Goal: Task Accomplishment & Management: Manage account settings

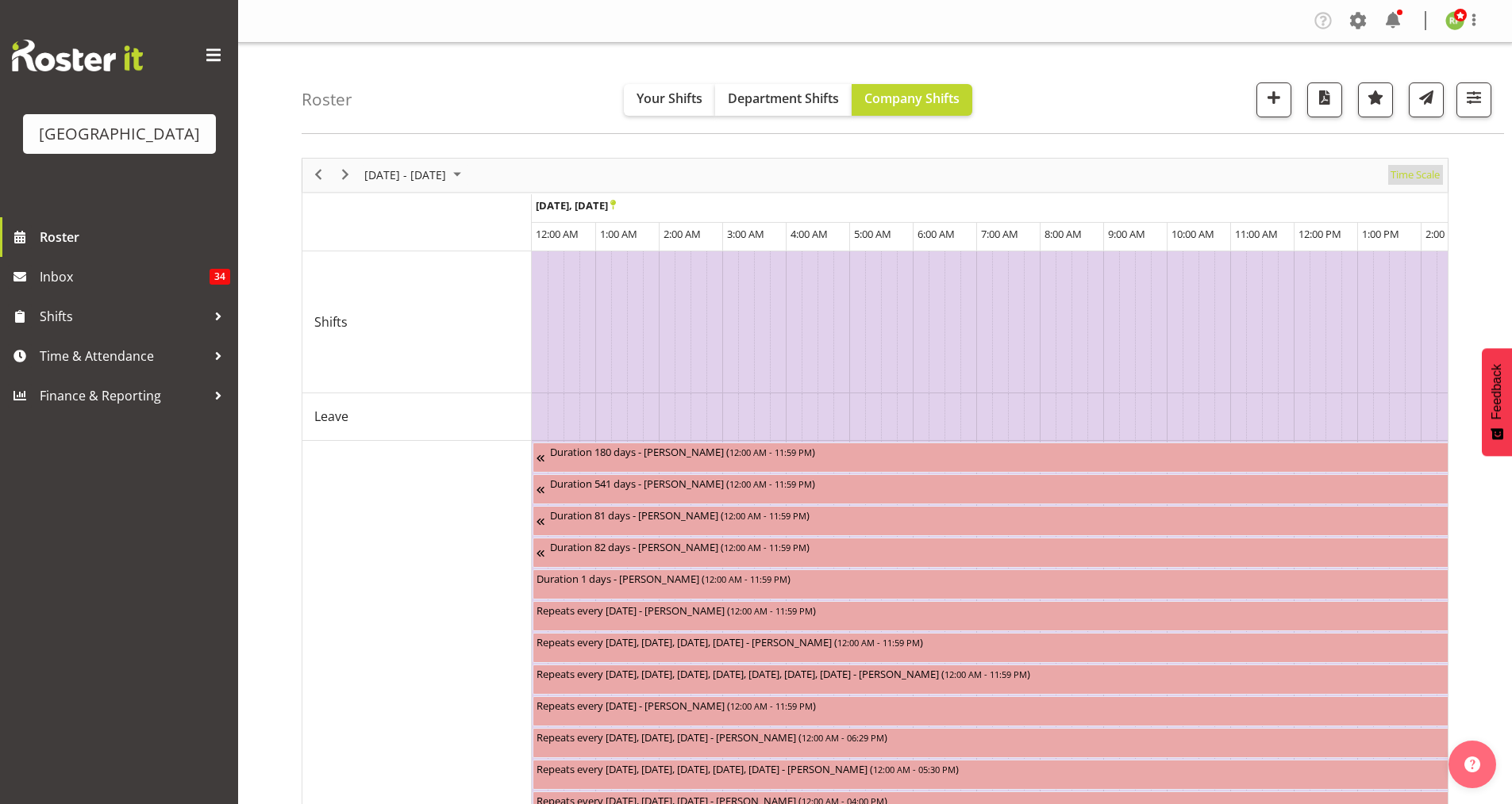
click at [1404, 176] on span "Time Scale" at bounding box center [1414, 174] width 53 height 20
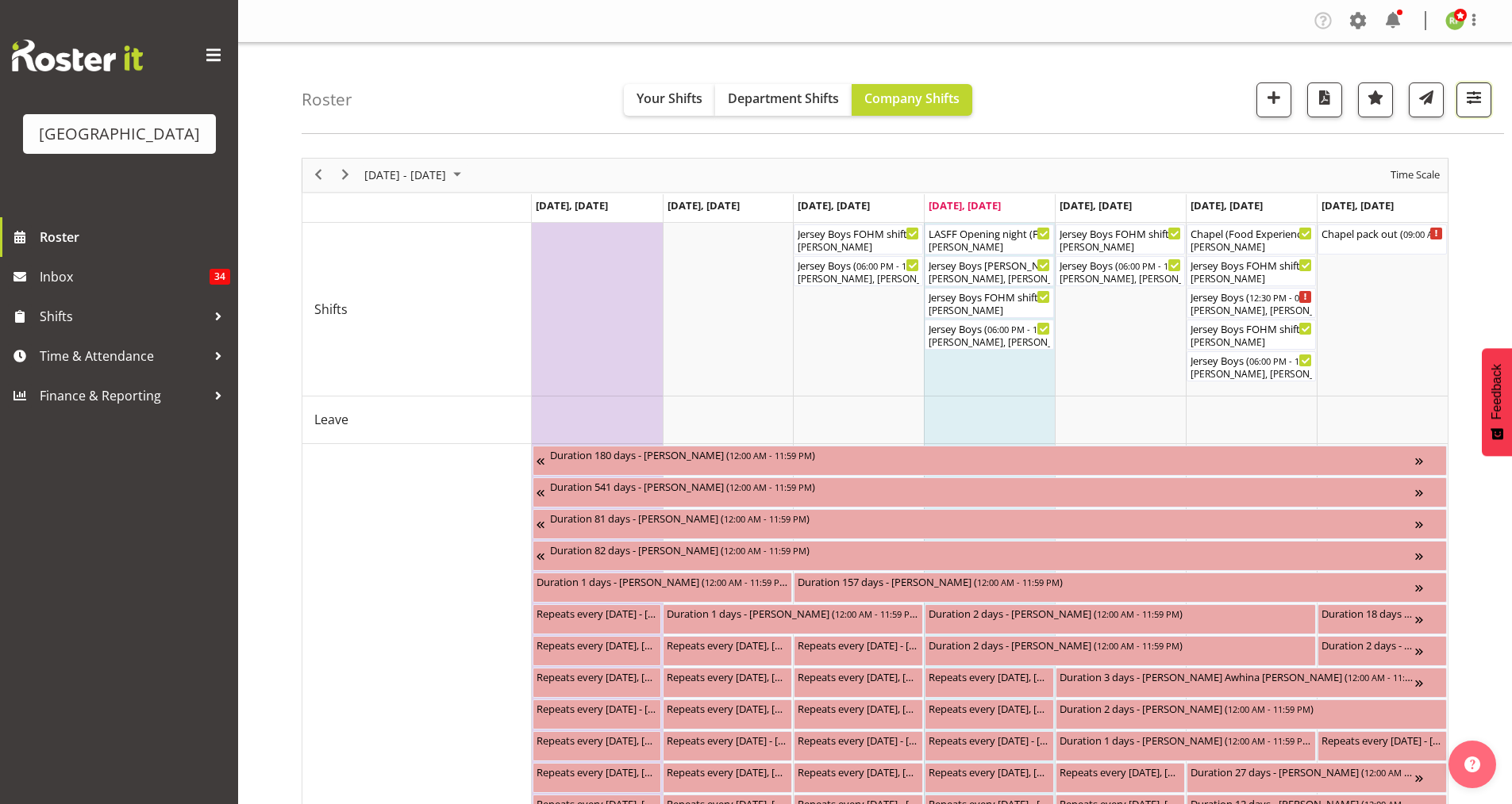
click at [1475, 98] on span "button" at bounding box center [1474, 98] width 21 height 21
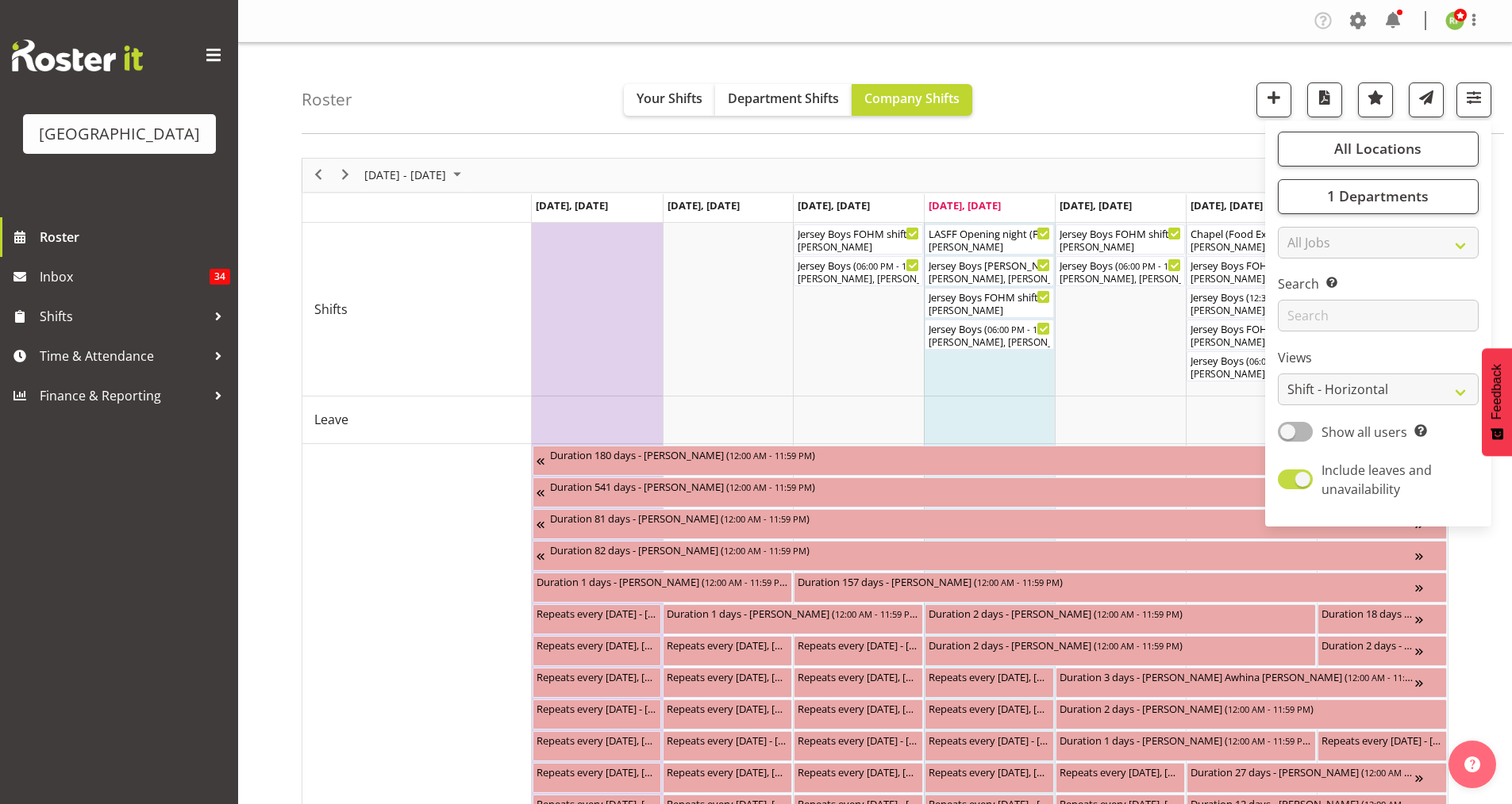
click at [1311, 478] on span at bounding box center [1295, 480] width 34 height 20
click at [1288, 478] on input "Include leaves and unavailability" at bounding box center [1282, 480] width 11 height 11
checkbox input "false"
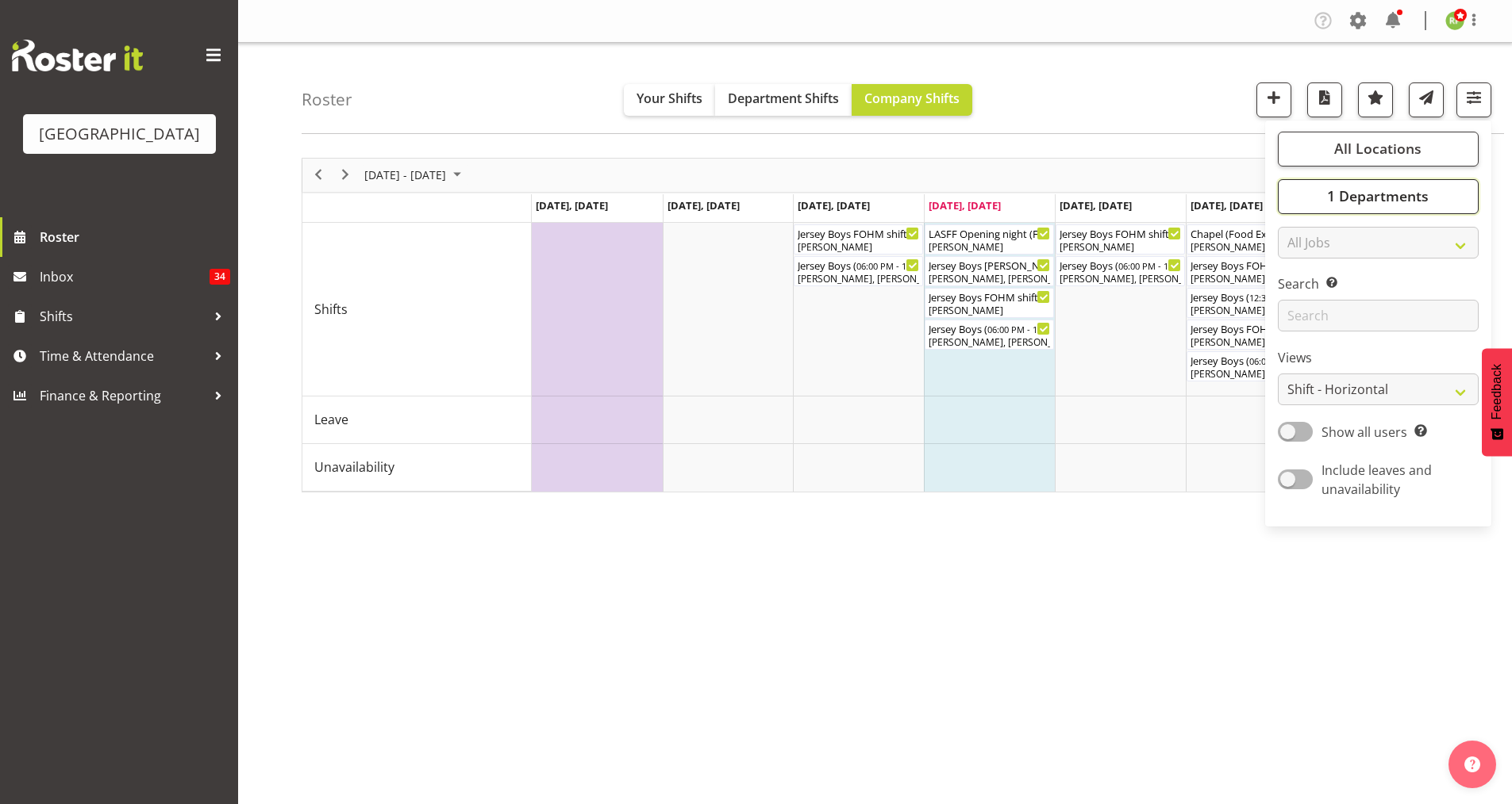
click at [1391, 197] on span "1 Departments" at bounding box center [1378, 196] width 102 height 19
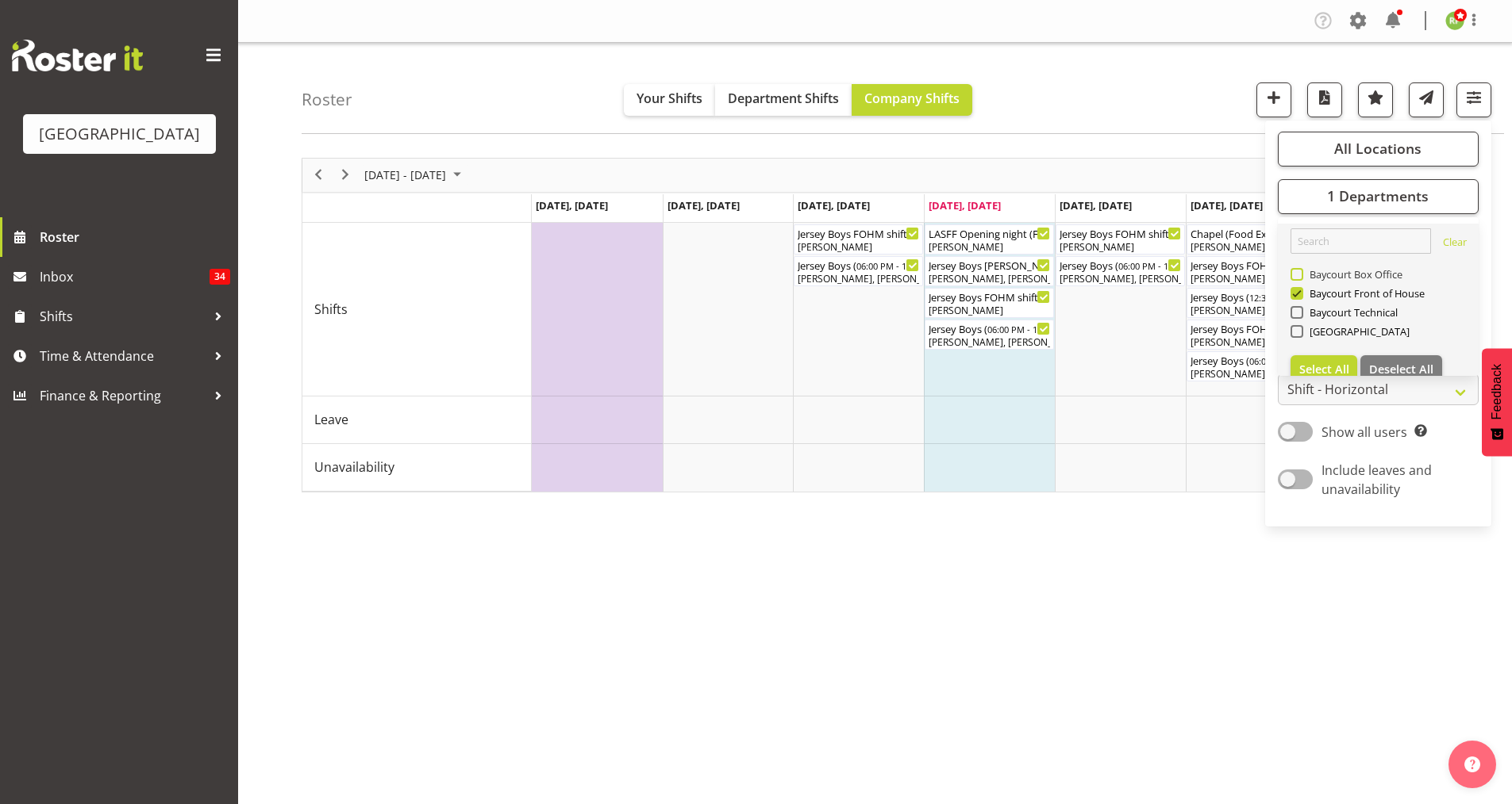
click at [1302, 275] on span at bounding box center [1296, 274] width 12 height 12
click at [1300, 275] on input "Baycourt Box Office" at bounding box center [1295, 274] width 11 height 11
checkbox input "true"
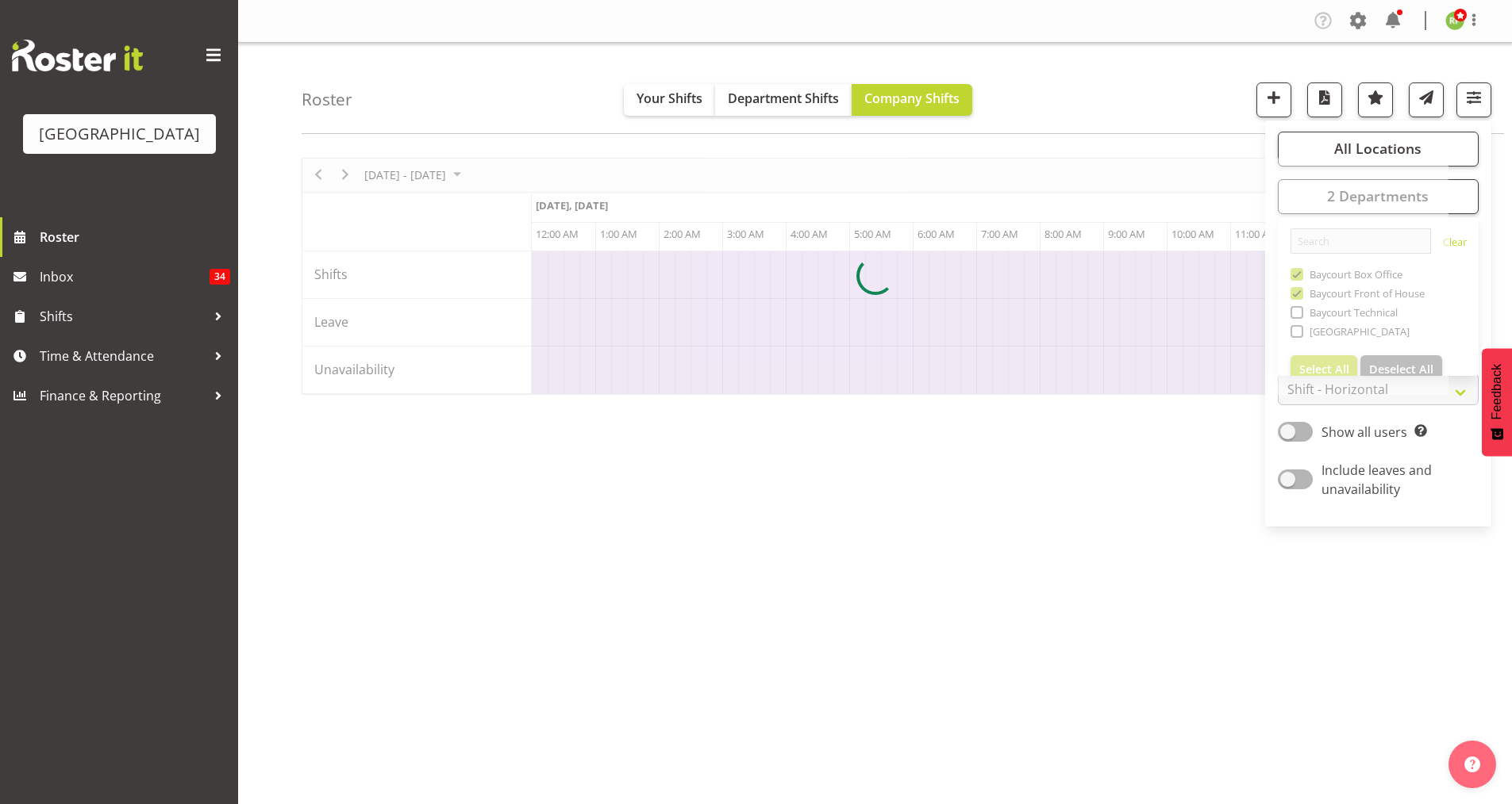
click at [1115, 77] on div "Roster Your Shifts Department Shifts Company Shifts All Locations [GEOGRAPHIC_D…" at bounding box center [903, 88] width 1203 height 91
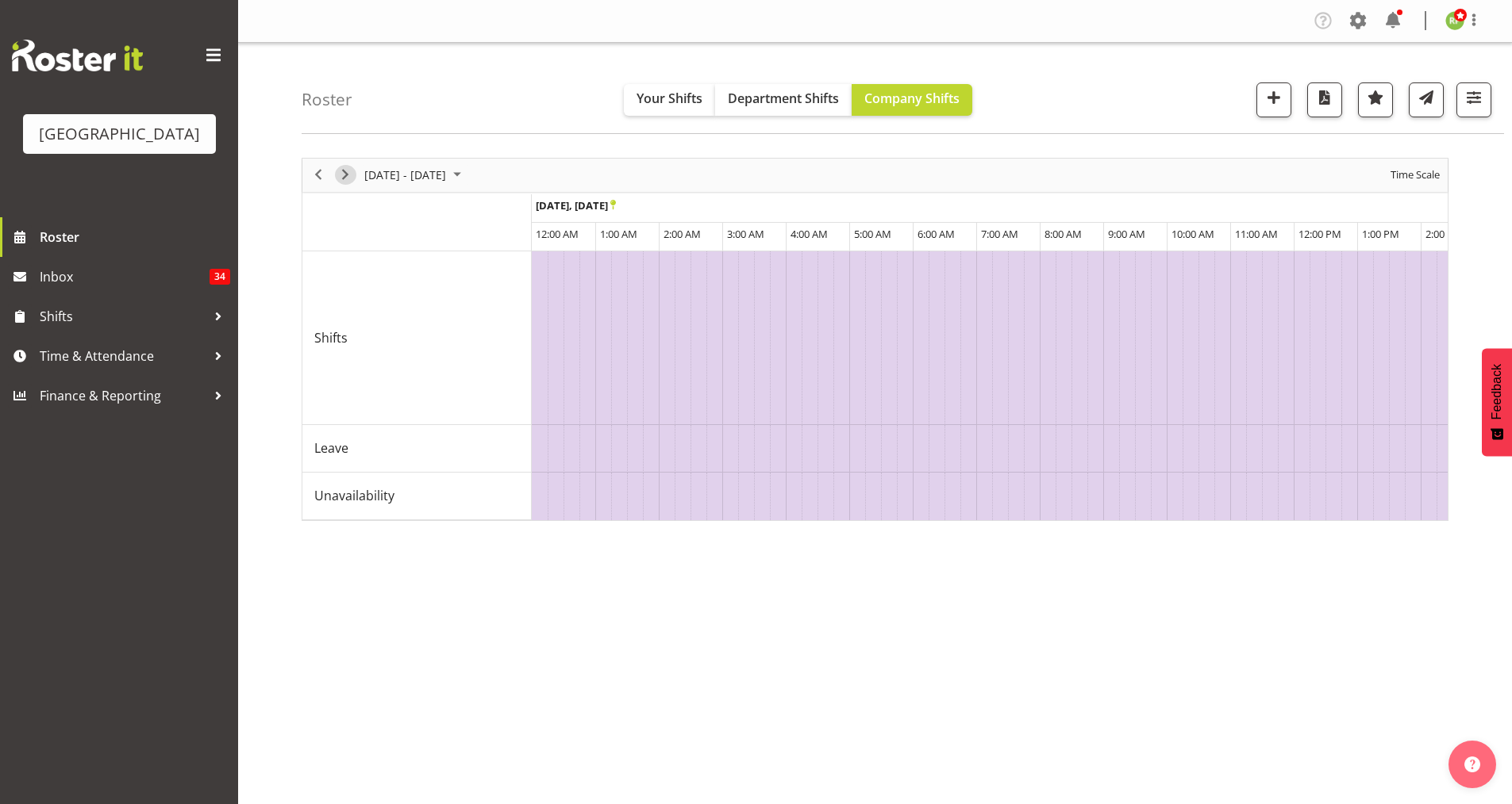
click at [345, 178] on span "Next" at bounding box center [346, 174] width 19 height 20
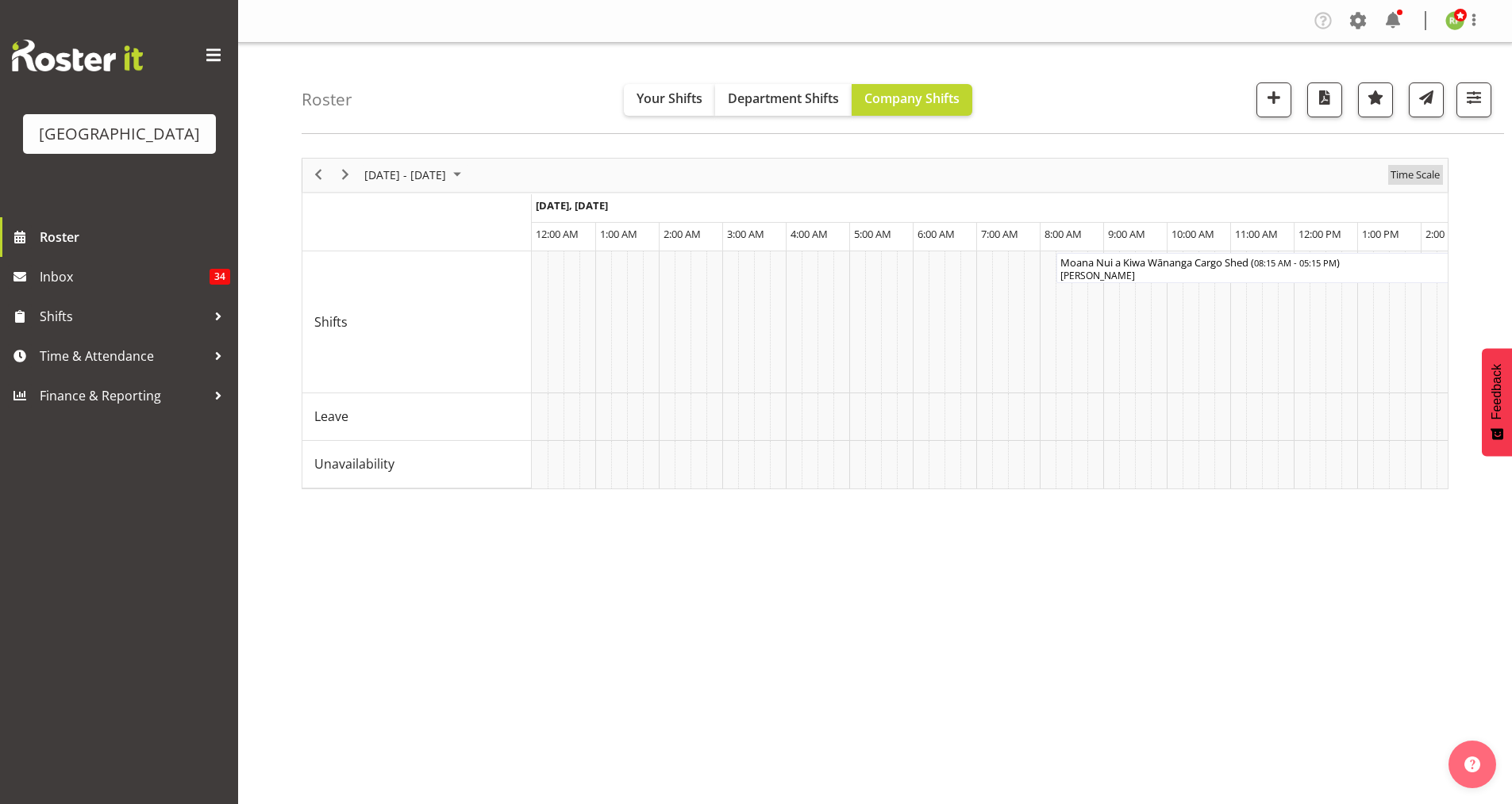
click at [1422, 172] on span "Time Scale" at bounding box center [1414, 174] width 53 height 20
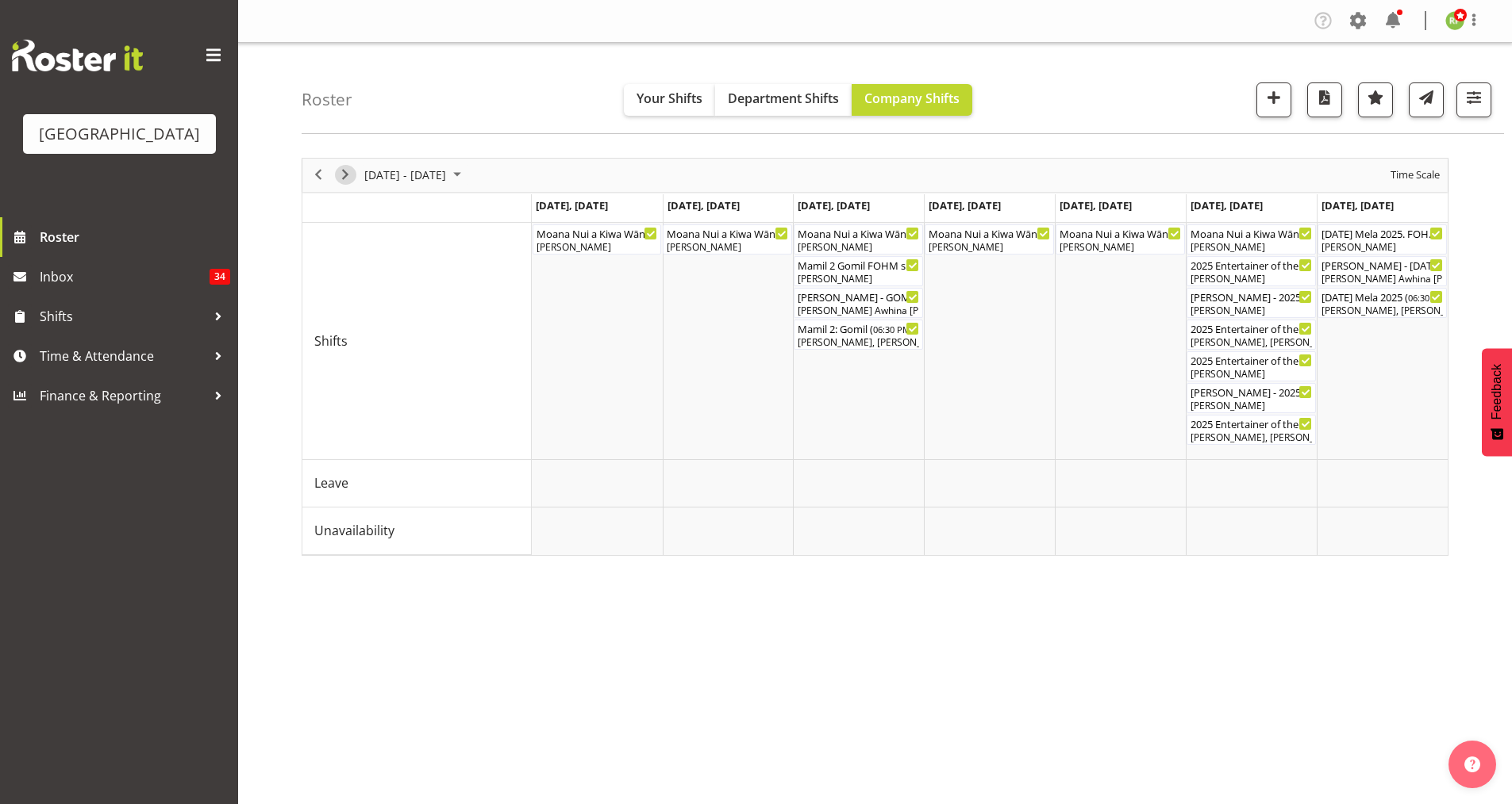
click at [343, 171] on span "Next" at bounding box center [346, 174] width 19 height 20
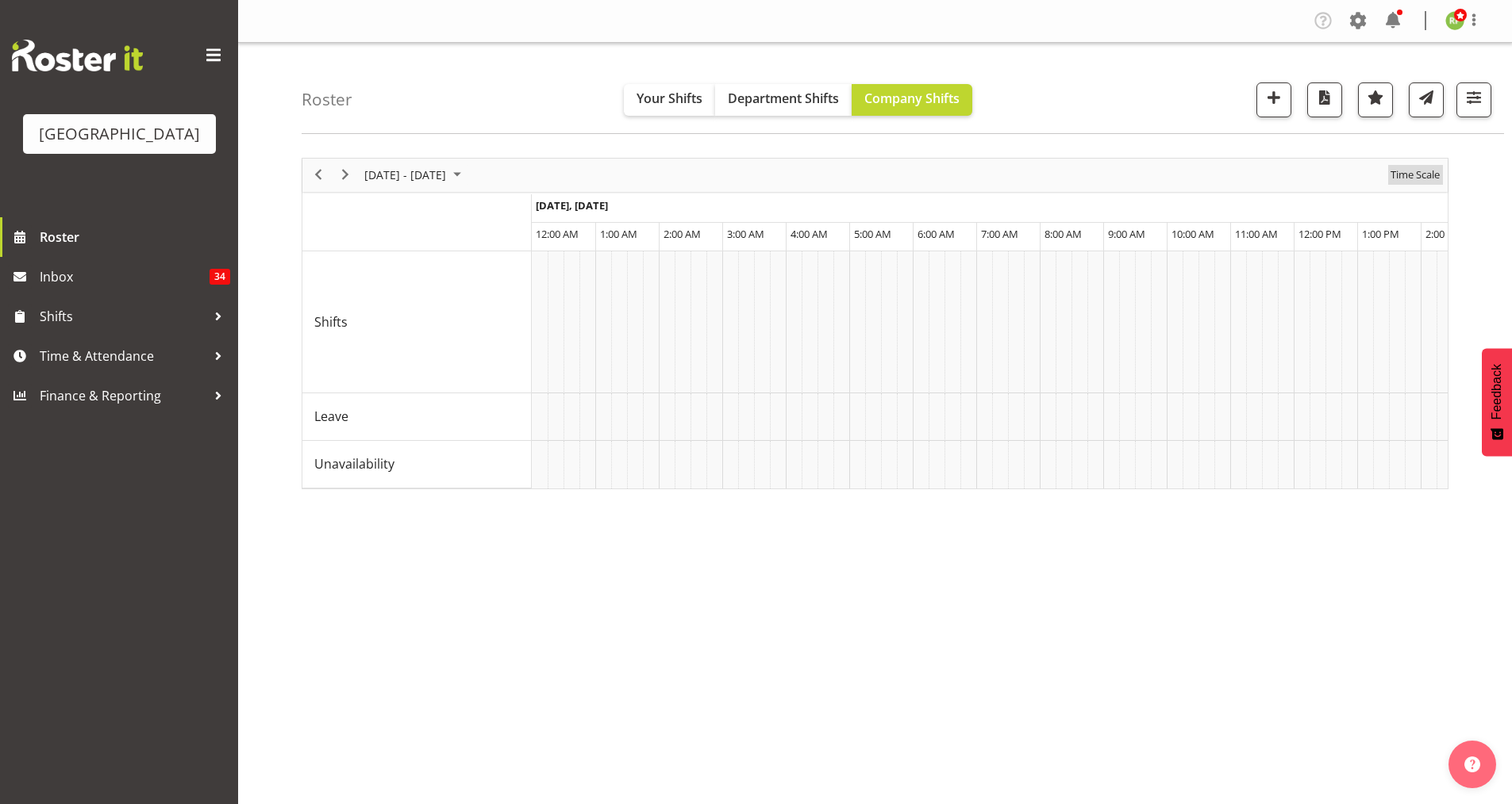
click at [1412, 177] on span "Time Scale" at bounding box center [1414, 174] width 53 height 20
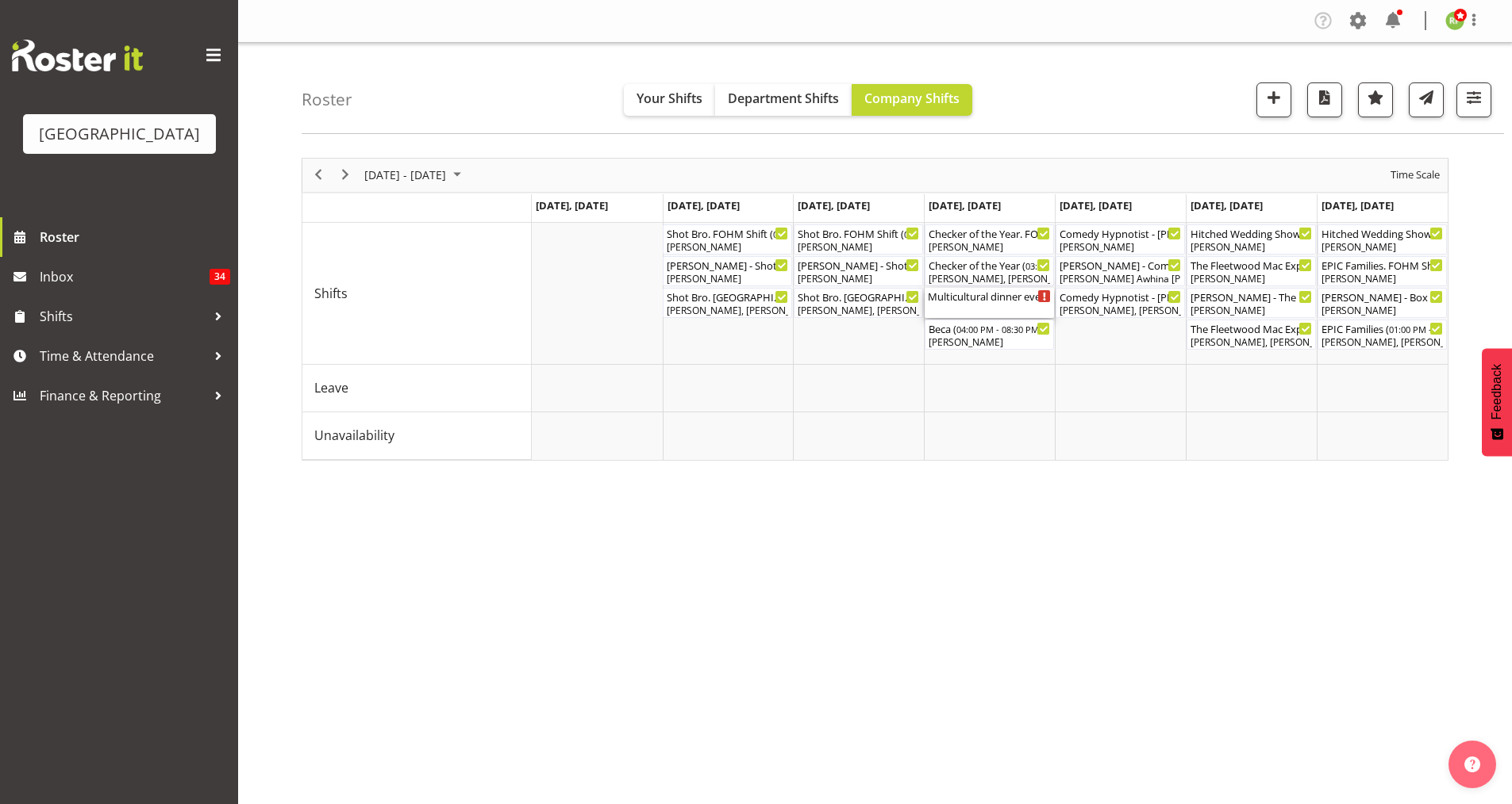
click at [988, 302] on div "Multicultural dinner event ( 04:00 PM - 10:00 PM )" at bounding box center [989, 296] width 123 height 16
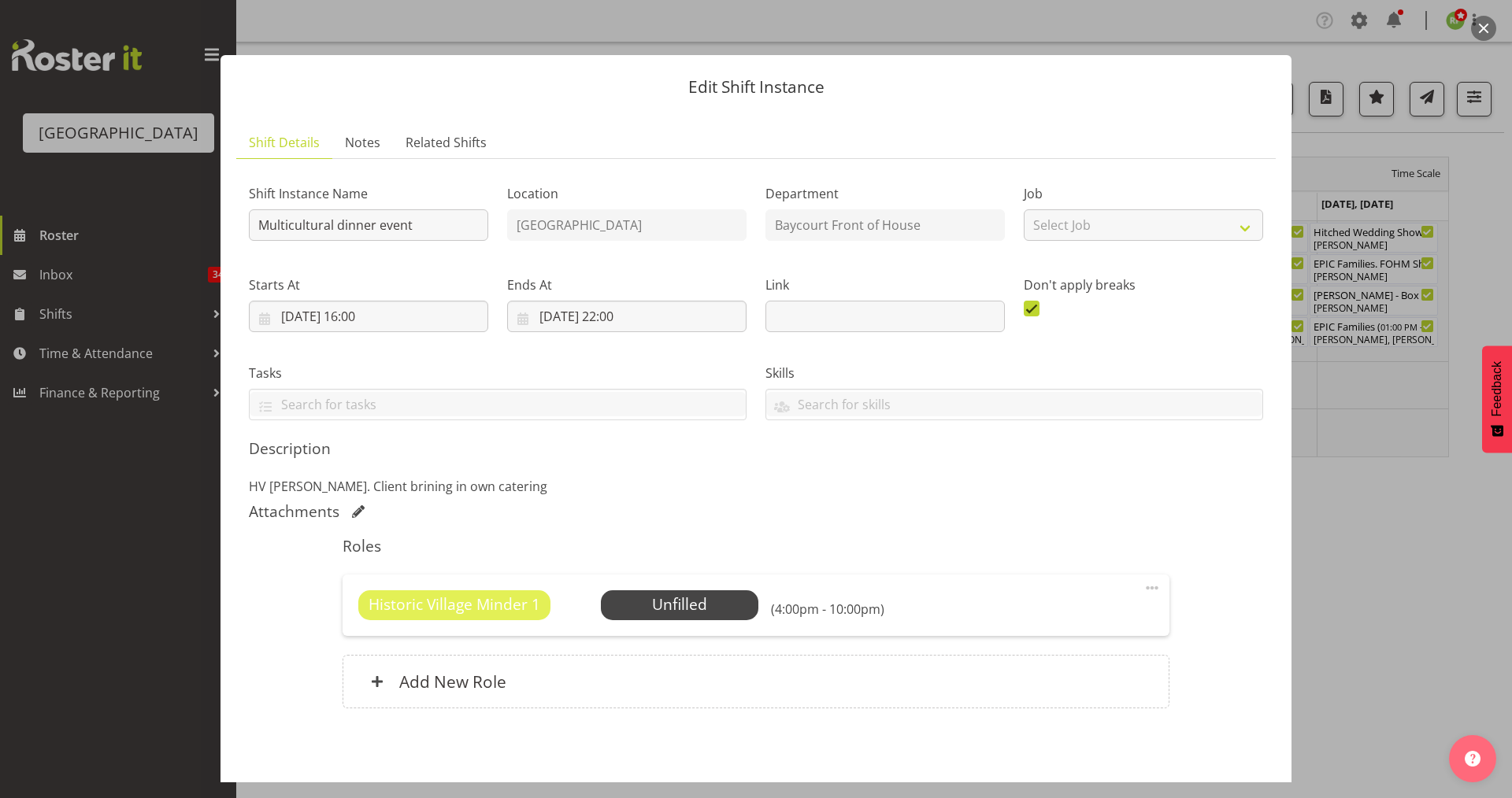
click at [1485, 25] on button "button" at bounding box center [1483, 28] width 26 height 26
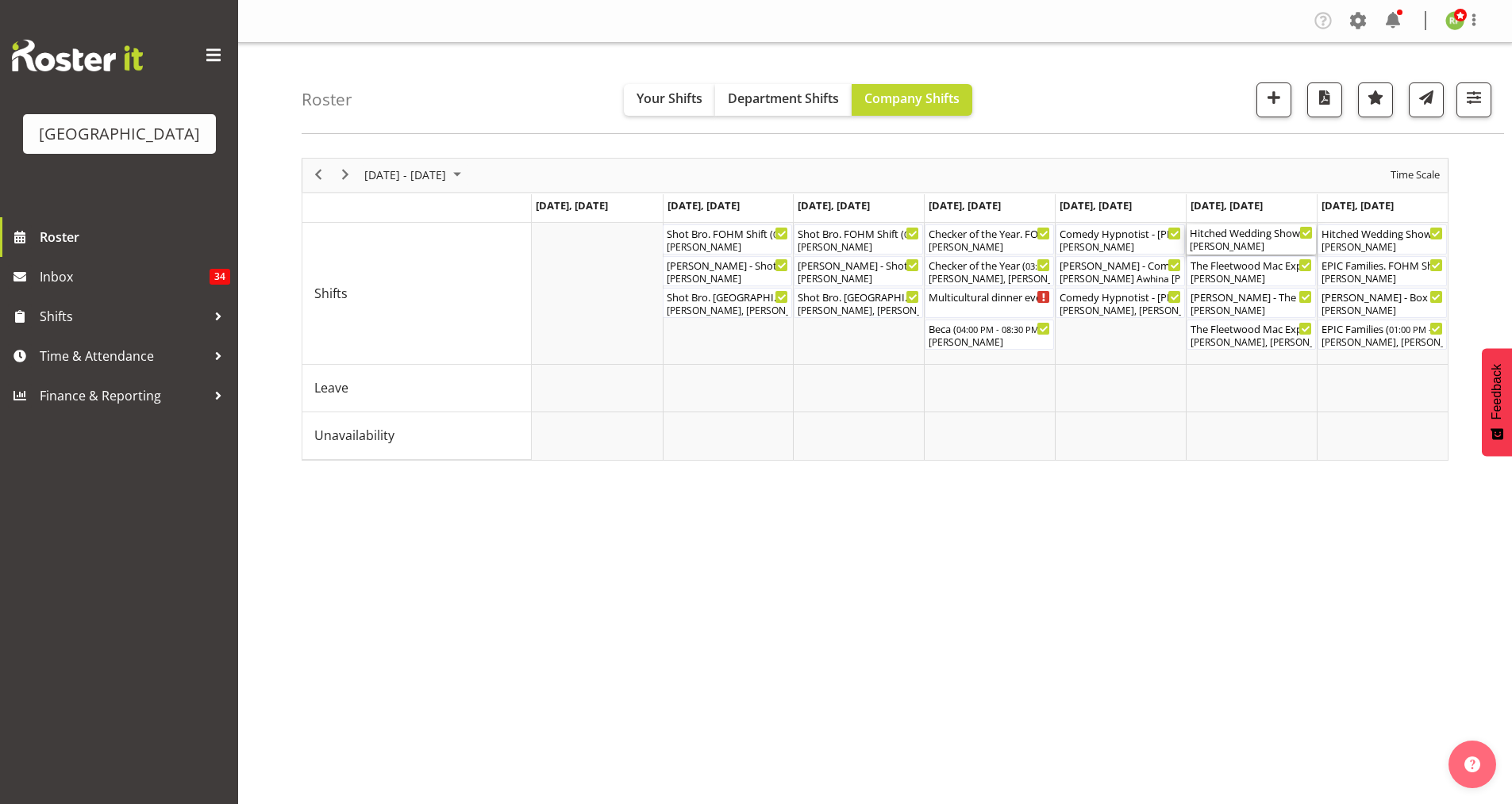
click at [1243, 234] on div "Hitched Wedding Show Cargo Shed (TIMES TBC) ( 08:00 AM - 09:00 PM )" at bounding box center [1251, 233] width 123 height 16
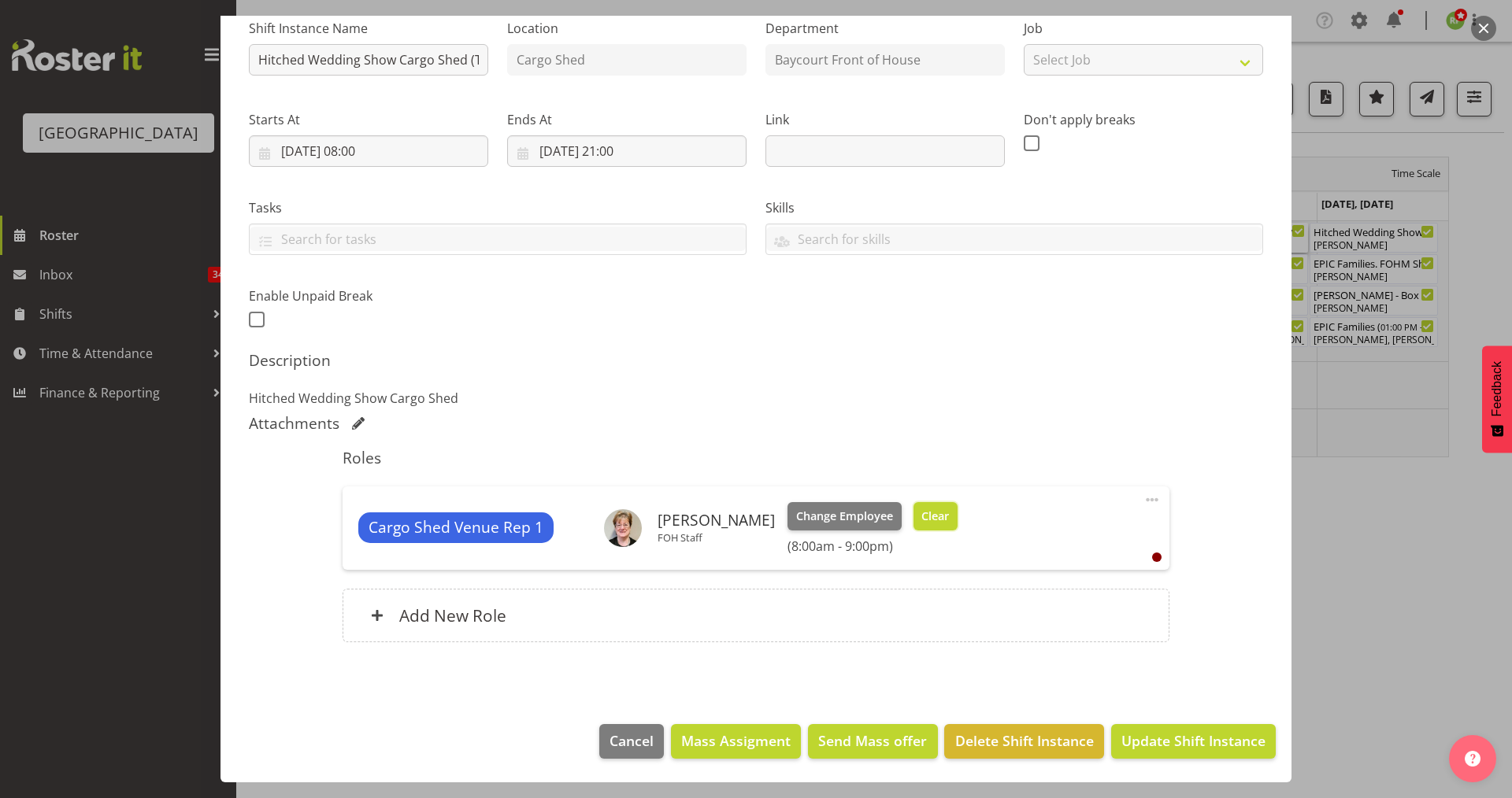
click at [936, 508] on span "Clear" at bounding box center [935, 517] width 28 height 17
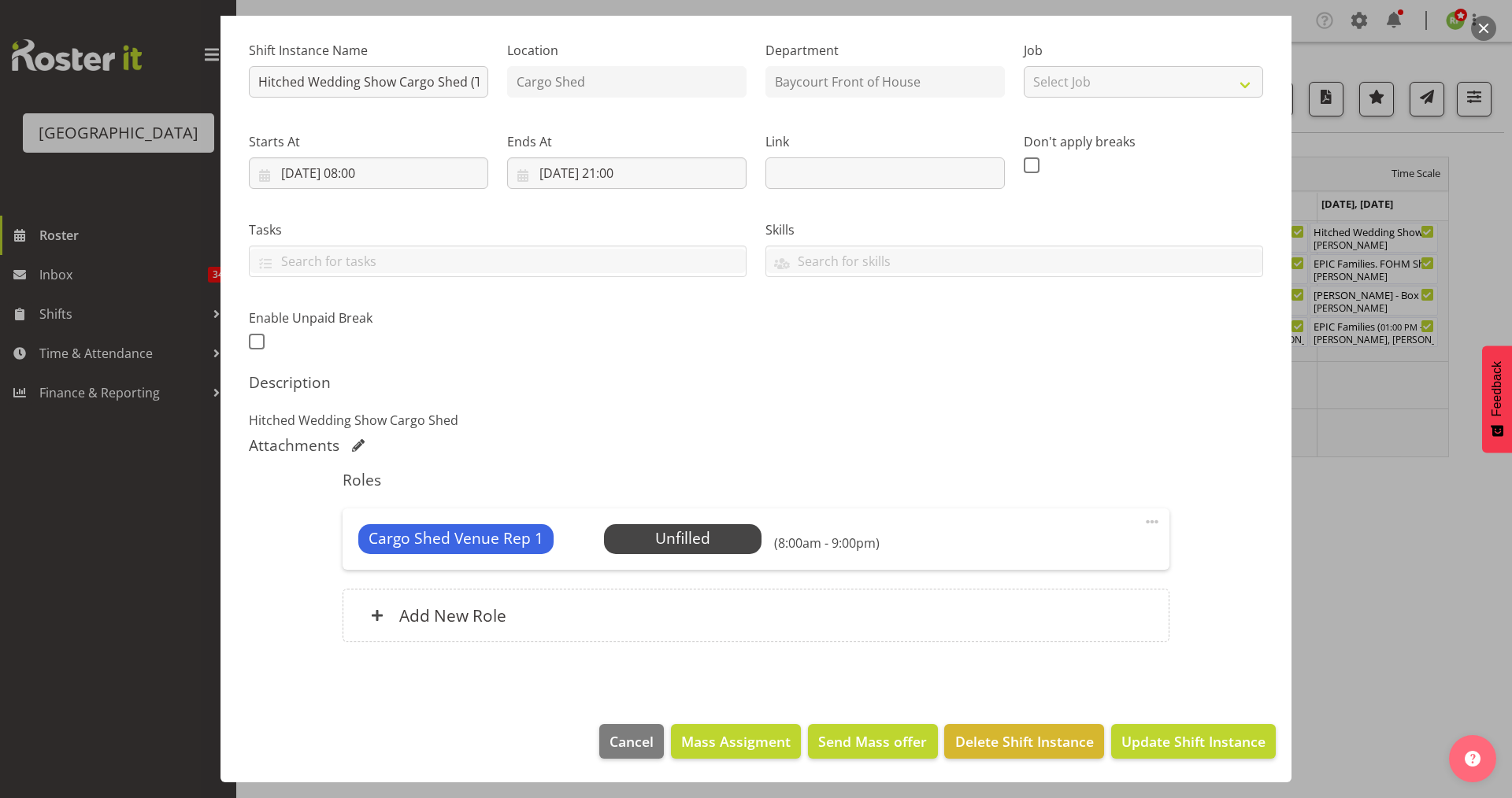
scroll to position [143, 0]
click at [1018, 741] on span "Delete Shift Instance" at bounding box center [1024, 742] width 139 height 21
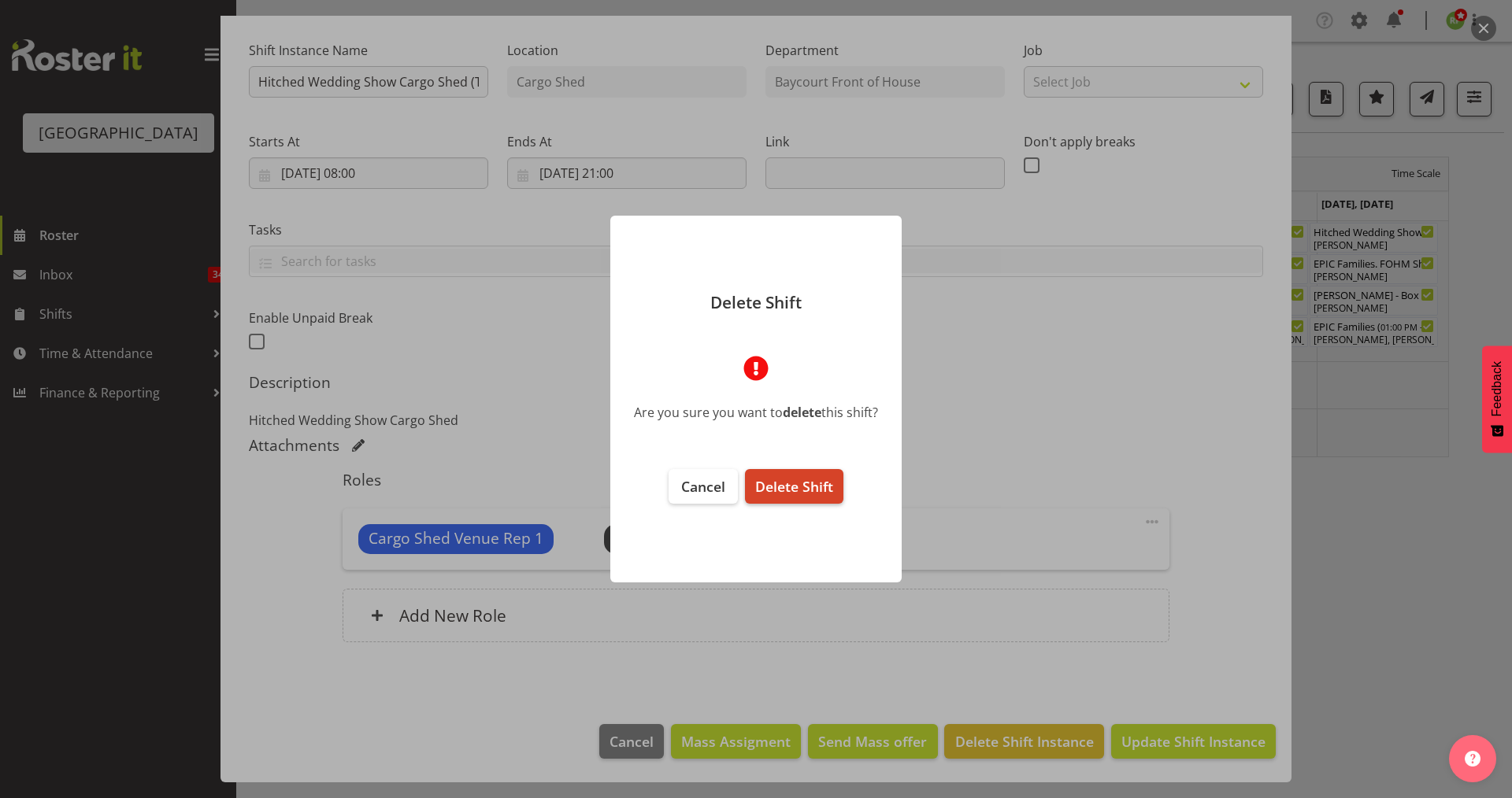
click at [808, 485] on span "Delete Shift" at bounding box center [794, 486] width 78 height 19
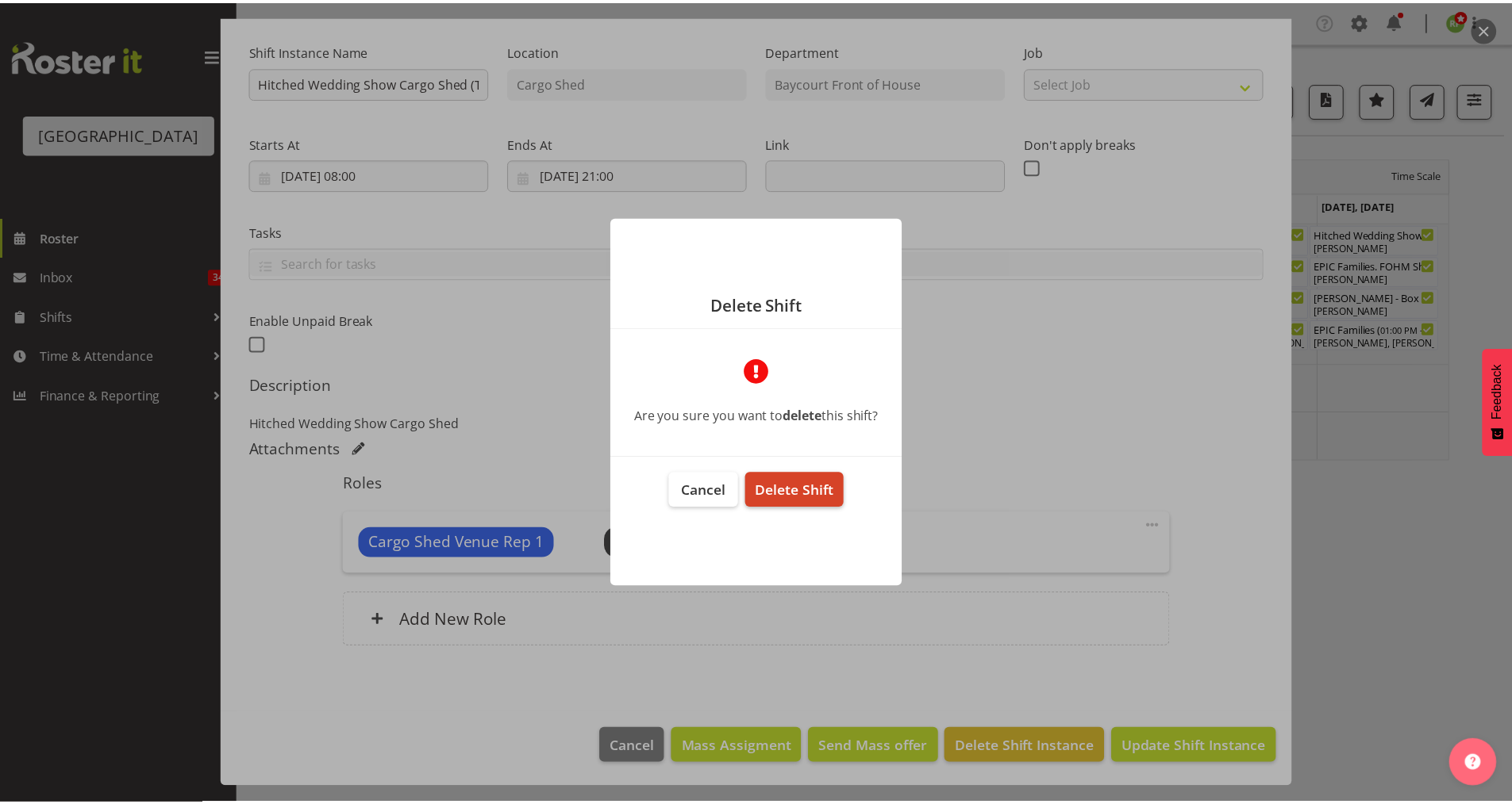
scroll to position [81, 0]
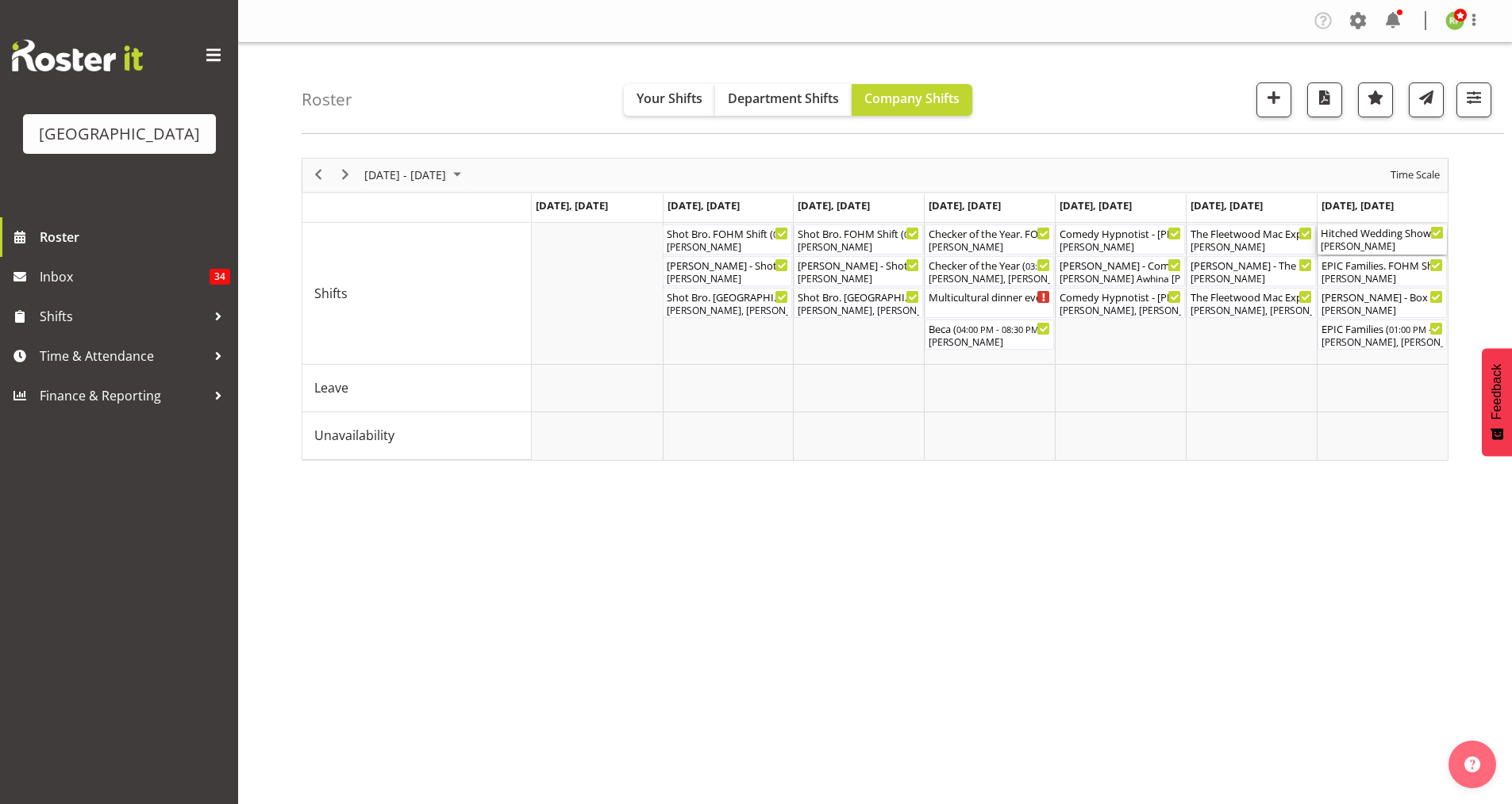
click at [1377, 239] on div "Hitched Wedding Show Cargo Shed ( 09:00 AM - 05:00 PM ) [PERSON_NAME]" at bounding box center [1382, 239] width 123 height 30
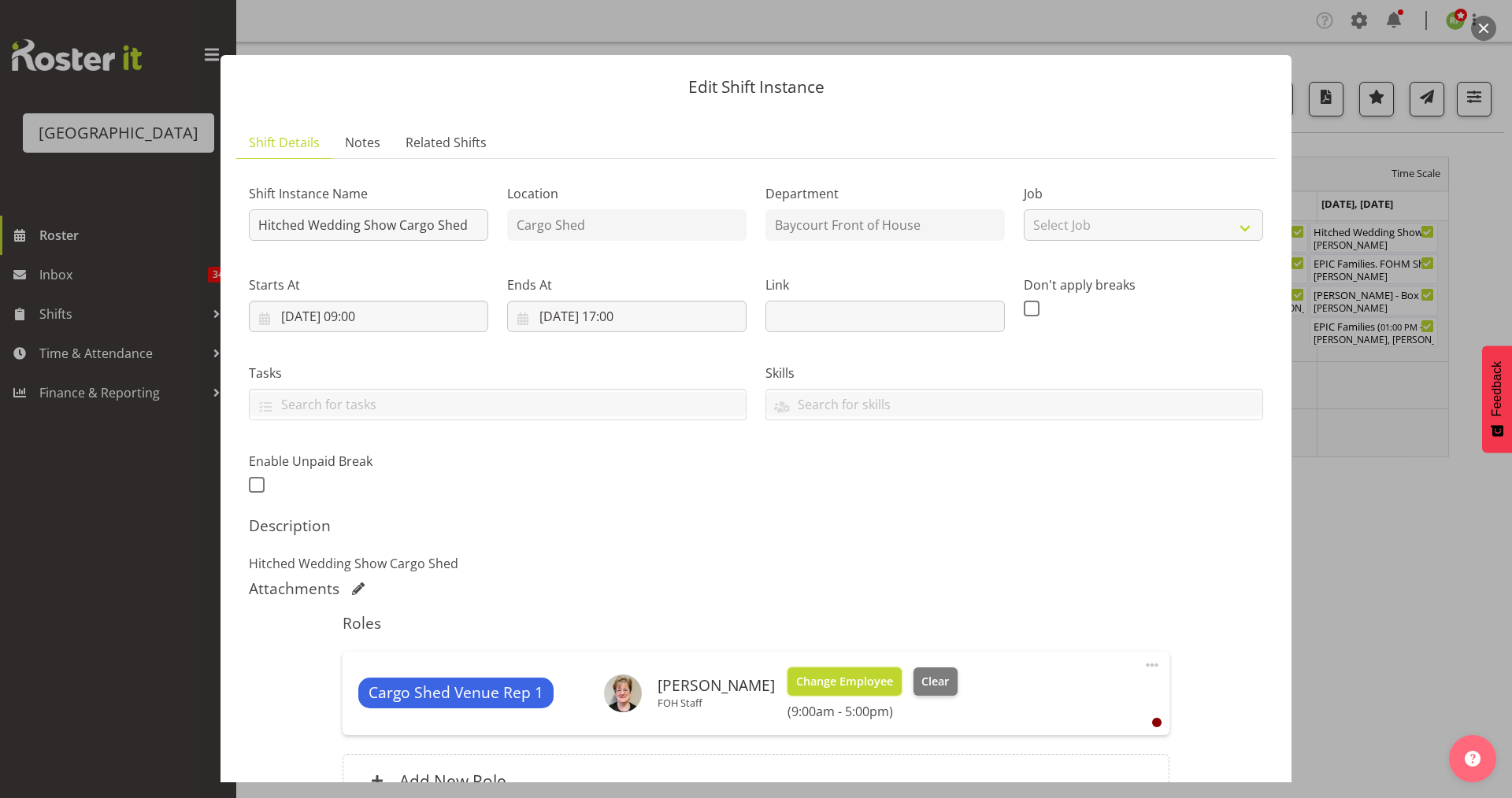
click at [861, 676] on span "Change Employee" at bounding box center [845, 682] width 97 height 17
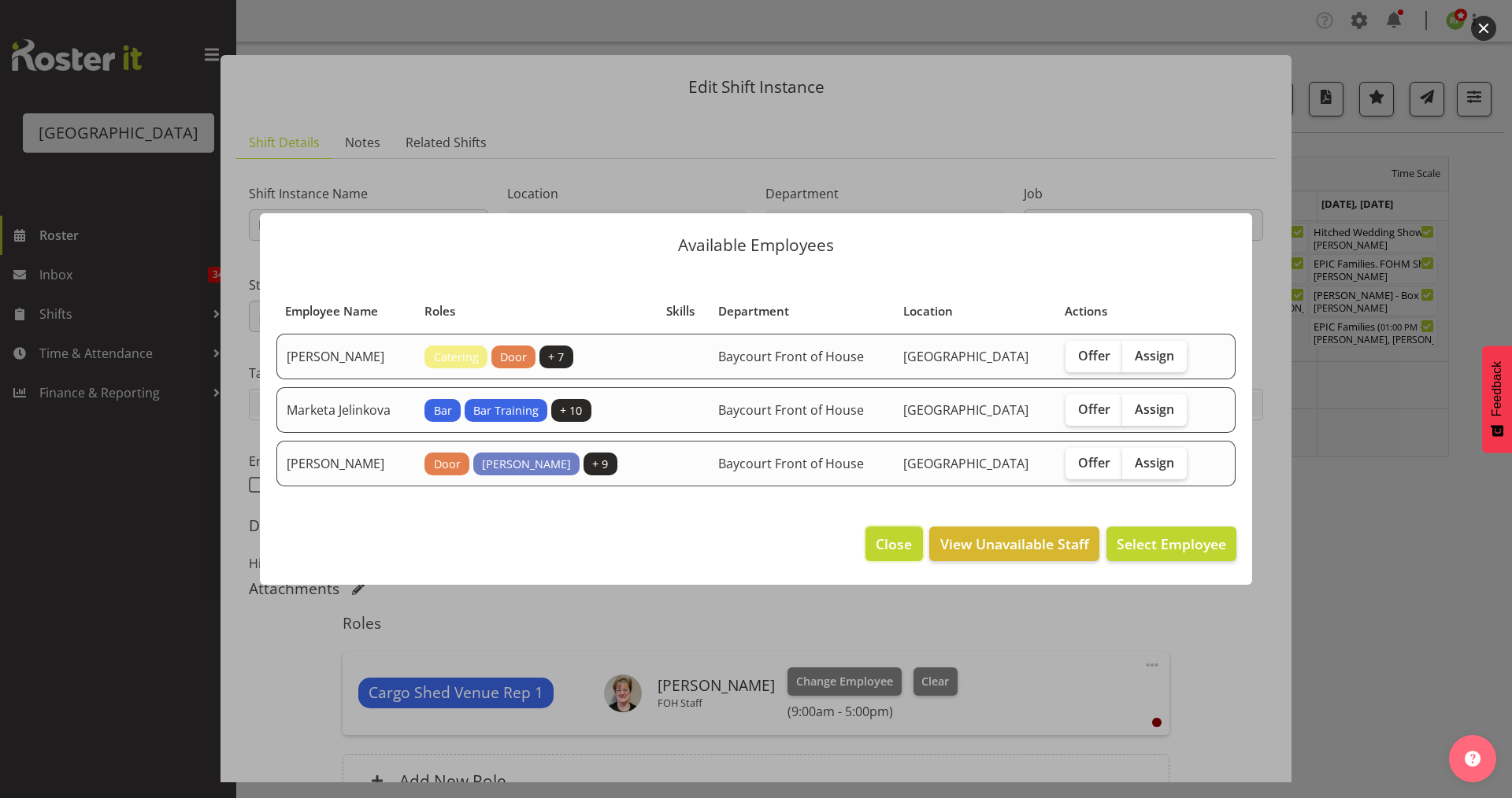
click at [889, 549] on span "Close" at bounding box center [894, 544] width 36 height 21
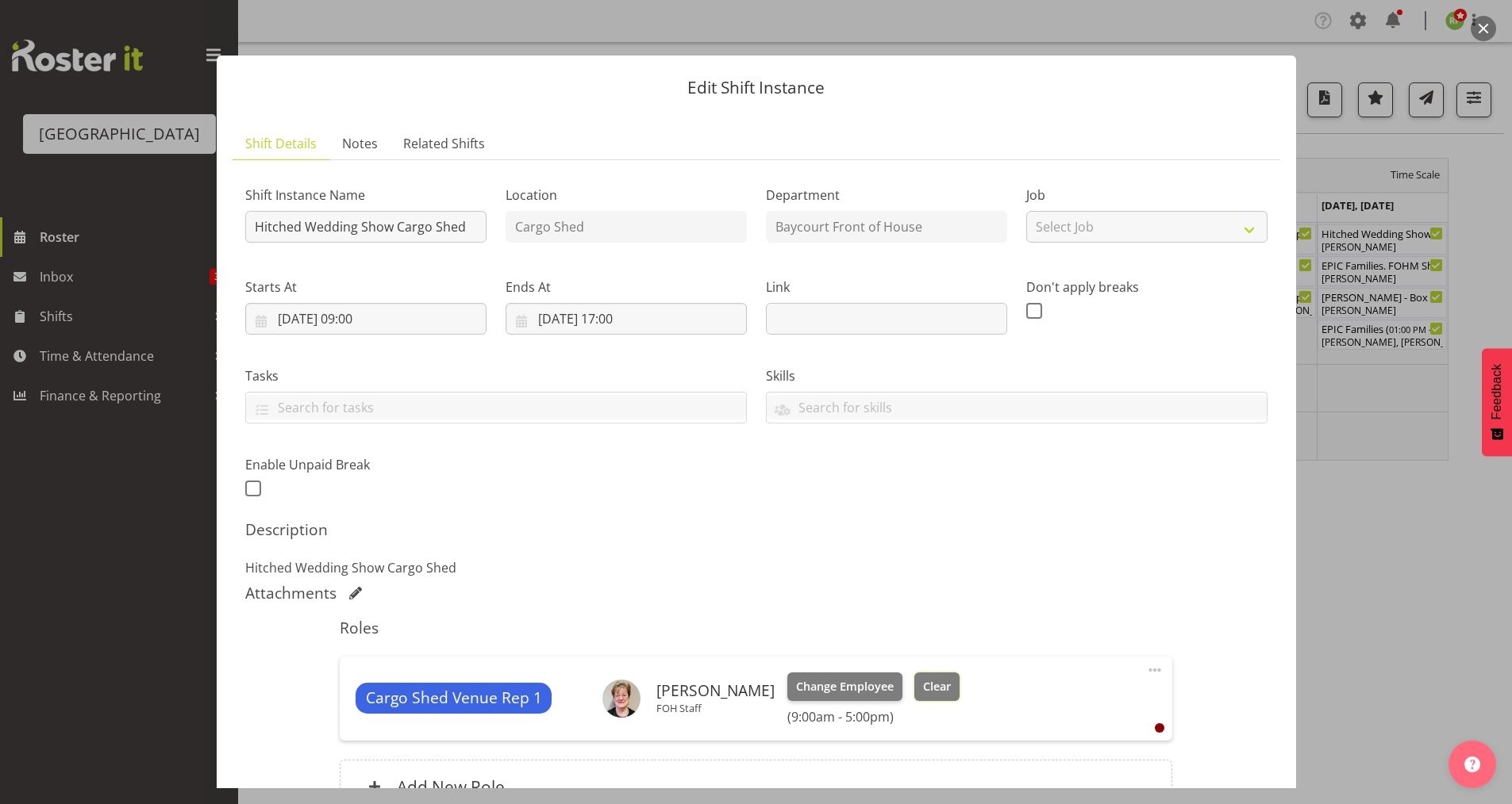
click at [943, 699] on button "Clear" at bounding box center [937, 687] width 45 height 29
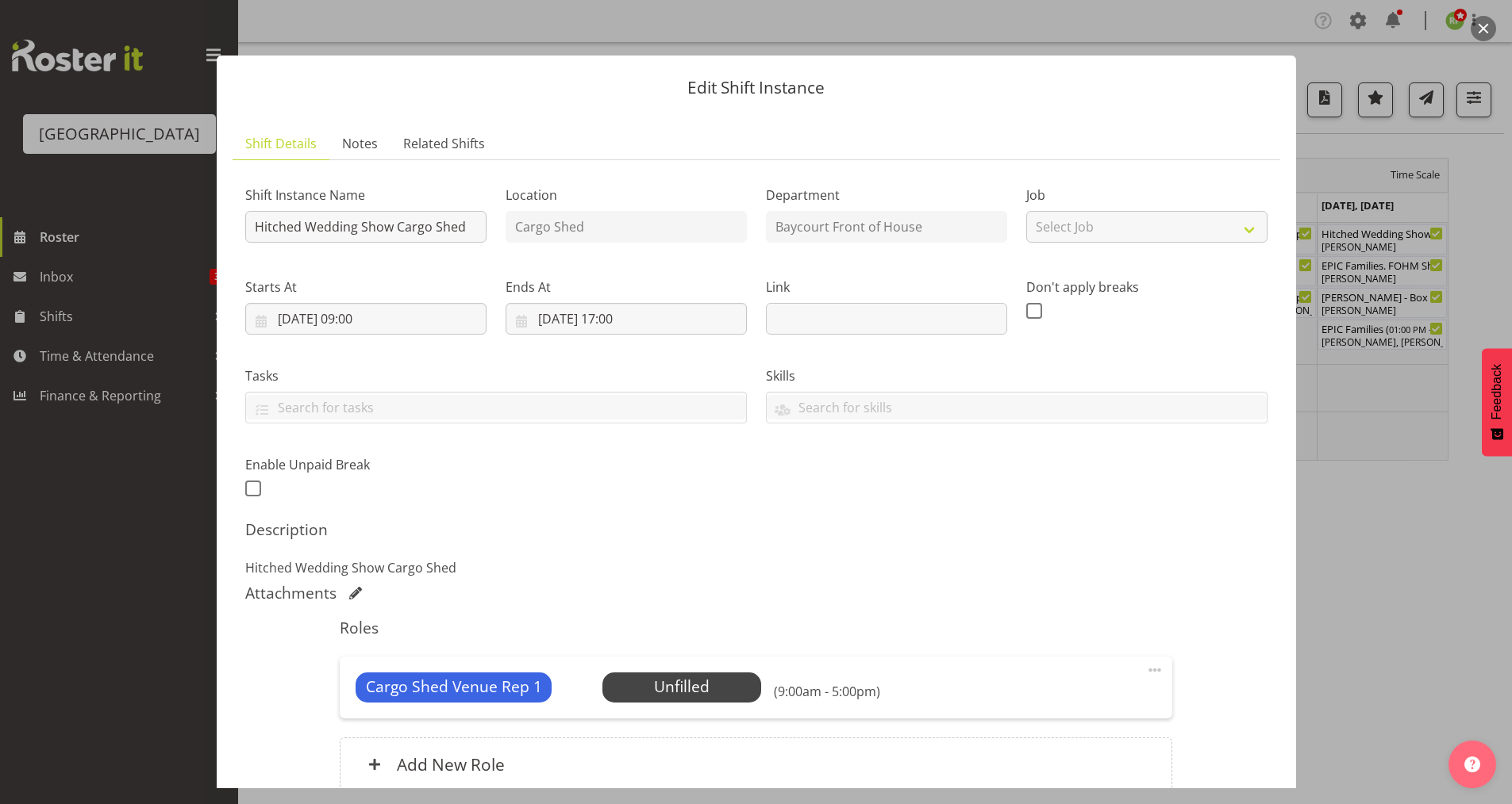
scroll to position [145, 0]
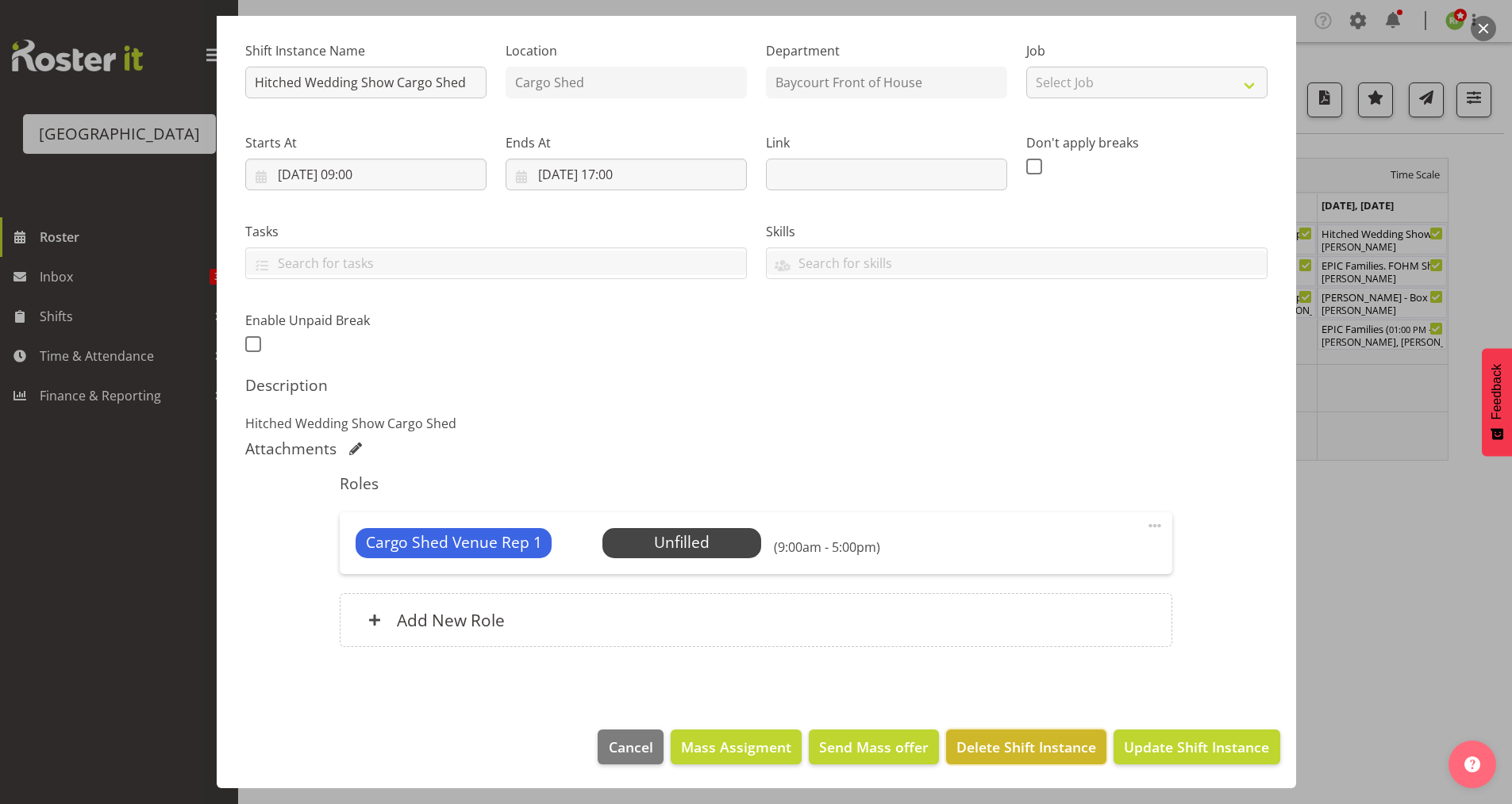
click at [1045, 744] on span "Delete Shift Instance" at bounding box center [1027, 748] width 140 height 21
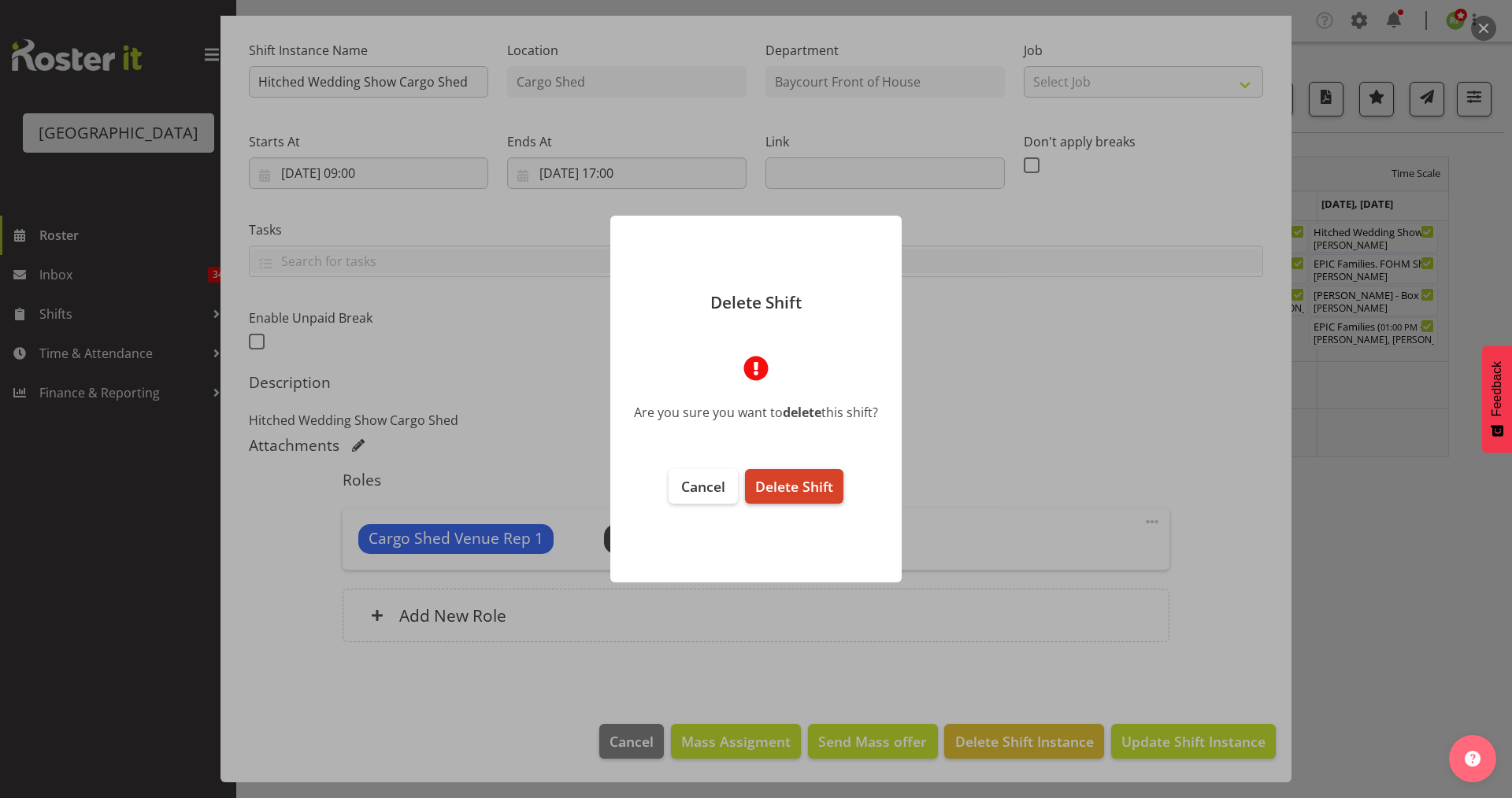
click at [803, 484] on span "Delete Shift" at bounding box center [794, 486] width 78 height 19
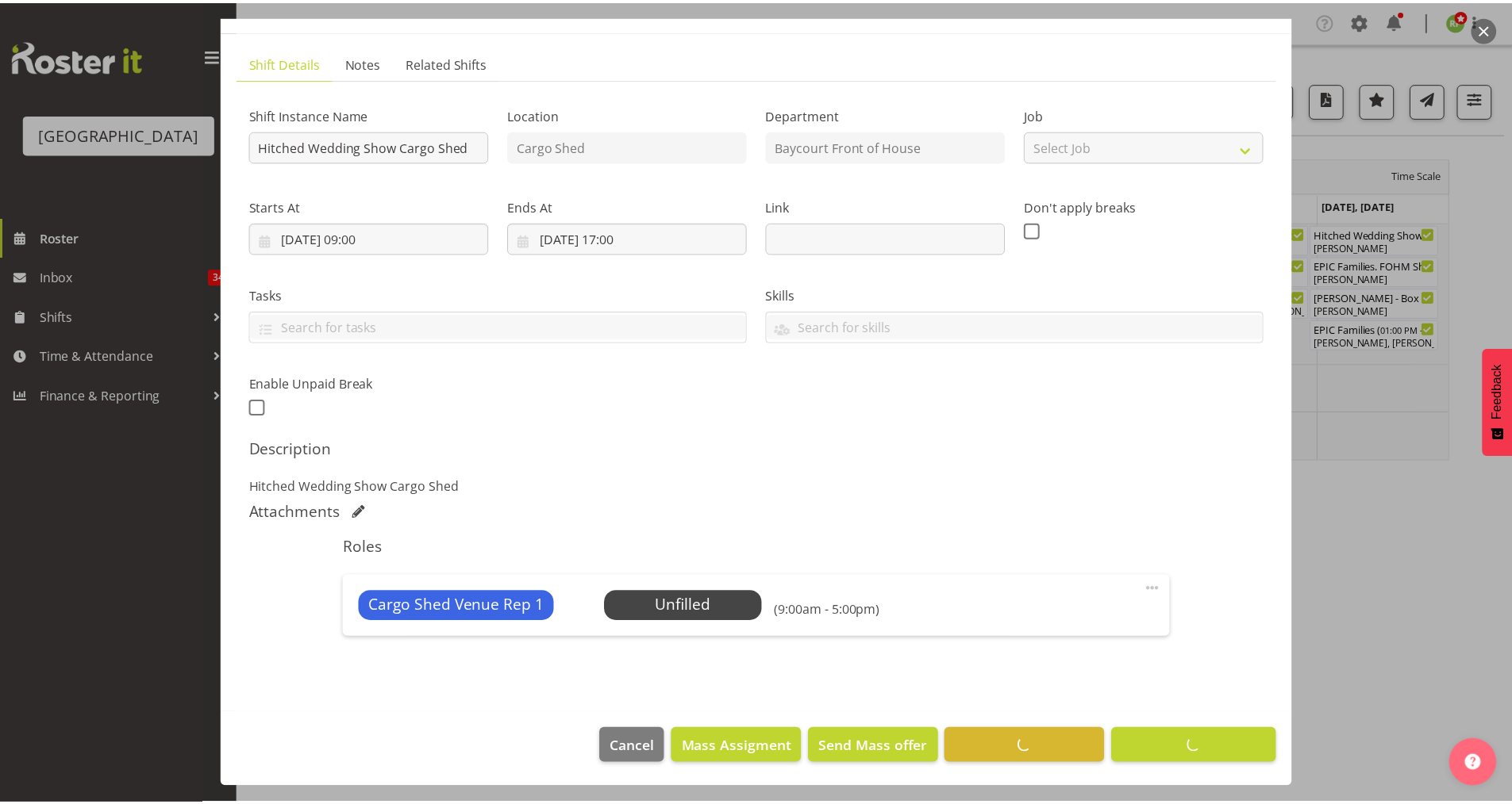
scroll to position [81, 0]
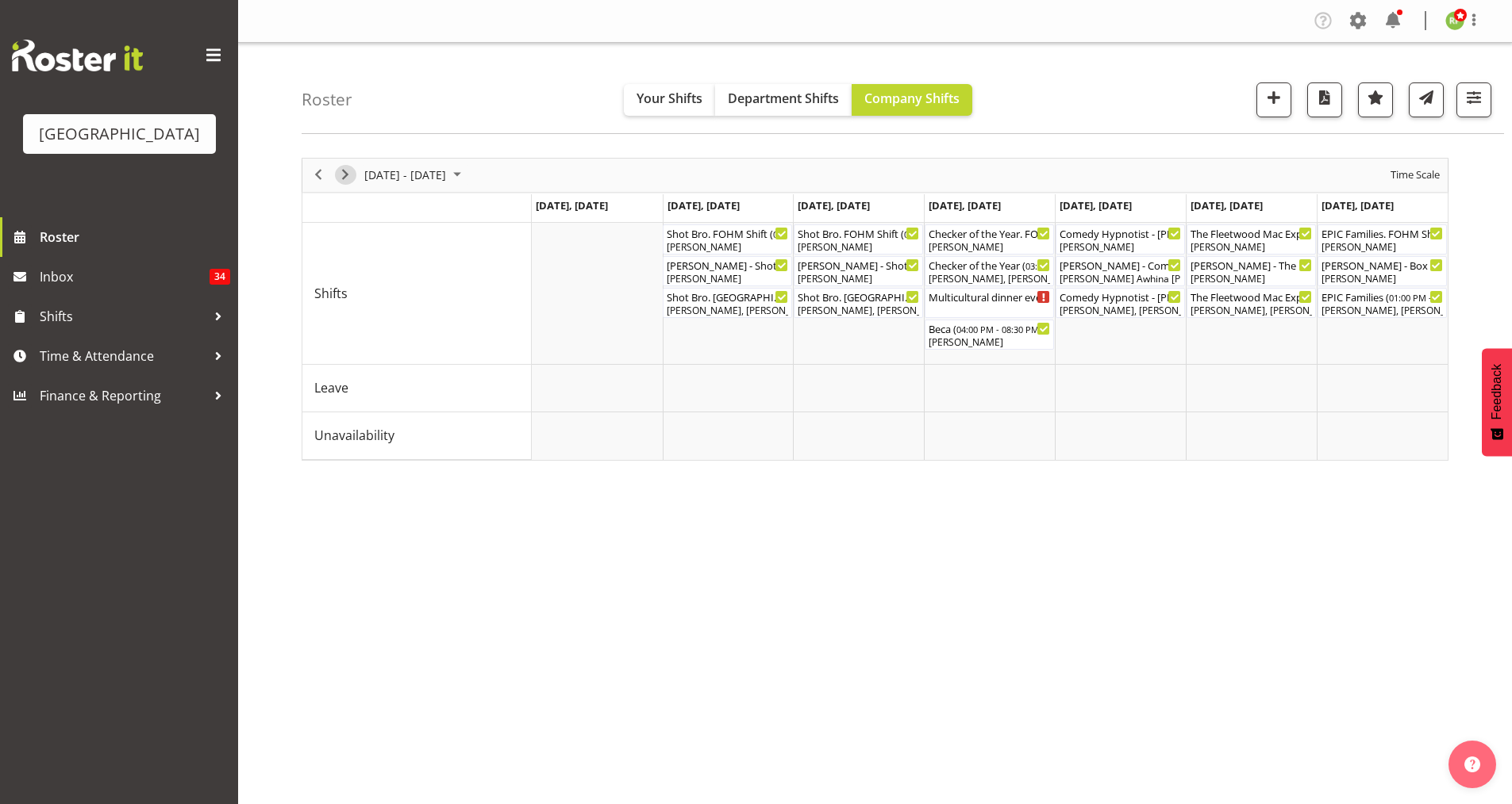
click at [345, 178] on span "Next" at bounding box center [346, 174] width 19 height 20
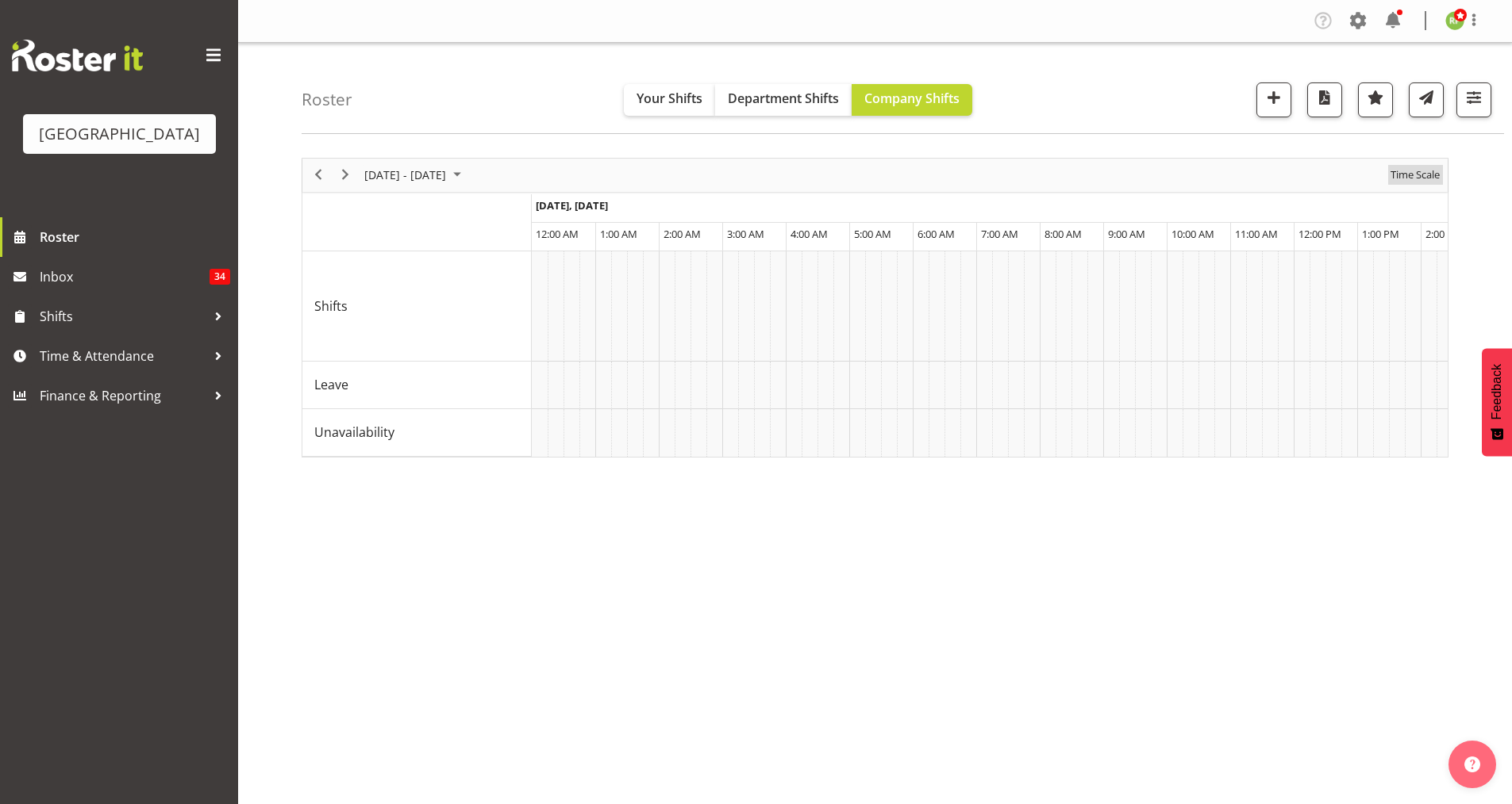
click at [1424, 174] on span "Time Scale" at bounding box center [1414, 174] width 53 height 20
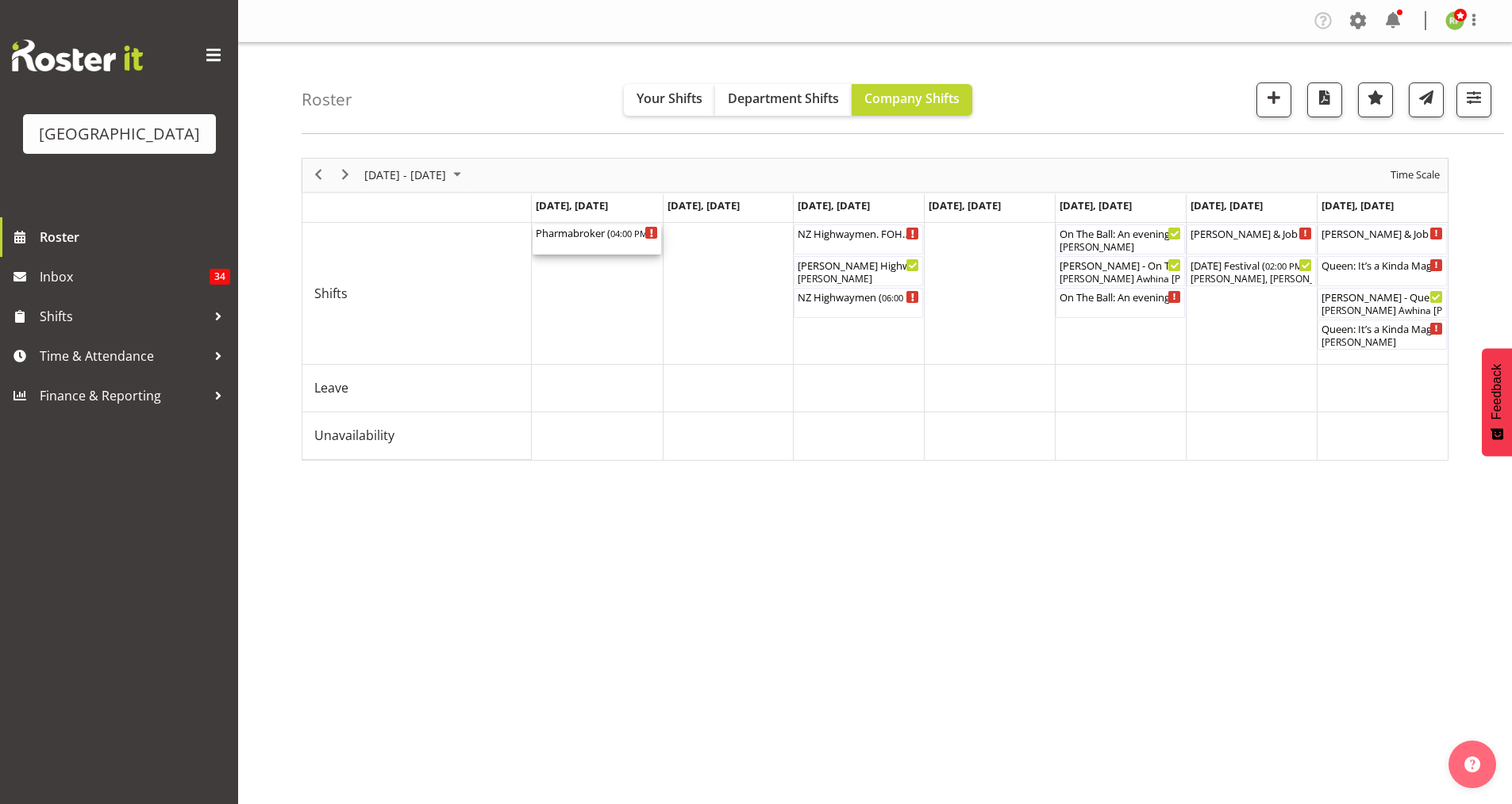
click at [578, 227] on div "Pharmabroker ( 04:00 PM - 09:00 PM )" at bounding box center [597, 233] width 123 height 16
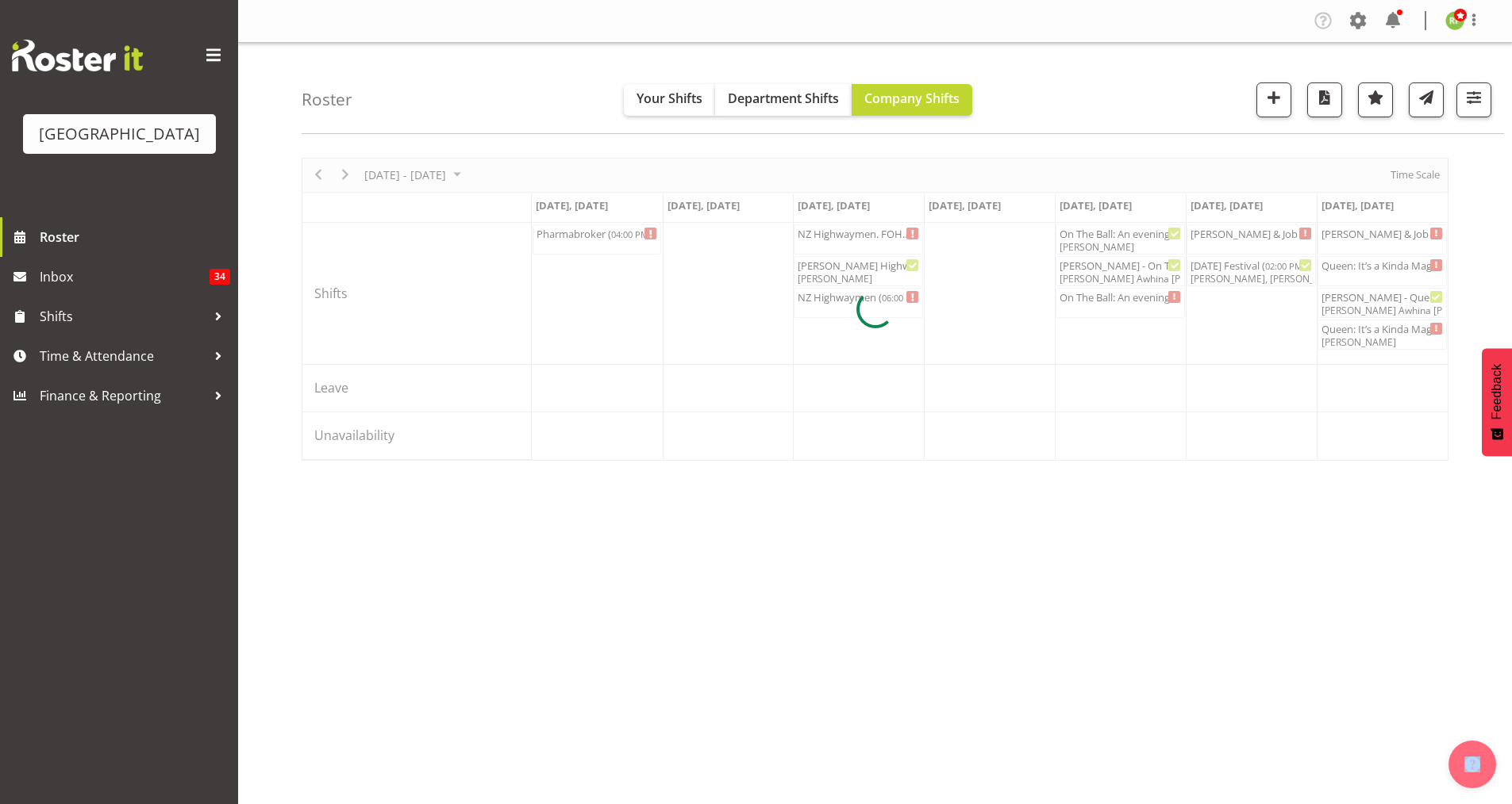
click at [578, 227] on div at bounding box center [874, 309] width 1146 height 303
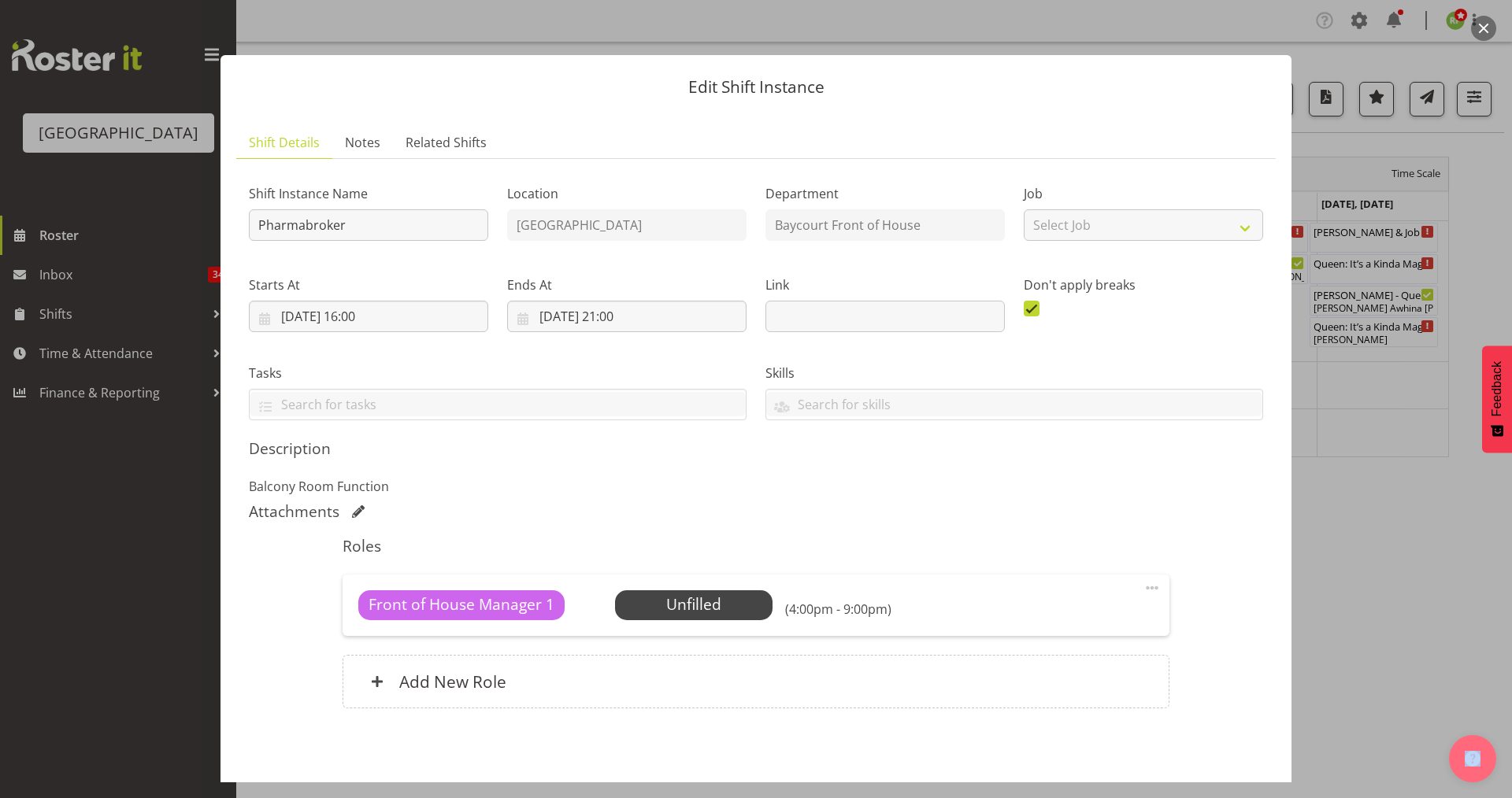
click at [1480, 28] on button "button" at bounding box center [1483, 28] width 26 height 26
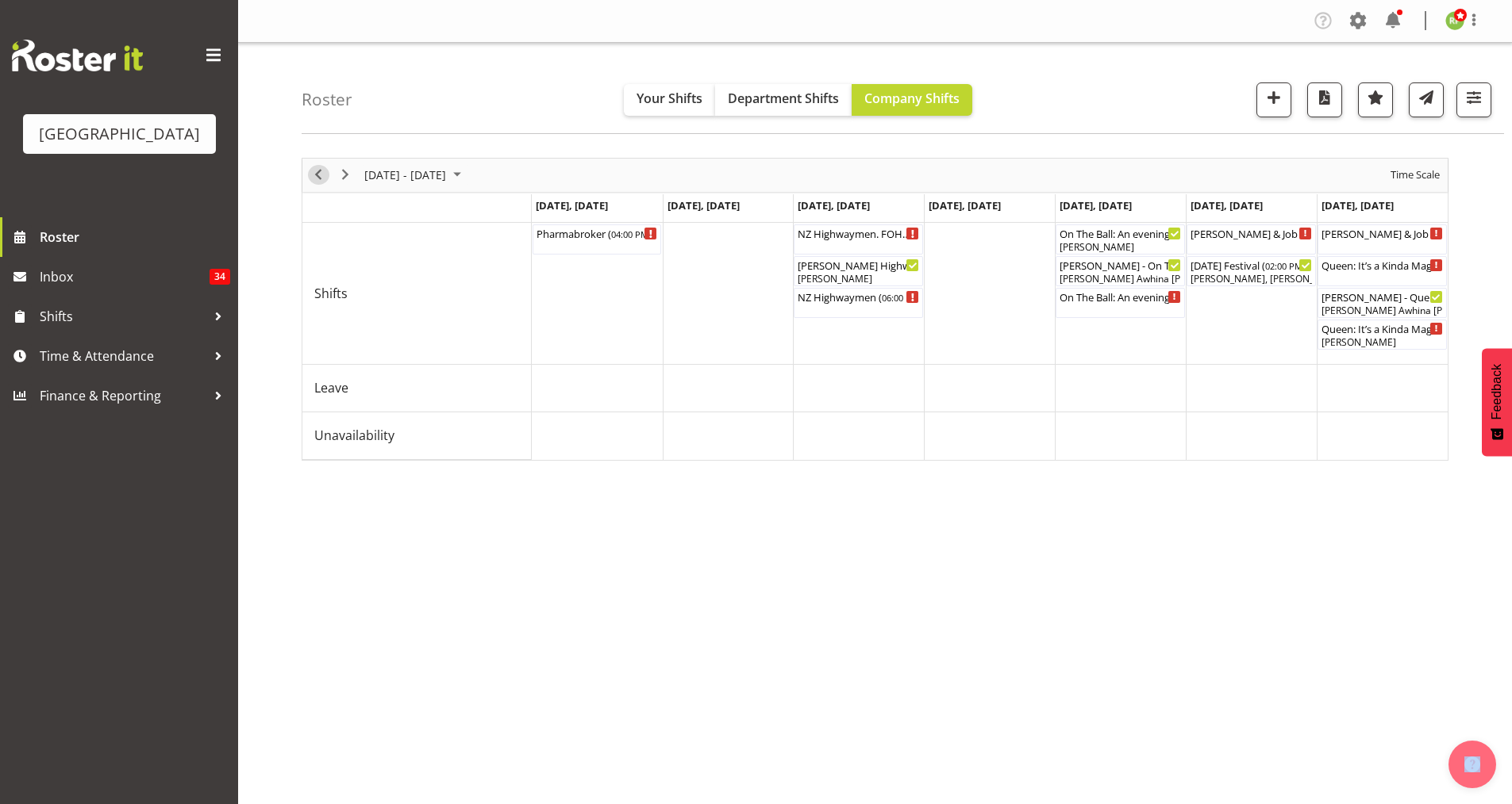
click at [317, 173] on span "Previous" at bounding box center [318, 174] width 19 height 20
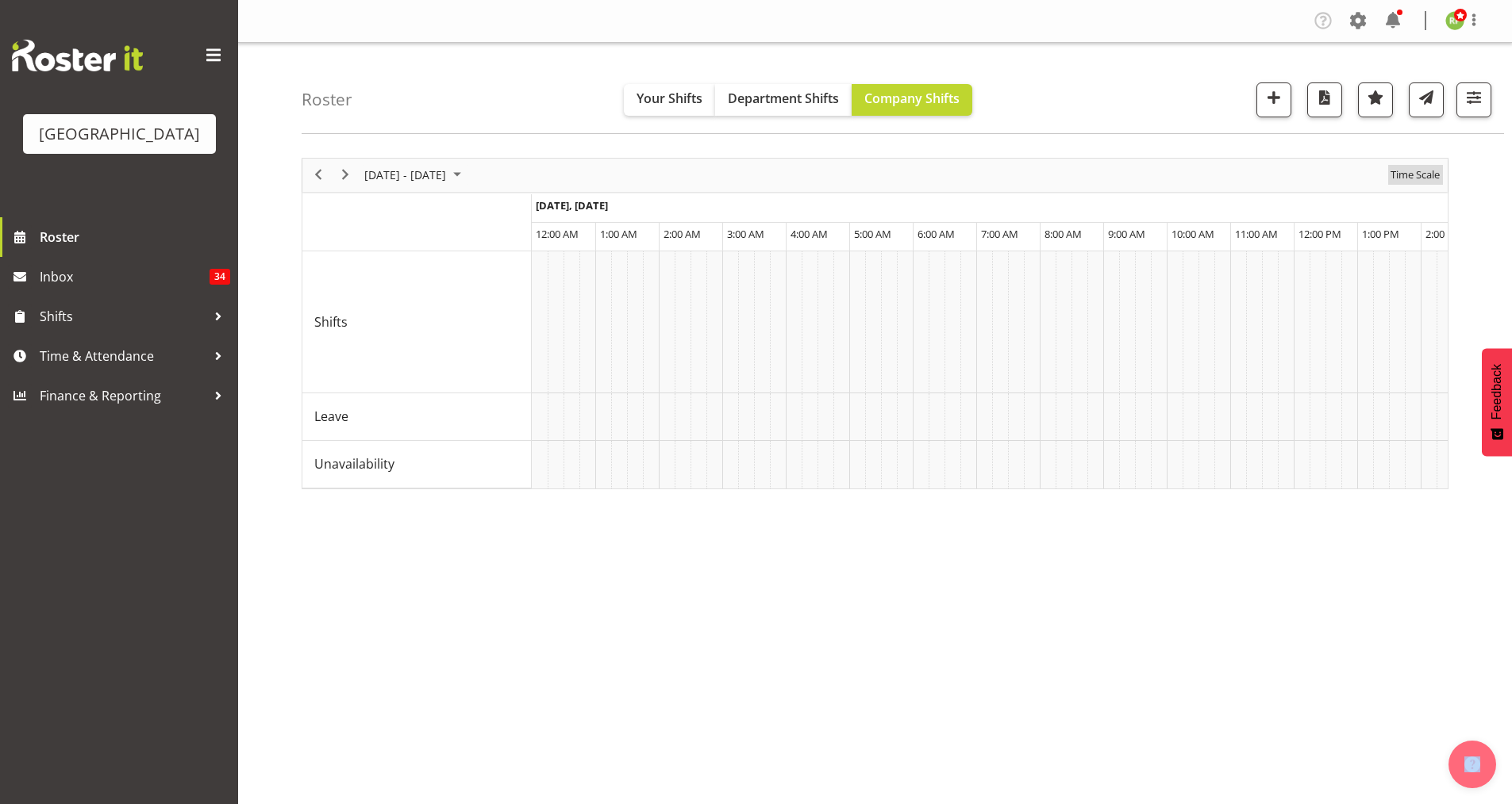
click at [1429, 165] on span "Time Scale" at bounding box center [1414, 174] width 53 height 20
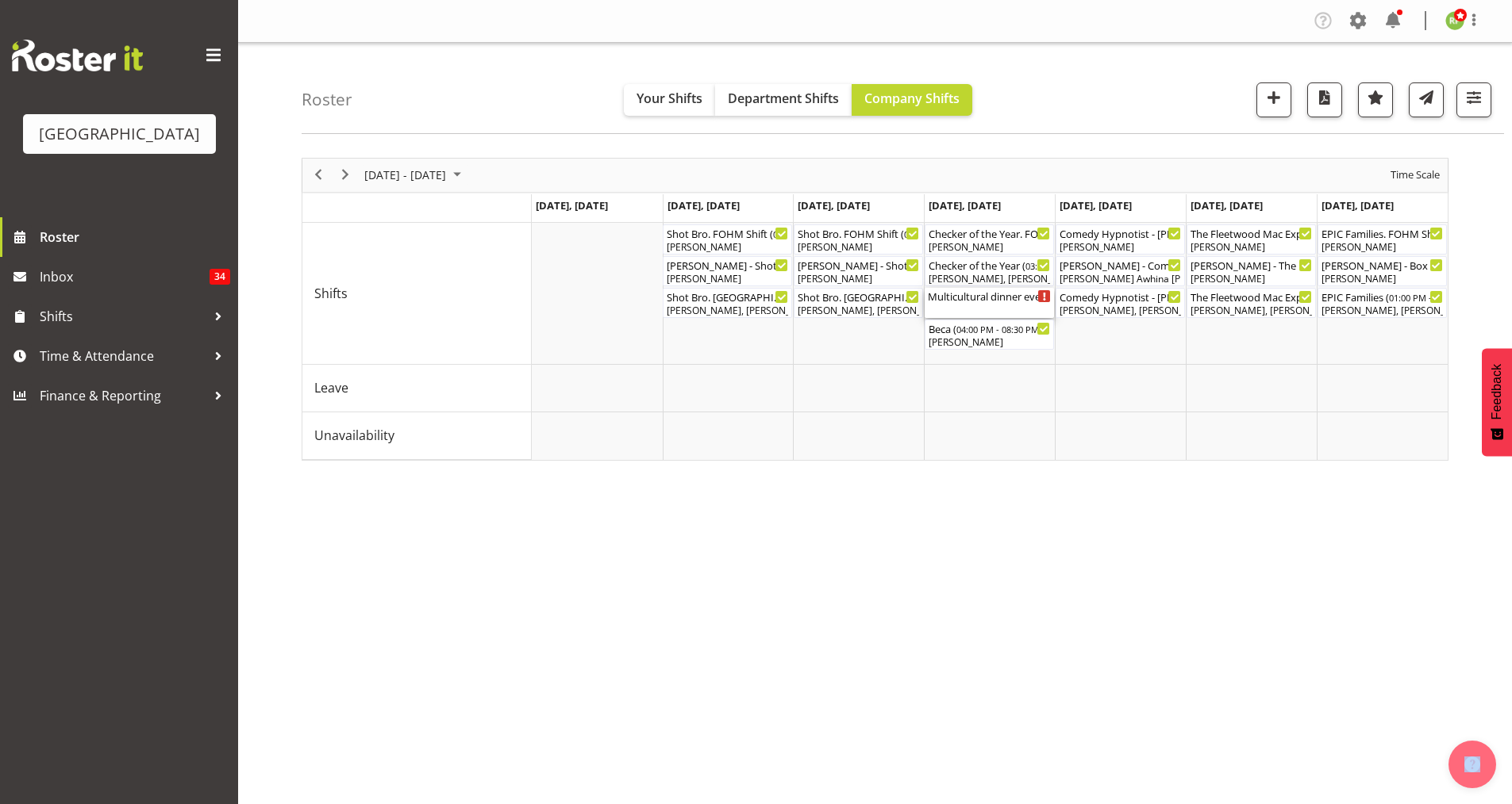
click at [961, 308] on div "Multicultural dinner event ( 04:00 PM - 10:00 PM )" at bounding box center [989, 302] width 123 height 30
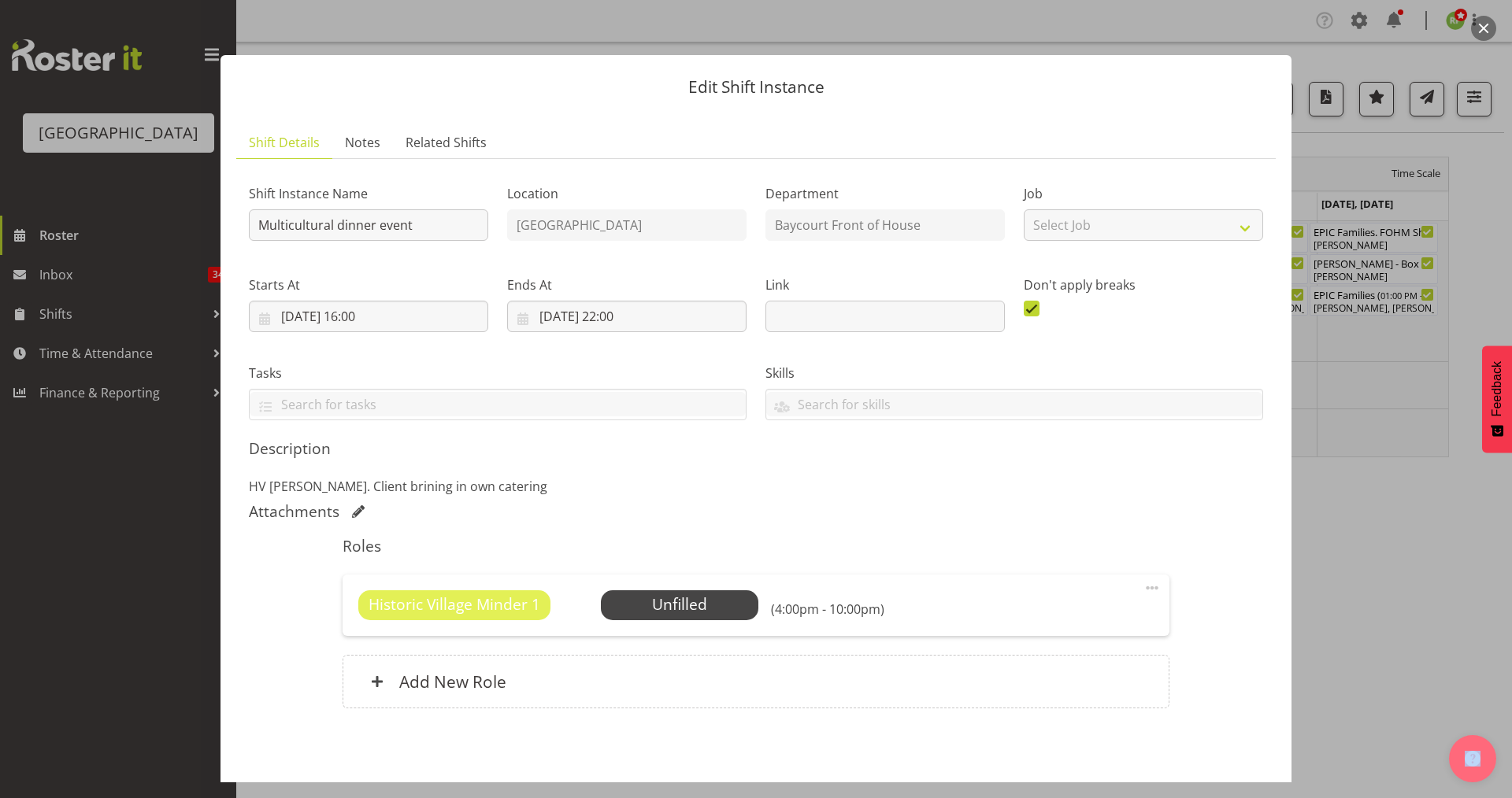
click at [1482, 26] on button "button" at bounding box center [1483, 28] width 26 height 26
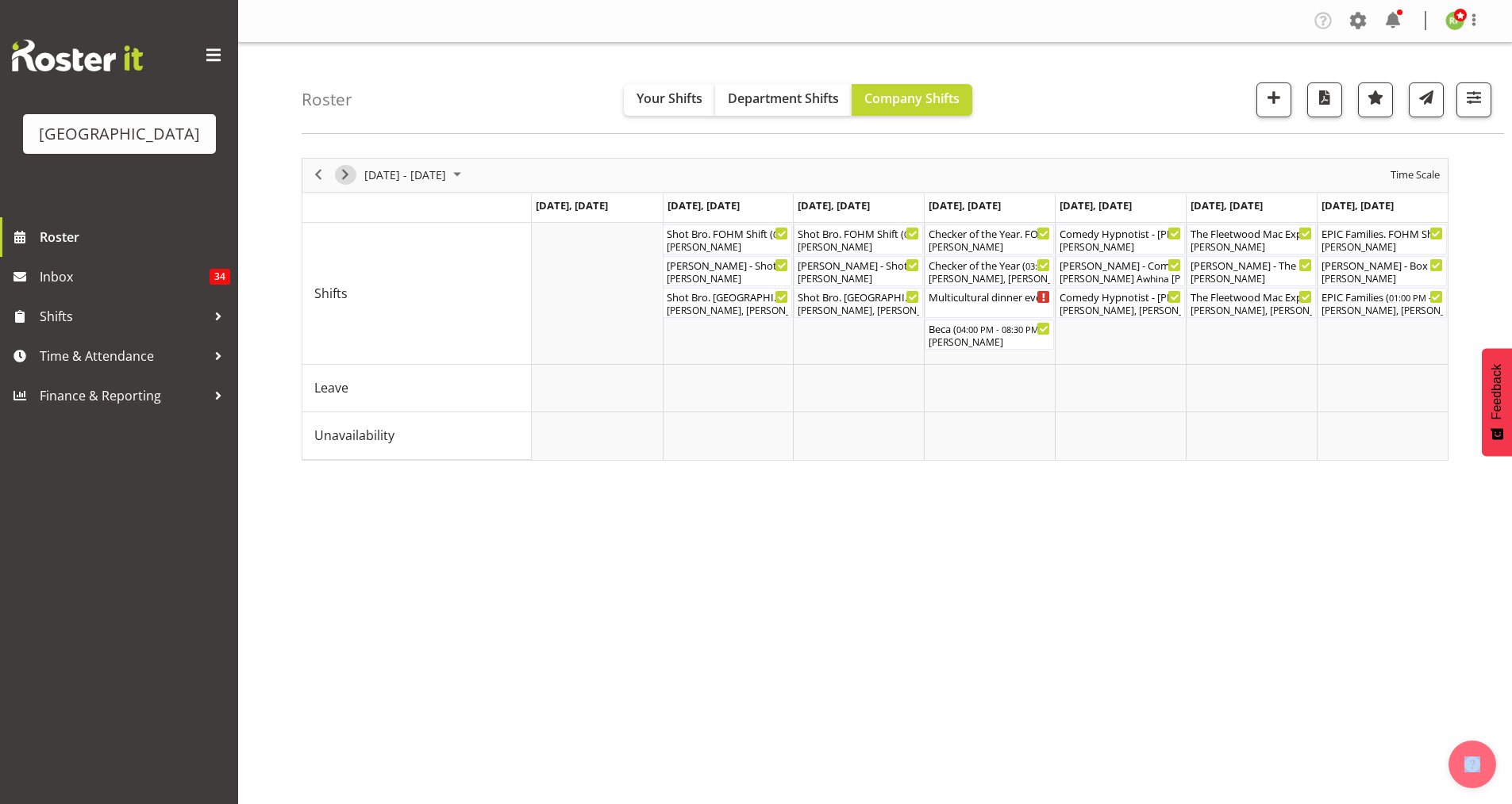
click at [346, 178] on span "Next" at bounding box center [346, 174] width 19 height 20
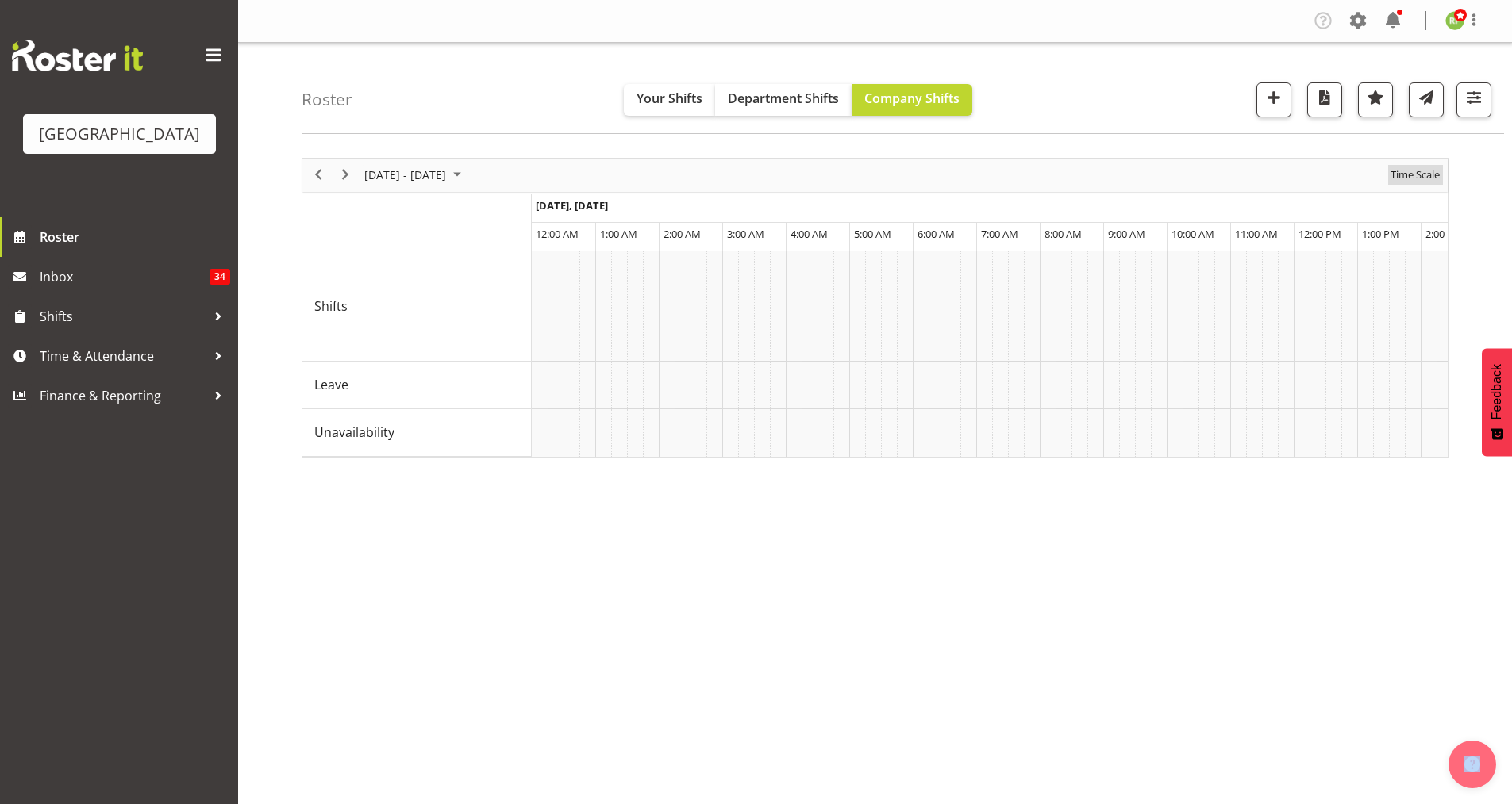
click at [1420, 178] on span "Time Scale" at bounding box center [1414, 174] width 53 height 20
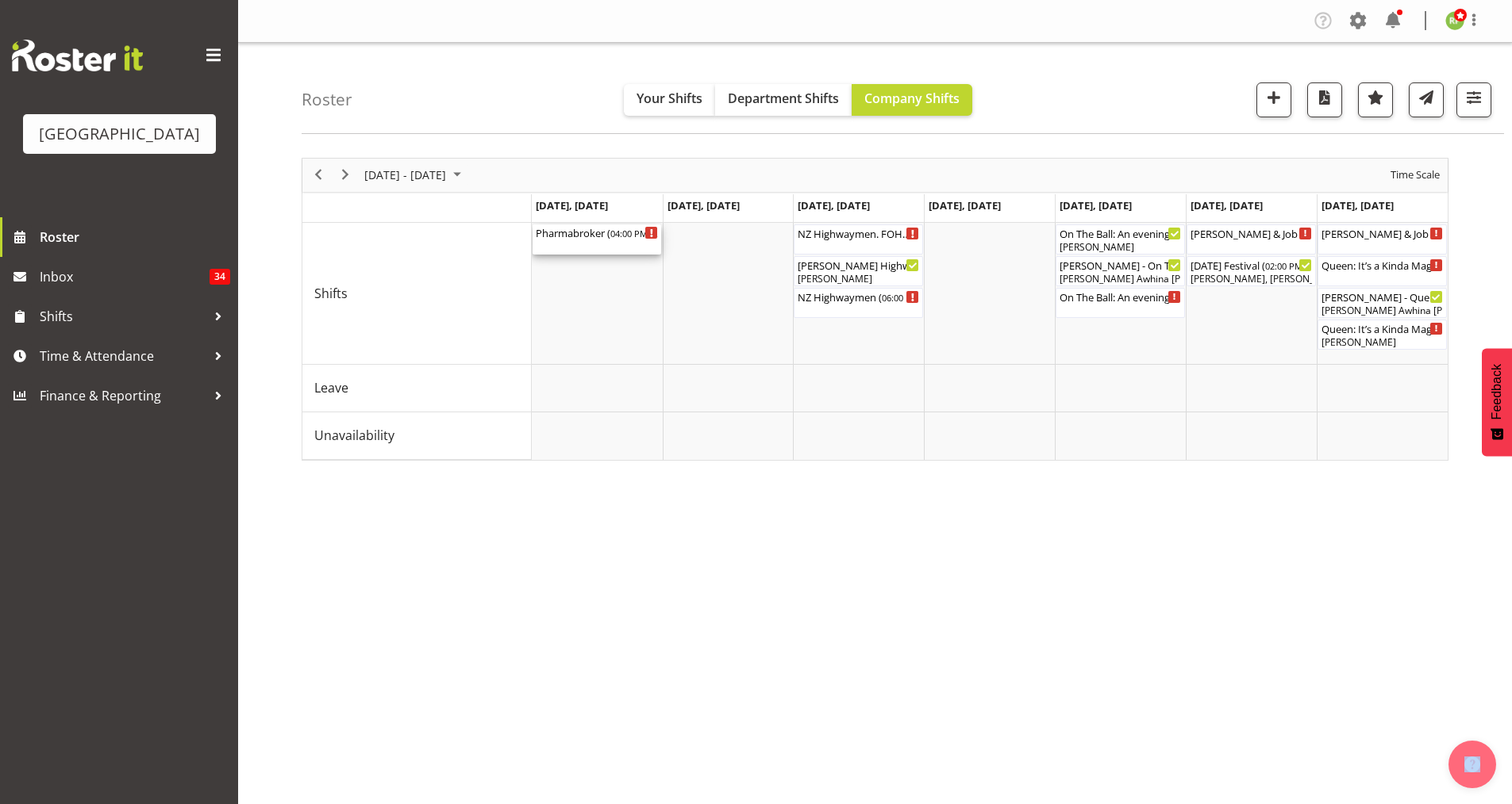
click at [598, 244] on div "Pharmabroker ( 04:00 PM - 09:00 PM )" at bounding box center [597, 239] width 123 height 30
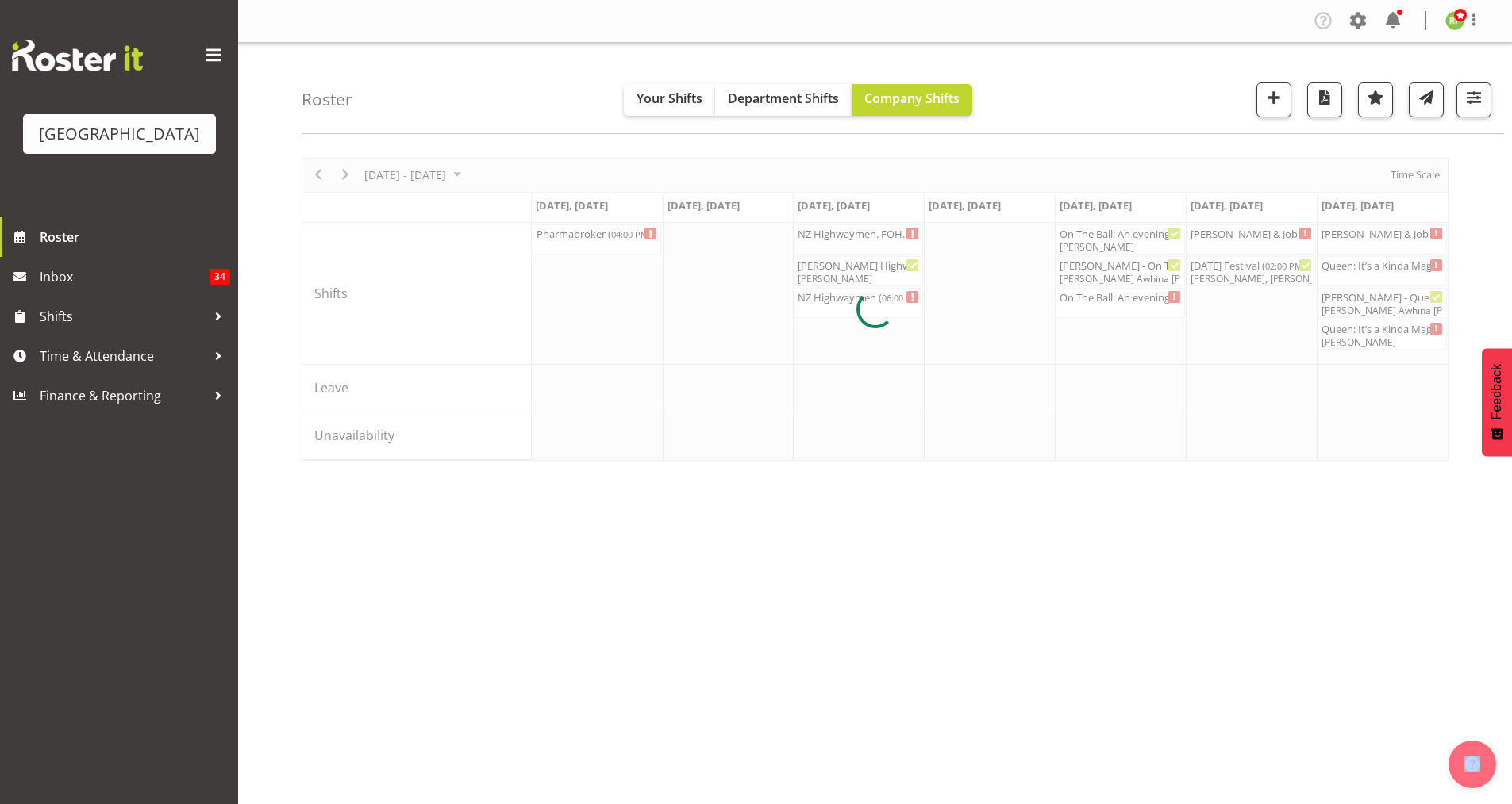
click at [598, 244] on div at bounding box center [874, 309] width 1146 height 303
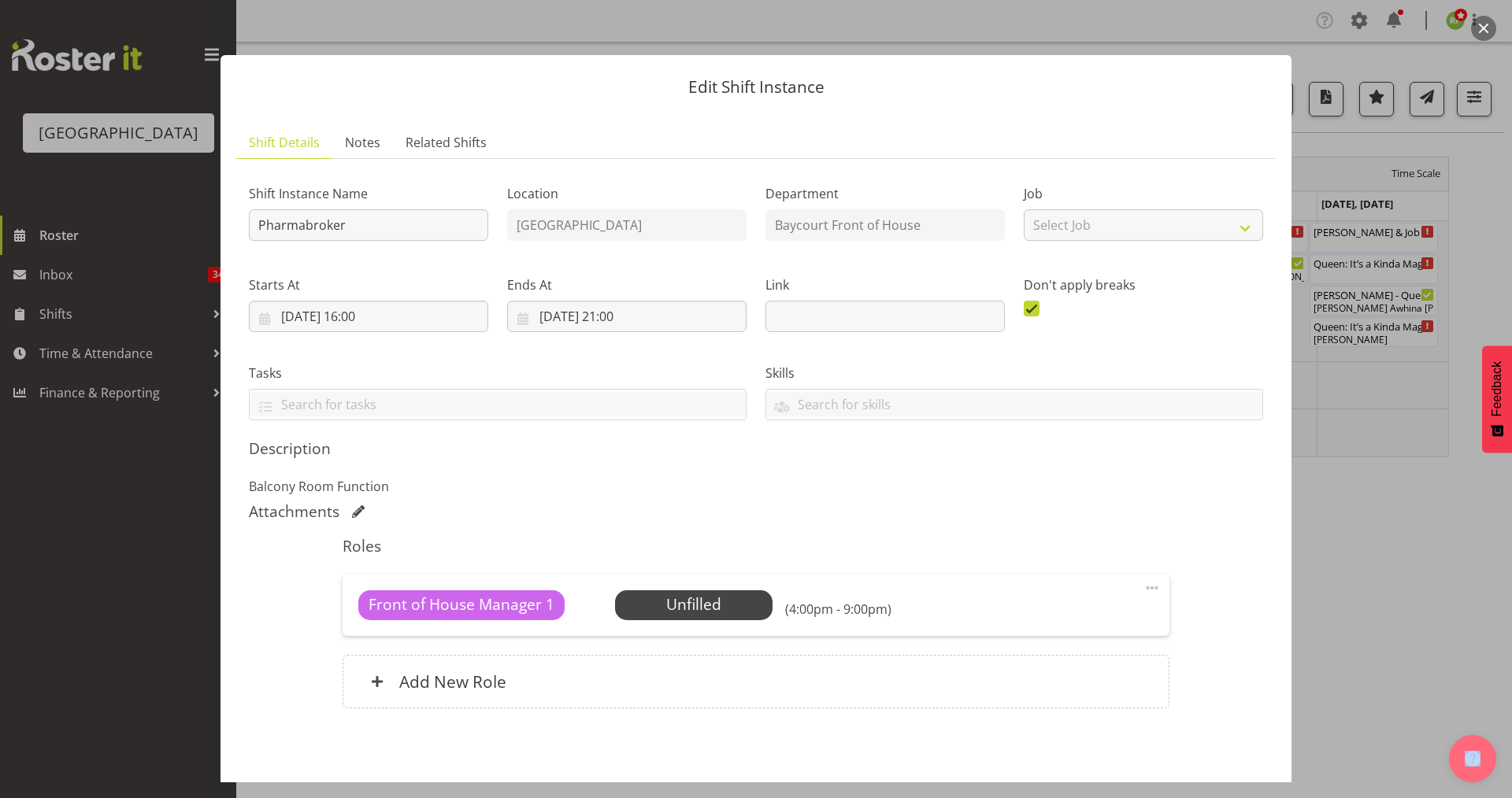
click at [1149, 591] on span at bounding box center [1152, 588] width 19 height 19
click at [1145, 591] on span at bounding box center [1152, 588] width 19 height 19
click at [1145, 590] on span at bounding box center [1152, 588] width 19 height 19
click at [1032, 614] on link "Edit" at bounding box center [1085, 623] width 151 height 28
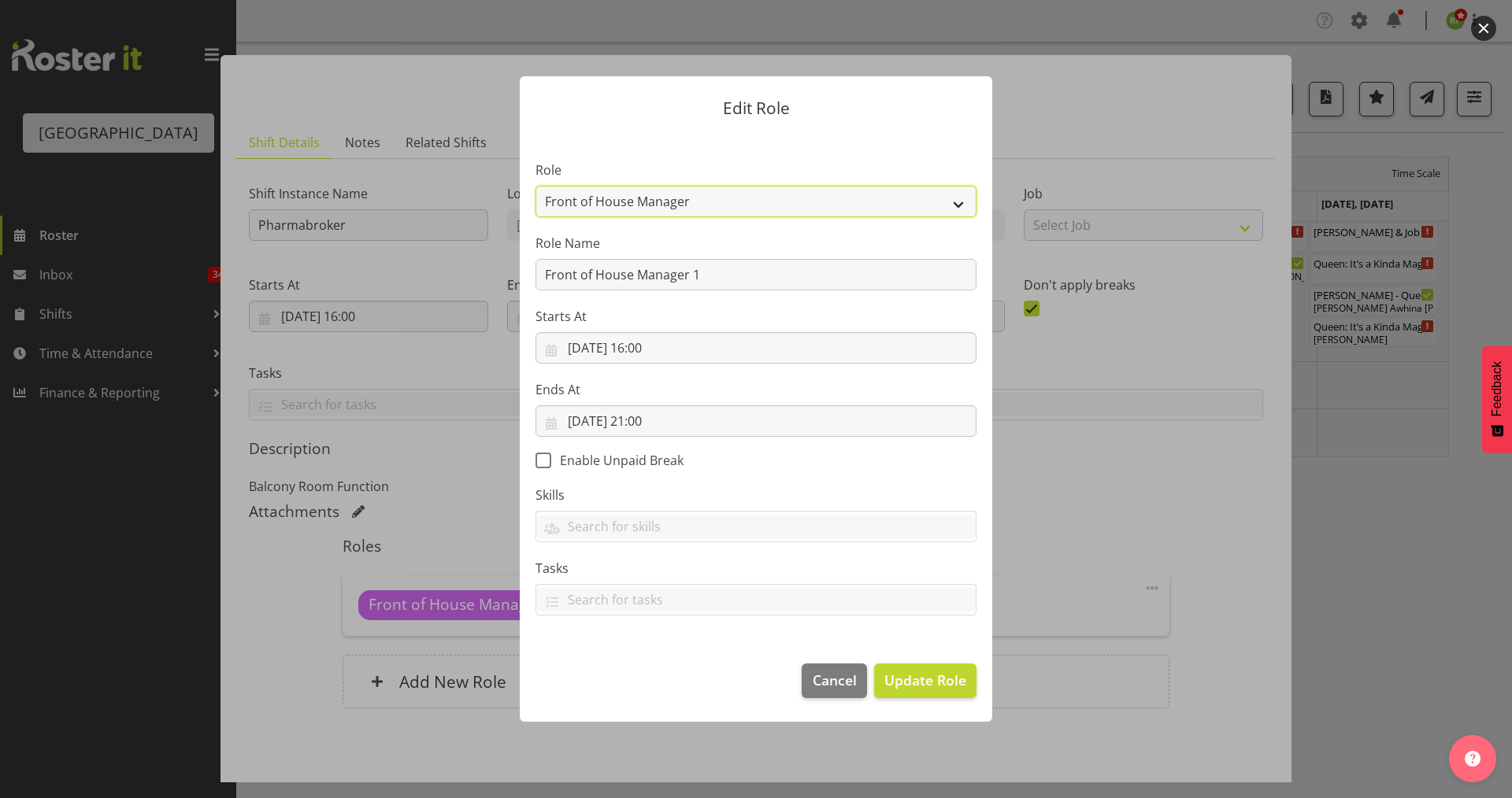
click at [964, 205] on select "Audio Bar Bar Runner Bar Training Box Office Cargo Shed Venue Rep Catering Door…" at bounding box center [756, 201] width 441 height 31
select select "1297"
click at [536, 186] on select "Audio Bar Bar Runner Bar Training Box Office Cargo Shed Venue Rep Catering Door…" at bounding box center [756, 201] width 441 height 31
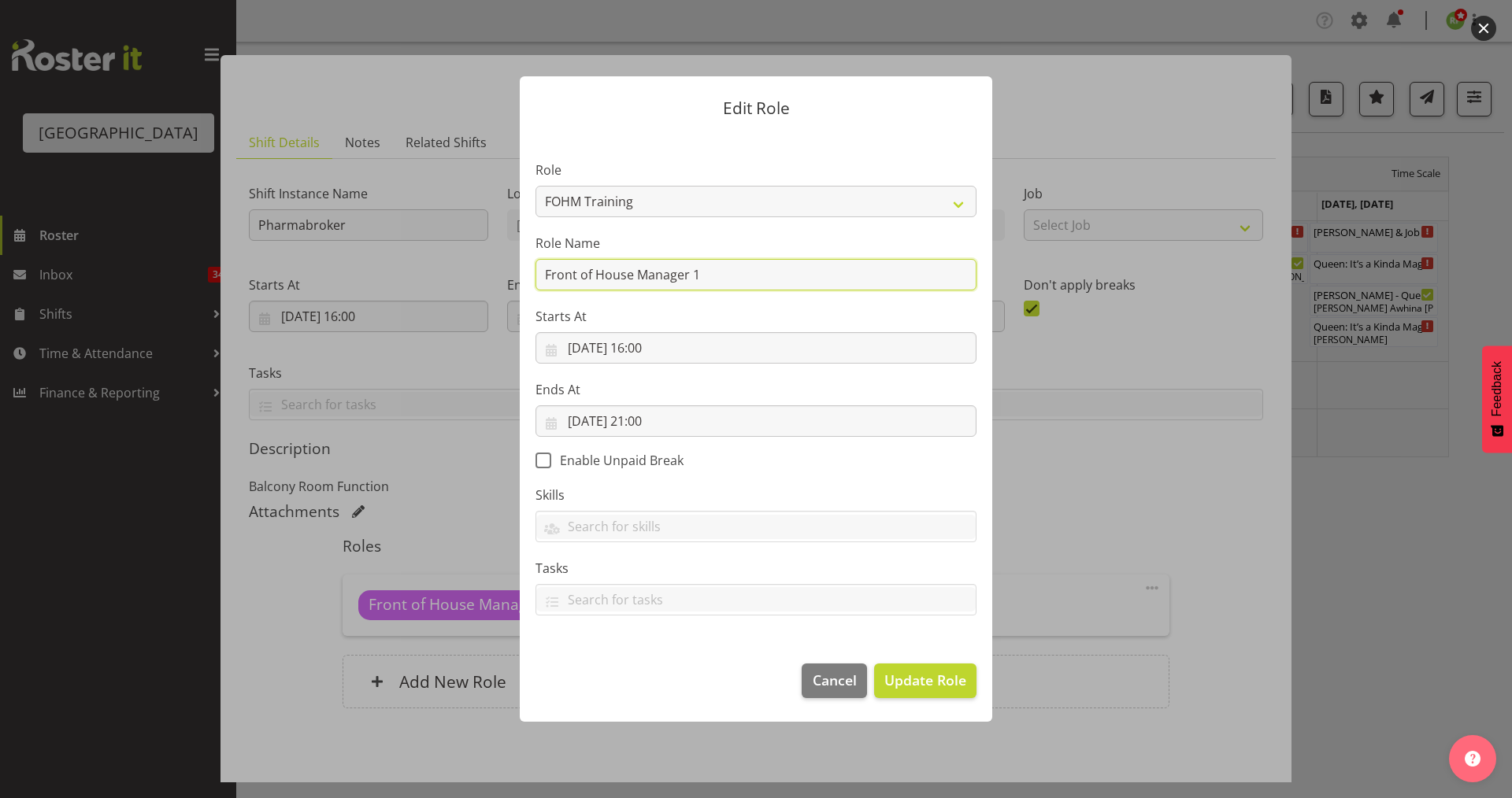
click at [710, 269] on input "Front of House Manager 1" at bounding box center [756, 275] width 441 height 31
drag, startPoint x: 618, startPoint y: 278, endPoint x: 523, endPoint y: 279, distance: 95.0
click at [523, 278] on section "Role Audio Bar Bar Runner Bar Training Box Office Cargo Shed Venue Rep Catering…" at bounding box center [756, 390] width 472 height 515
type input "HV Duty Manager"
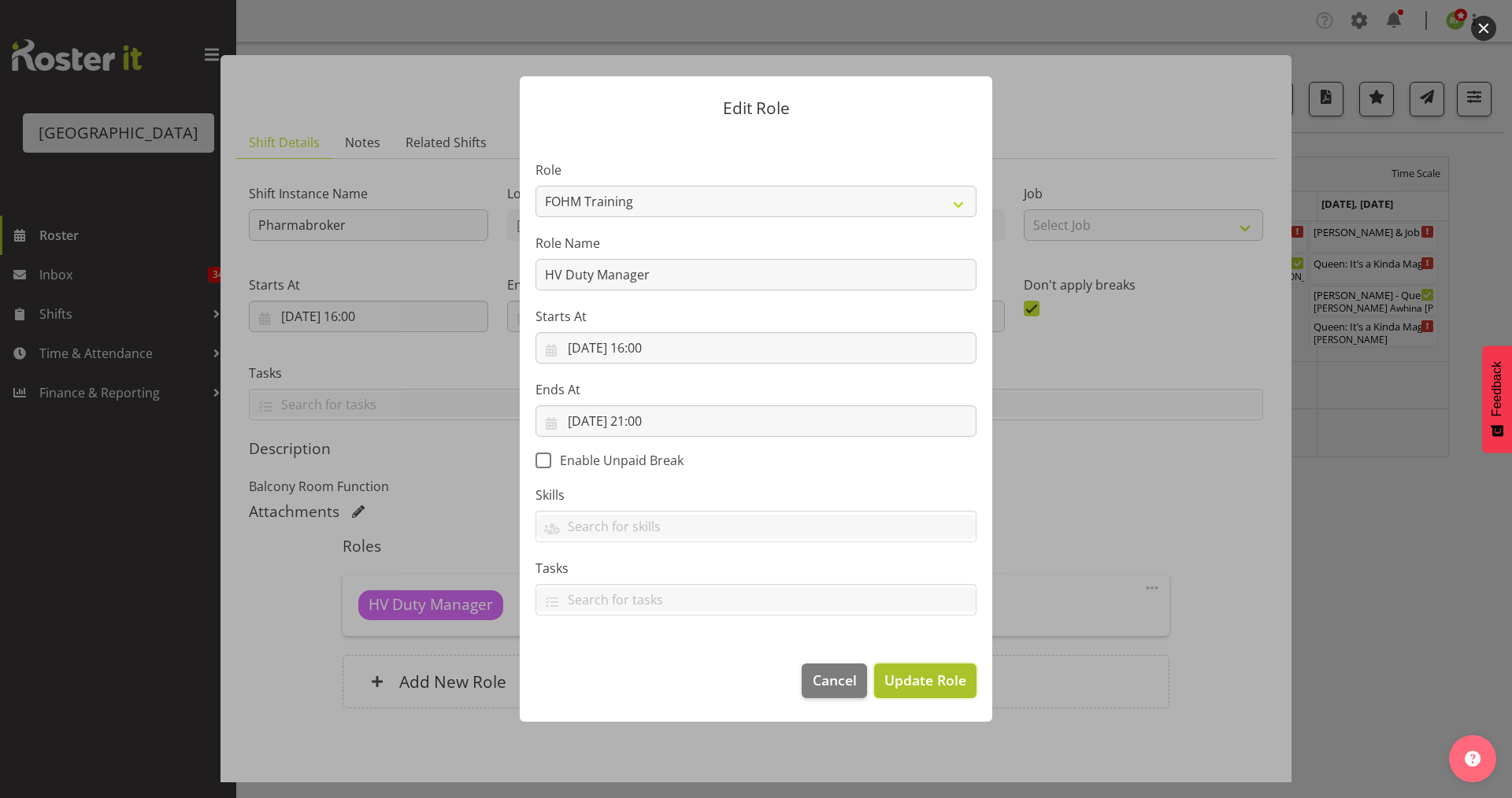
click at [931, 682] on span "Update Role" at bounding box center [926, 680] width 82 height 21
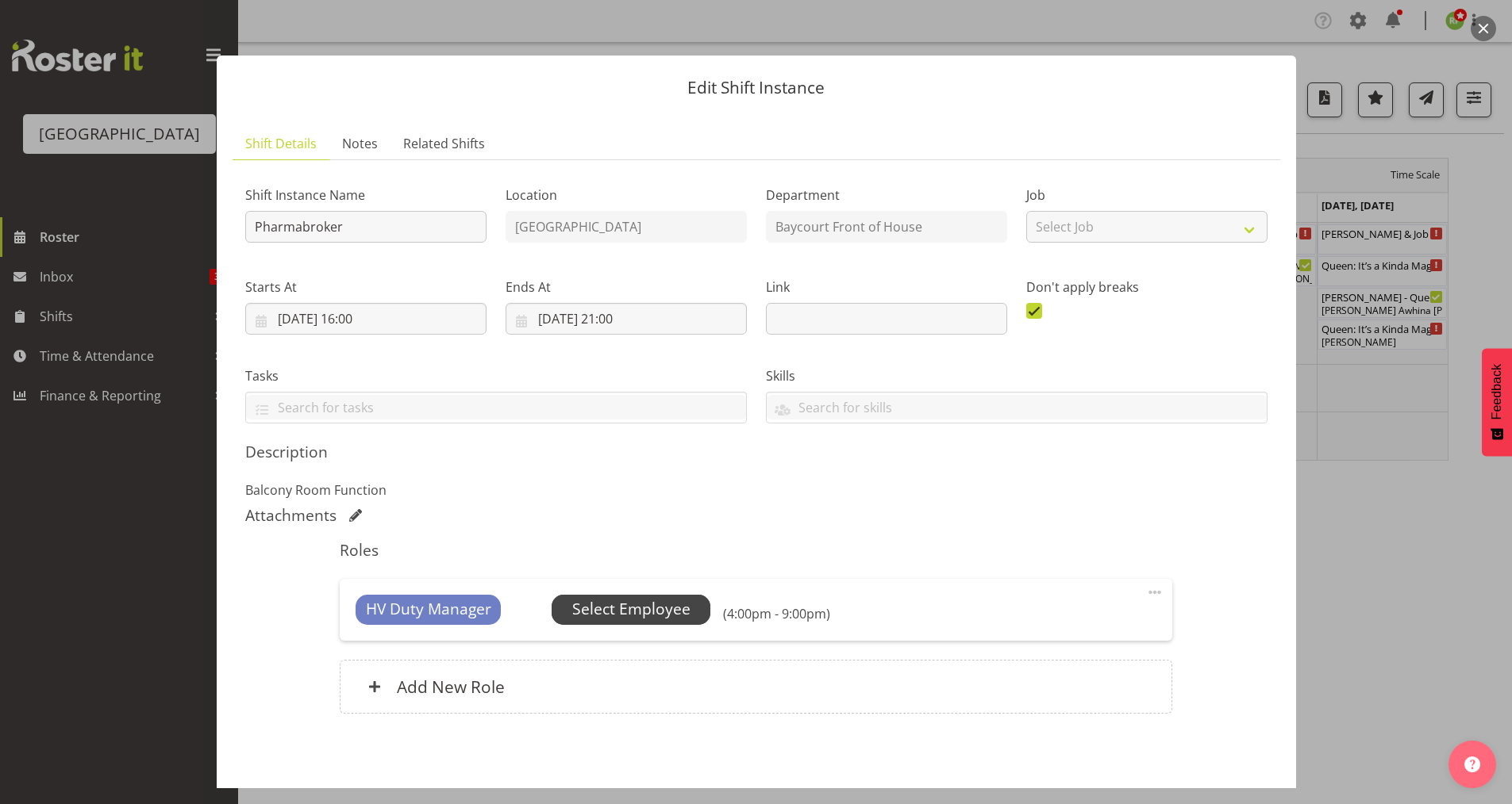
click at [627, 609] on span "Select Employee" at bounding box center [631, 610] width 118 height 23
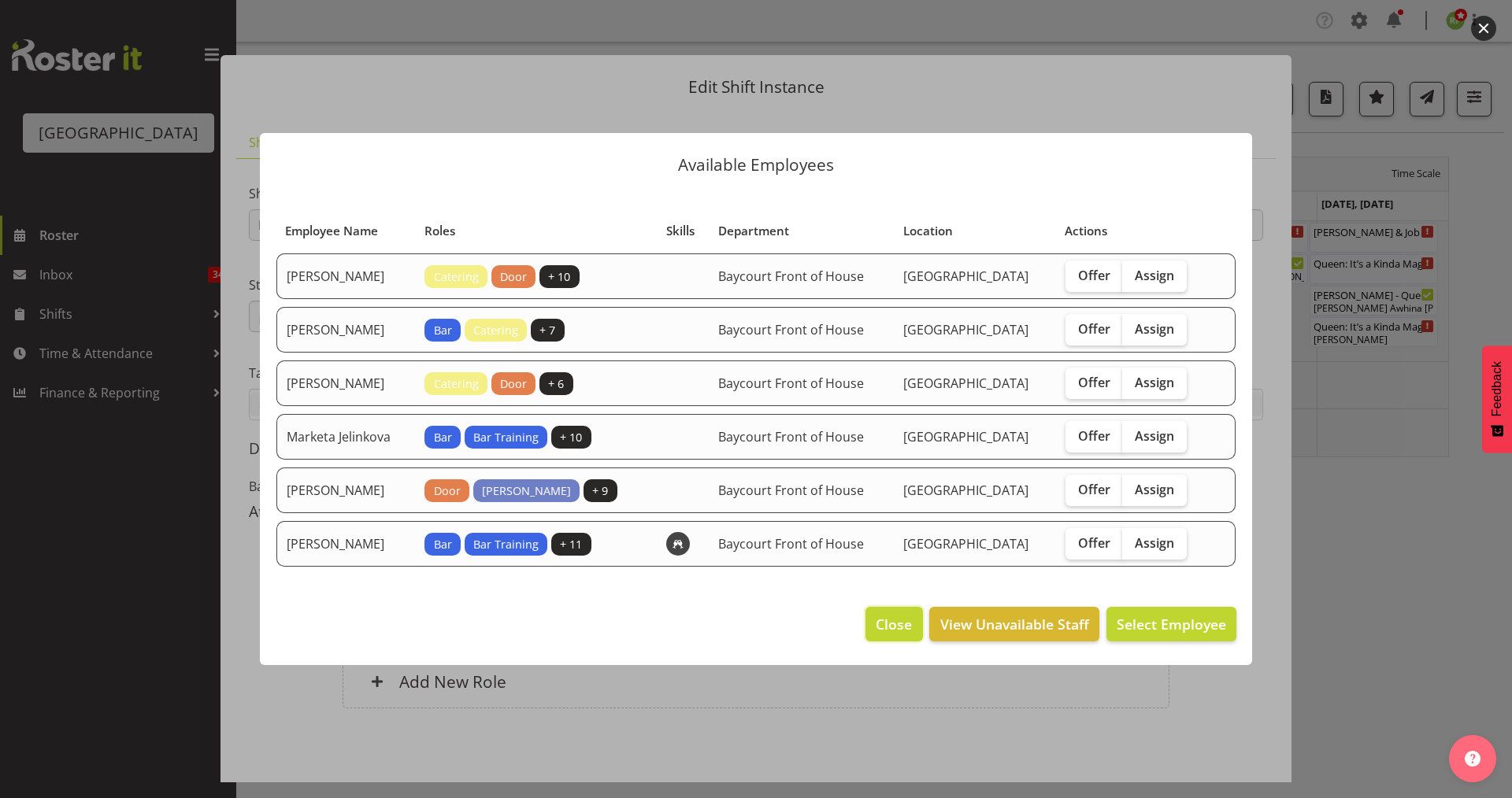
click at [901, 628] on span "Close" at bounding box center [894, 624] width 36 height 21
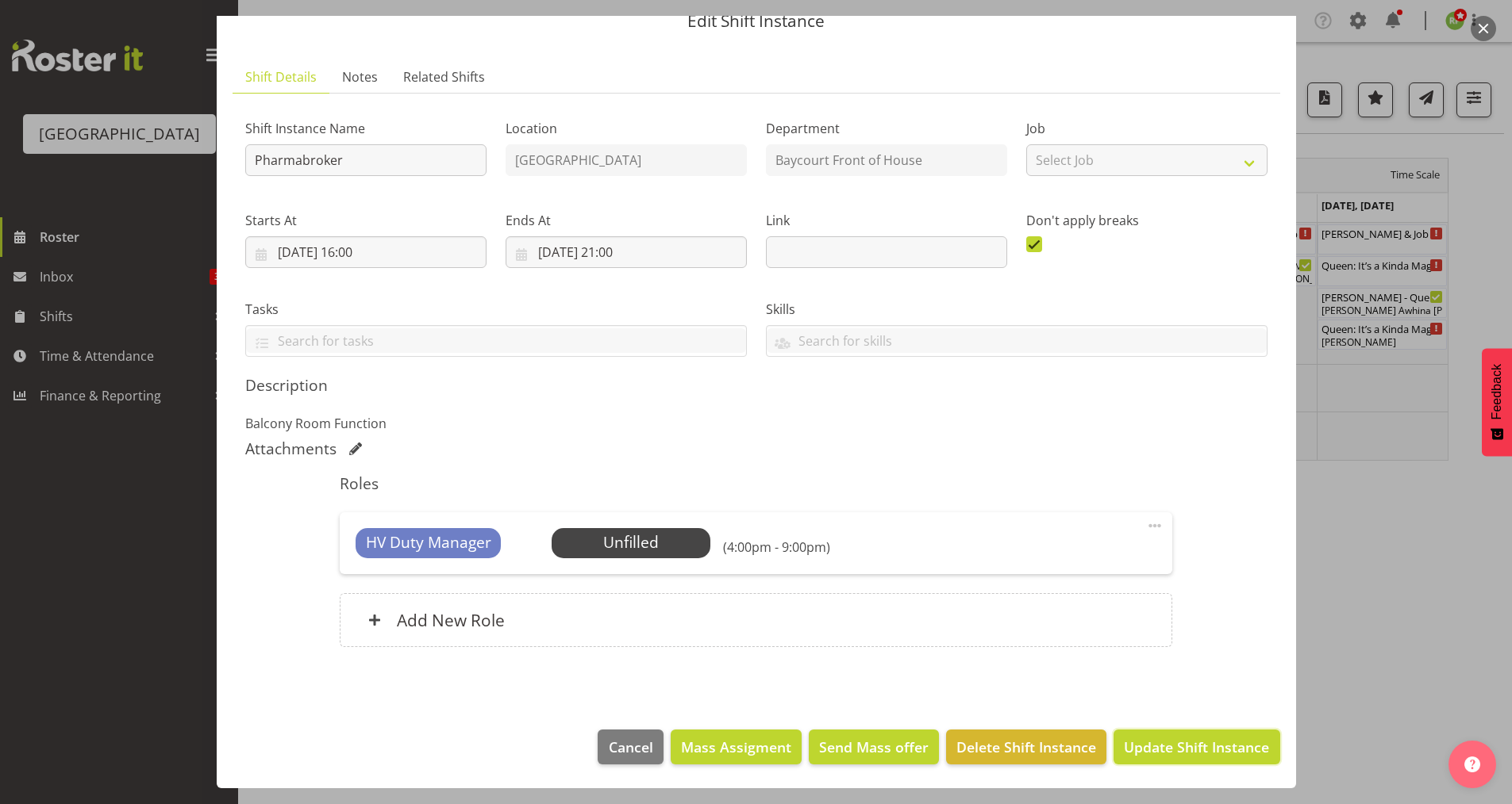
click at [1209, 737] on span "Update Shift Instance" at bounding box center [1196, 748] width 146 height 21
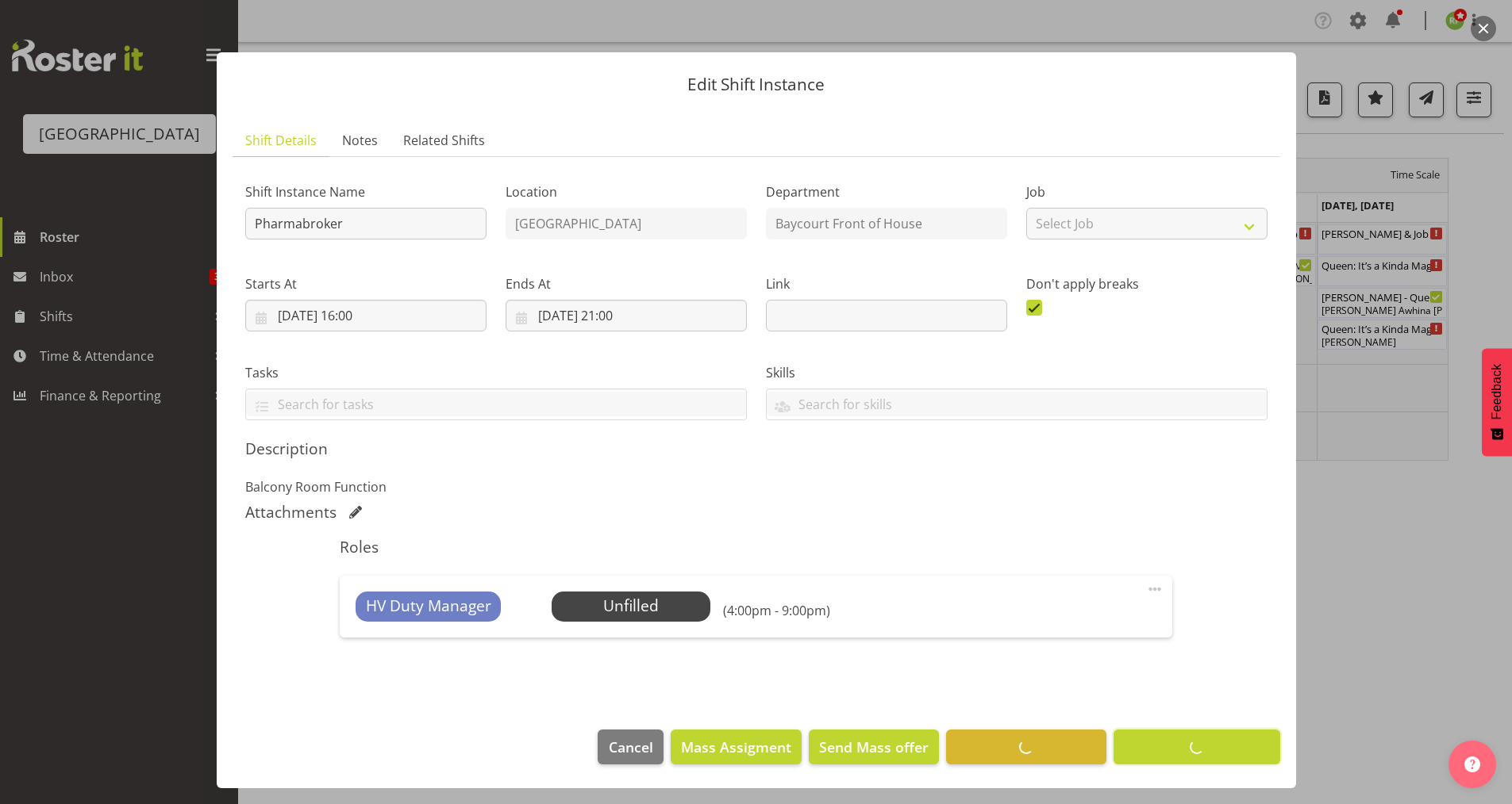
scroll to position [3, 0]
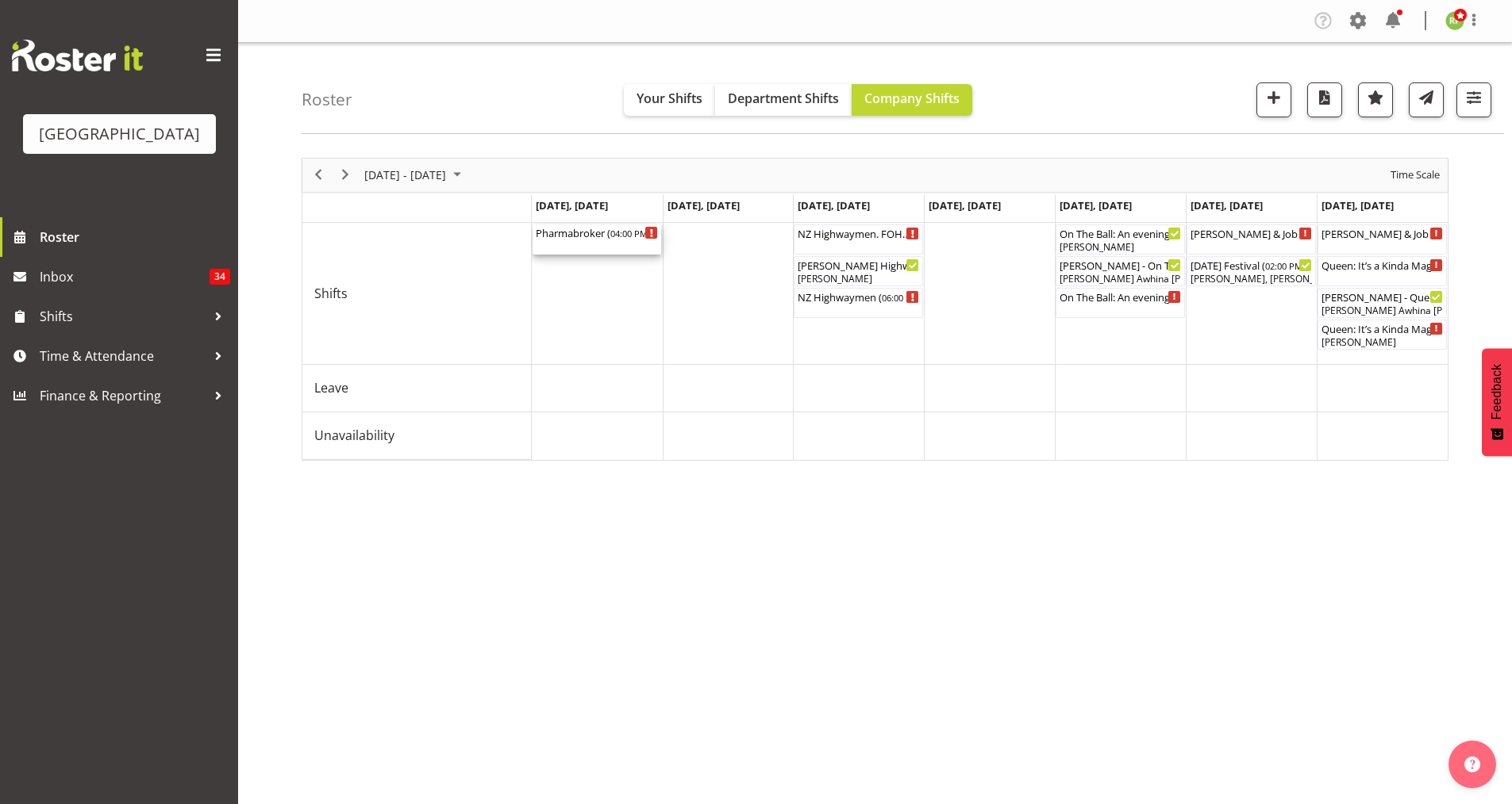
click at [588, 242] on div "Pharmabroker ( 04:00 PM - 09:00 PM )" at bounding box center [597, 239] width 123 height 30
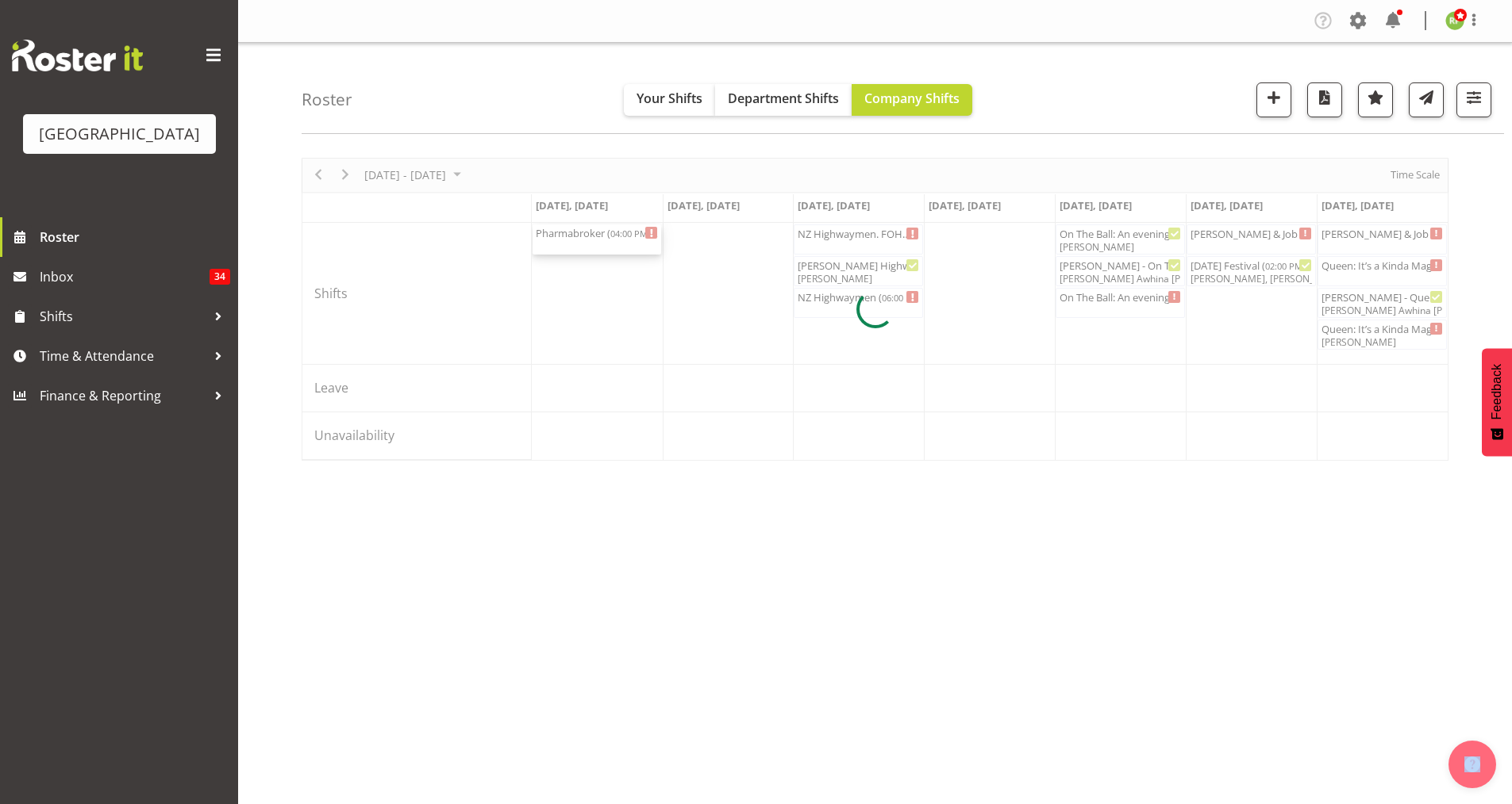
click at [588, 240] on div at bounding box center [874, 309] width 1146 height 303
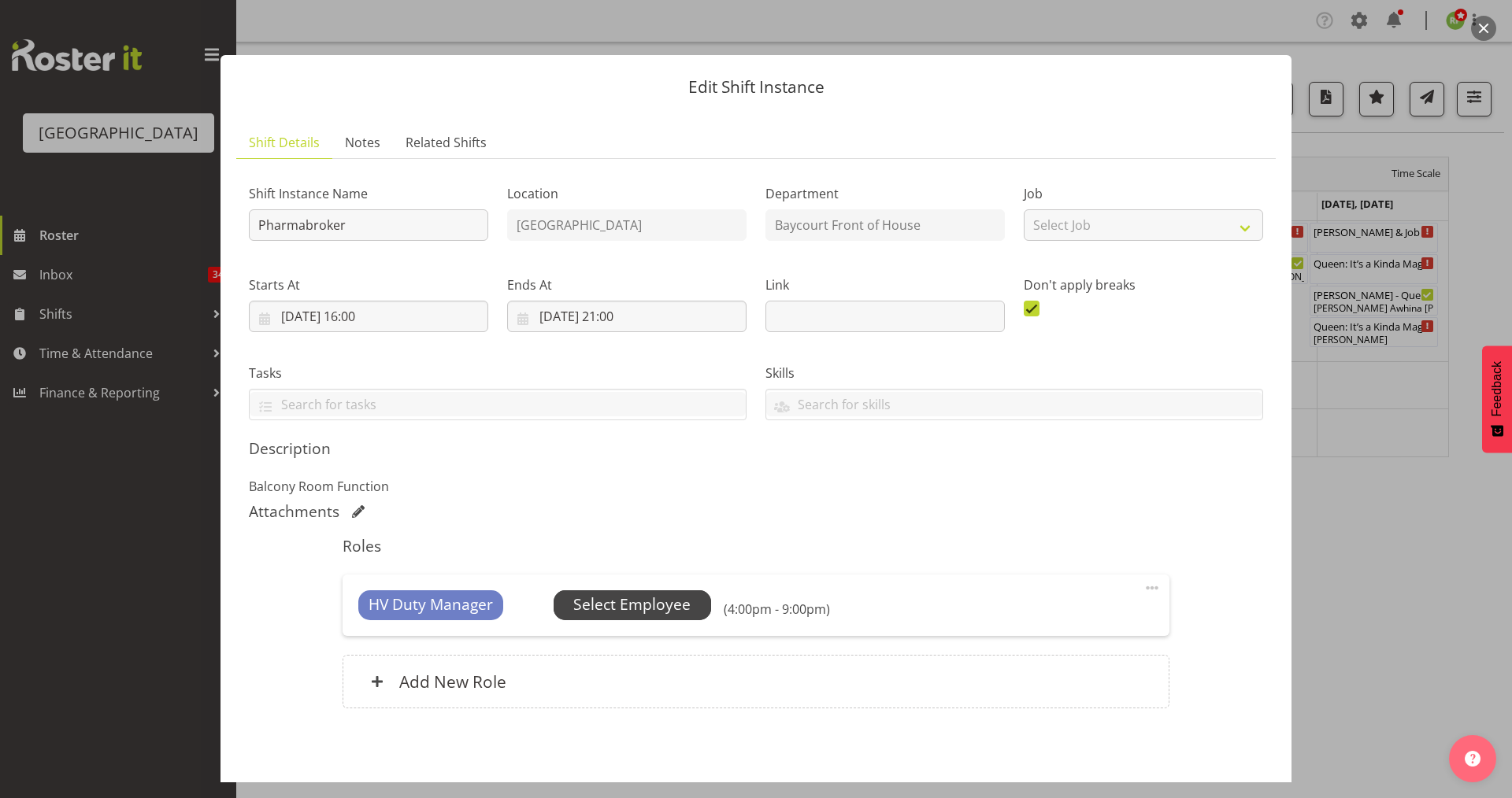
click at [631, 614] on span "Select Employee" at bounding box center [631, 605] width 117 height 23
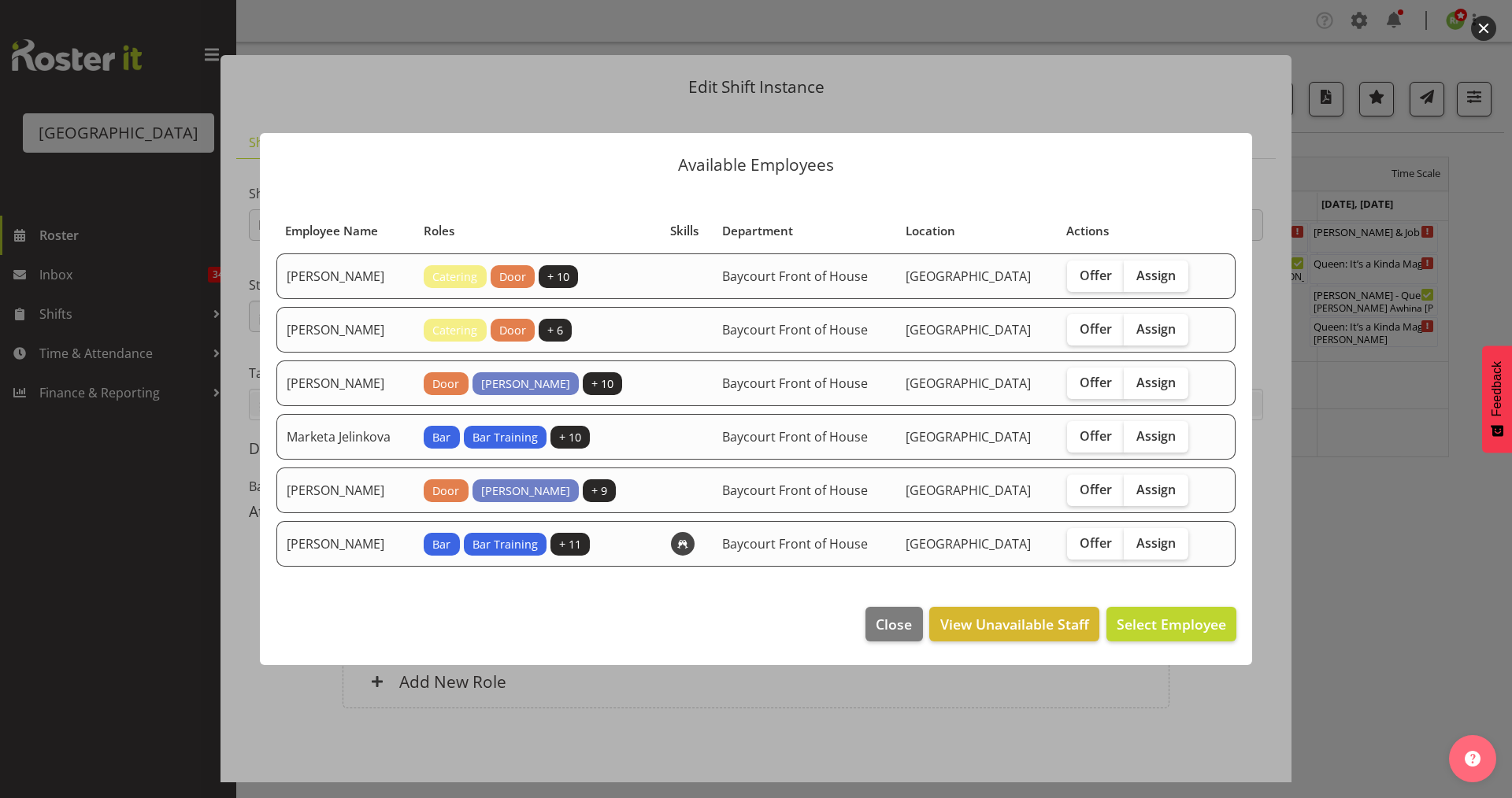
click at [1163, 393] on label "Assign" at bounding box center [1157, 383] width 65 height 31
click at [1134, 388] on input "Assign" at bounding box center [1129, 382] width 10 height 10
checkbox input "true"
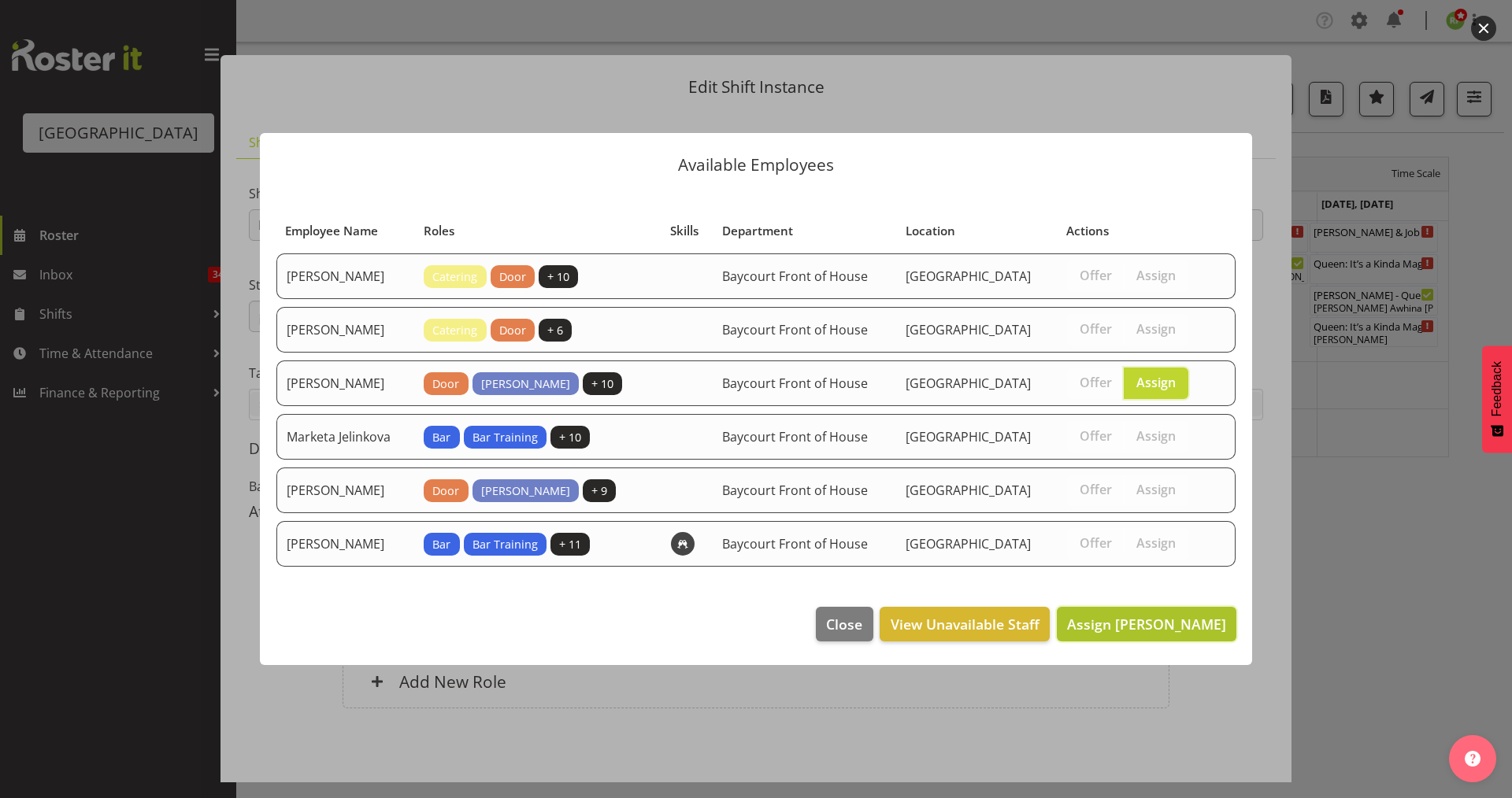
click at [1157, 630] on span "Assign [PERSON_NAME]" at bounding box center [1146, 624] width 159 height 19
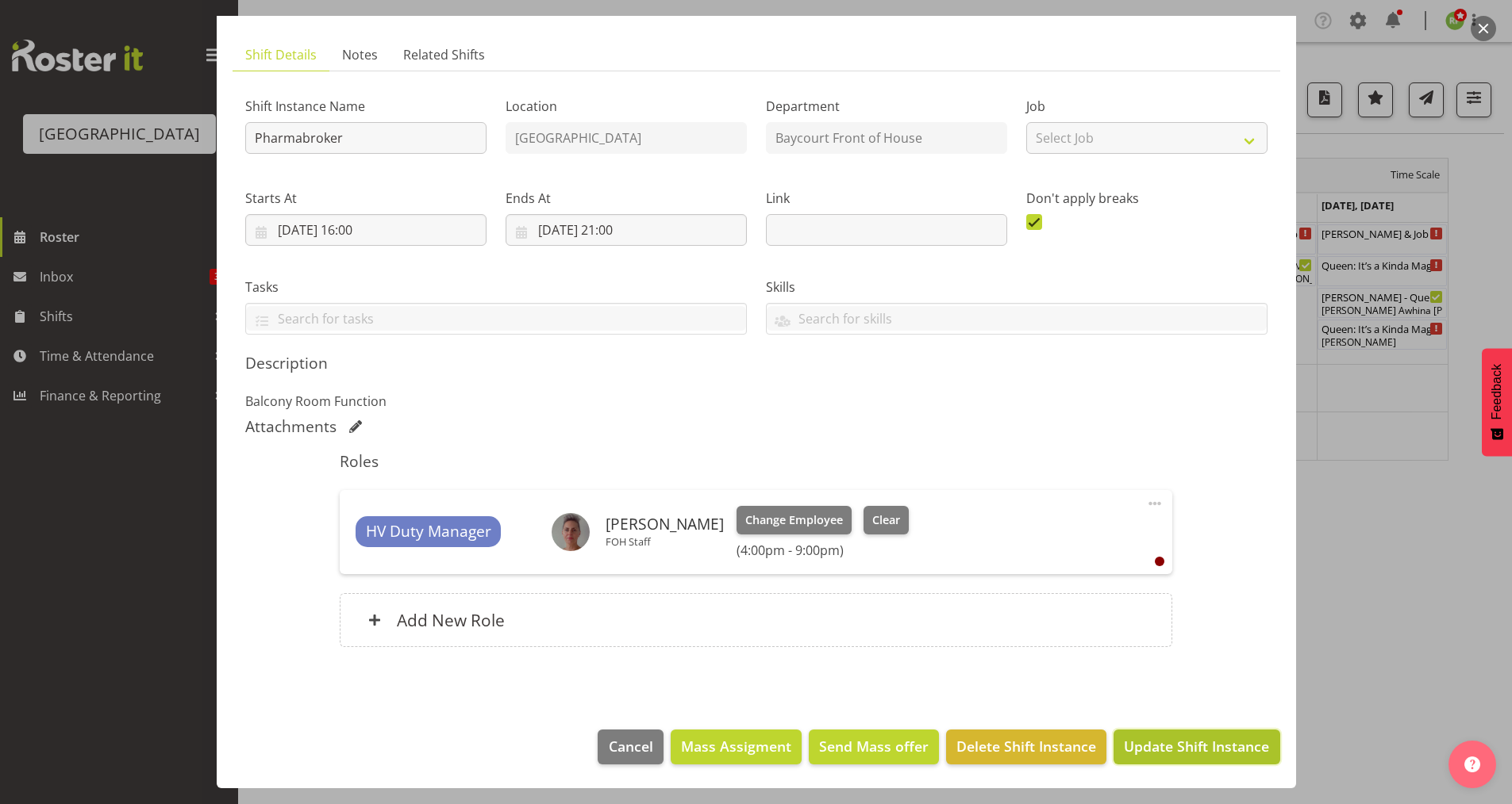
click at [1174, 761] on button "Update Shift Instance" at bounding box center [1196, 747] width 166 height 34
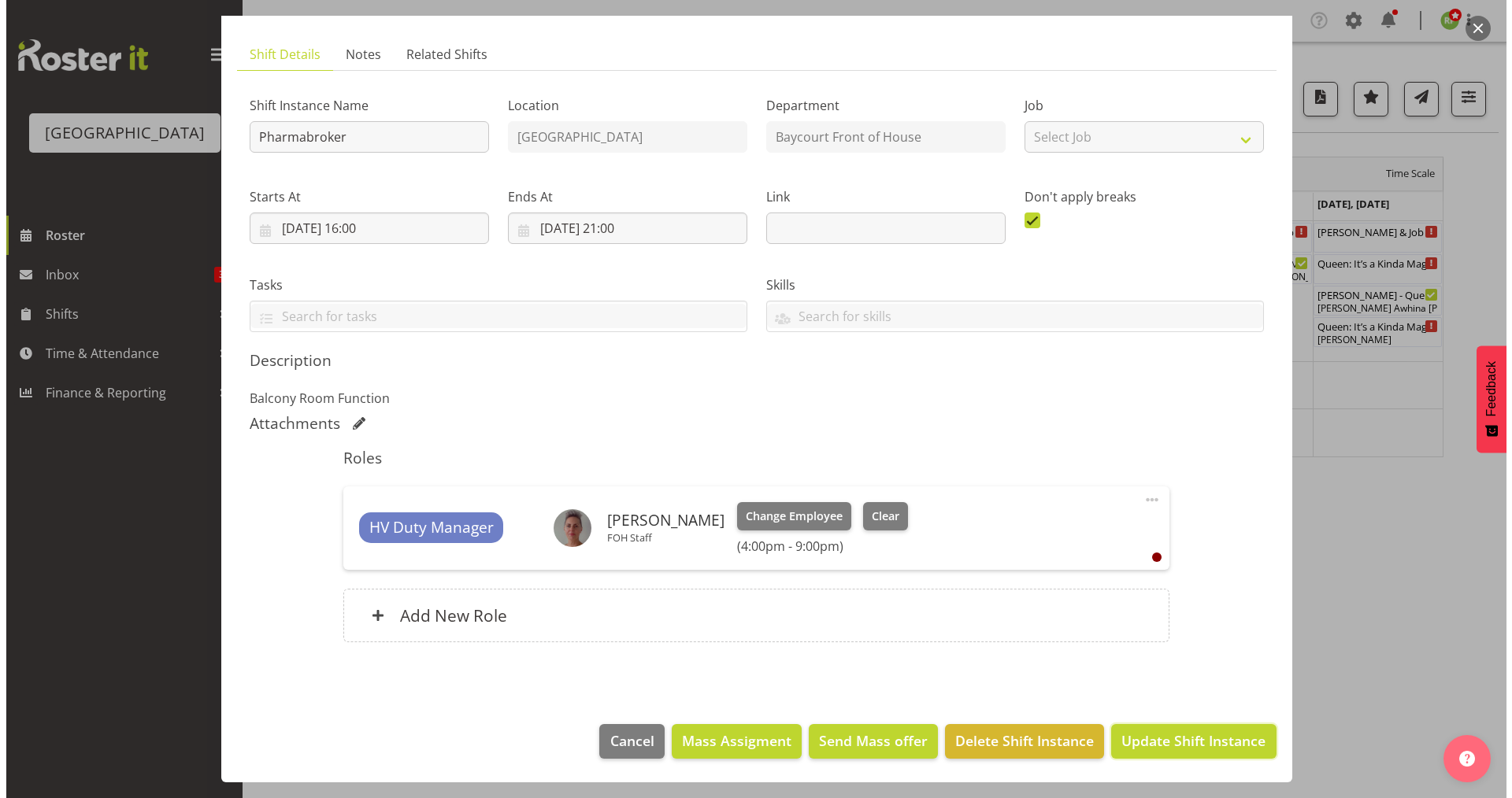
scroll to position [26, 0]
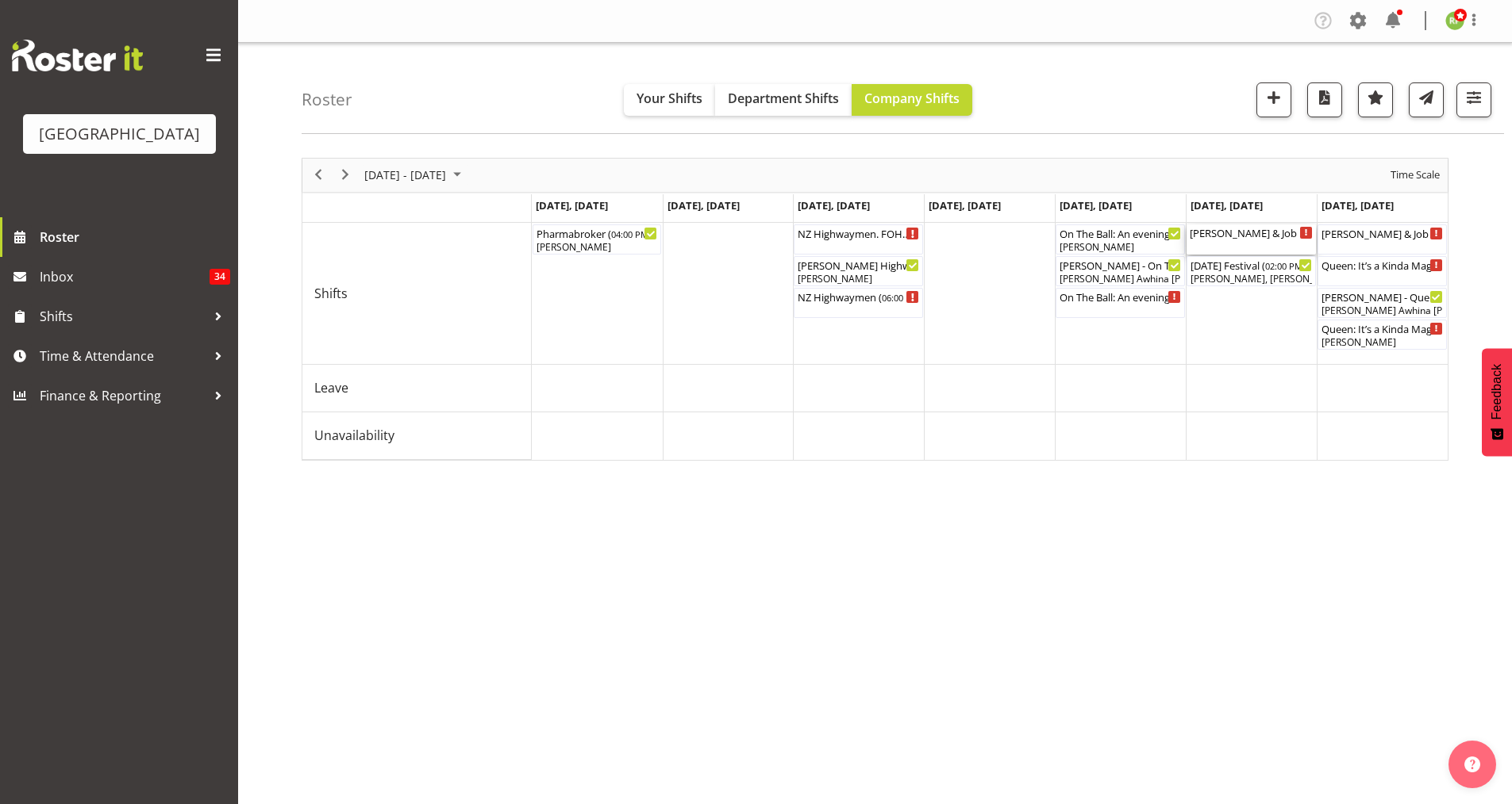
click at [1230, 235] on div "[PERSON_NAME] & Job Wedding Cargo Shed ( 10:00 AM - 11:59 PM )" at bounding box center [1251, 233] width 123 height 16
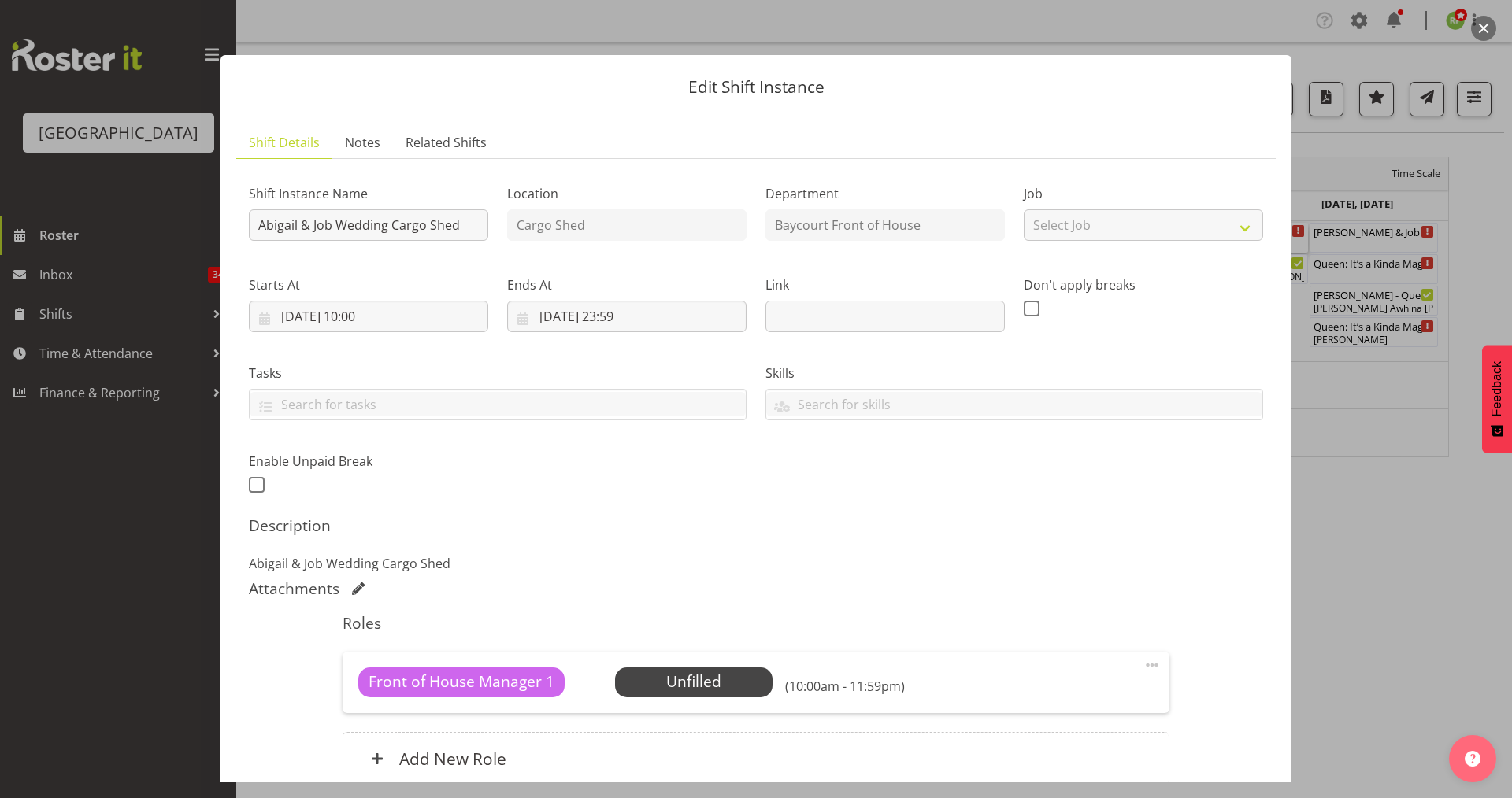
click at [1484, 30] on button "button" at bounding box center [1483, 28] width 26 height 26
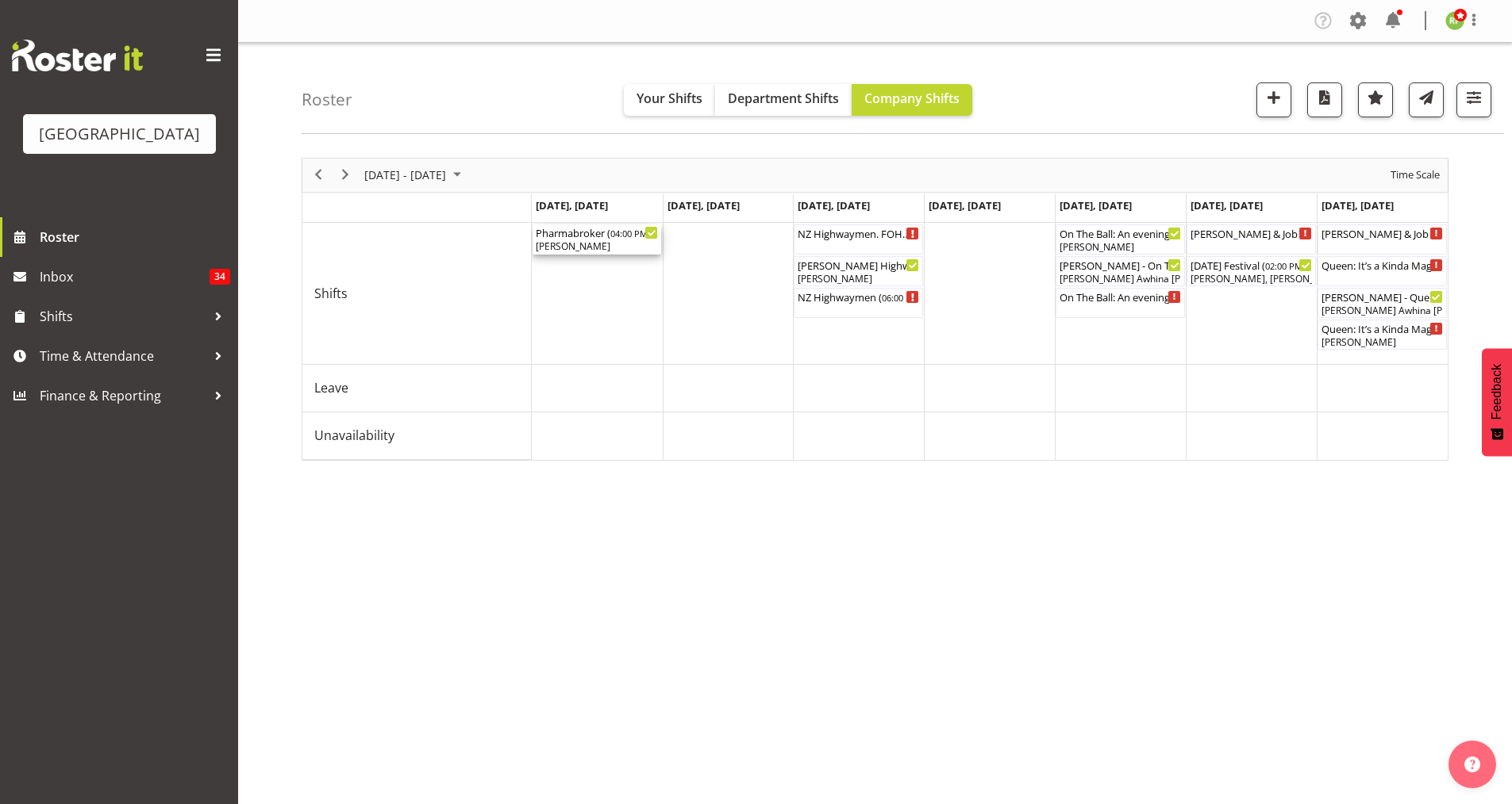
click at [581, 242] on div "[PERSON_NAME]" at bounding box center [597, 246] width 123 height 14
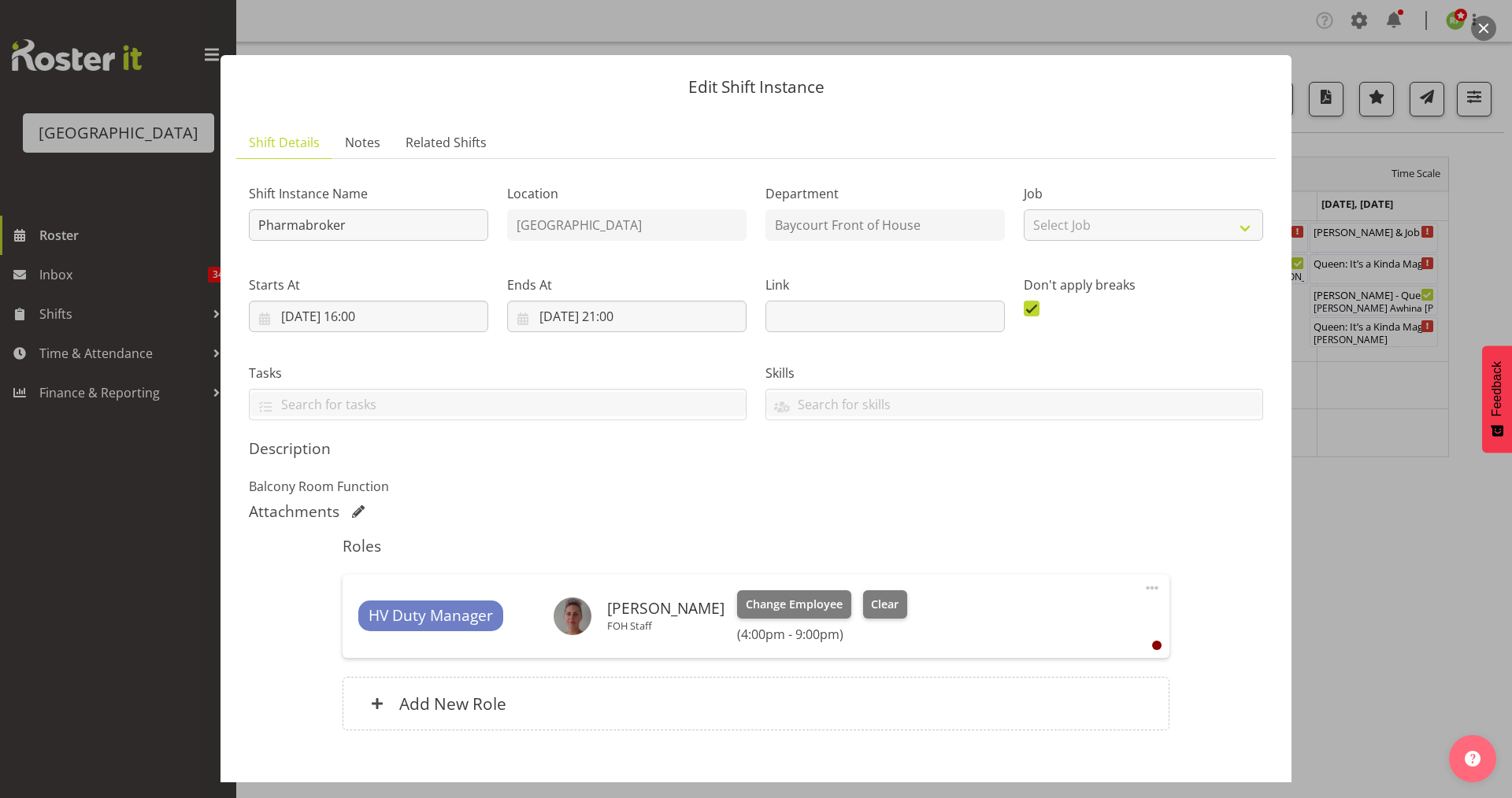
click at [1490, 28] on button "button" at bounding box center [1483, 28] width 26 height 26
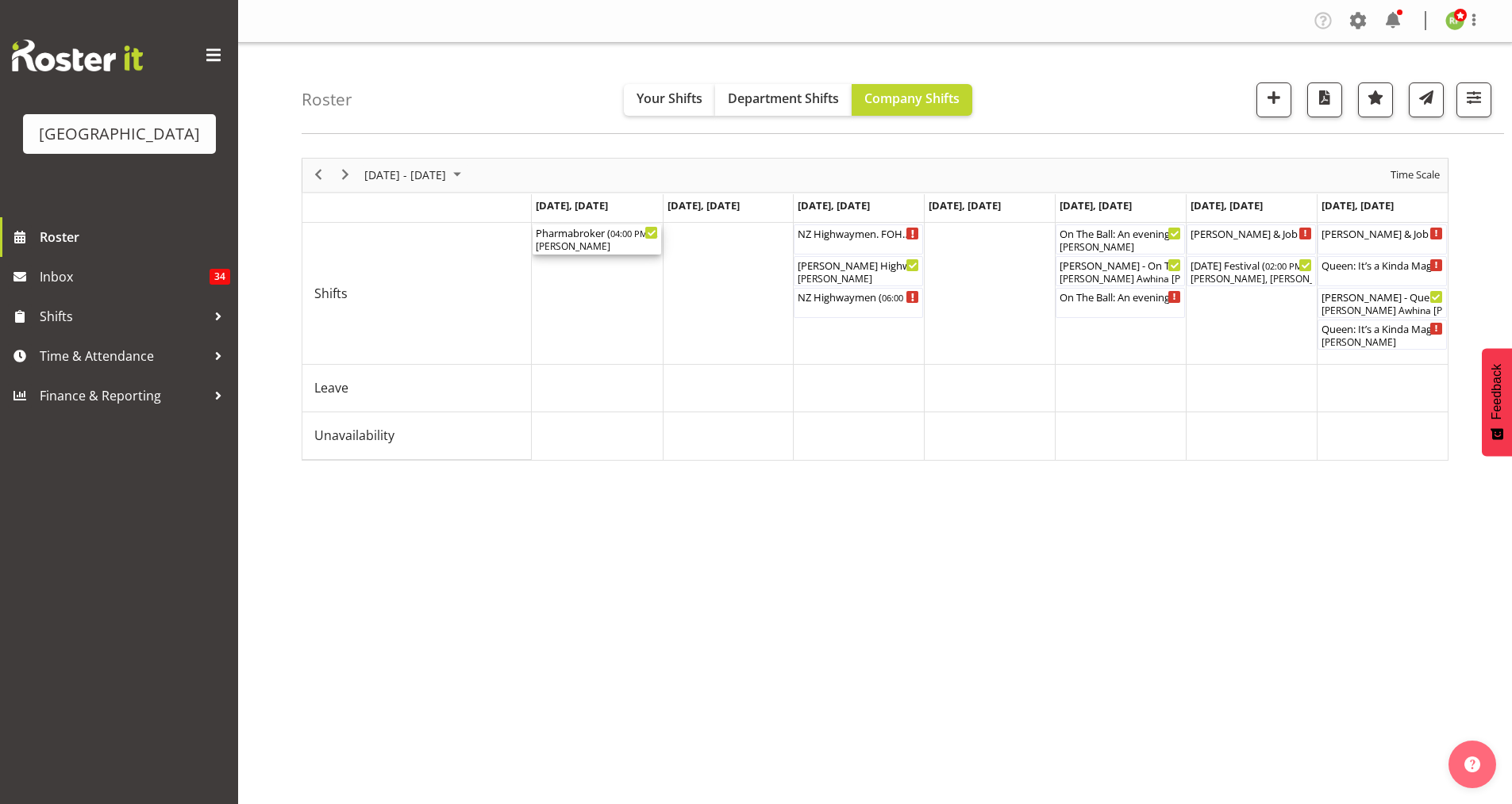
click at [593, 241] on div "[PERSON_NAME]" at bounding box center [597, 246] width 123 height 14
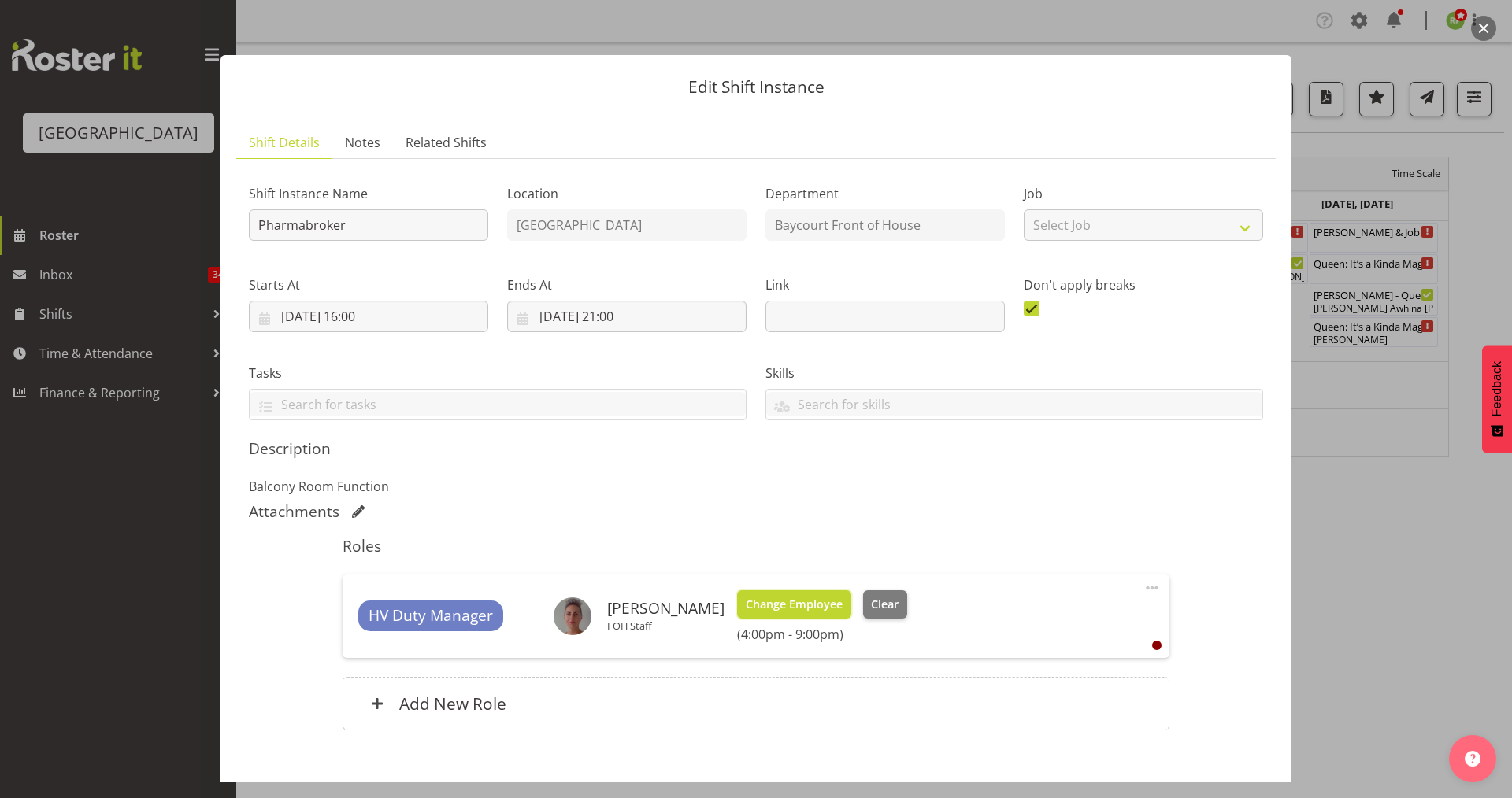
click at [770, 598] on span "Change Employee" at bounding box center [794, 604] width 97 height 17
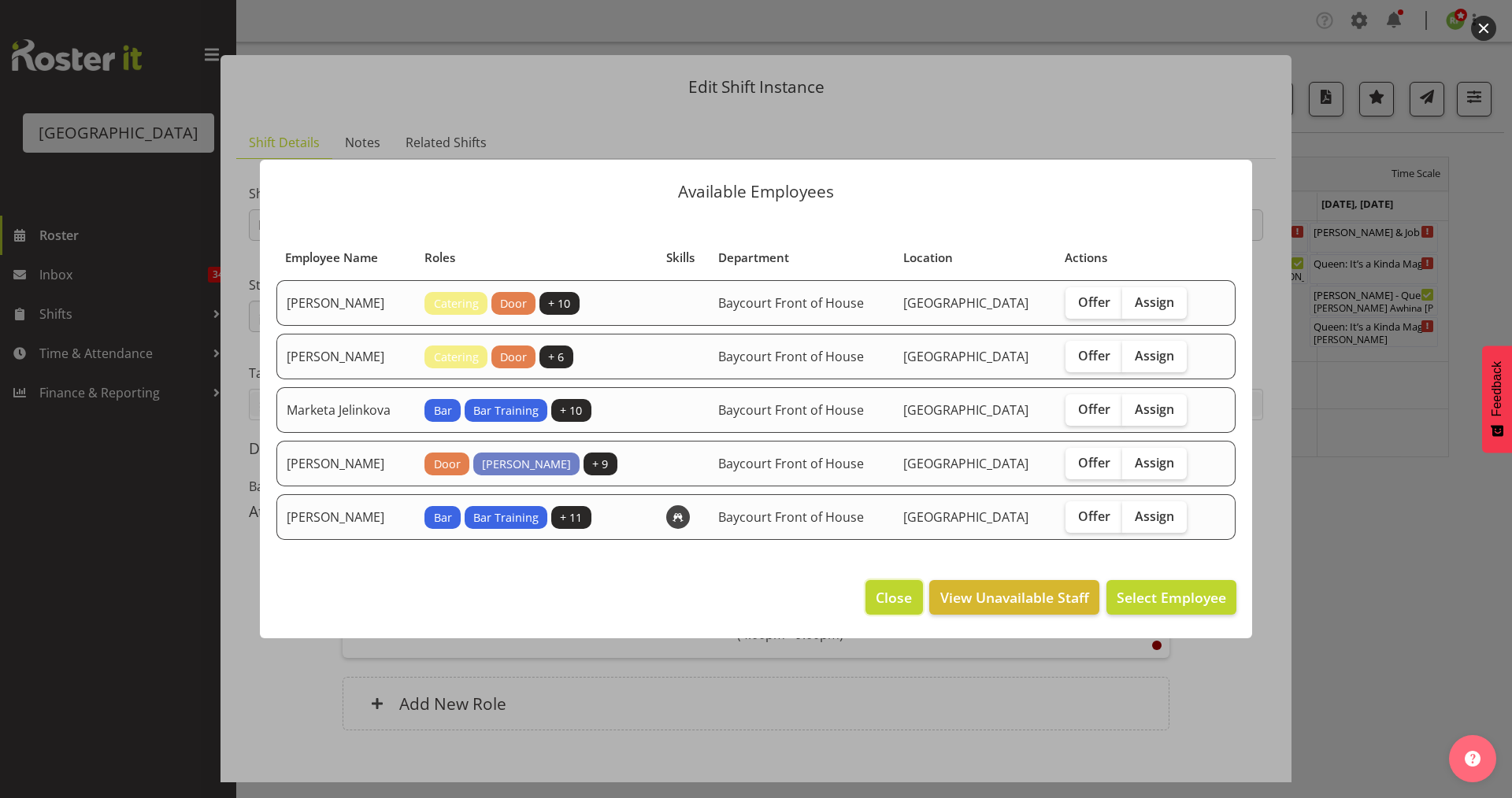
click at [897, 596] on span "Close" at bounding box center [894, 598] width 36 height 21
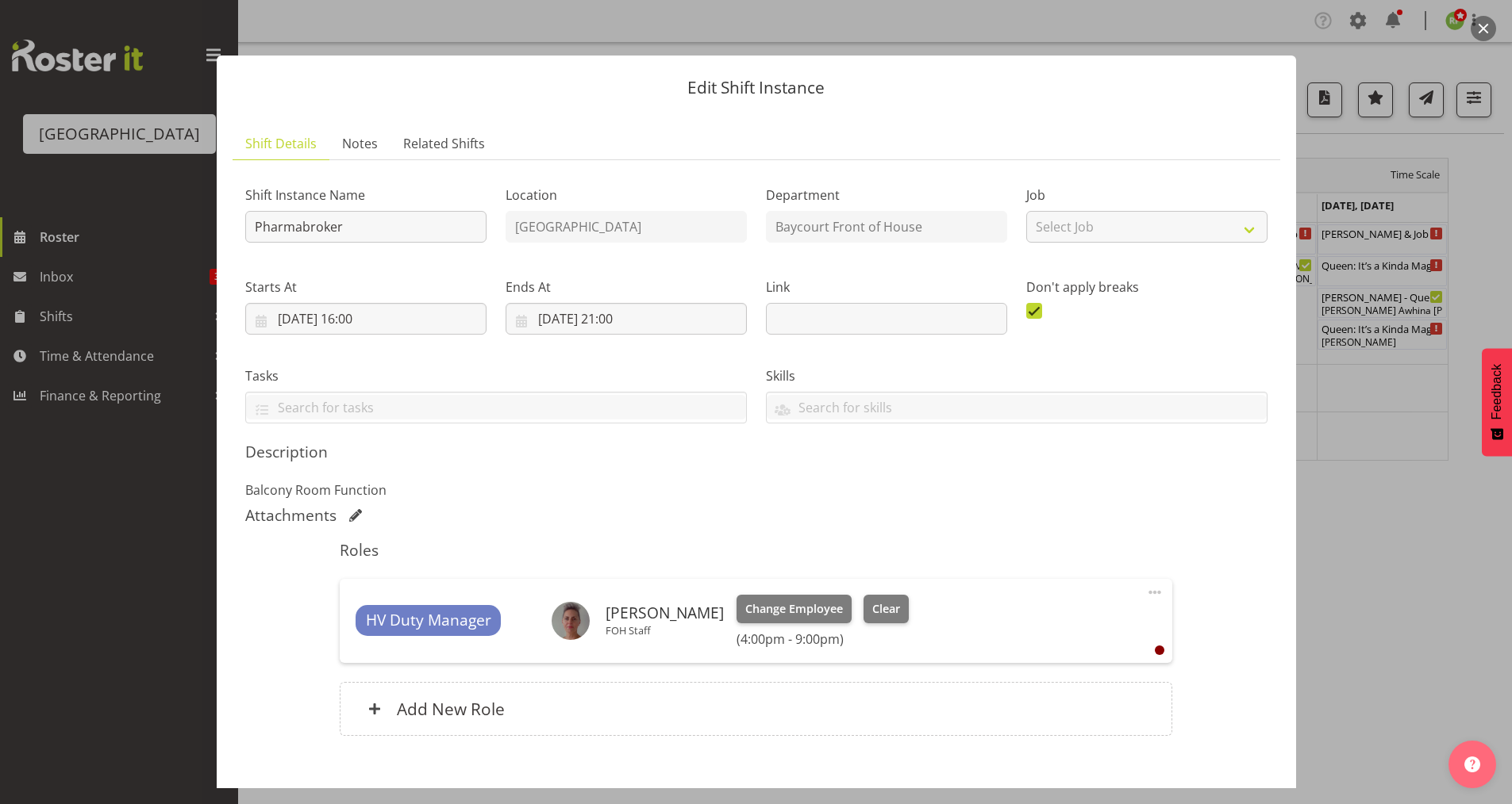
click at [1471, 31] on button "button" at bounding box center [1483, 29] width 26 height 26
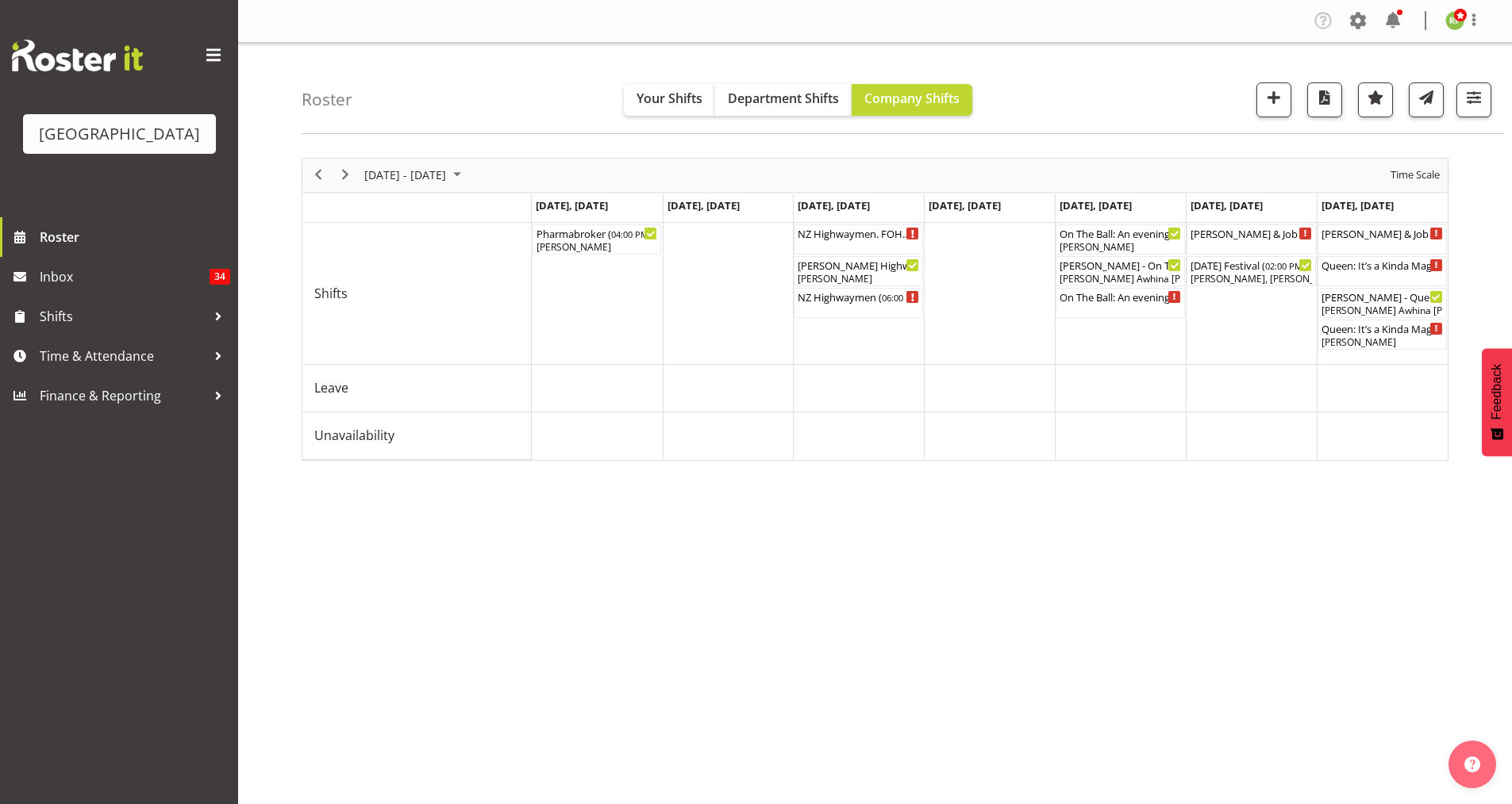
click at [1471, 31] on div at bounding box center [756, 402] width 1512 height 804
click at [317, 173] on span "Previous" at bounding box center [318, 174] width 19 height 20
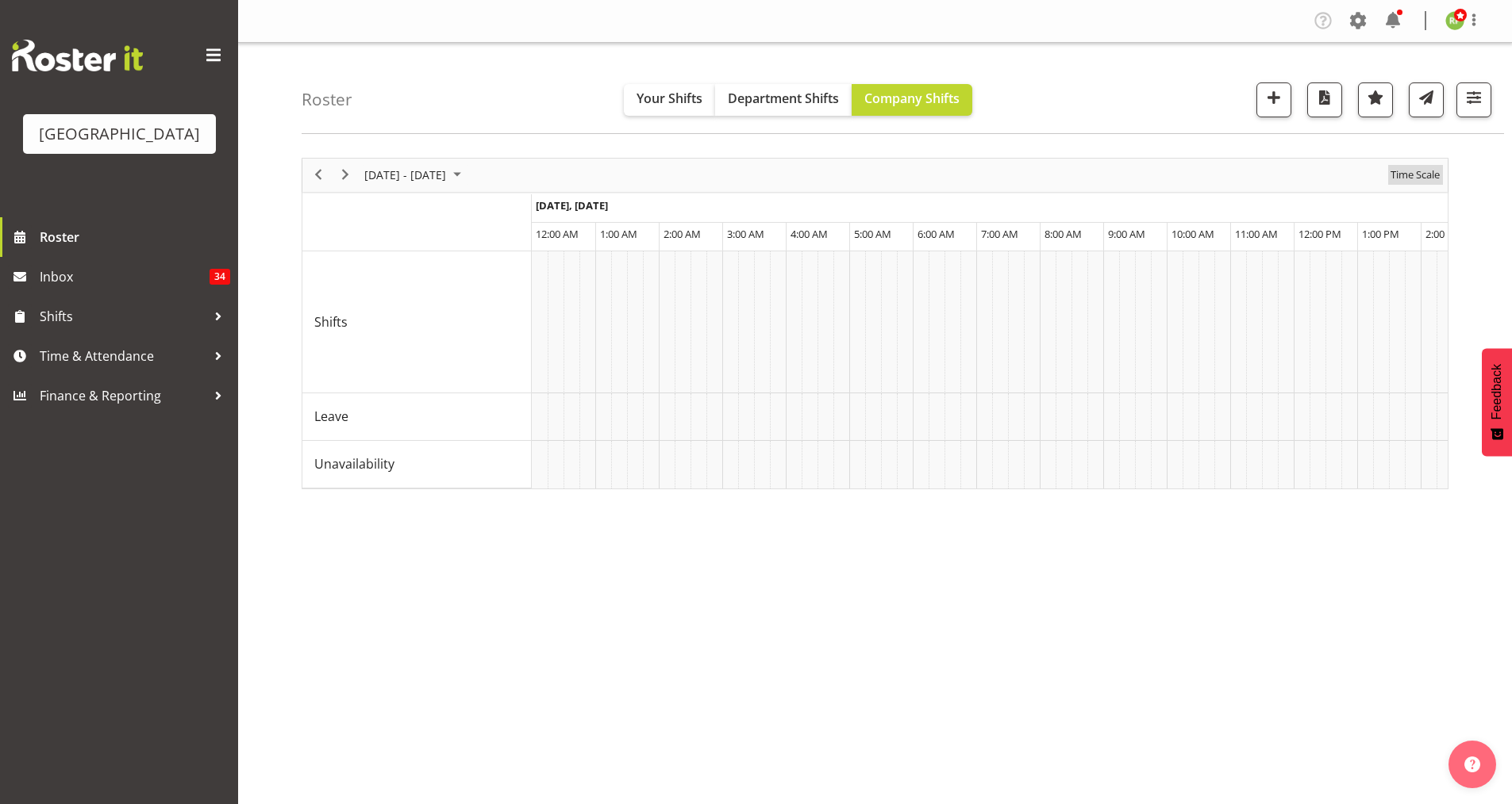
click at [1419, 174] on span "Time Scale" at bounding box center [1414, 174] width 53 height 20
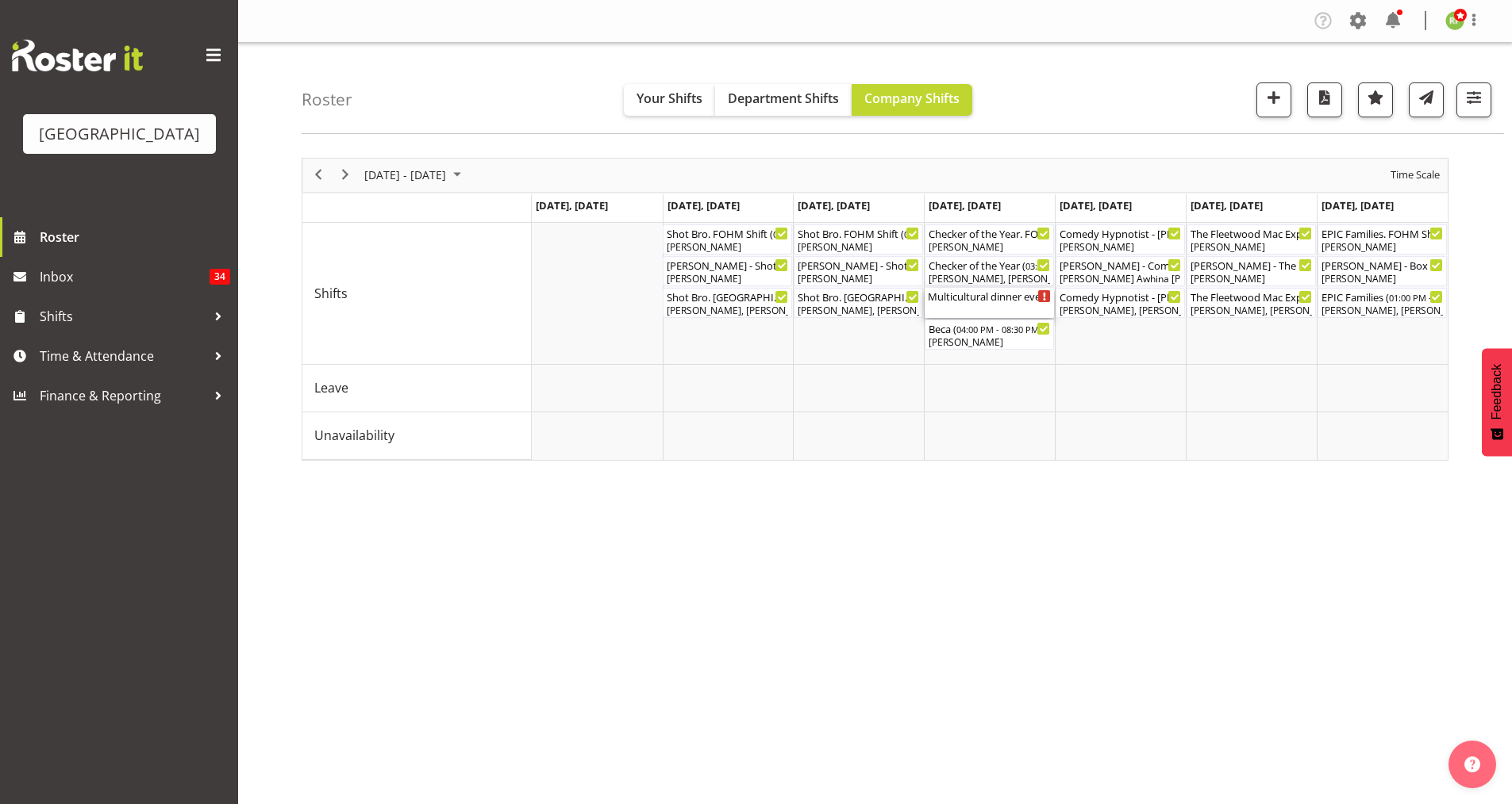
click at [980, 302] on div "Multicultural dinner event ( 04:00 PM - 10:00 PM )" at bounding box center [989, 296] width 123 height 16
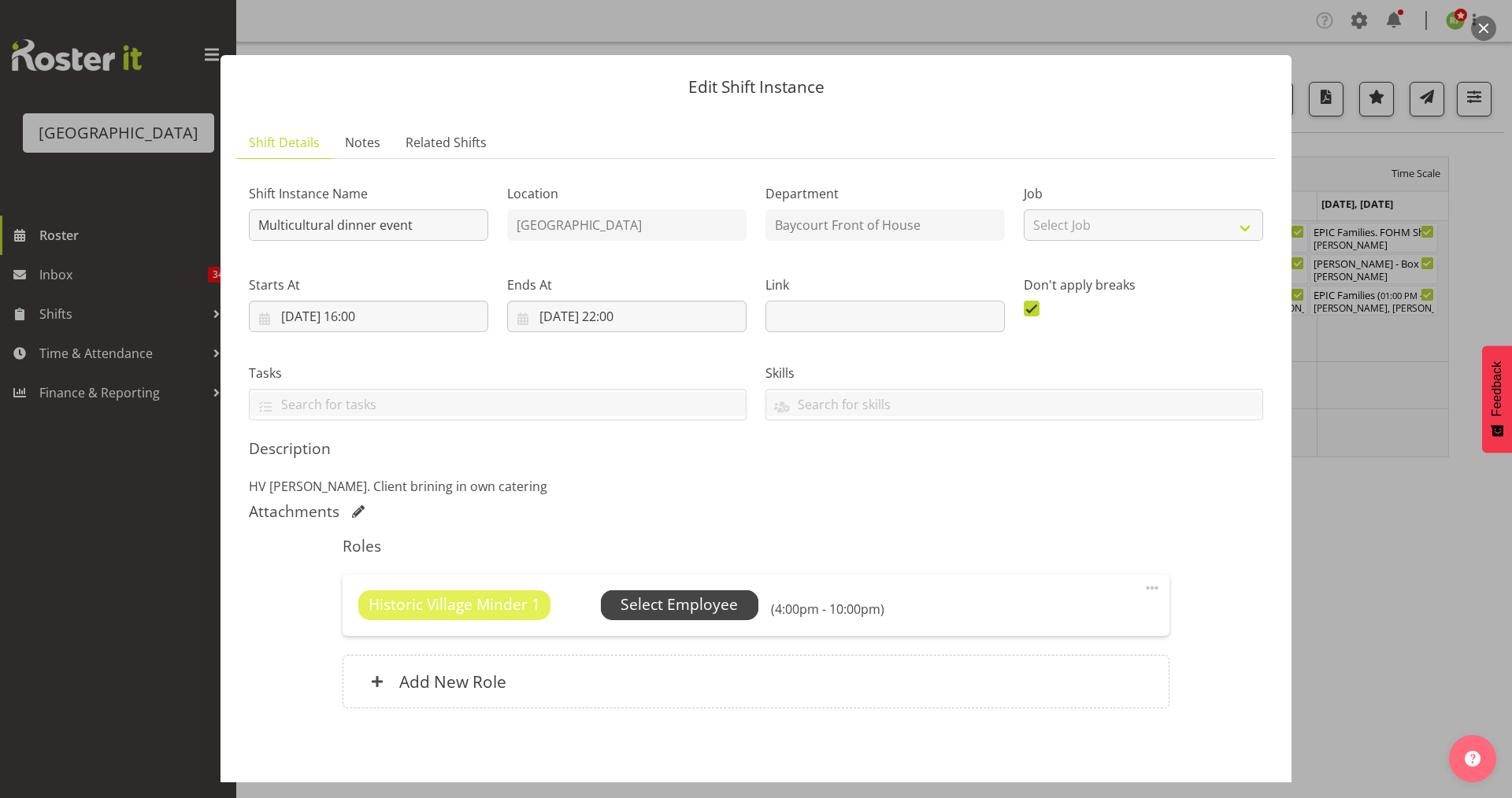
click at [710, 603] on span "Select Employee" at bounding box center [679, 605] width 117 height 23
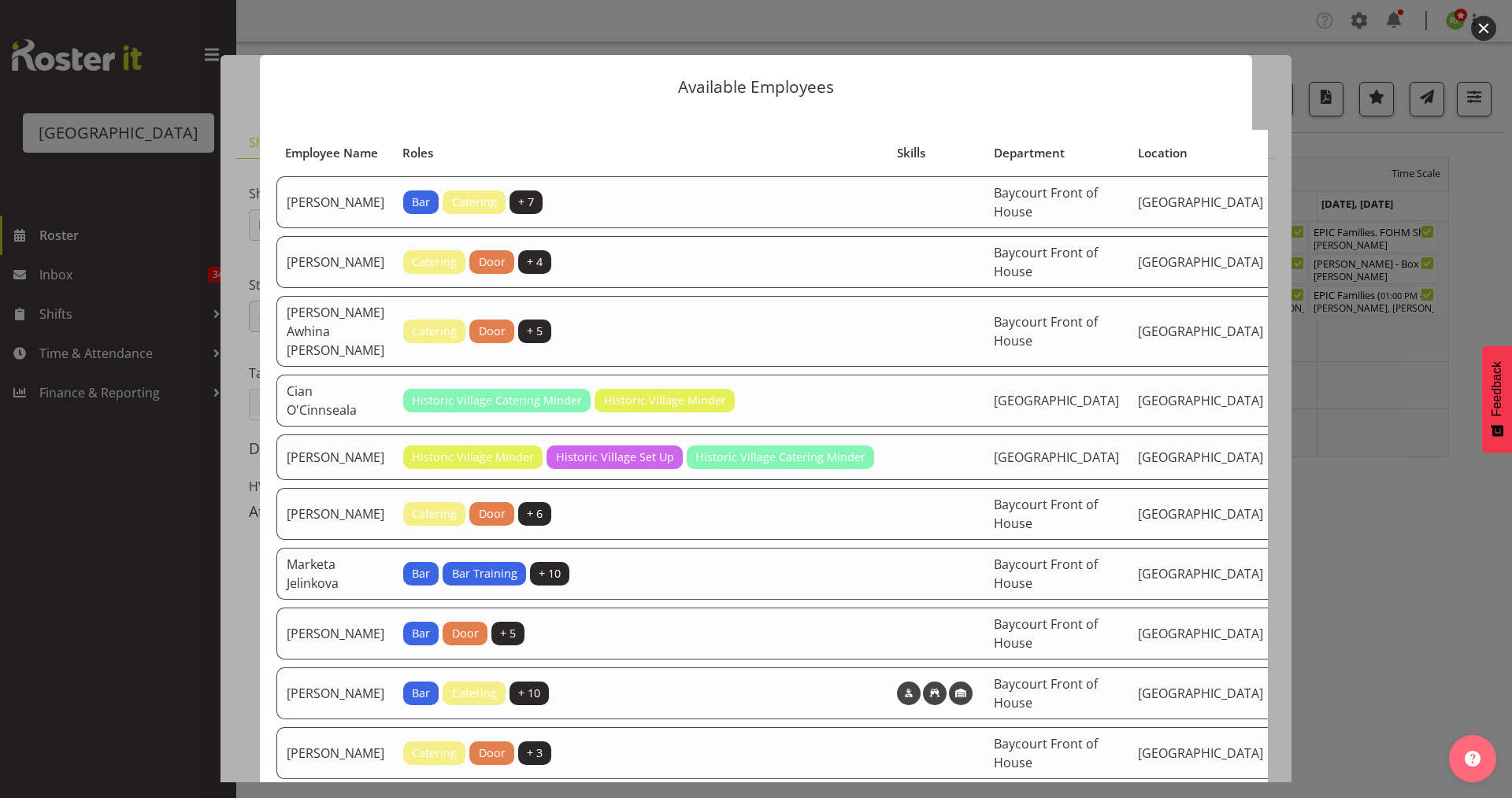
scroll to position [415, 0]
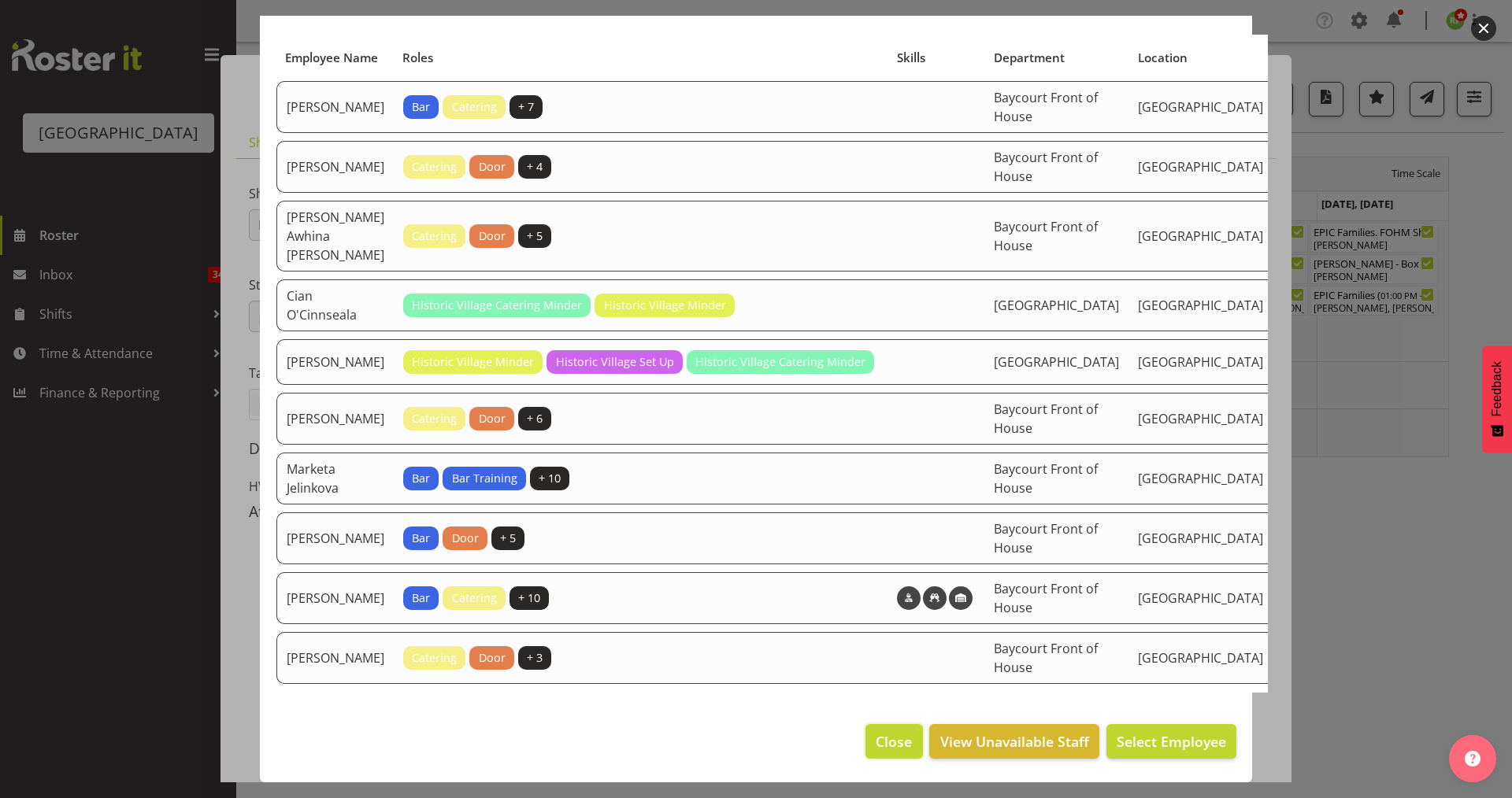
click at [879, 738] on span "Close" at bounding box center [894, 742] width 36 height 21
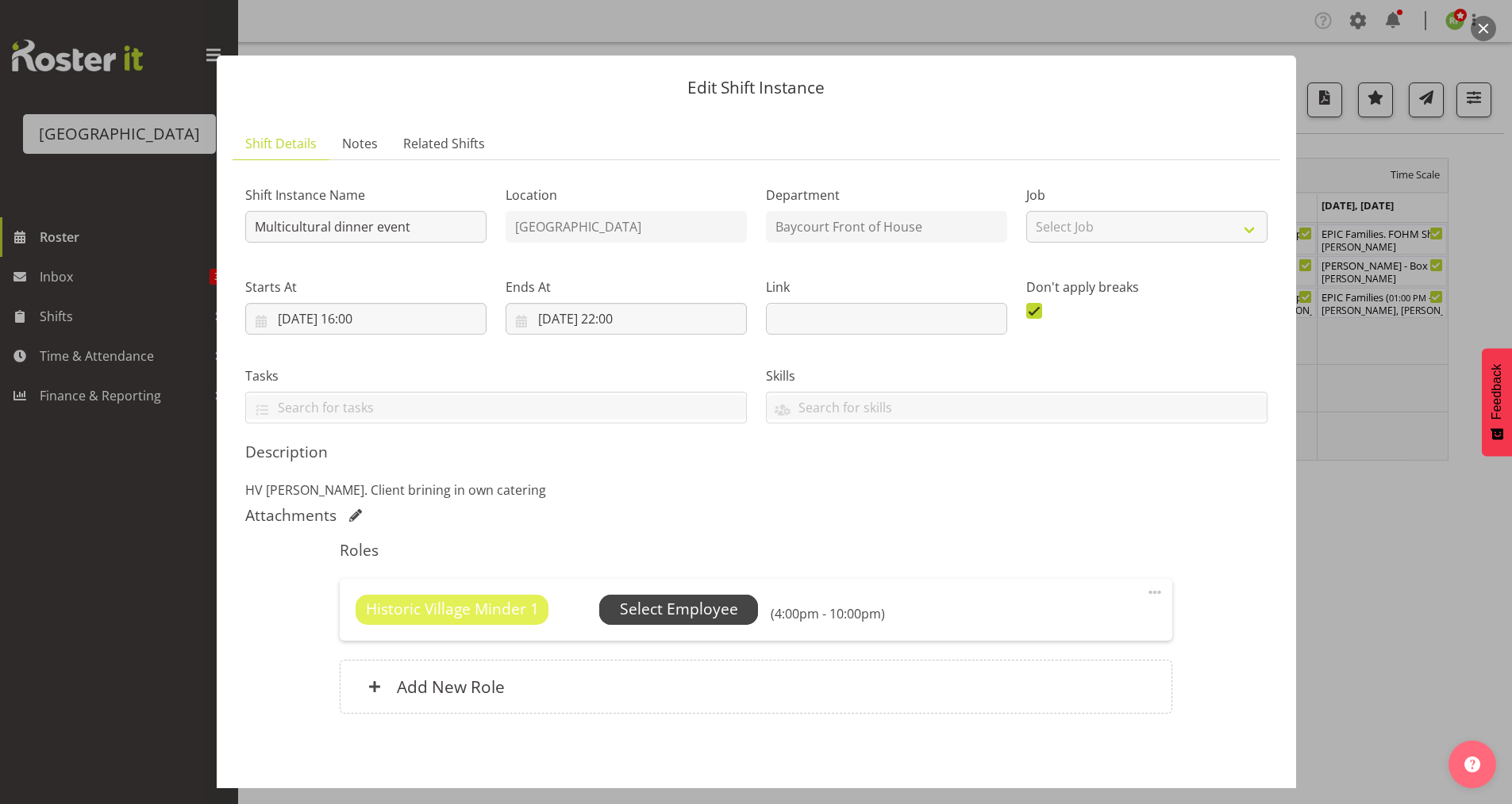
click at [698, 599] on span "Select Employee" at bounding box center [679, 610] width 159 height 30
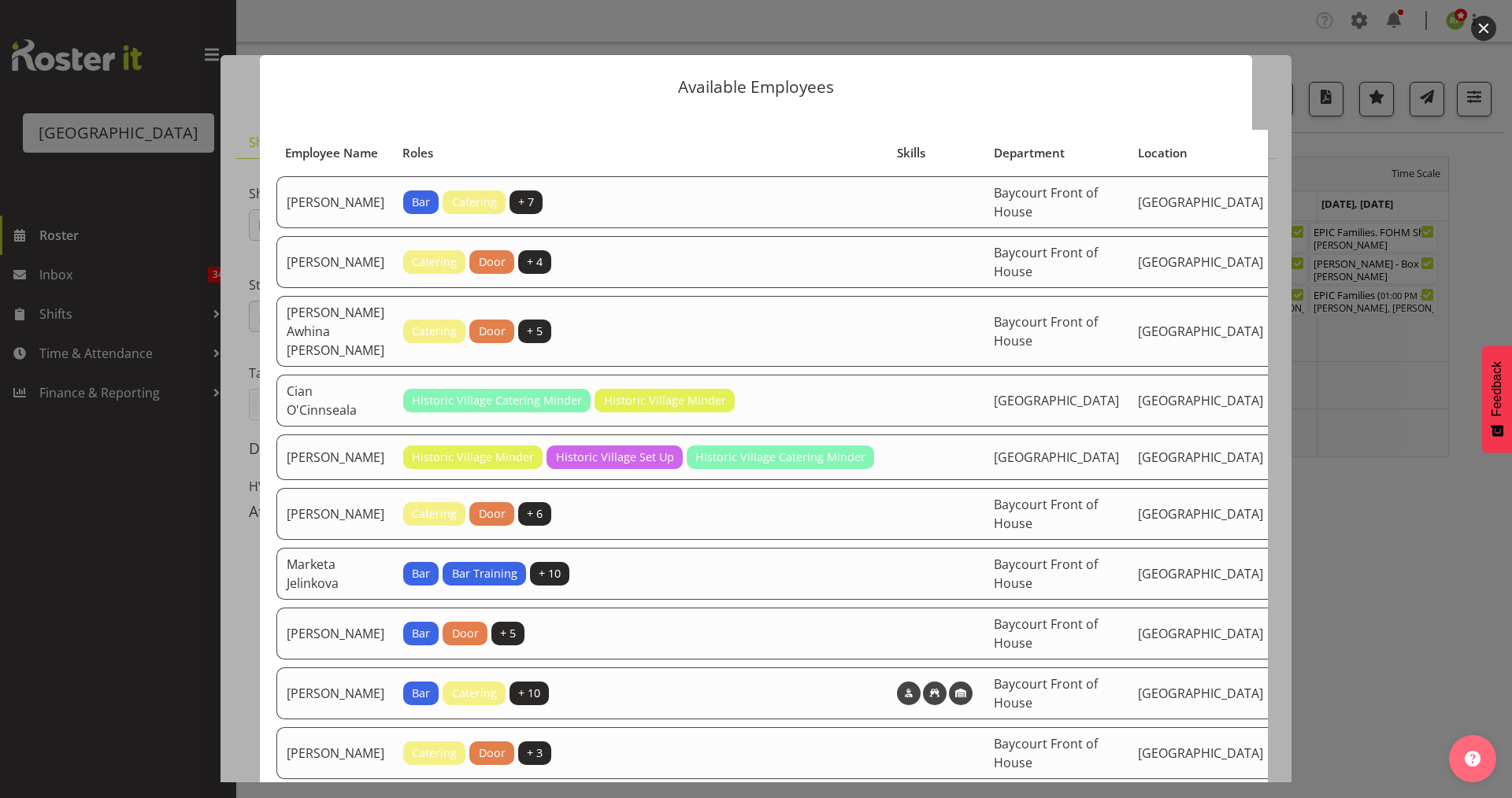
click at [1489, 29] on button "button" at bounding box center [1483, 28] width 26 height 26
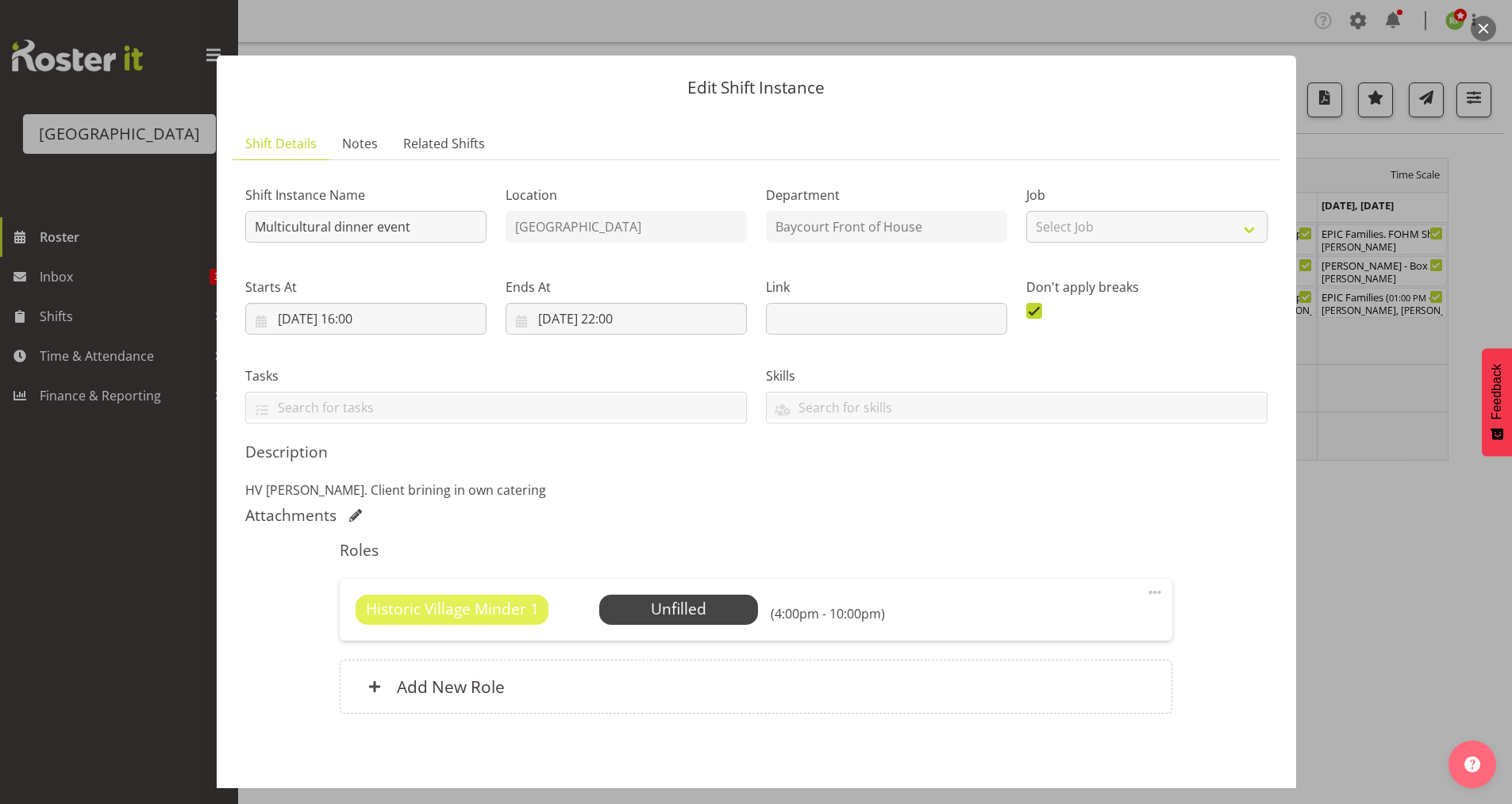
click at [1489, 26] on button "button" at bounding box center [1483, 29] width 26 height 26
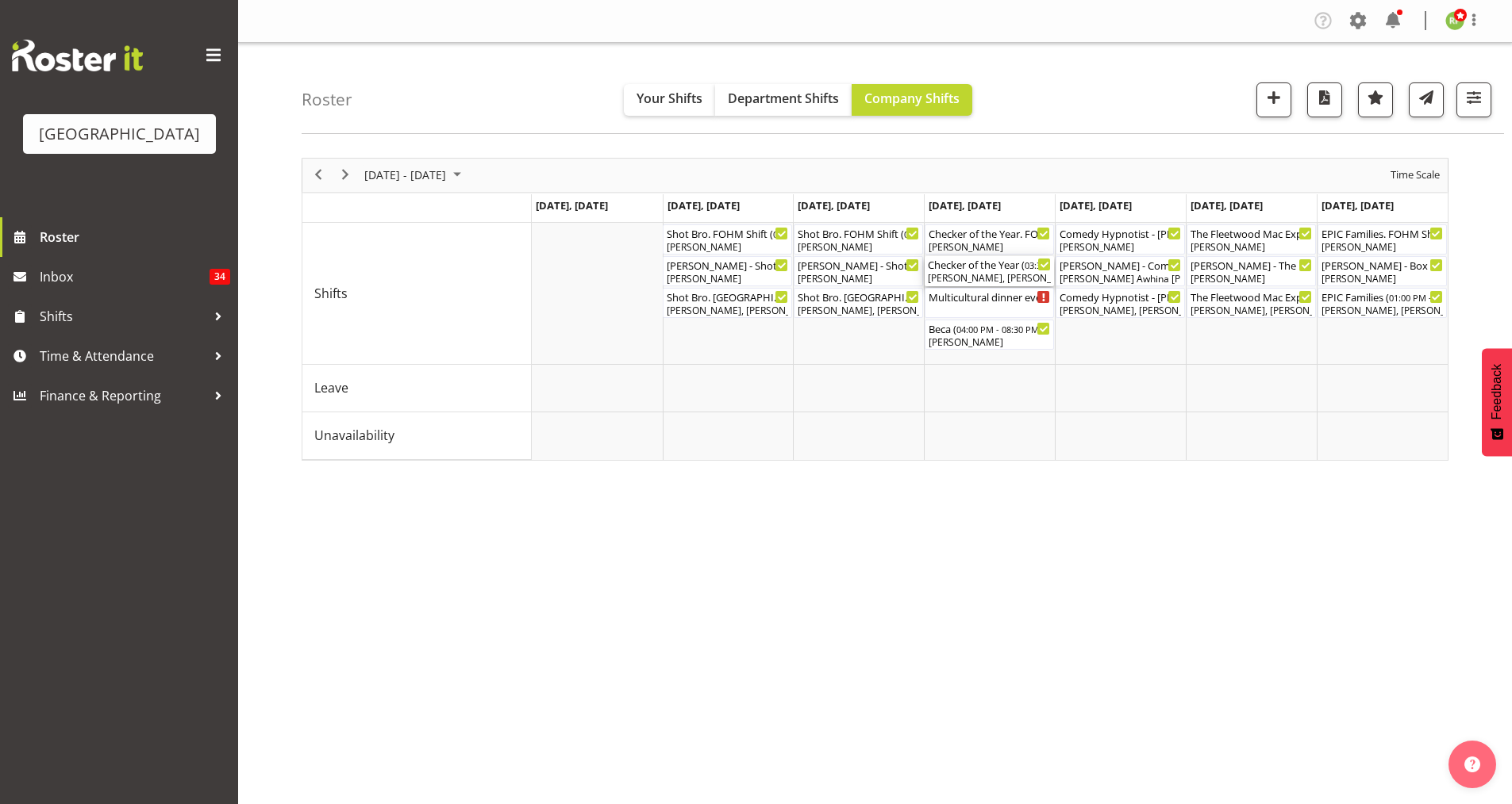
click at [971, 281] on div "[PERSON_NAME], [PERSON_NAME], [PERSON_NAME], [PERSON_NAME]" at bounding box center [989, 278] width 123 height 14
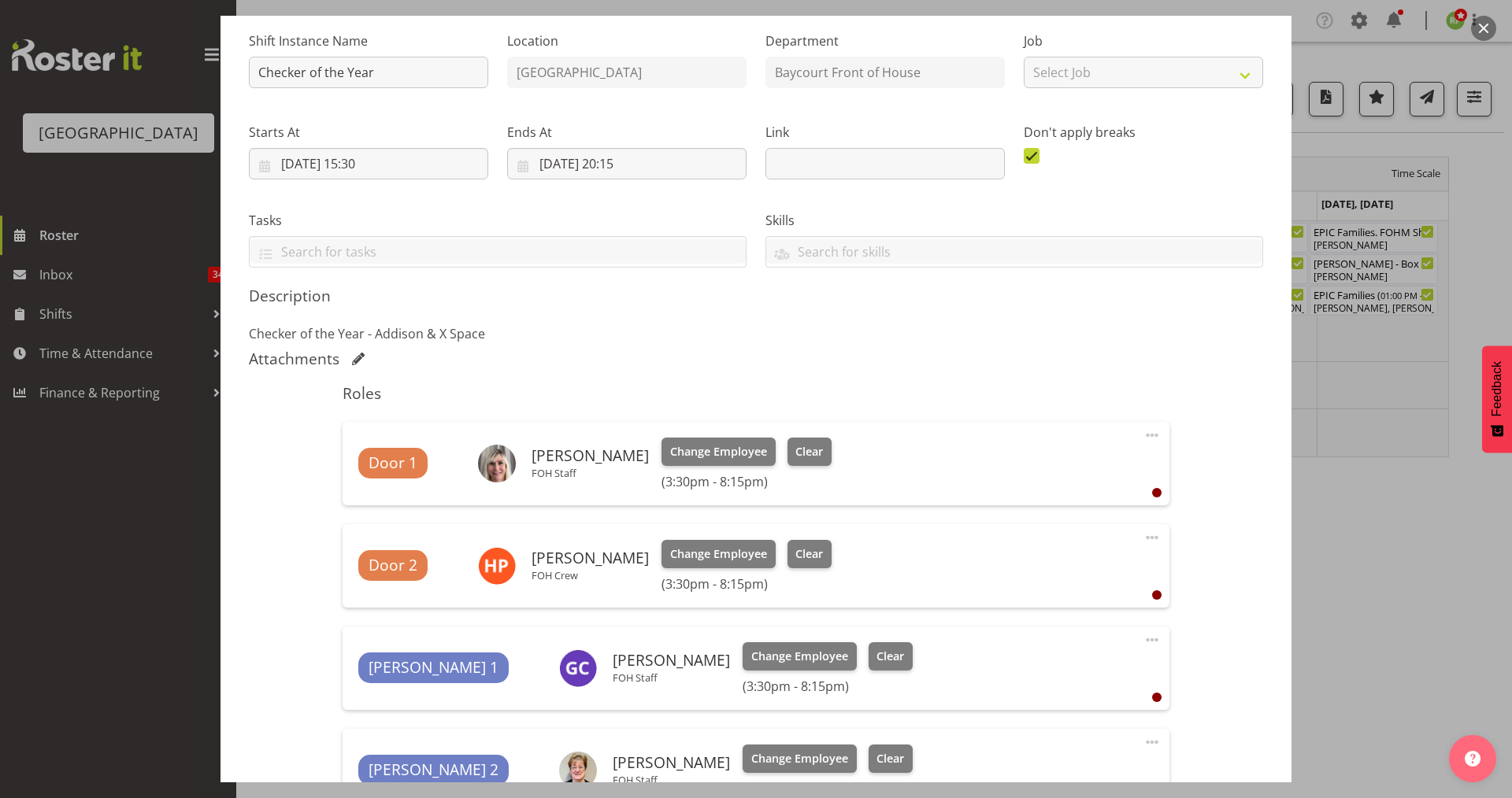
scroll to position [210, 0]
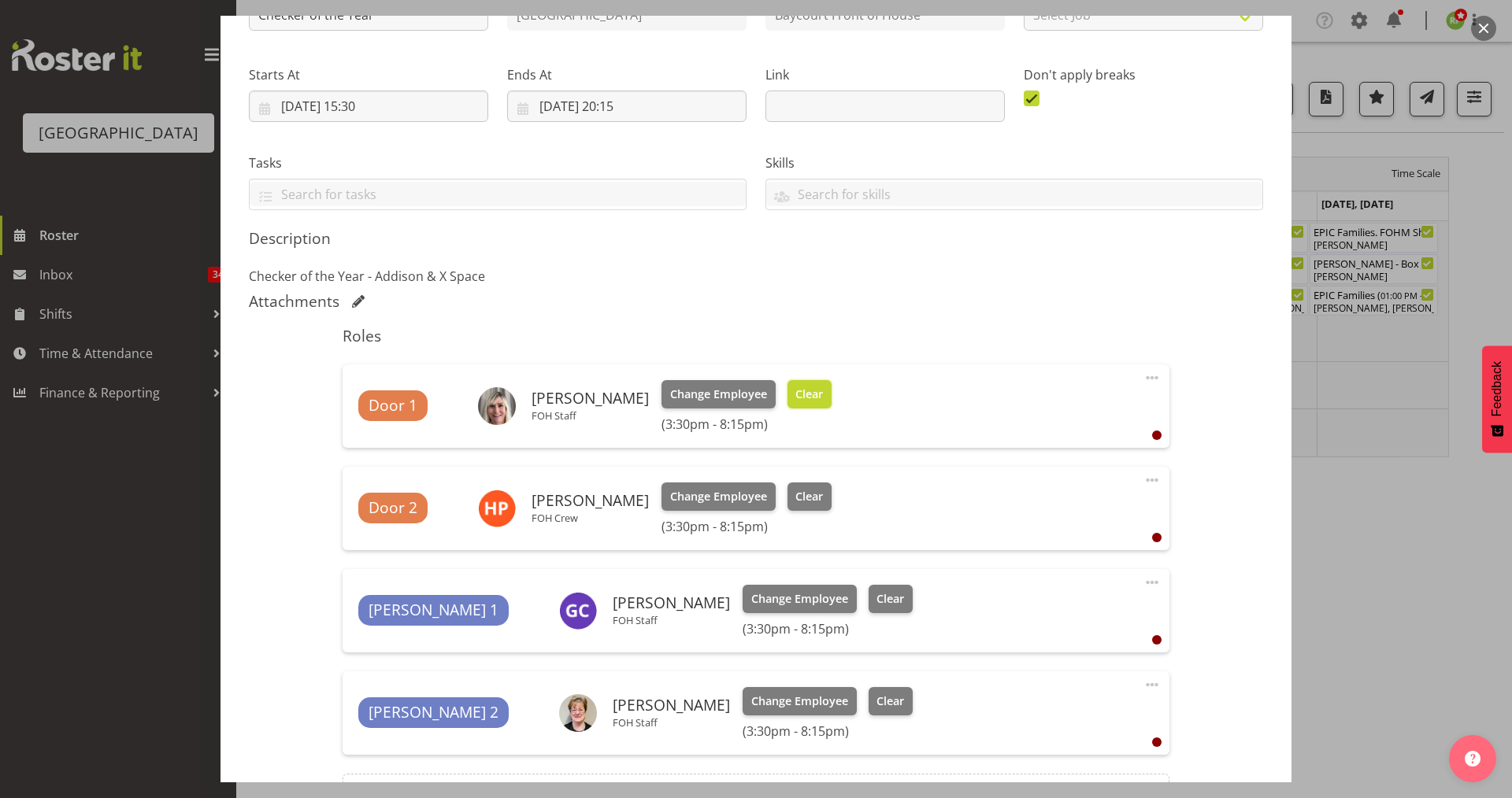
click at [788, 403] on button "Clear" at bounding box center [810, 394] width 45 height 28
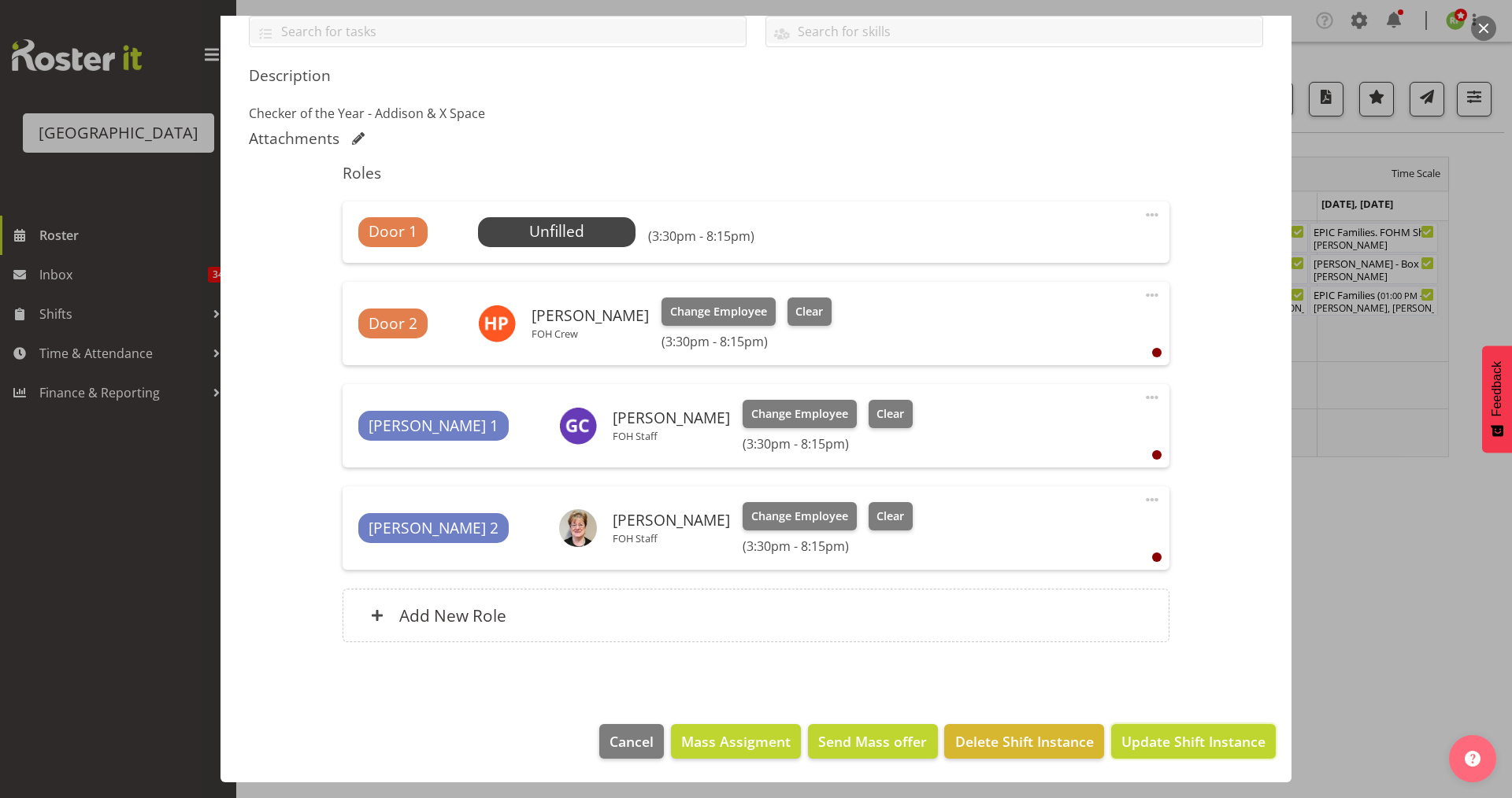
click at [1178, 742] on span "Update Shift Instance" at bounding box center [1194, 742] width 144 height 21
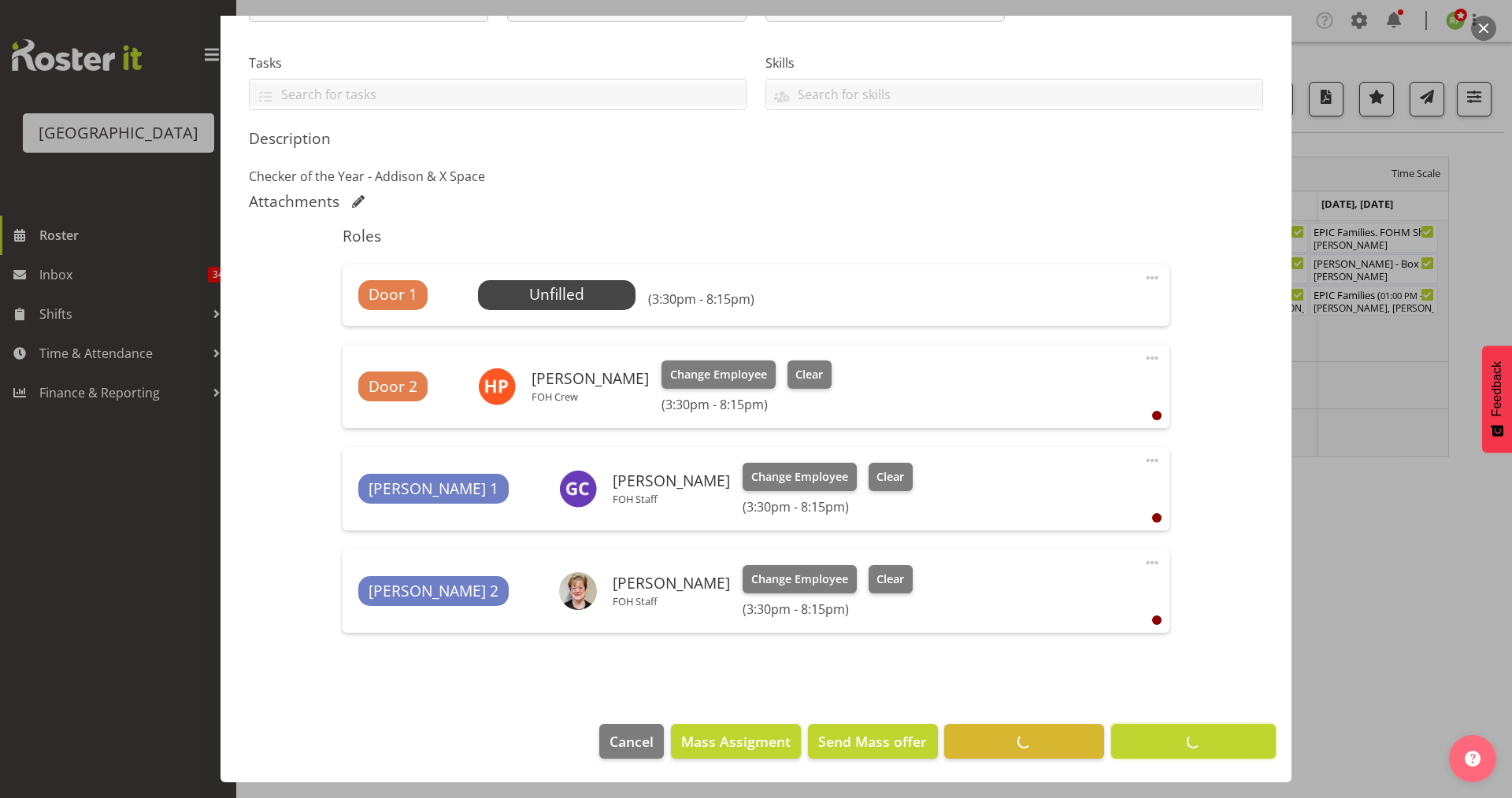
scroll to position [311, 0]
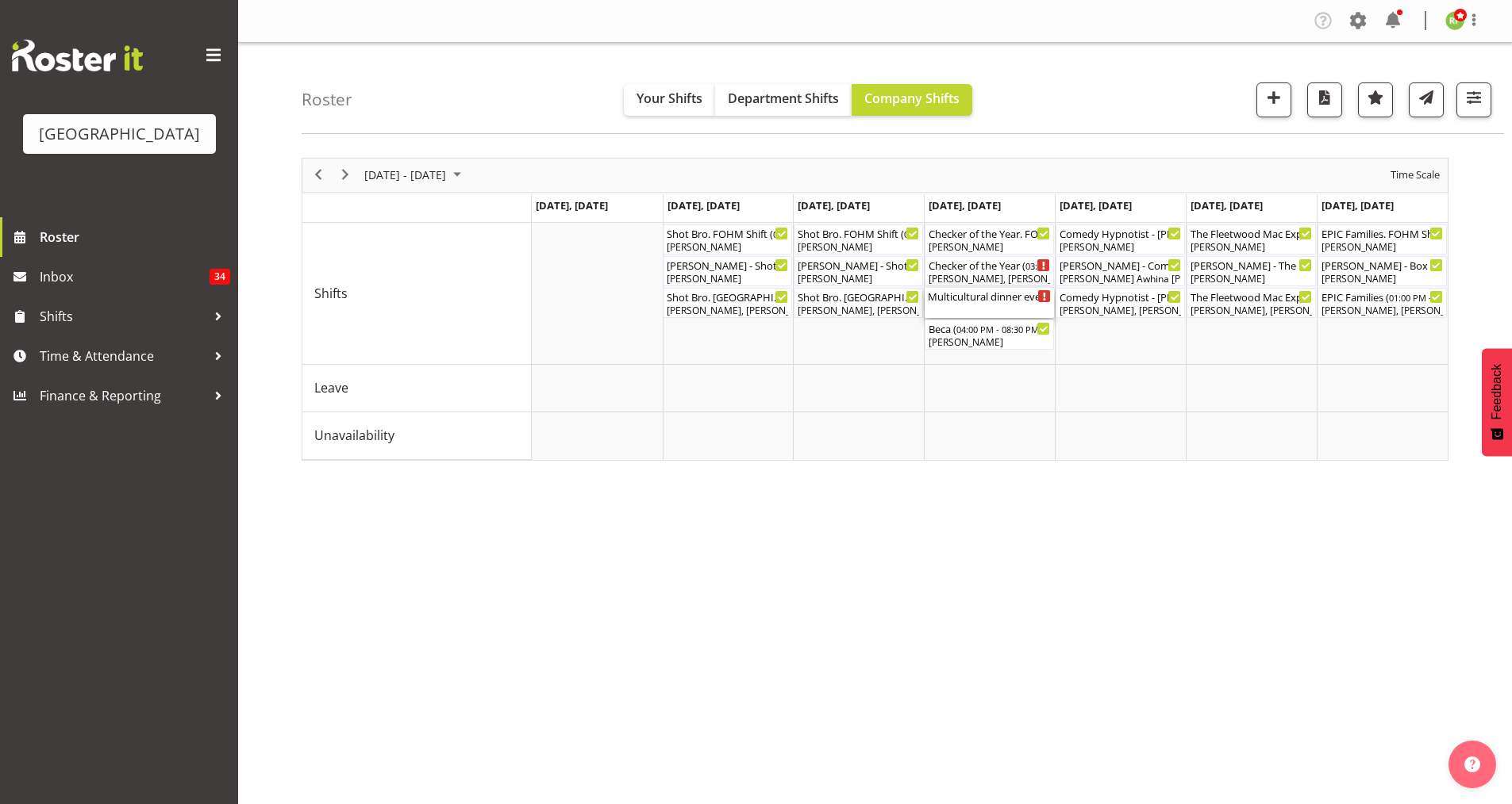
click at [957, 307] on div "Multicultural dinner event ( 04:00 PM - 10:00 PM )" at bounding box center [989, 302] width 123 height 30
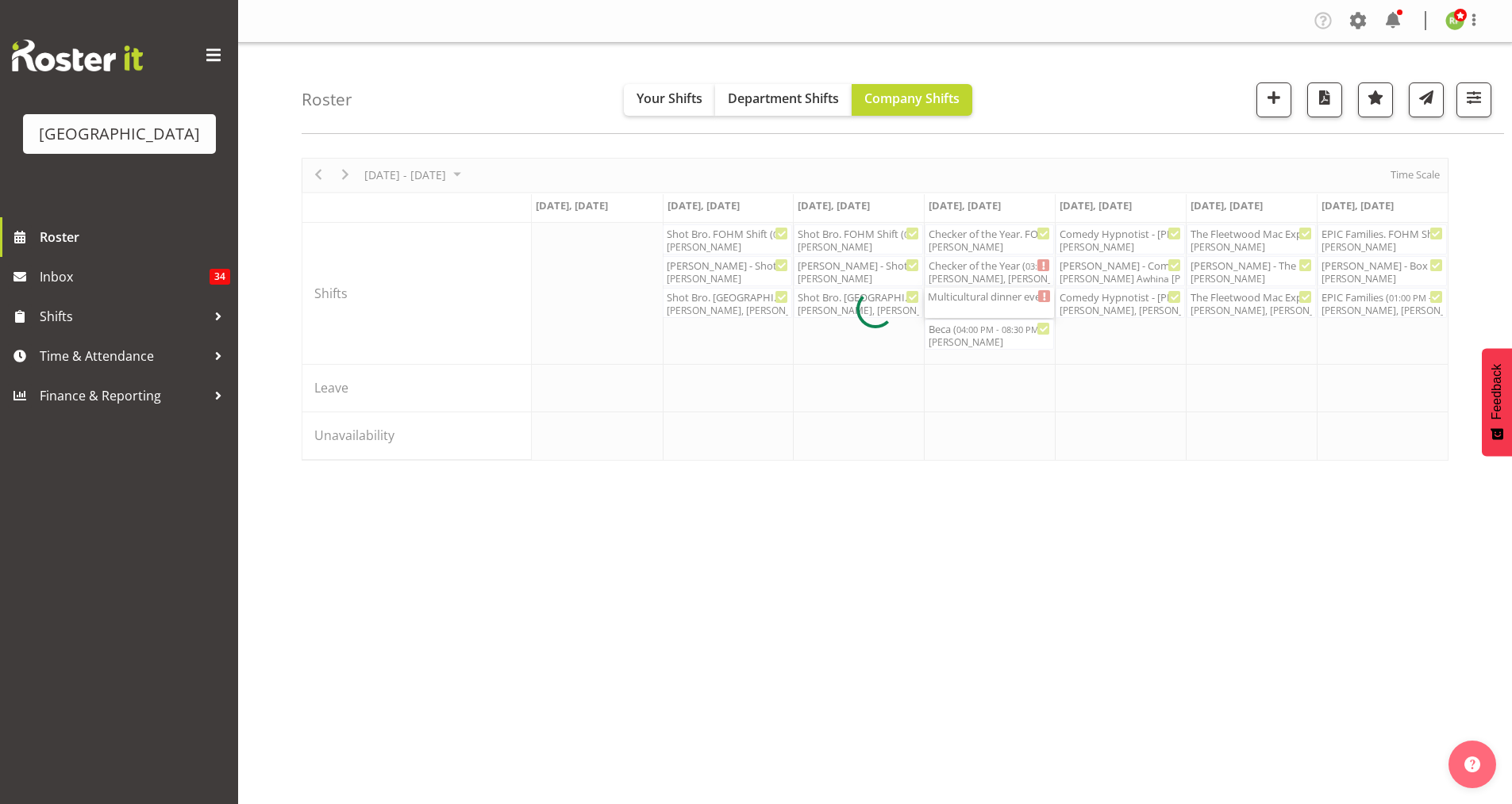
select select "9"
select select "2025"
select select "16"
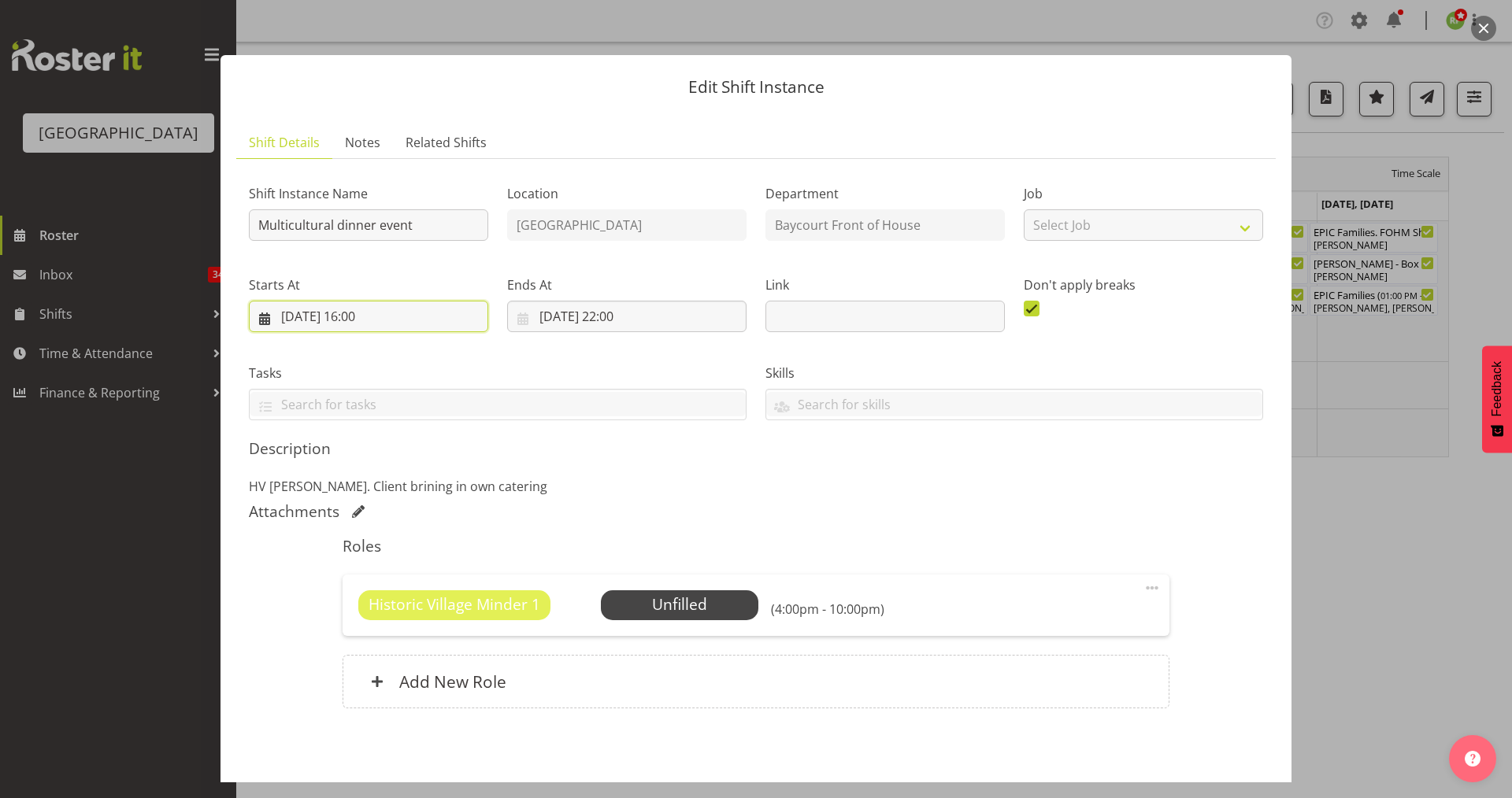
click at [373, 320] on input "[DATE] 16:00" at bounding box center [369, 316] width 239 height 31
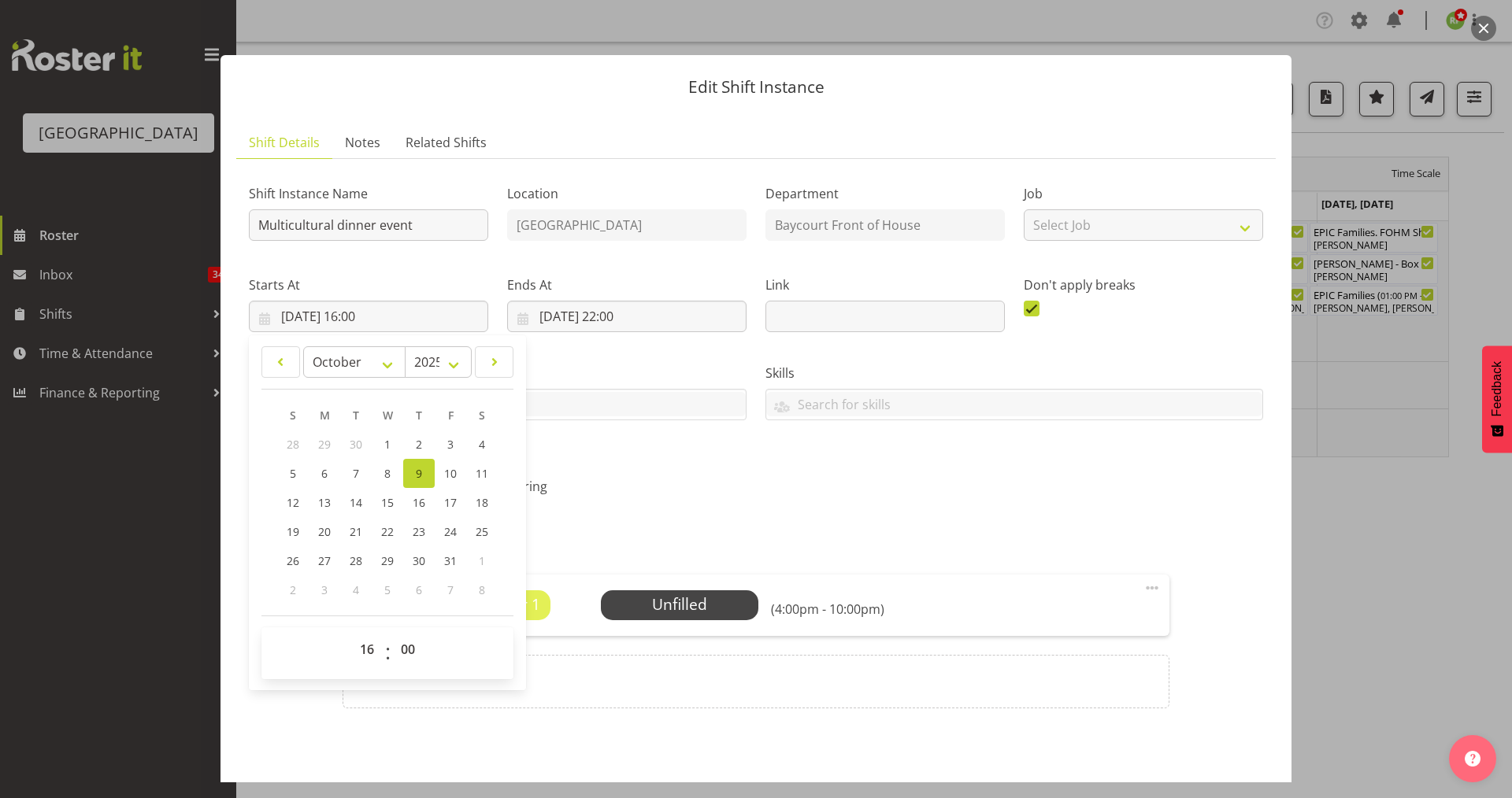
click at [679, 513] on div "Attachments" at bounding box center [756, 512] width 1014 height 19
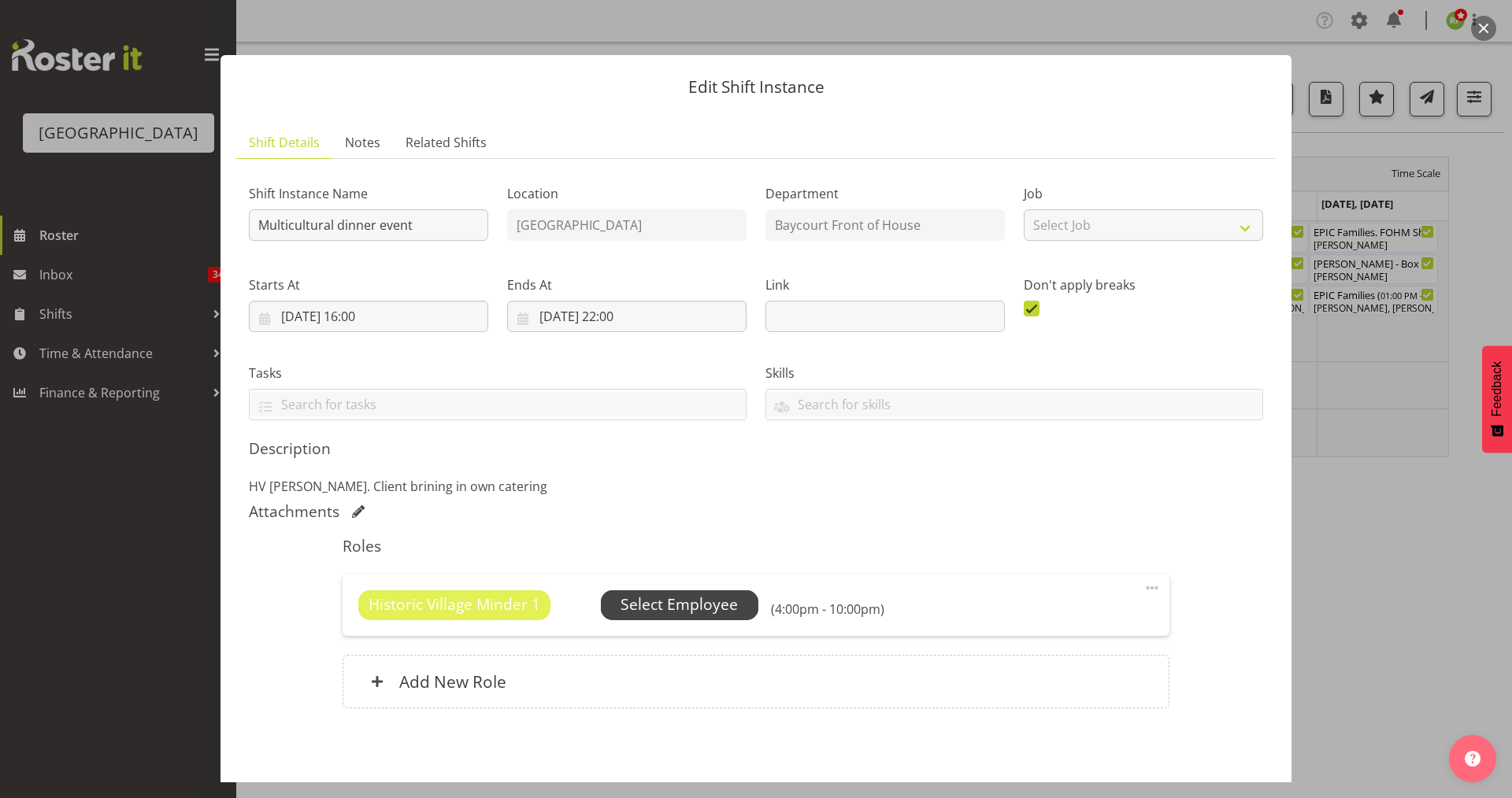
click at [682, 606] on span "Select Employee" at bounding box center [679, 605] width 117 height 23
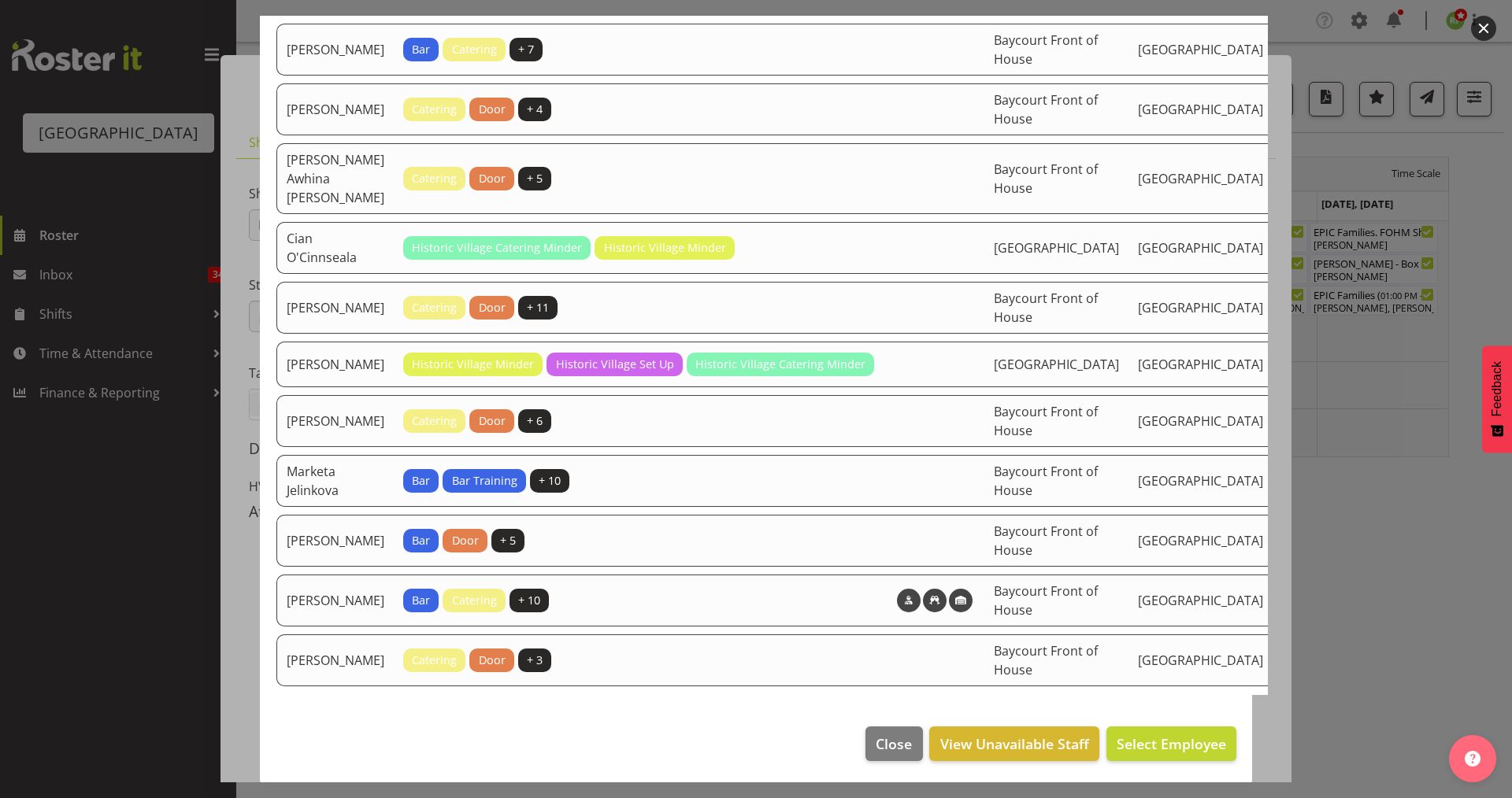
scroll to position [210, 0]
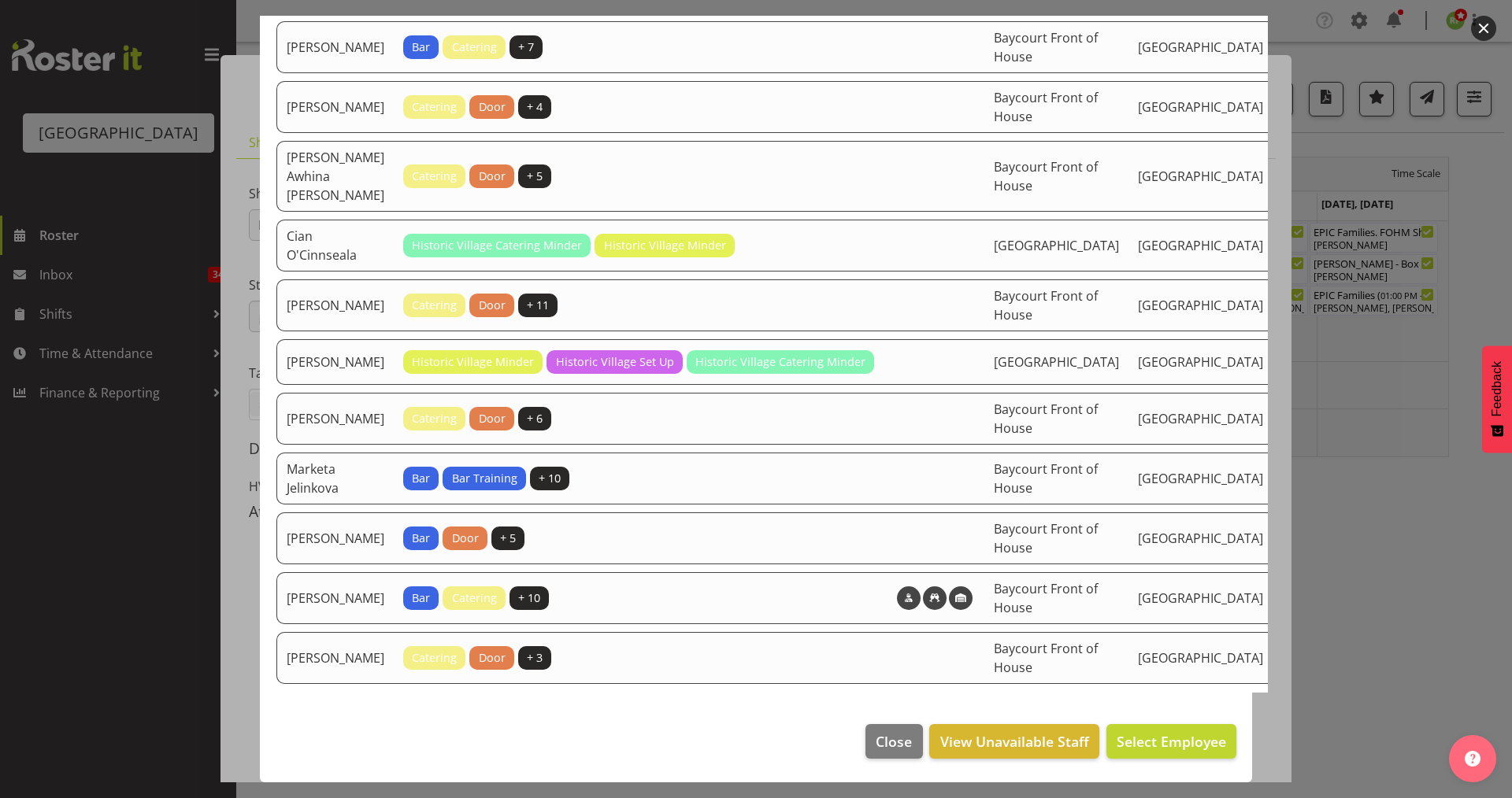
click at [1351, 312] on span "Assign" at bounding box center [1370, 304] width 39 height 16
click at [1339, 310] on input "Assign" at bounding box center [1344, 304] width 10 height 10
checkbox input "true"
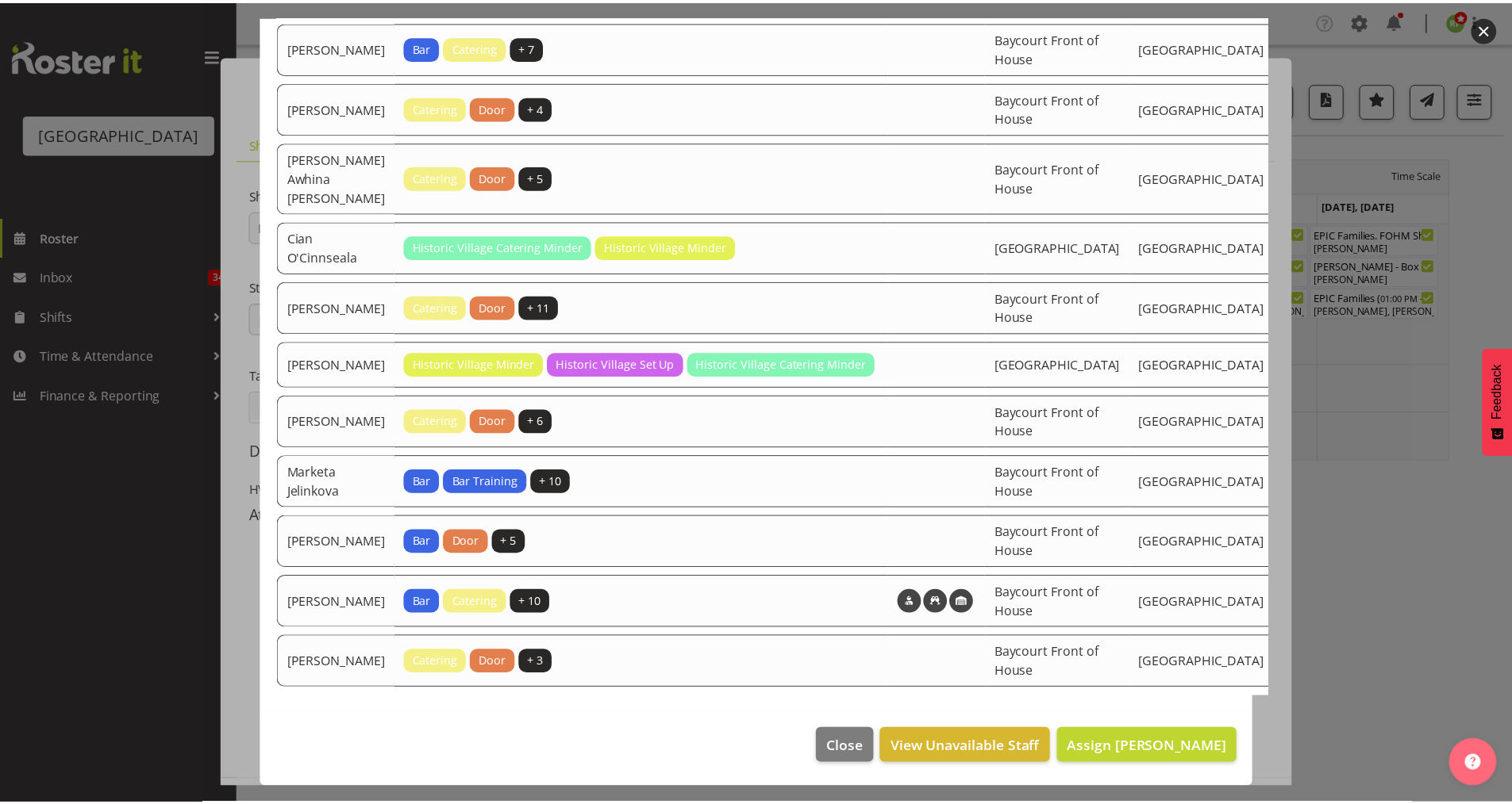
scroll to position [516, 0]
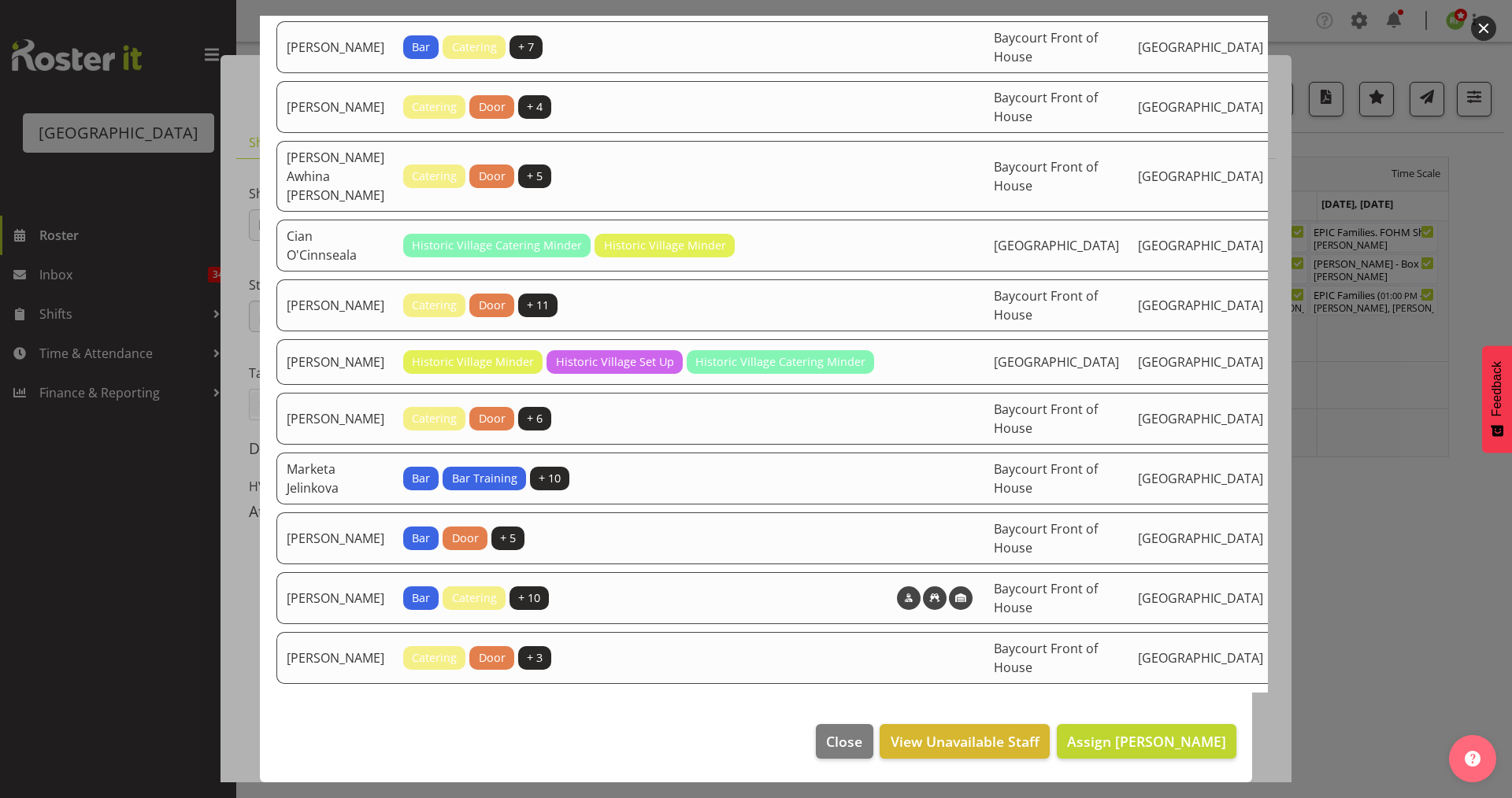
click at [1174, 709] on footer "Close View Unavailable Staff Assign [PERSON_NAME]" at bounding box center [756, 746] width 992 height 74
click at [1134, 737] on span "Assign [PERSON_NAME]" at bounding box center [1146, 742] width 159 height 19
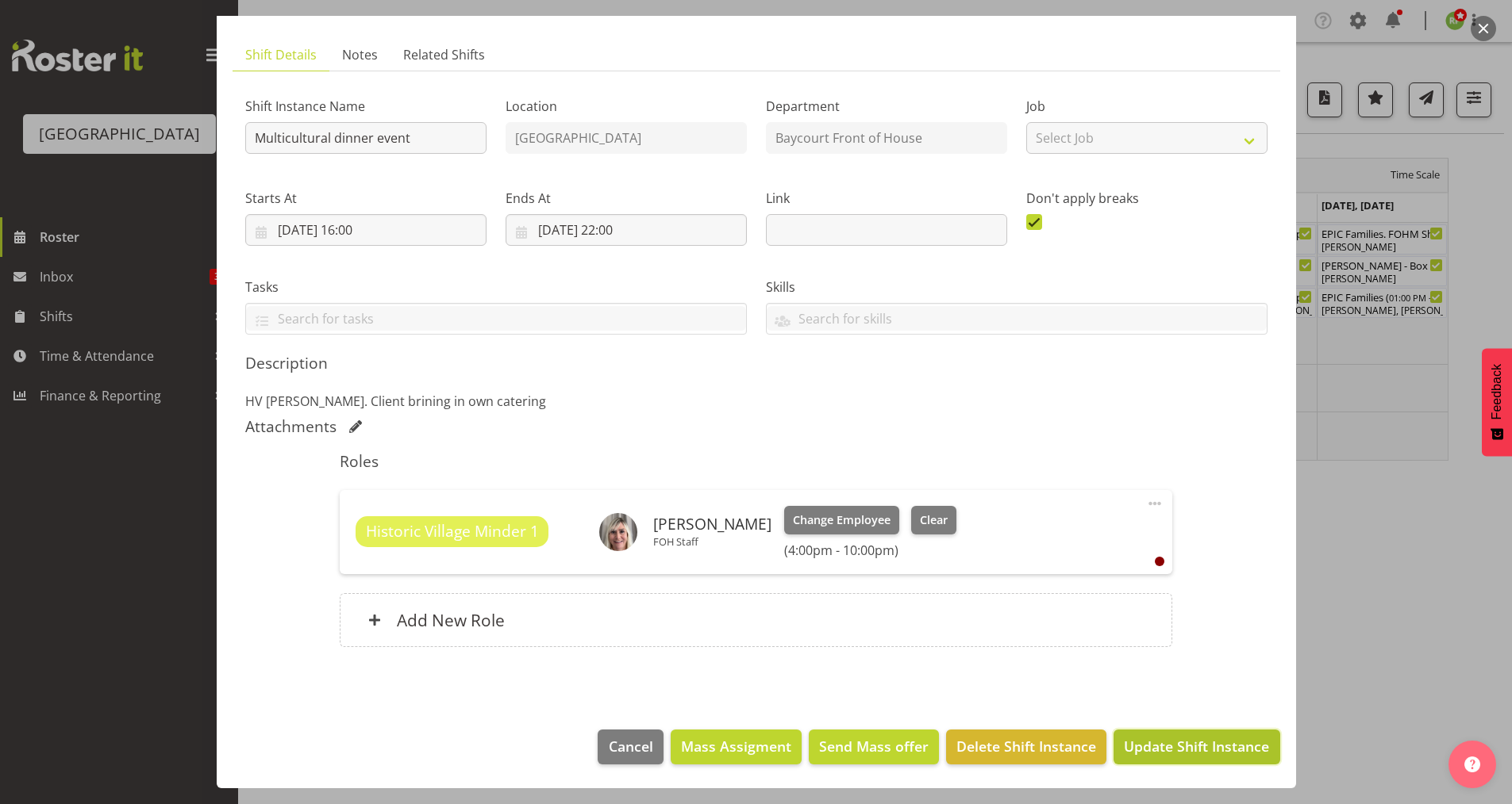
click at [1211, 741] on span "Update Shift Instance" at bounding box center [1196, 747] width 146 height 21
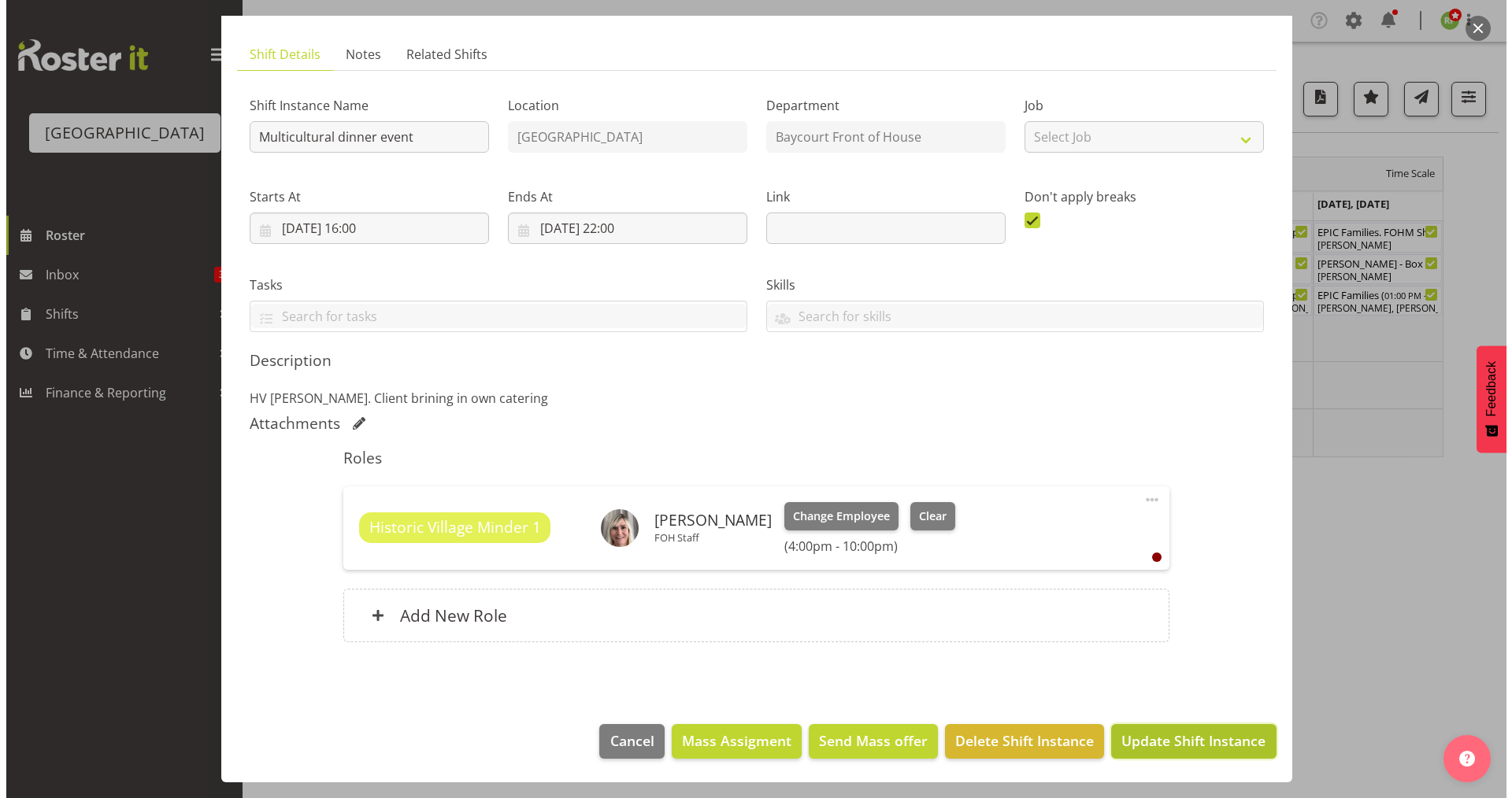
scroll to position [26, 0]
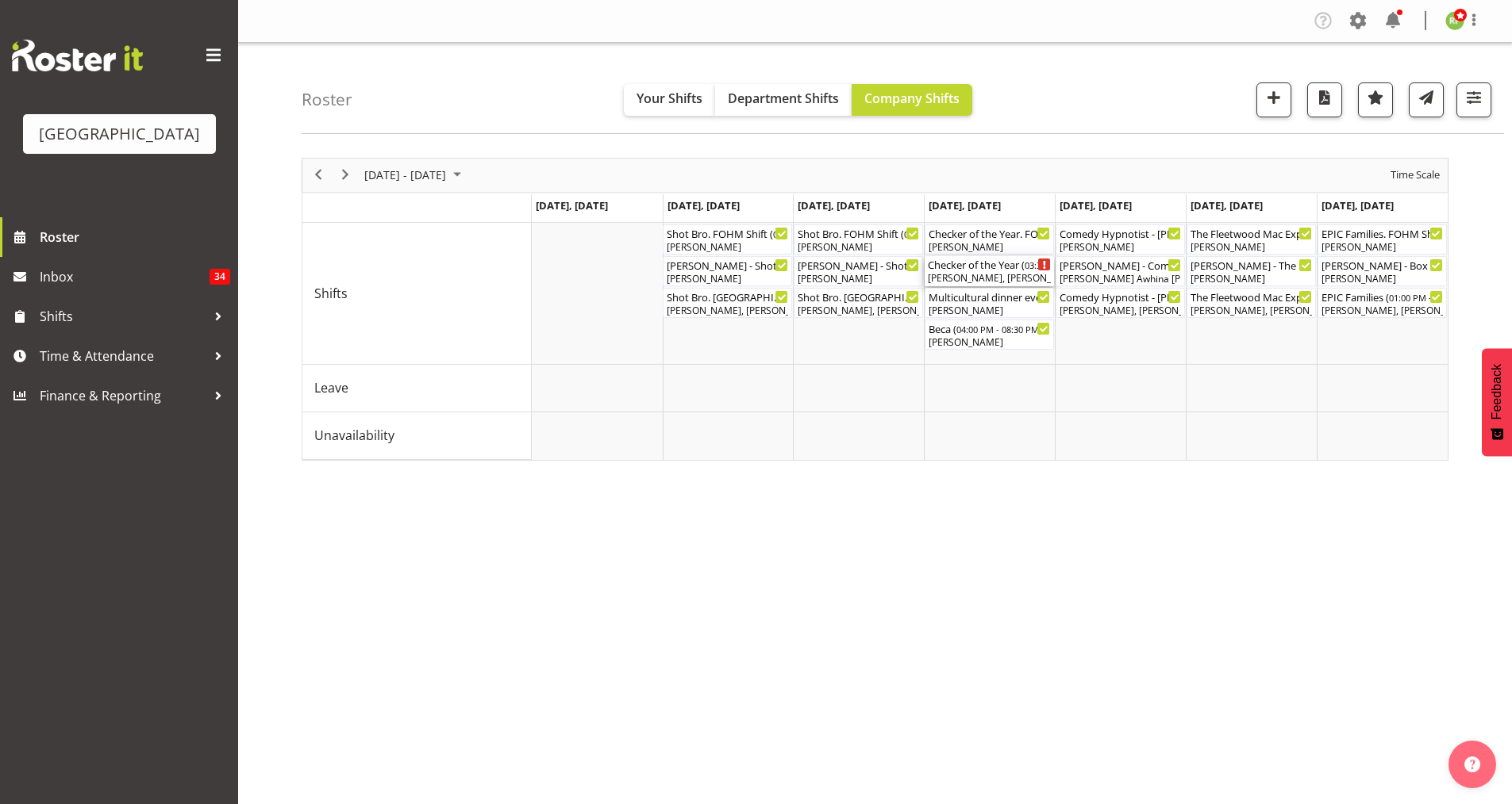
click at [984, 280] on div "[PERSON_NAME], [PERSON_NAME], [PERSON_NAME]" at bounding box center [989, 278] width 123 height 14
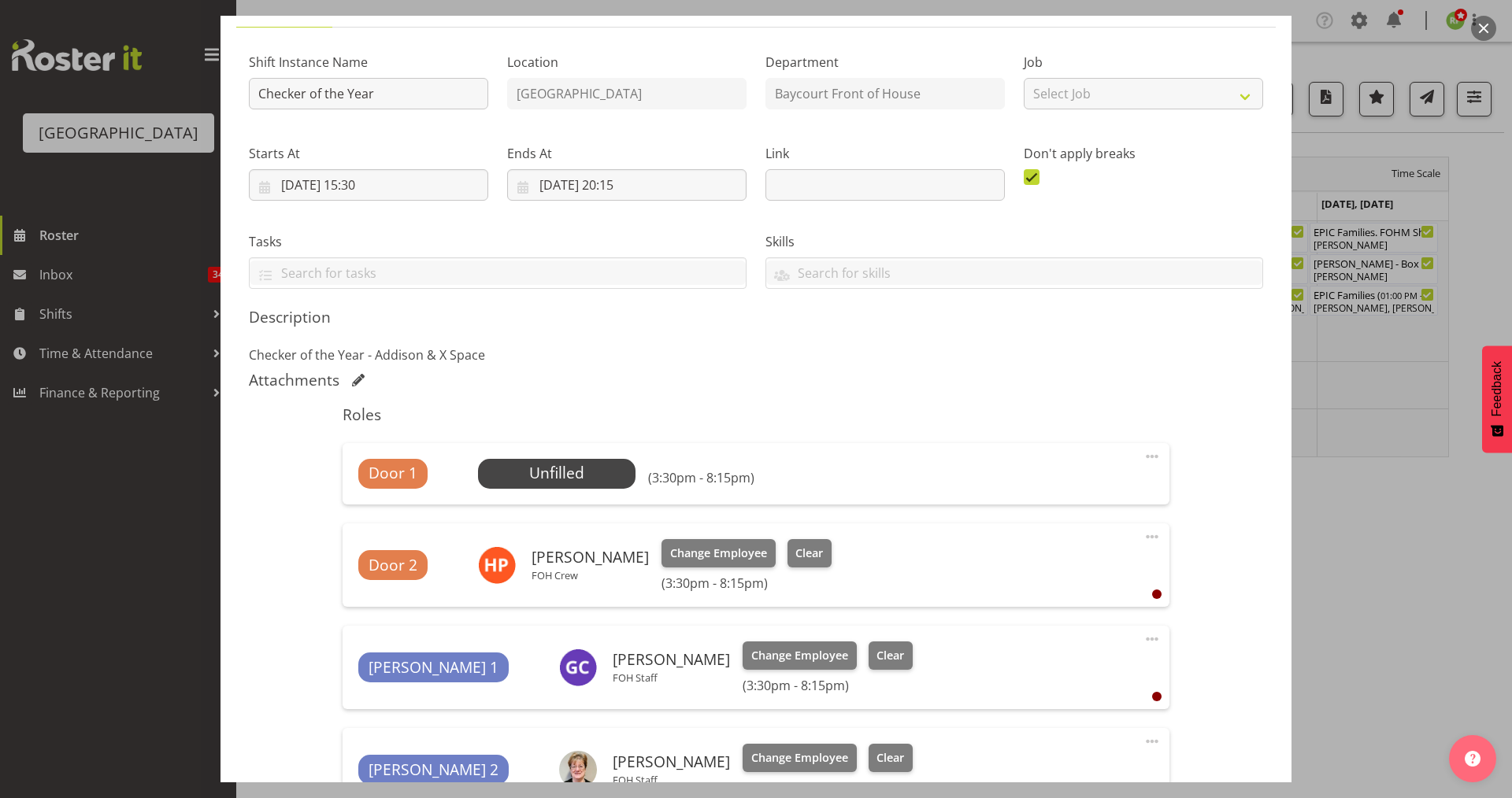
scroll to position [314, 0]
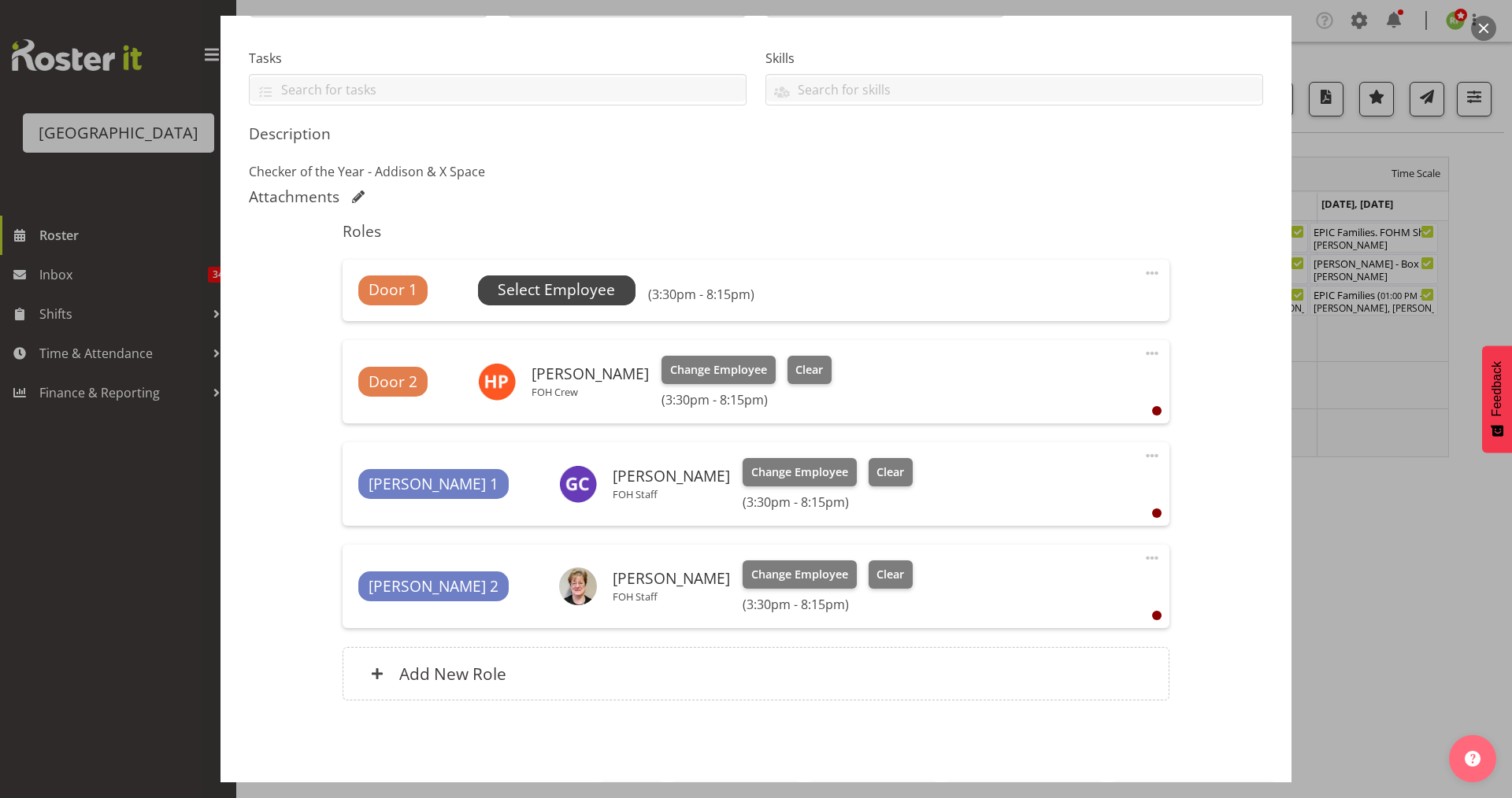
click at [556, 289] on span "Select Employee" at bounding box center [556, 290] width 117 height 23
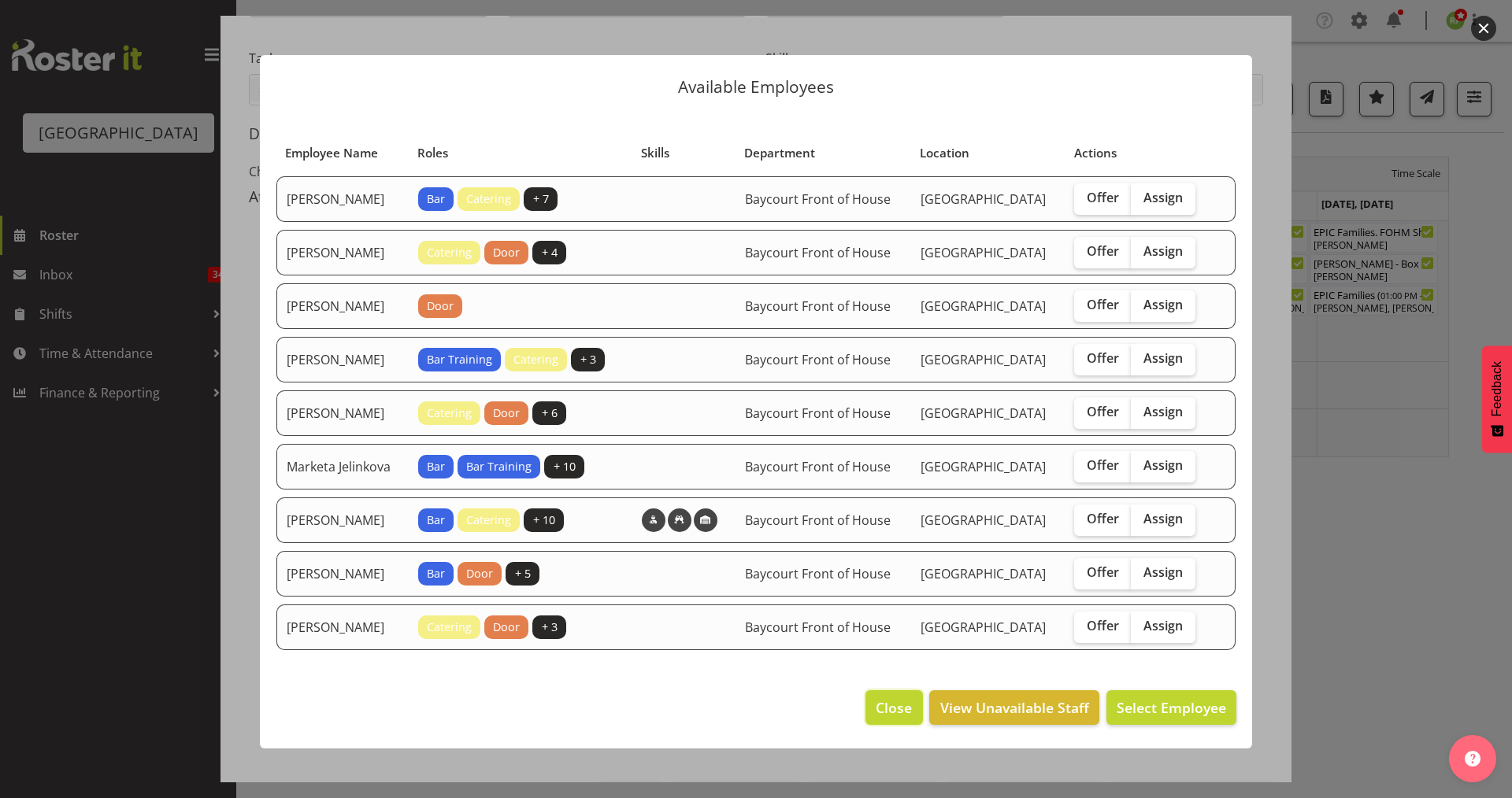
click at [876, 718] on span "Close" at bounding box center [894, 708] width 36 height 21
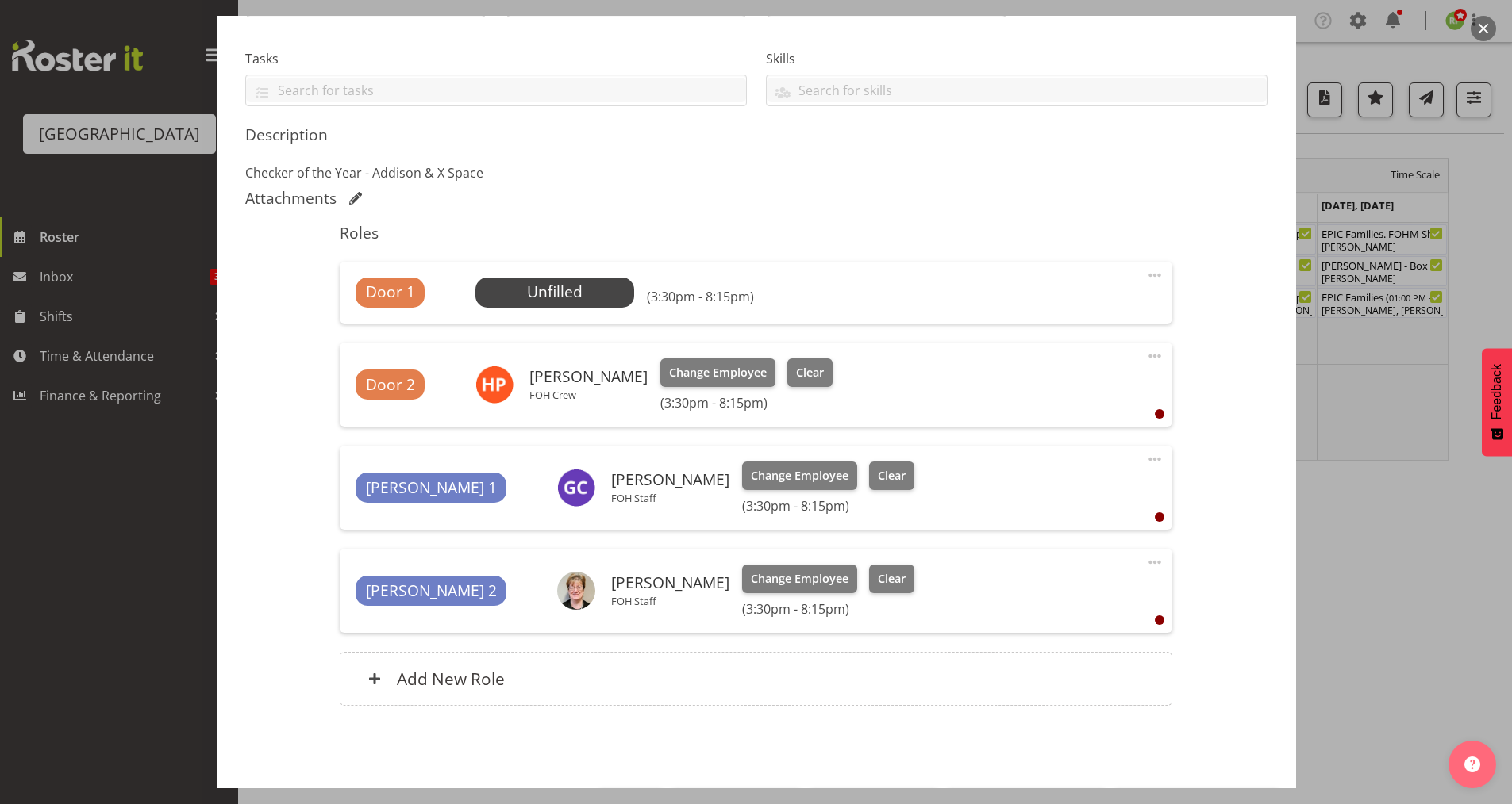
click at [1475, 24] on button "button" at bounding box center [1483, 29] width 26 height 26
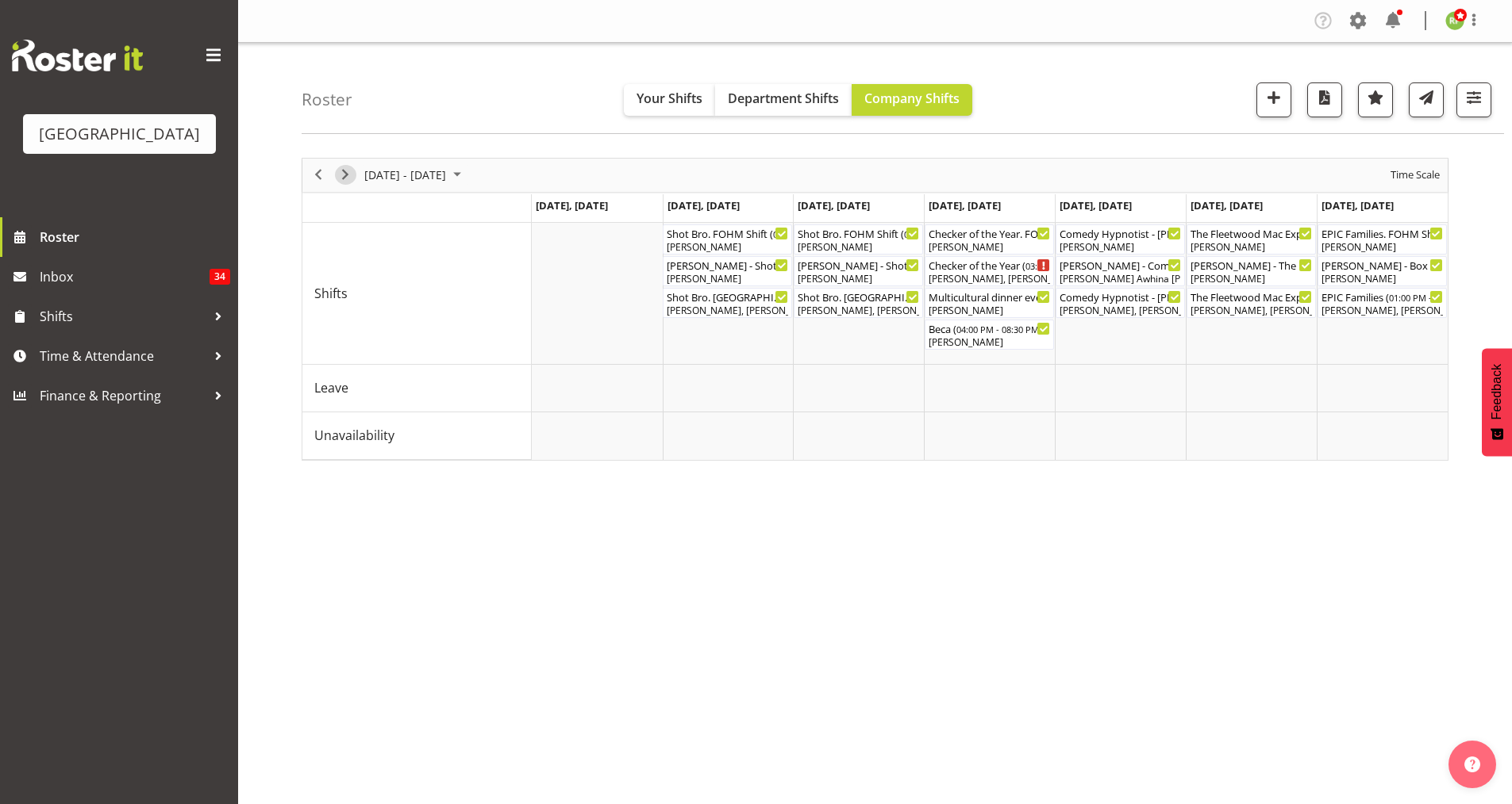
click at [350, 175] on span "Next" at bounding box center [346, 174] width 19 height 20
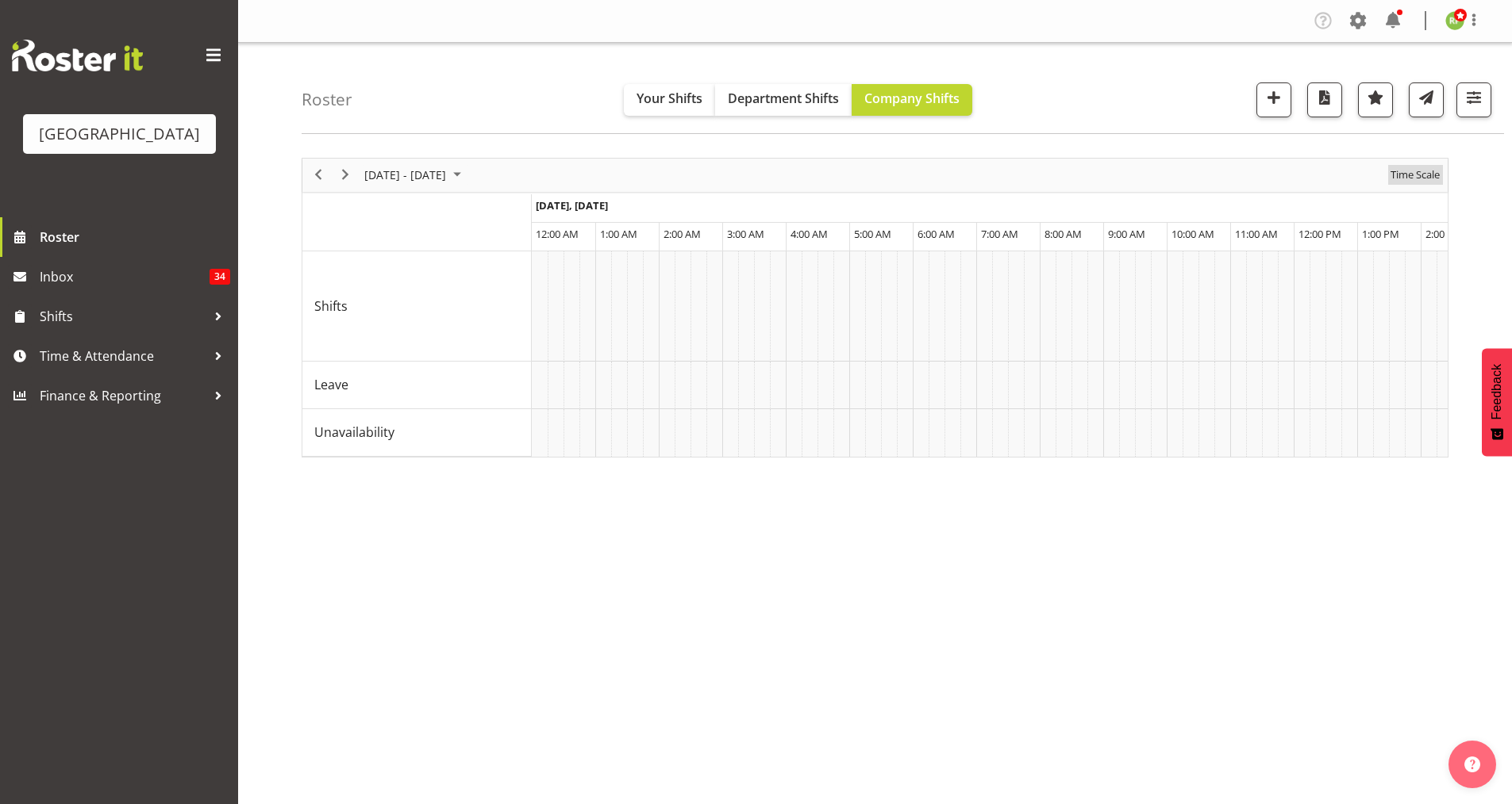
click at [1409, 169] on span "Time Scale" at bounding box center [1414, 174] width 53 height 20
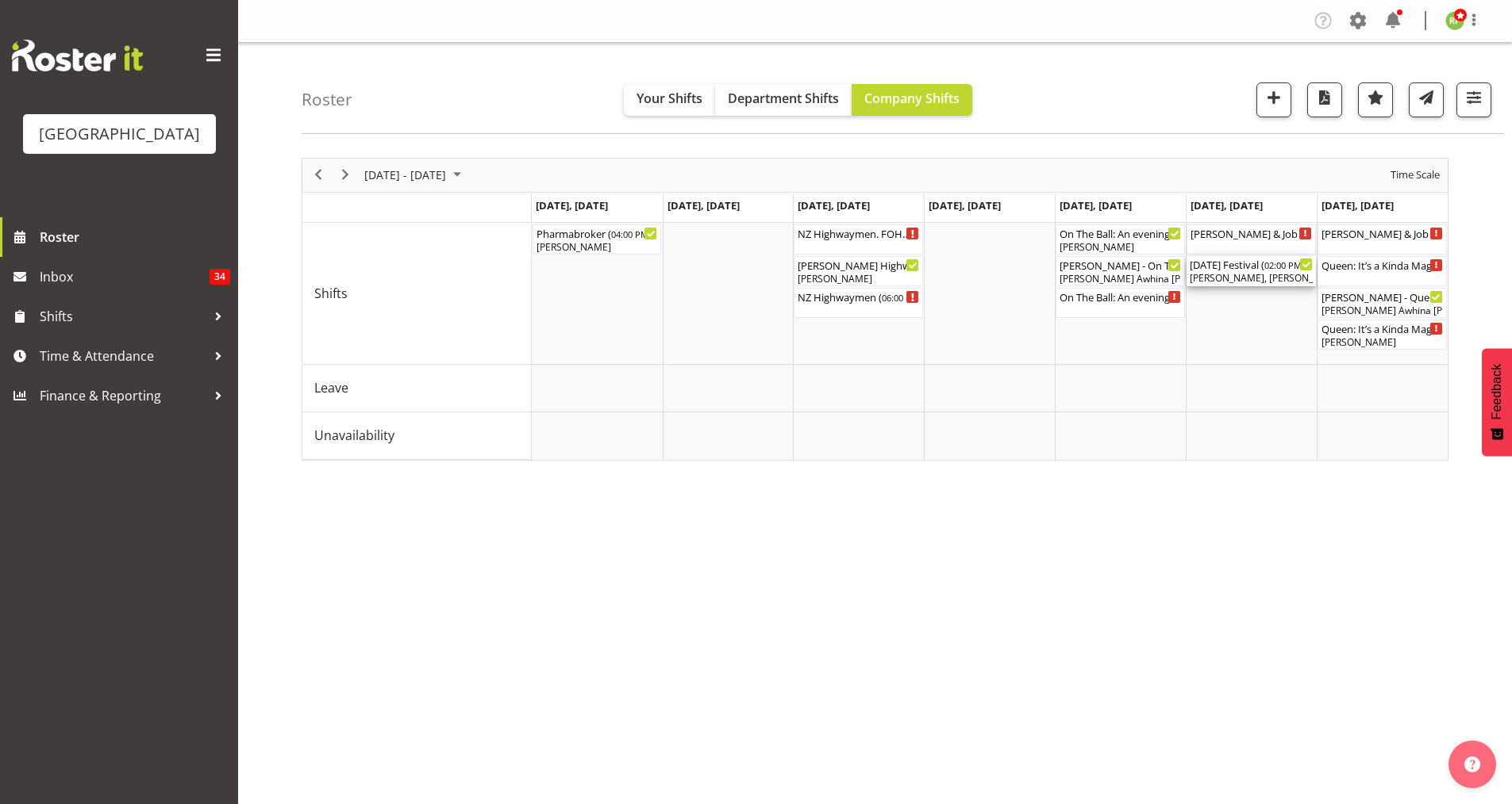
click at [1234, 271] on div "[DATE] Festival ( 02:00 PM - 10:00 PM )" at bounding box center [1251, 264] width 123 height 16
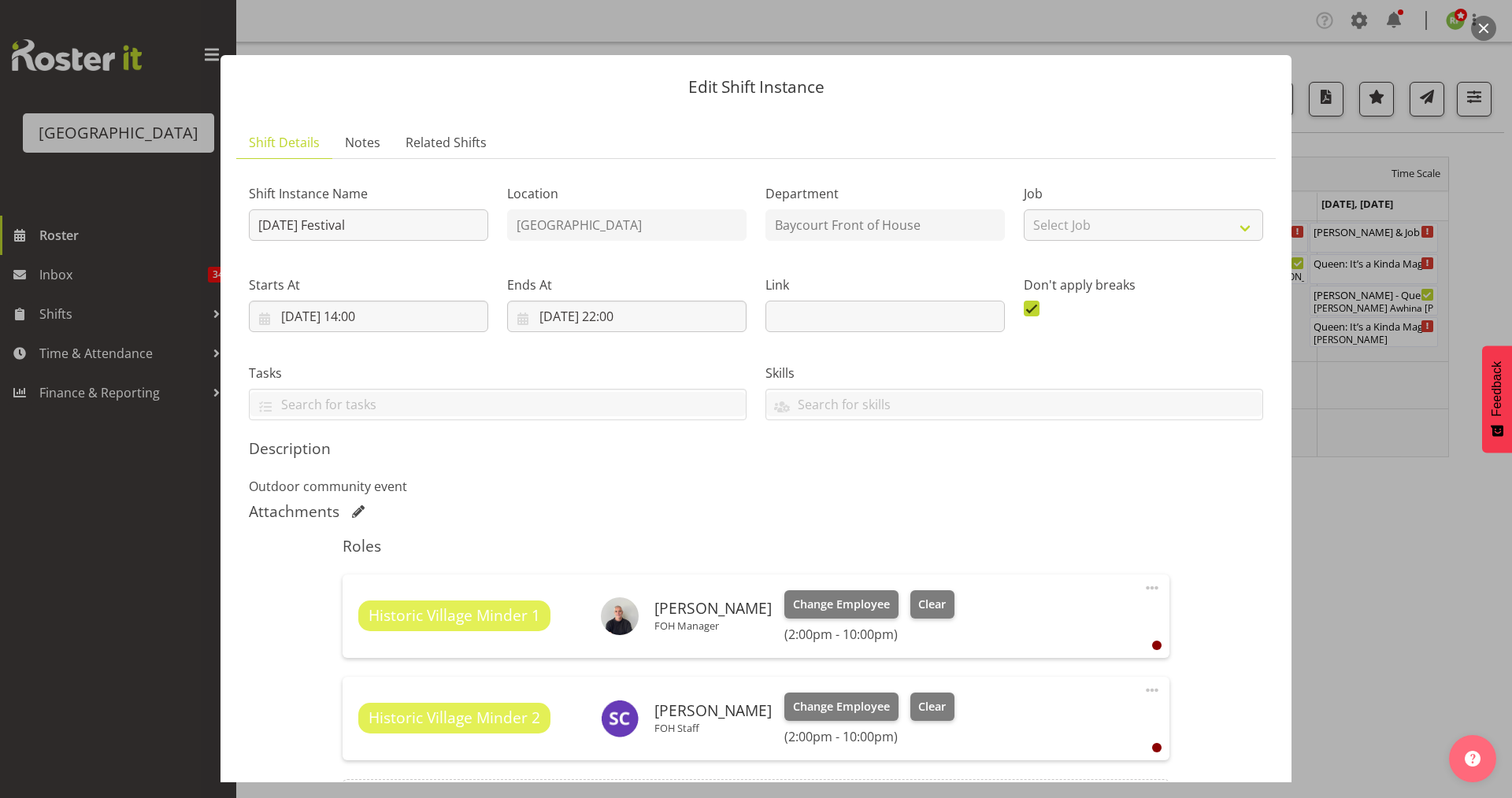
click at [1482, 28] on button "button" at bounding box center [1483, 28] width 26 height 26
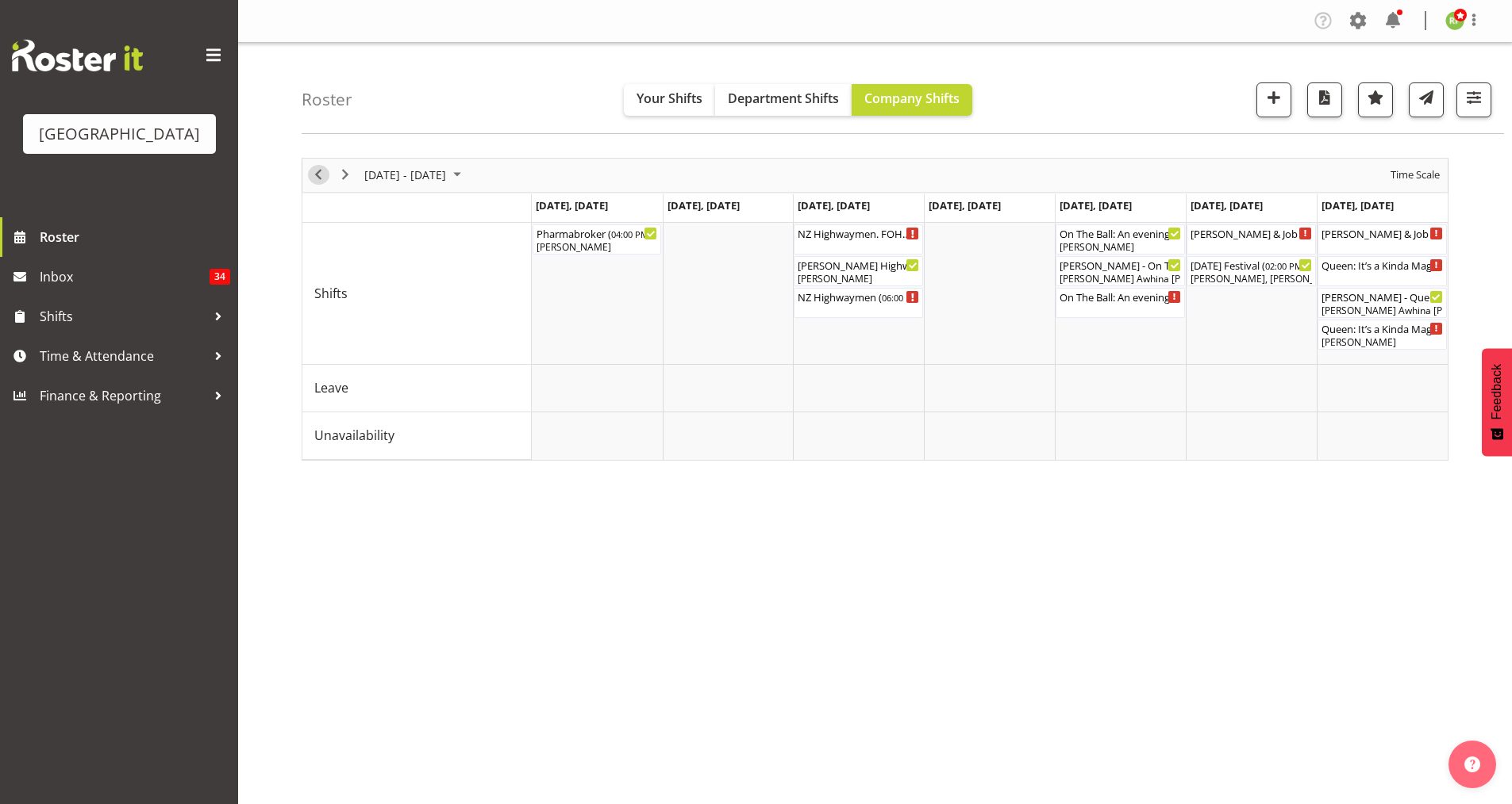
click at [312, 176] on span "Previous" at bounding box center [318, 174] width 19 height 20
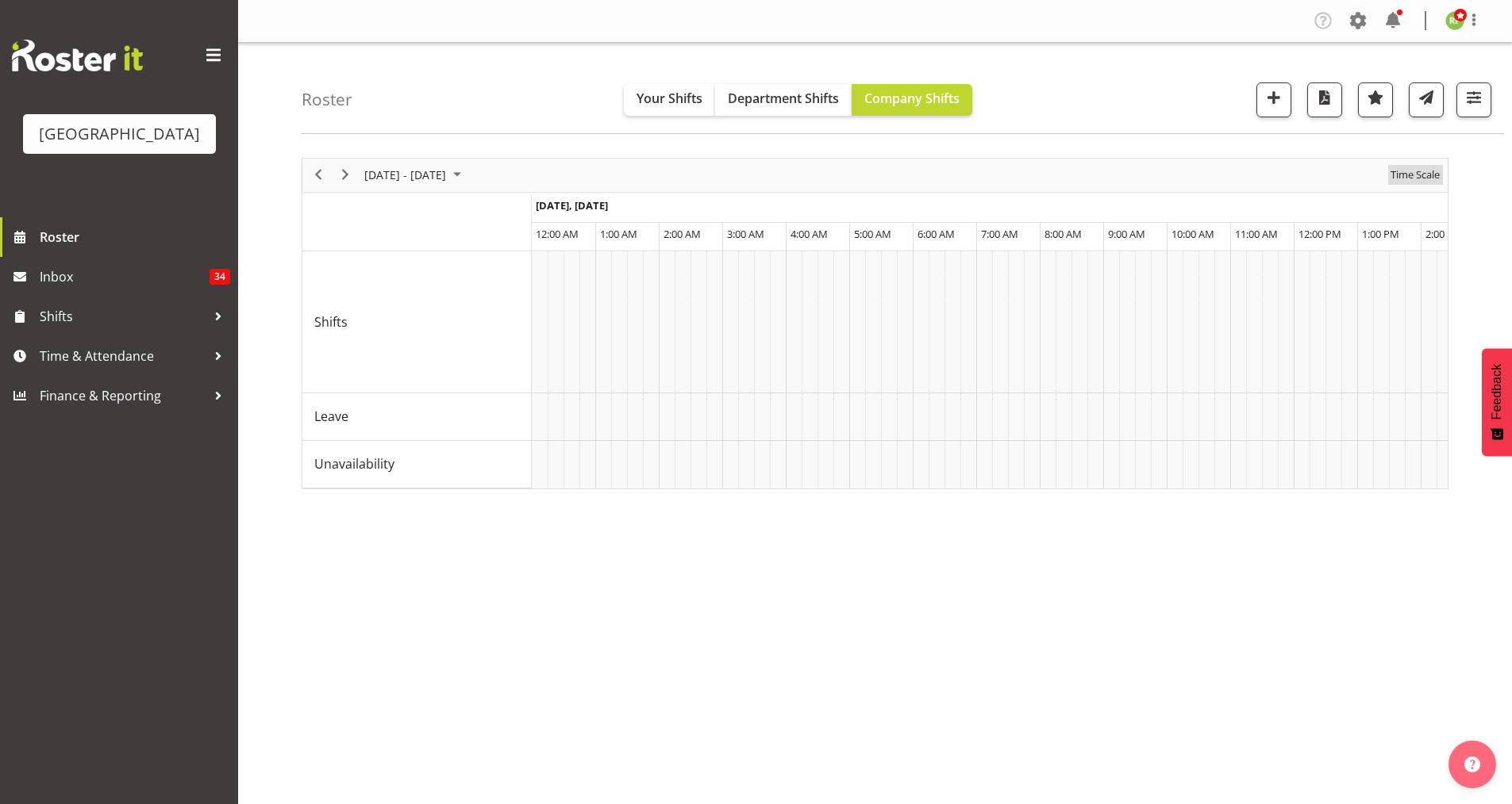
click at [1432, 175] on span "Time Scale" at bounding box center [1414, 174] width 53 height 20
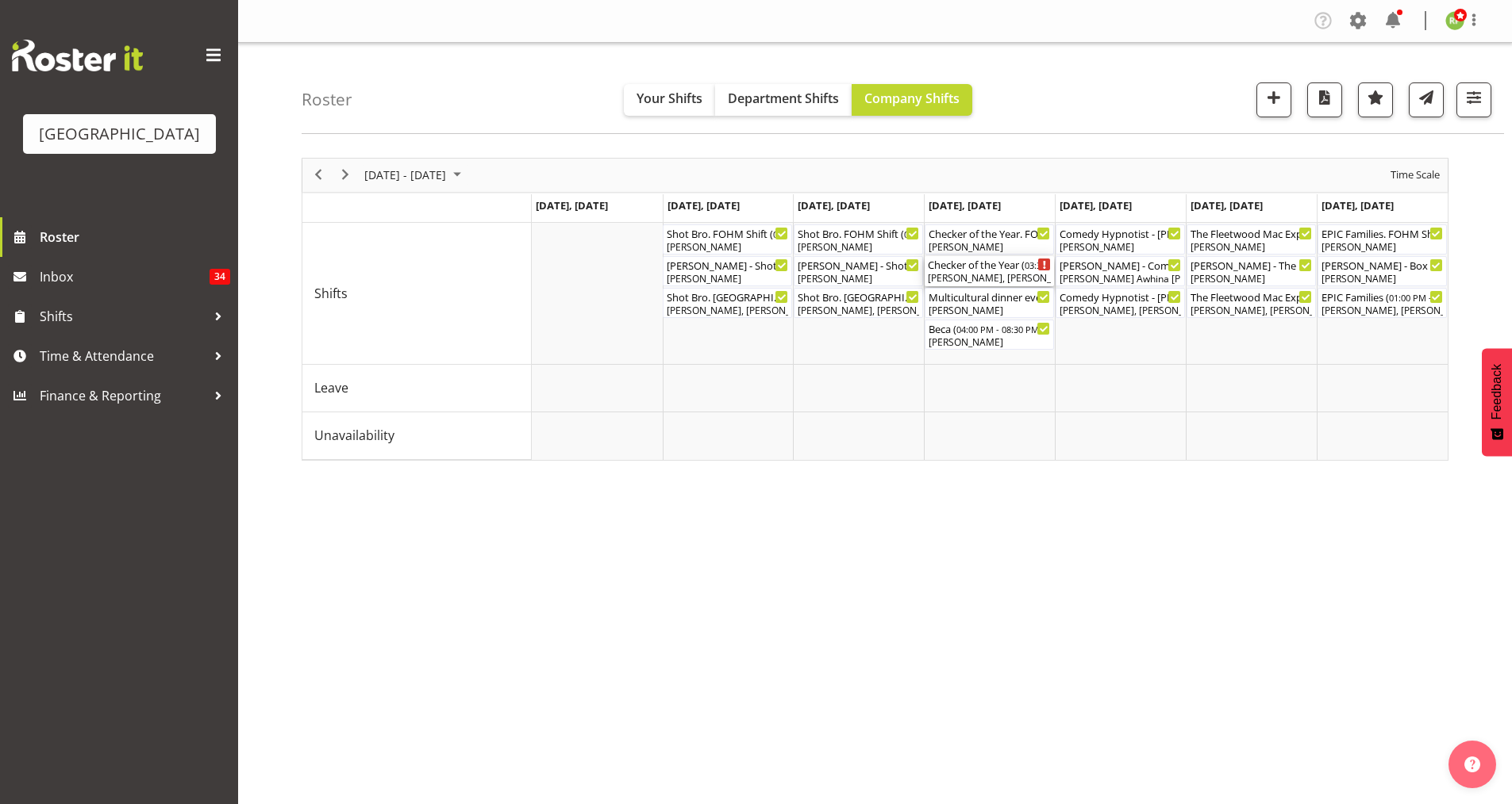
click at [978, 275] on div "[PERSON_NAME], [PERSON_NAME], [PERSON_NAME]" at bounding box center [989, 278] width 123 height 14
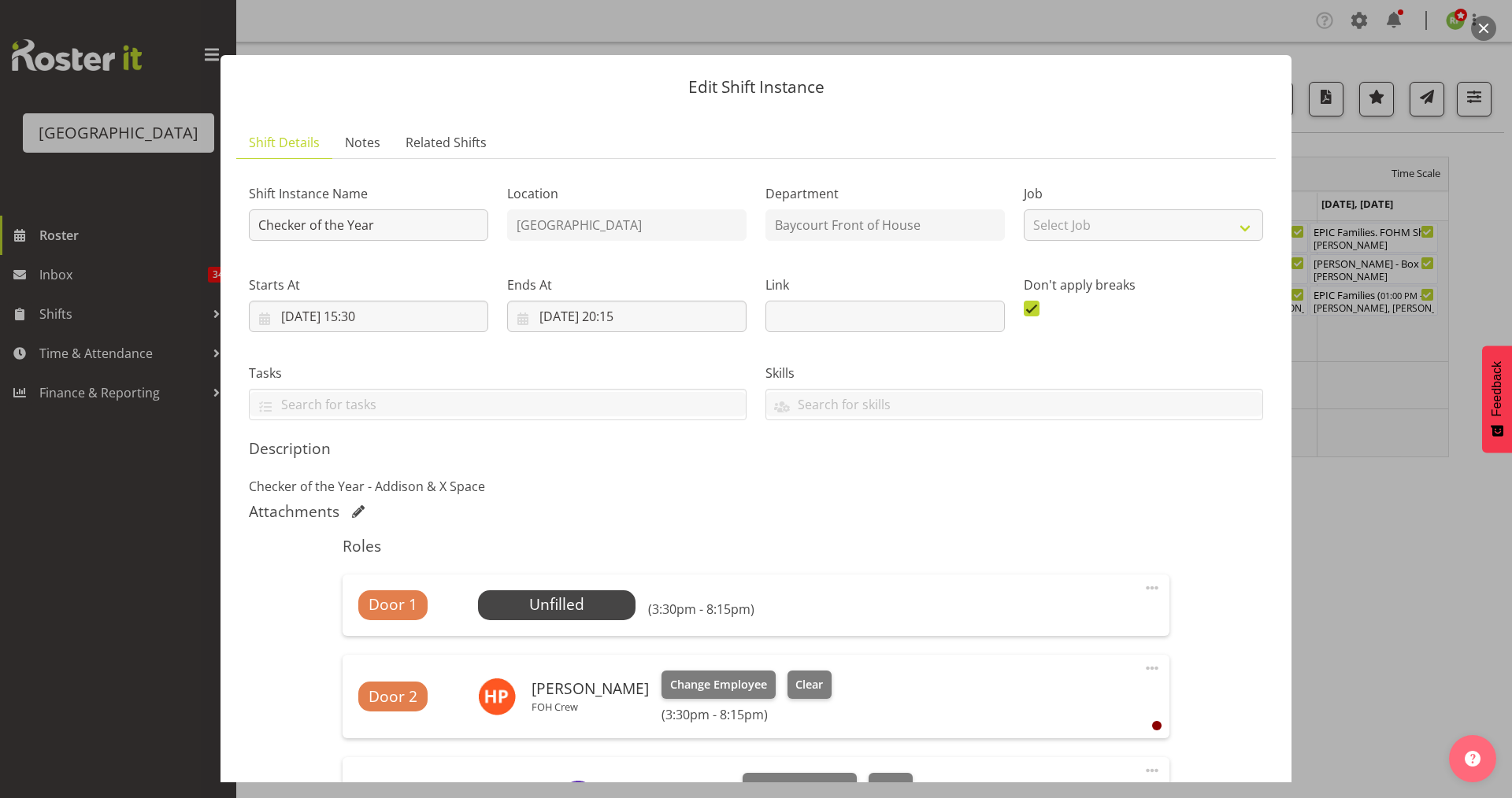
click at [1483, 32] on button "button" at bounding box center [1483, 28] width 26 height 26
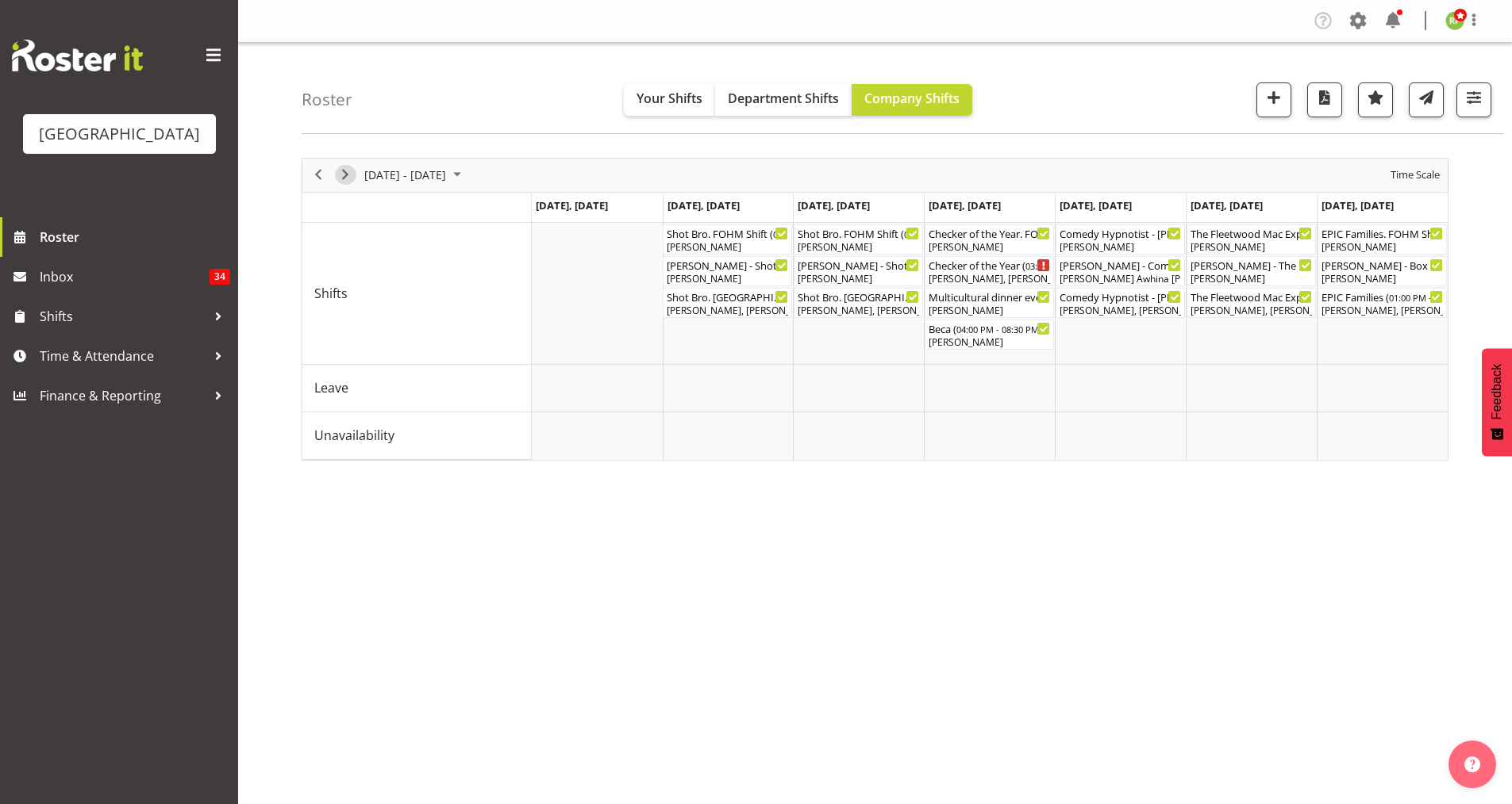
click at [352, 175] on span "Next" at bounding box center [346, 174] width 19 height 20
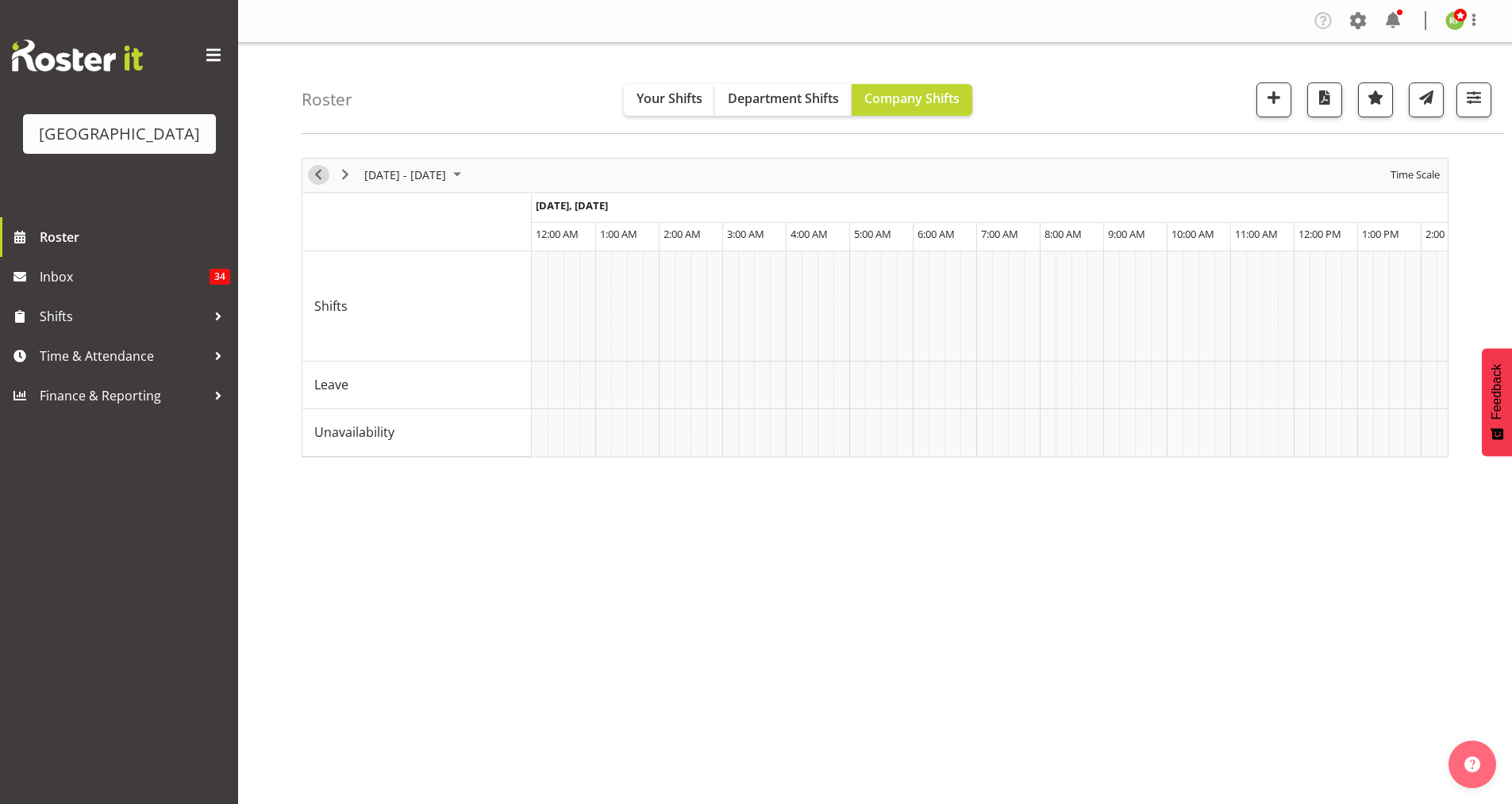
click at [321, 169] on span "Previous" at bounding box center [318, 174] width 19 height 20
click at [1416, 175] on span "Time Scale" at bounding box center [1414, 174] width 53 height 20
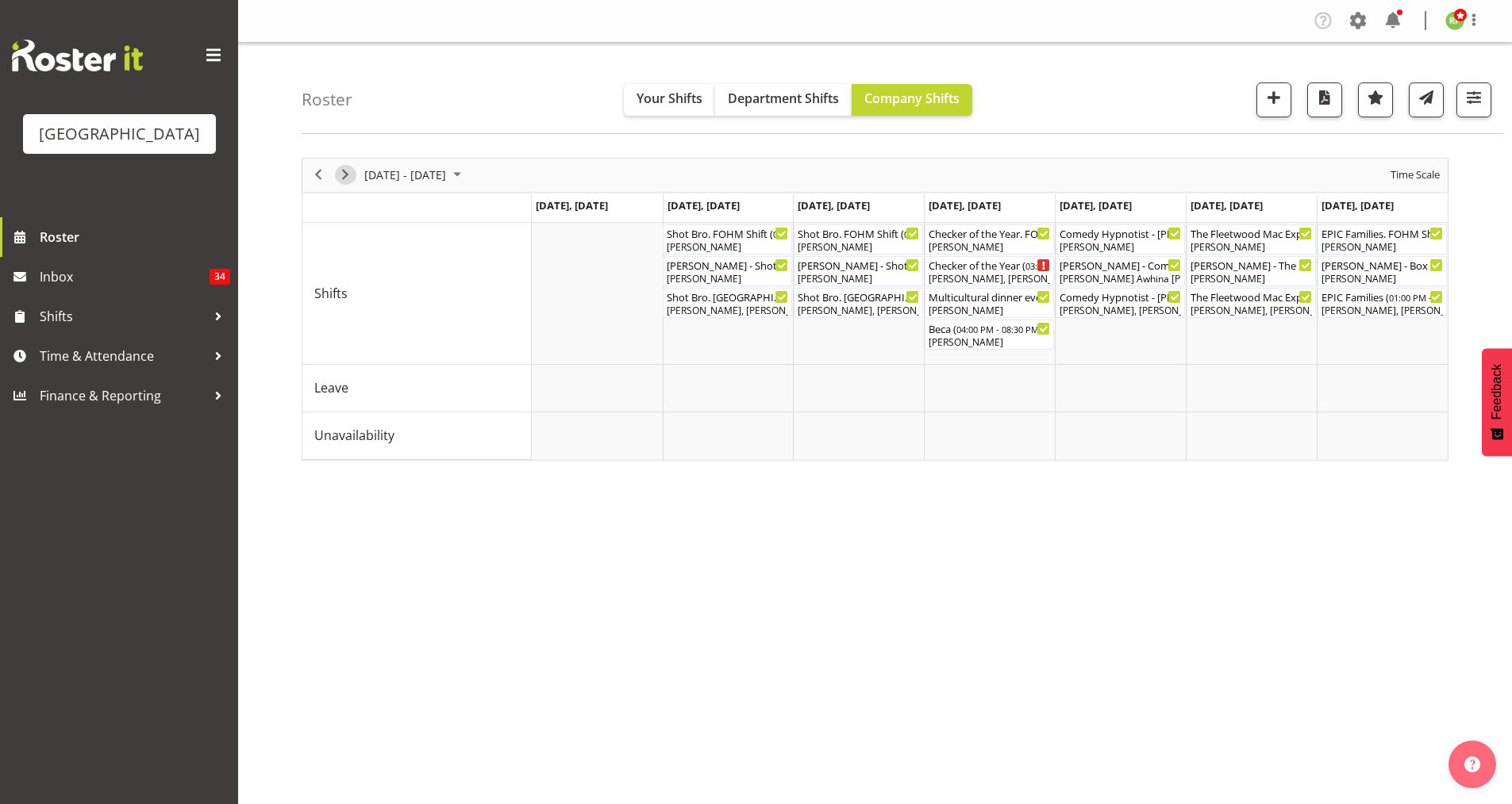
click at [347, 178] on span "Next" at bounding box center [346, 174] width 19 height 20
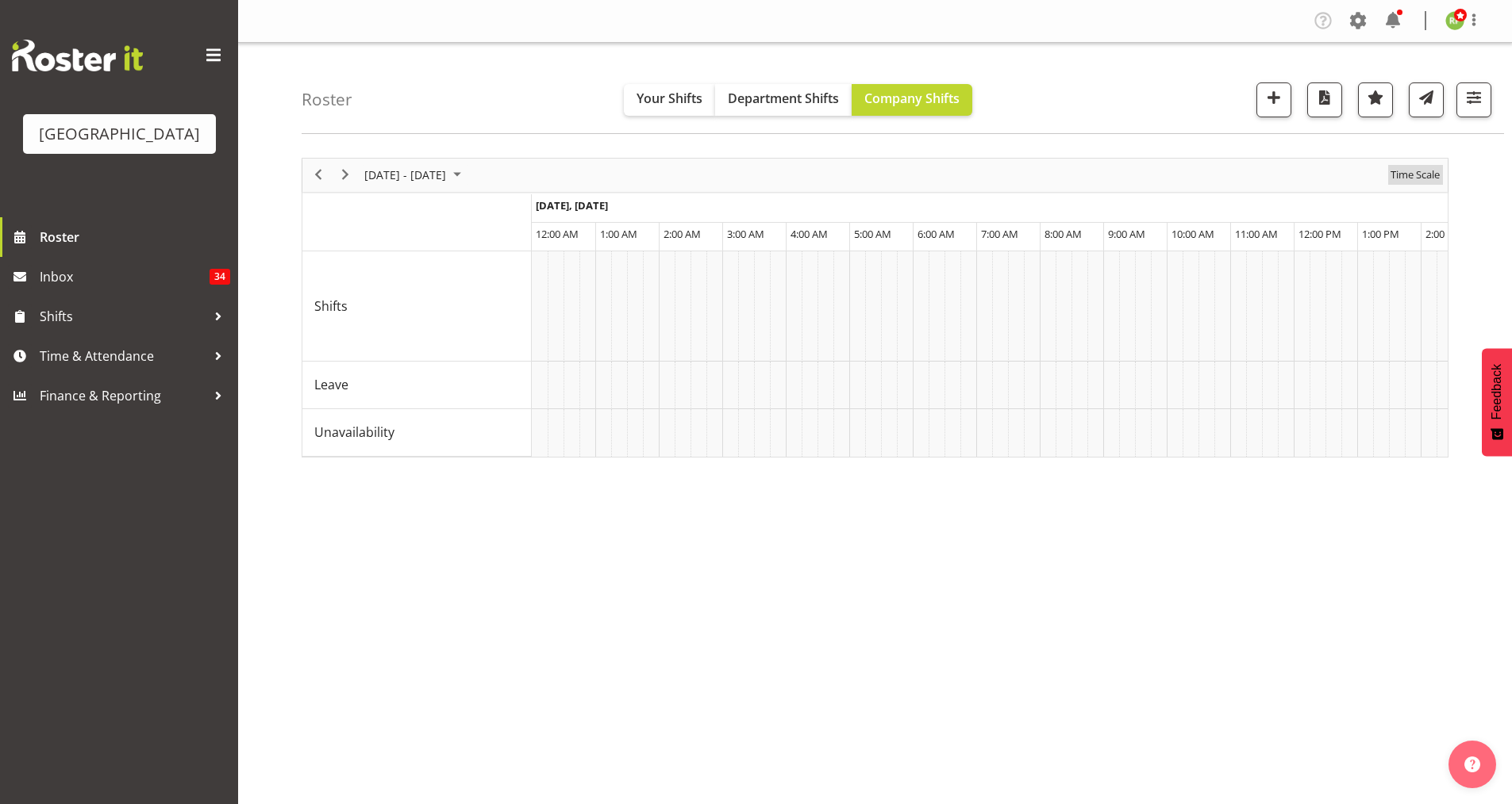
click at [1419, 179] on span "Time Scale" at bounding box center [1414, 174] width 53 height 20
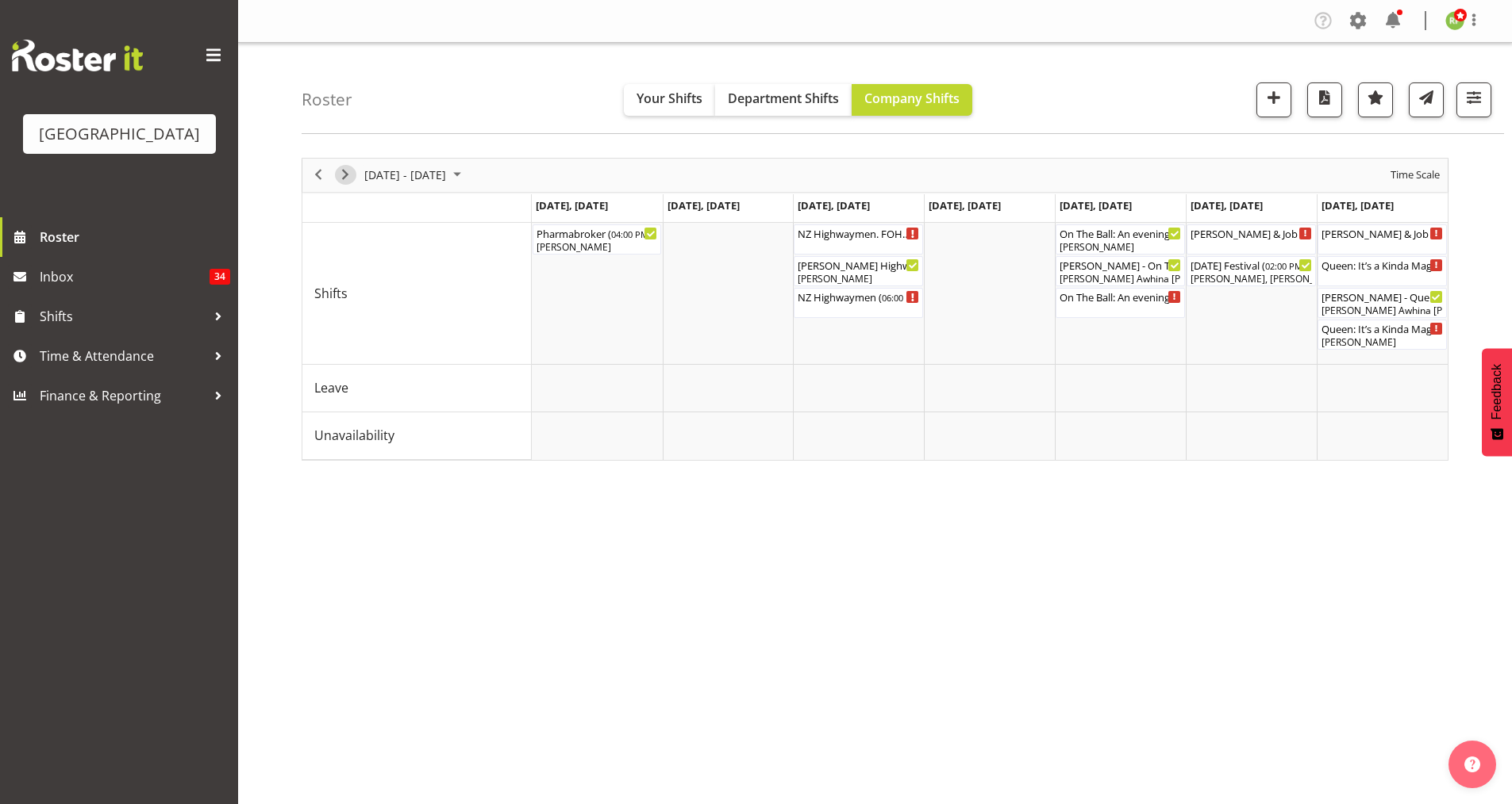
click at [341, 179] on span "Next" at bounding box center [346, 174] width 19 height 20
click at [0, 0] on div "Timeline Week of October 16, 2025" at bounding box center [0, 0] width 0 height 0
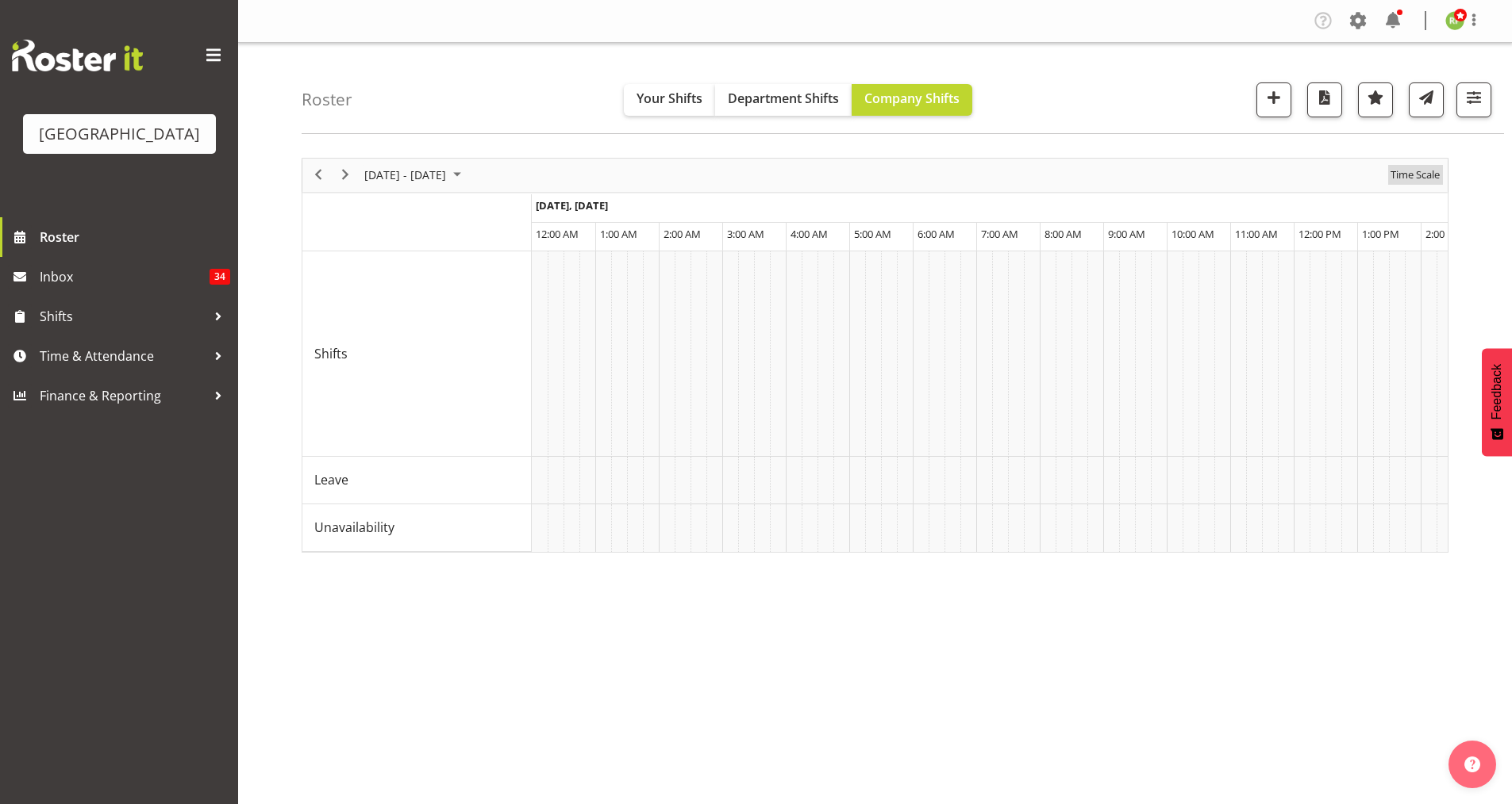
click at [1415, 173] on span "Time Scale" at bounding box center [1414, 174] width 53 height 20
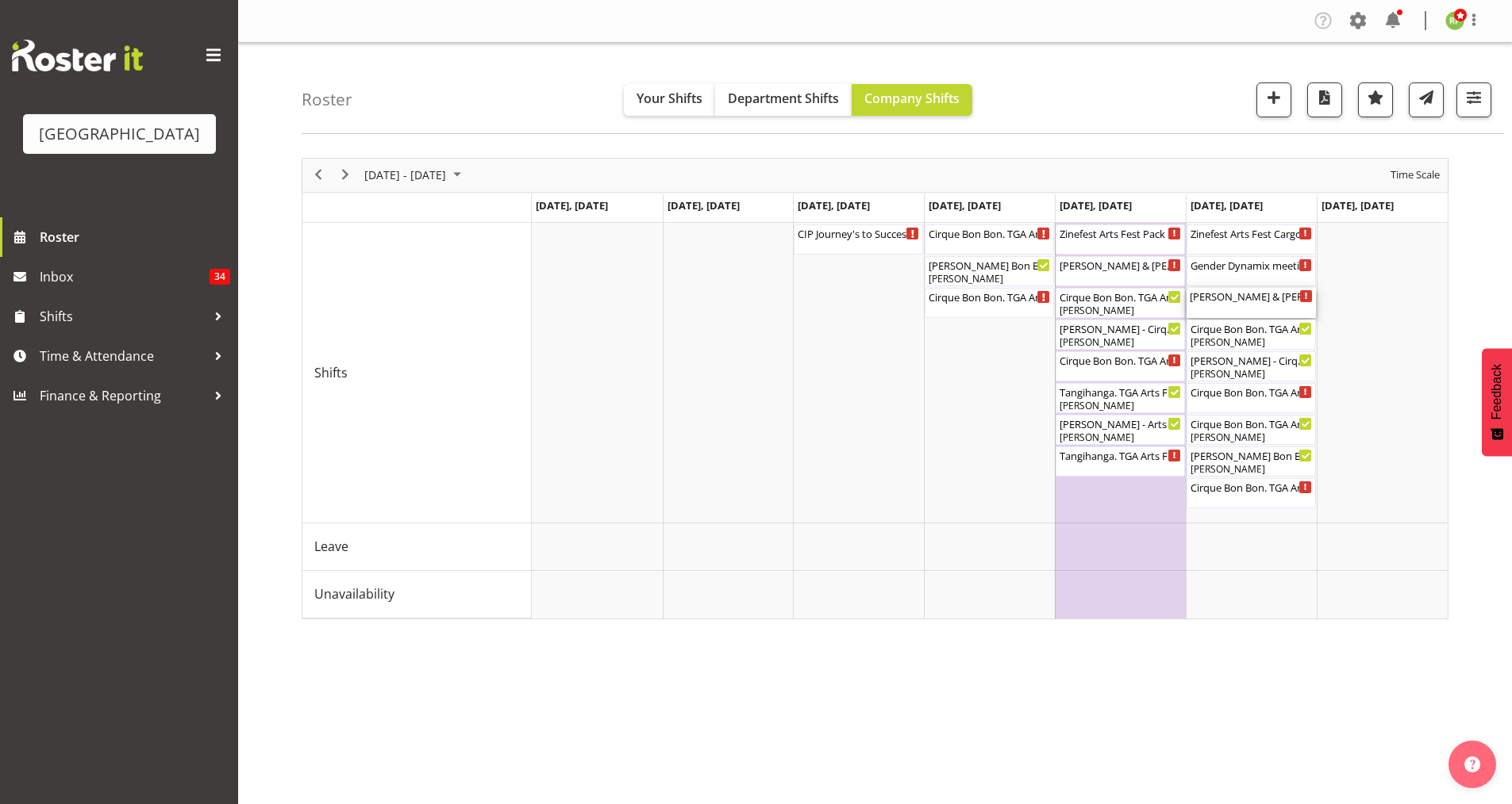
click at [1271, 296] on div "[PERSON_NAME] & [PERSON_NAME] Wedding ( 12:00 PM - 11:00 PM )" at bounding box center [1251, 296] width 123 height 16
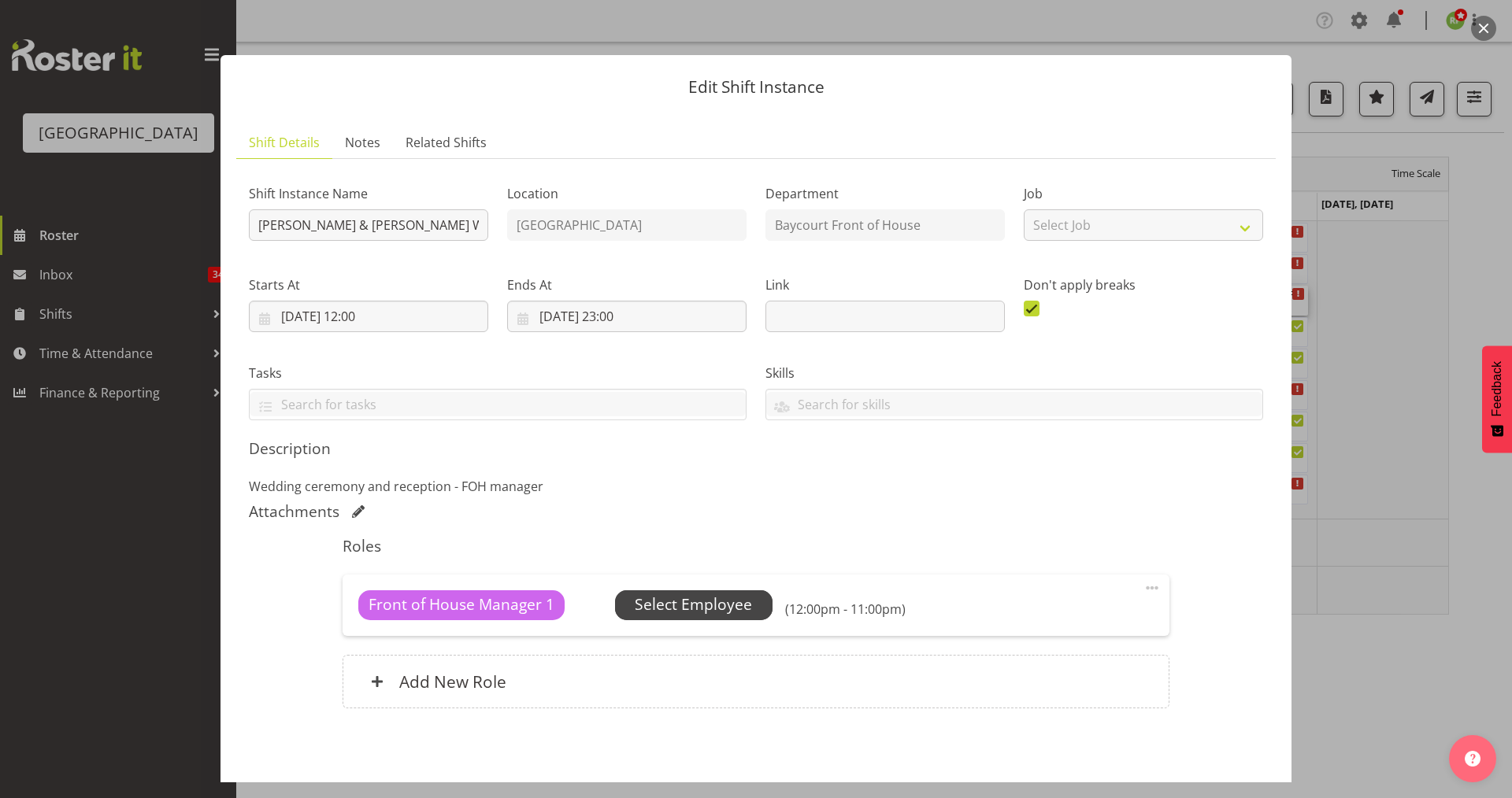
click at [682, 614] on span "Select Employee" at bounding box center [693, 605] width 117 height 23
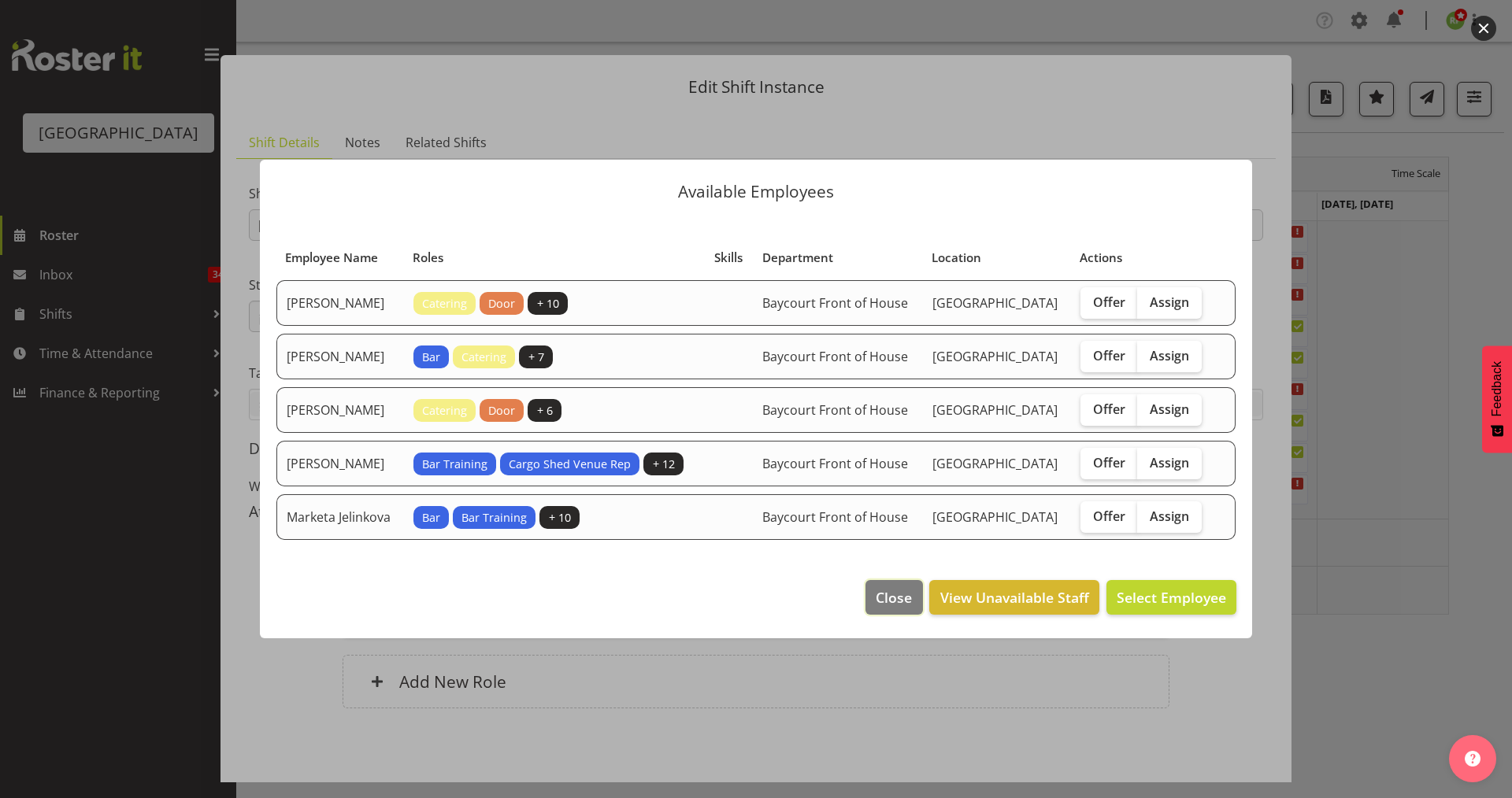
click at [922, 597] on button "Close" at bounding box center [894, 598] width 57 height 34
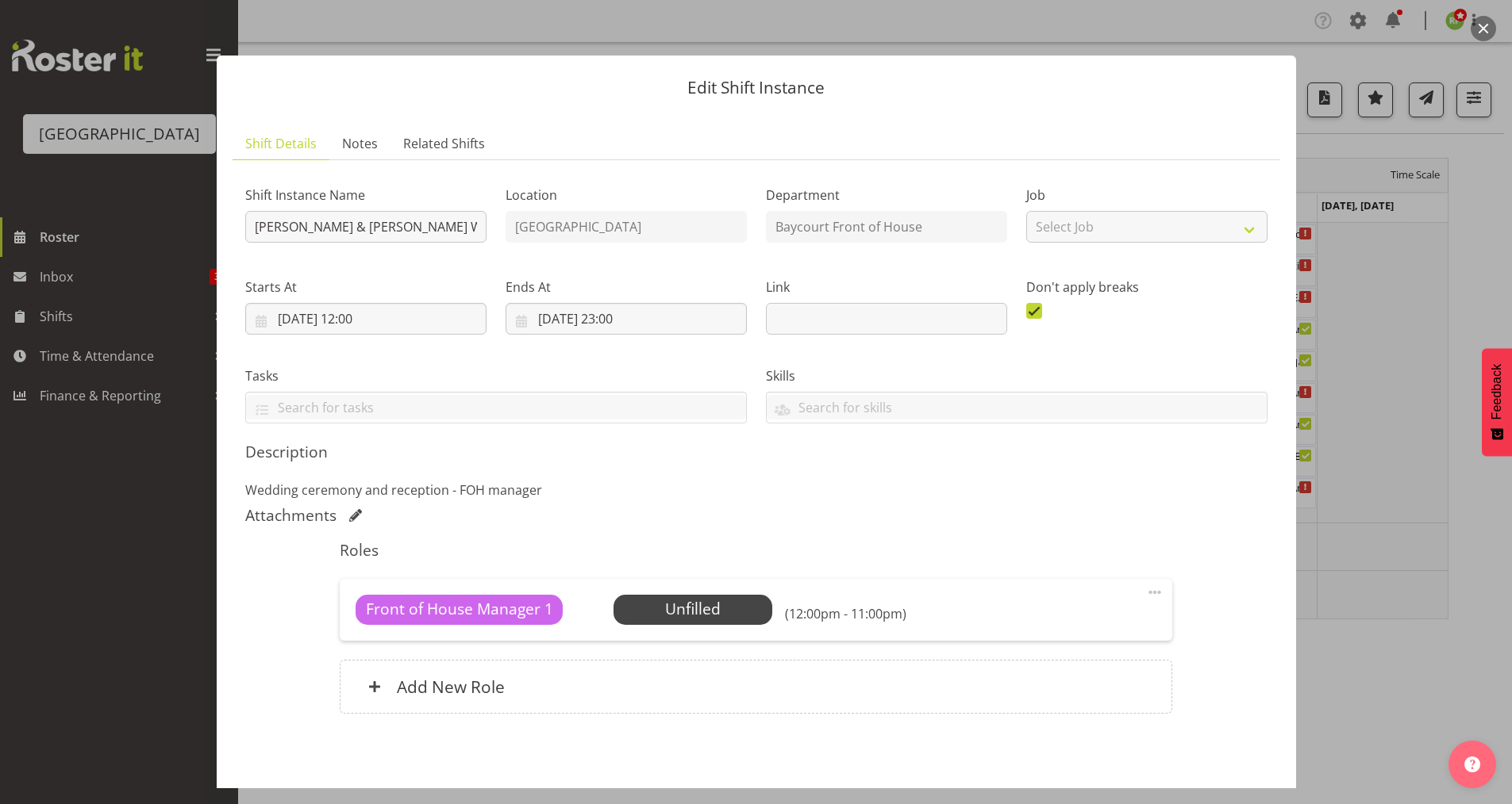
click at [1485, 26] on button "button" at bounding box center [1483, 29] width 26 height 26
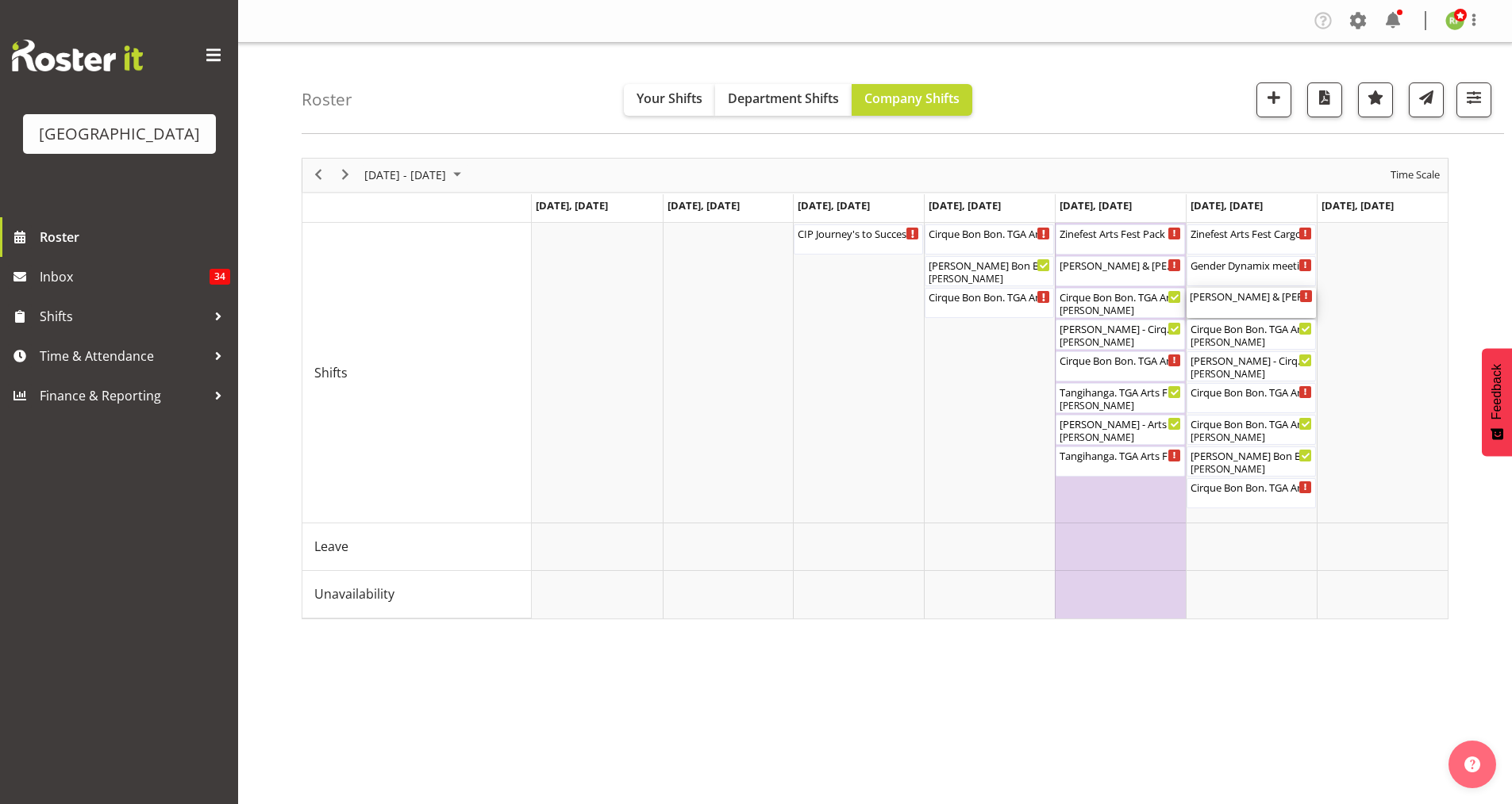
click at [1251, 300] on div "[PERSON_NAME] & [PERSON_NAME] Wedding ( 12:00 PM - 11:00 PM )" at bounding box center [1251, 296] width 123 height 16
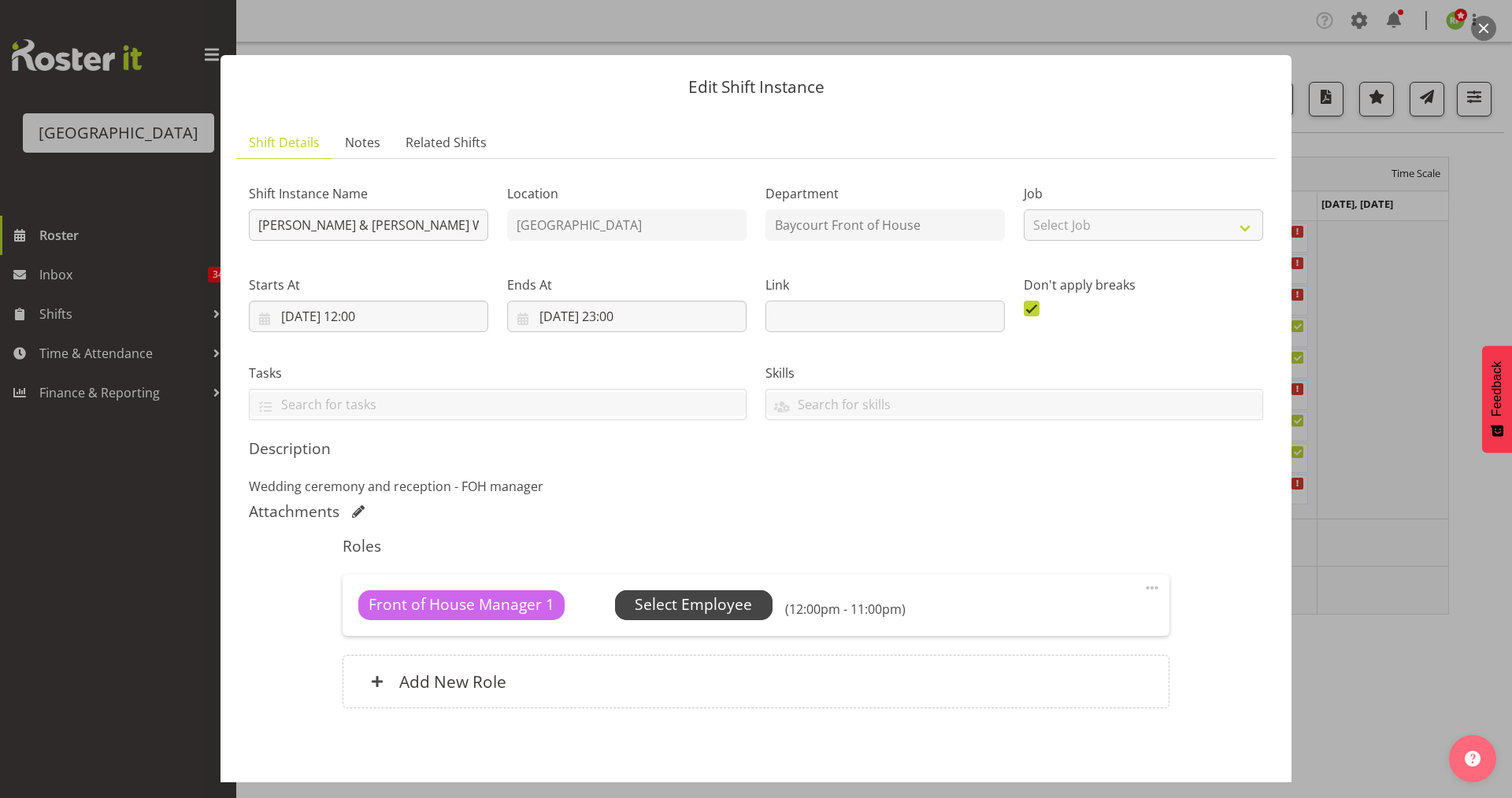
click at [674, 613] on span "Select Employee" at bounding box center [693, 605] width 117 height 23
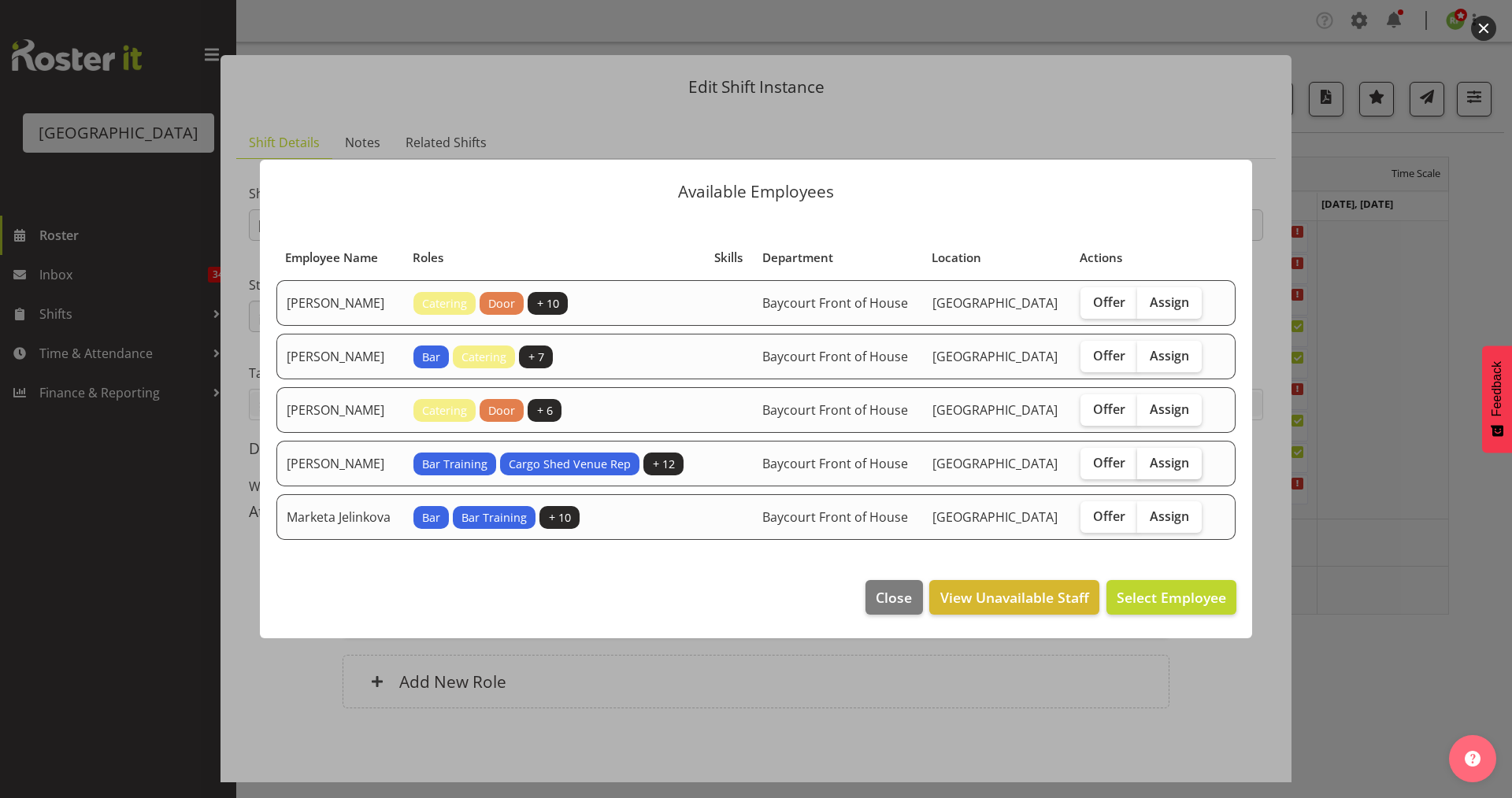
click at [1165, 469] on span "Assign" at bounding box center [1169, 463] width 39 height 16
click at [1147, 467] on input "Assign" at bounding box center [1142, 462] width 10 height 10
checkbox input "true"
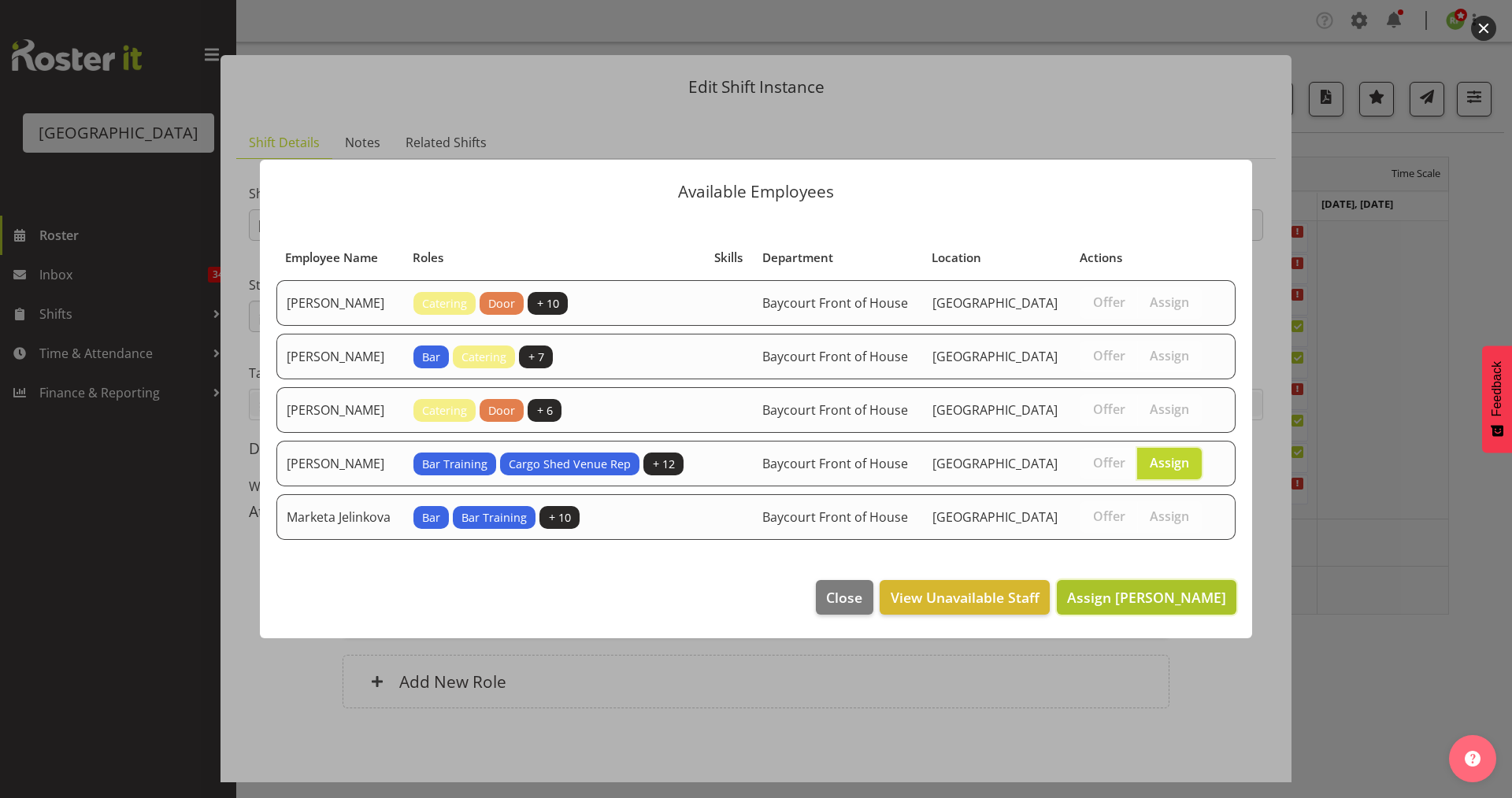
click at [1158, 606] on span "Assign [PERSON_NAME]" at bounding box center [1146, 598] width 159 height 19
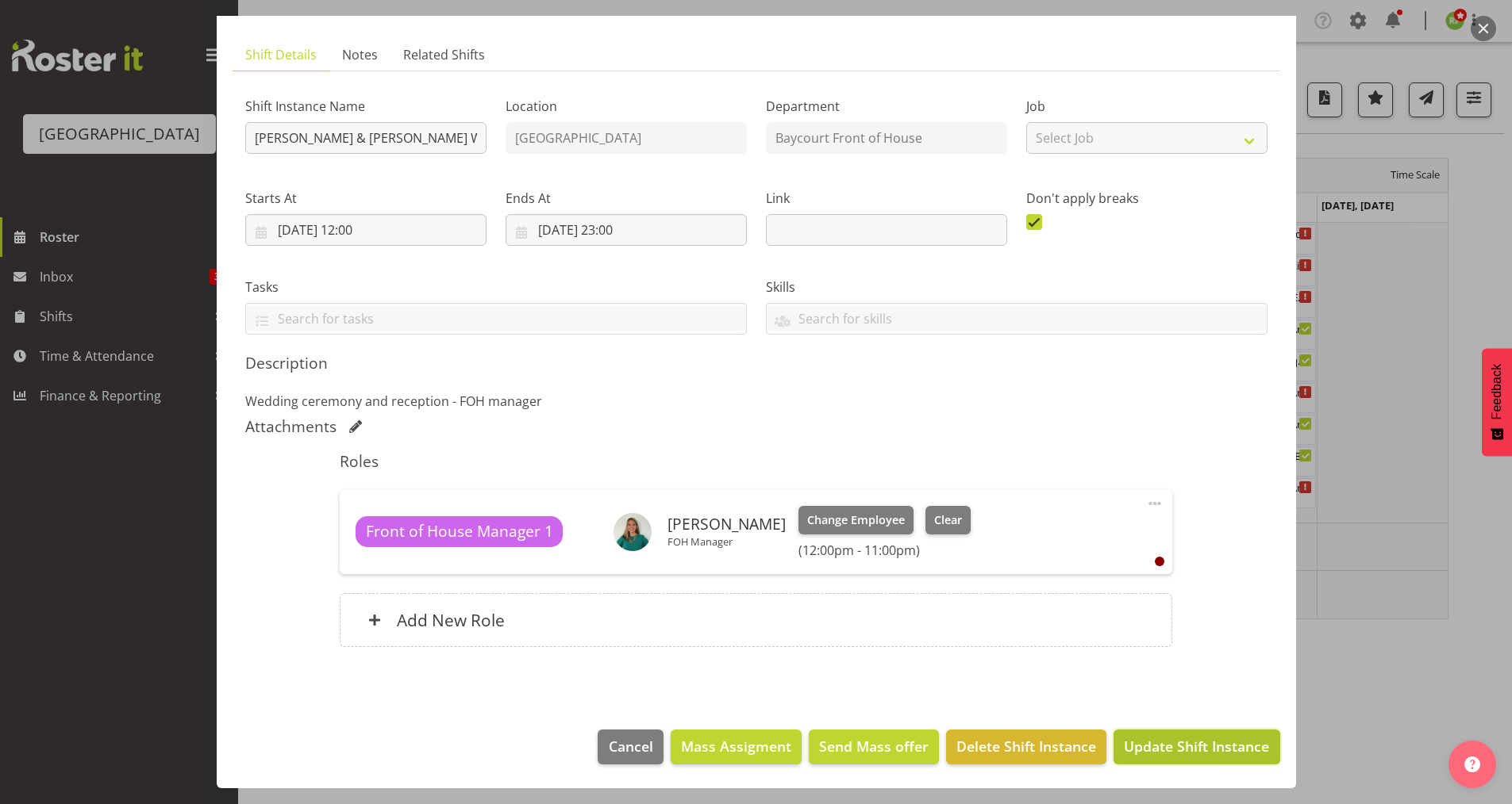
click at [1183, 750] on span "Update Shift Instance" at bounding box center [1196, 747] width 146 height 21
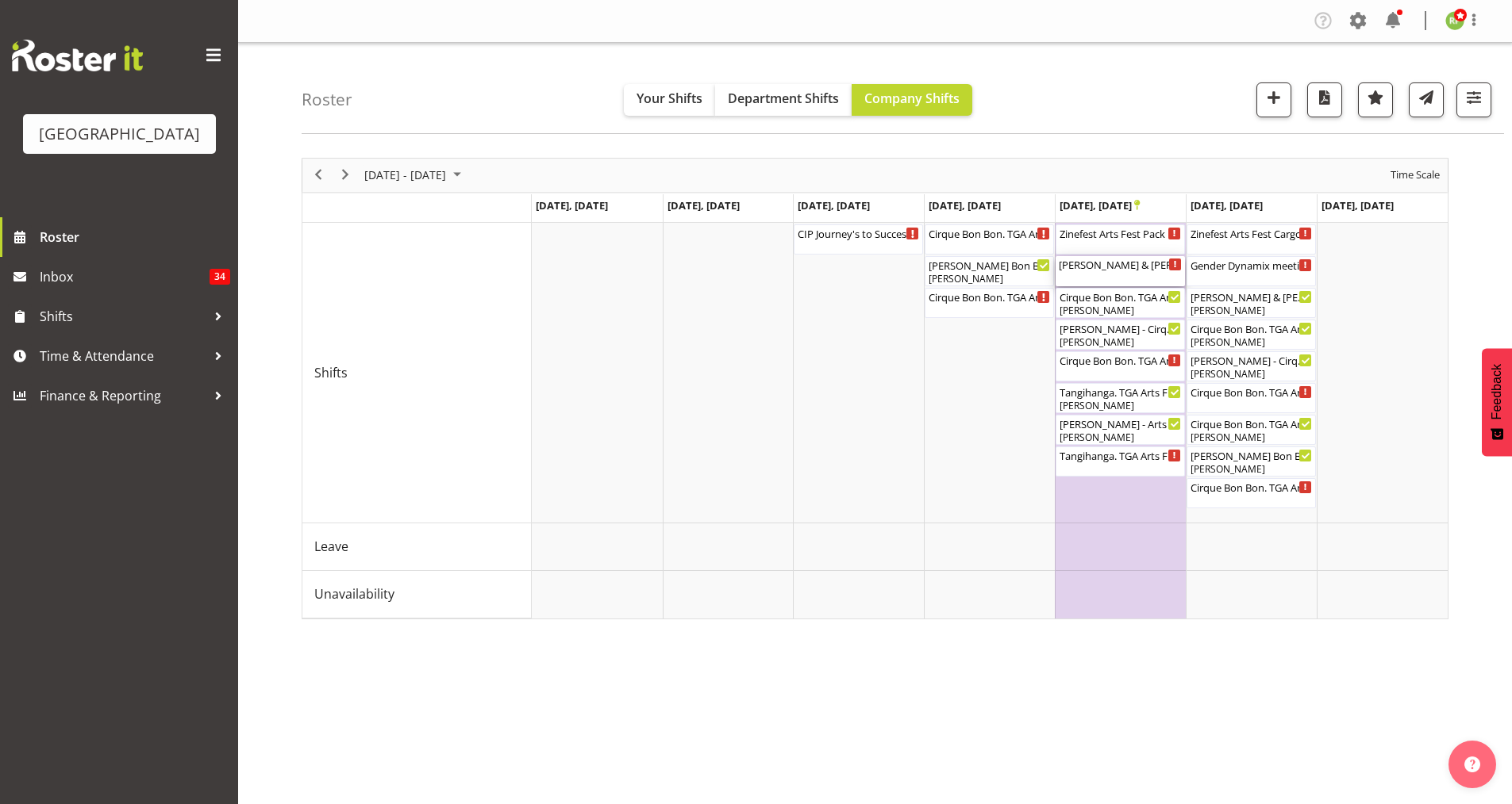
click at [1101, 277] on div "[PERSON_NAME] & [PERSON_NAME] Wedding ( 12:00 PM - 03:00 PM )" at bounding box center [1120, 271] width 123 height 30
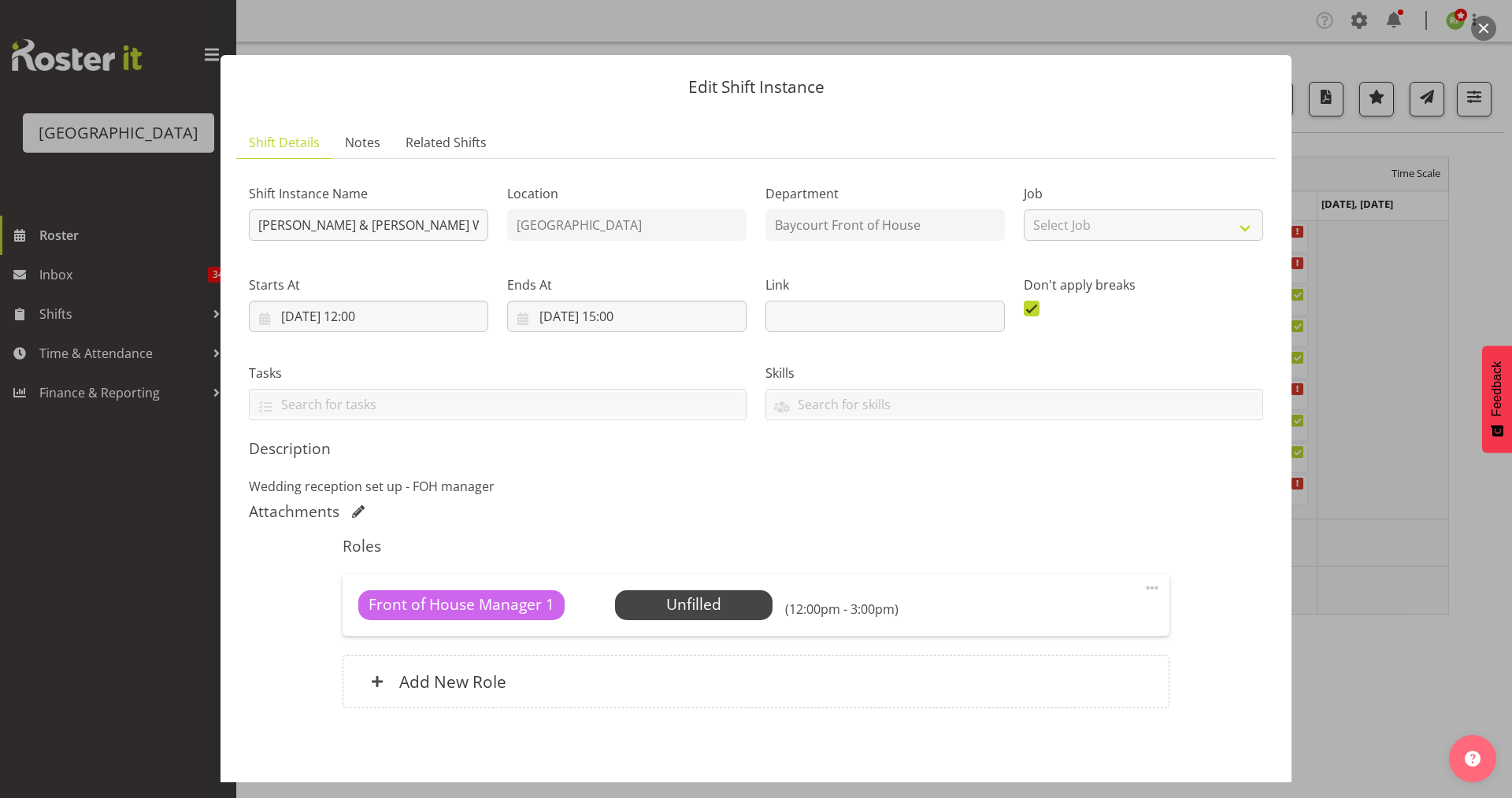
click at [1478, 31] on button "button" at bounding box center [1483, 28] width 26 height 26
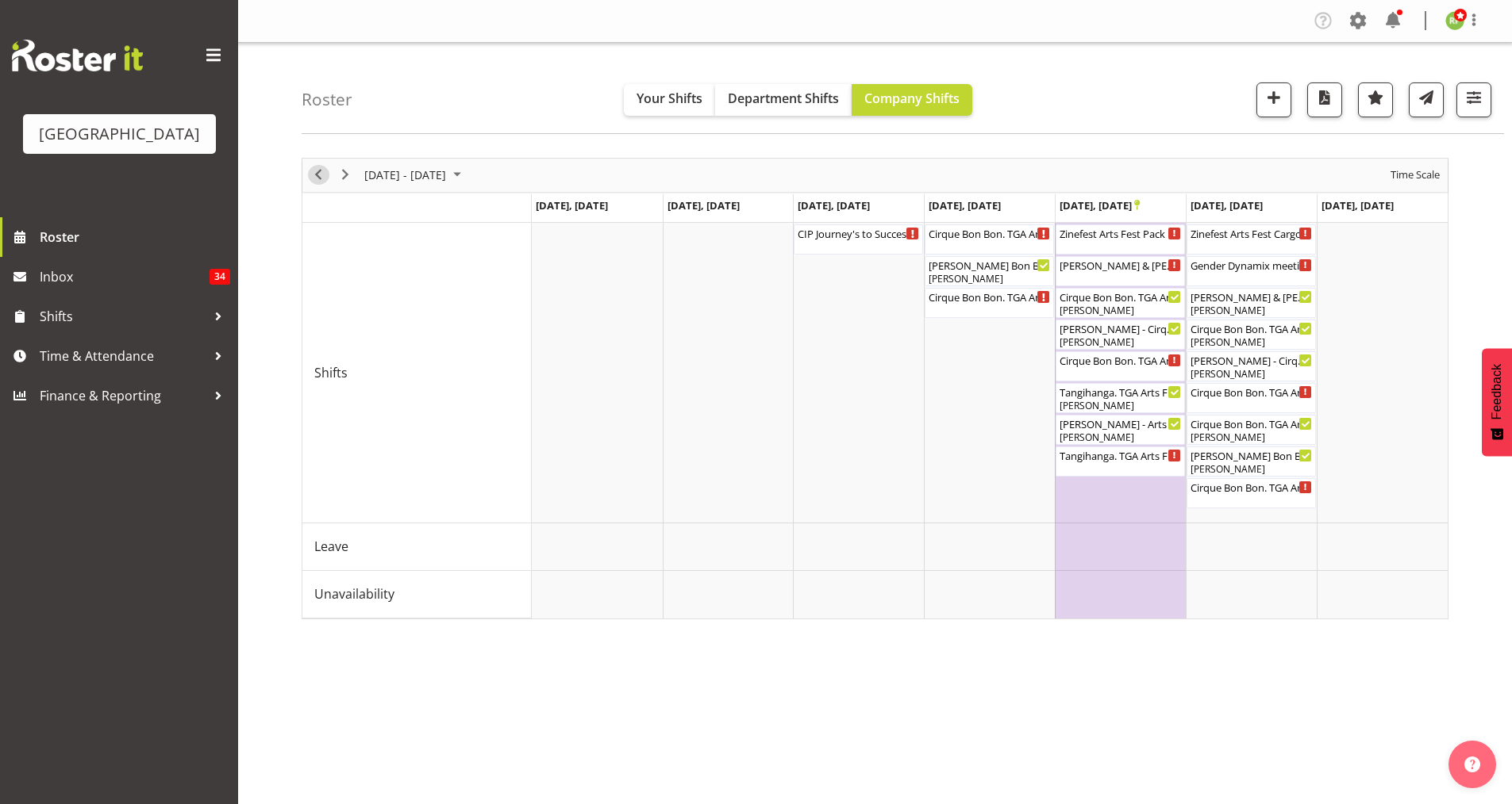
click at [320, 174] on span "Previous" at bounding box center [318, 174] width 19 height 20
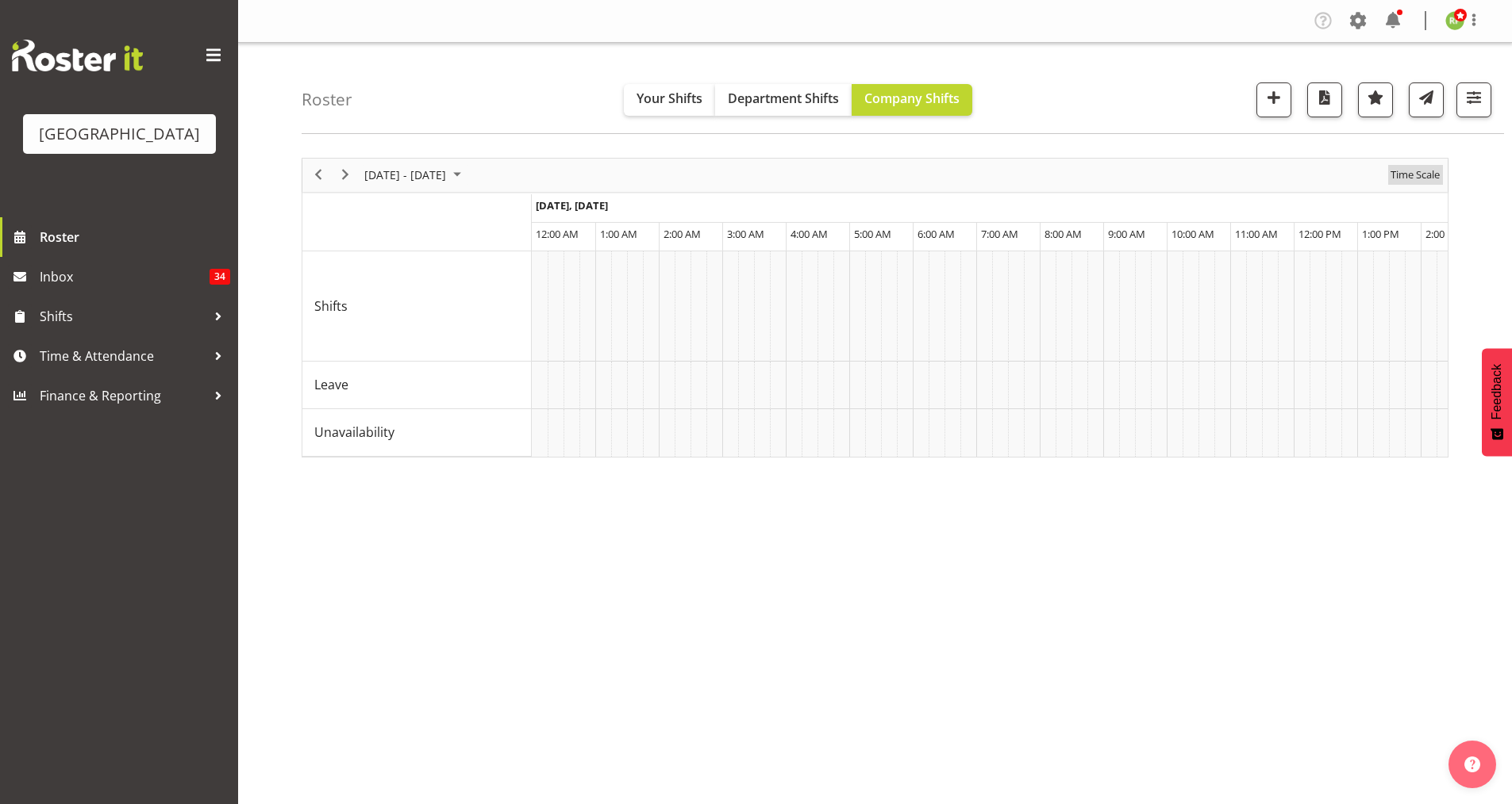
click at [1417, 180] on span "Time Scale" at bounding box center [1414, 174] width 53 height 20
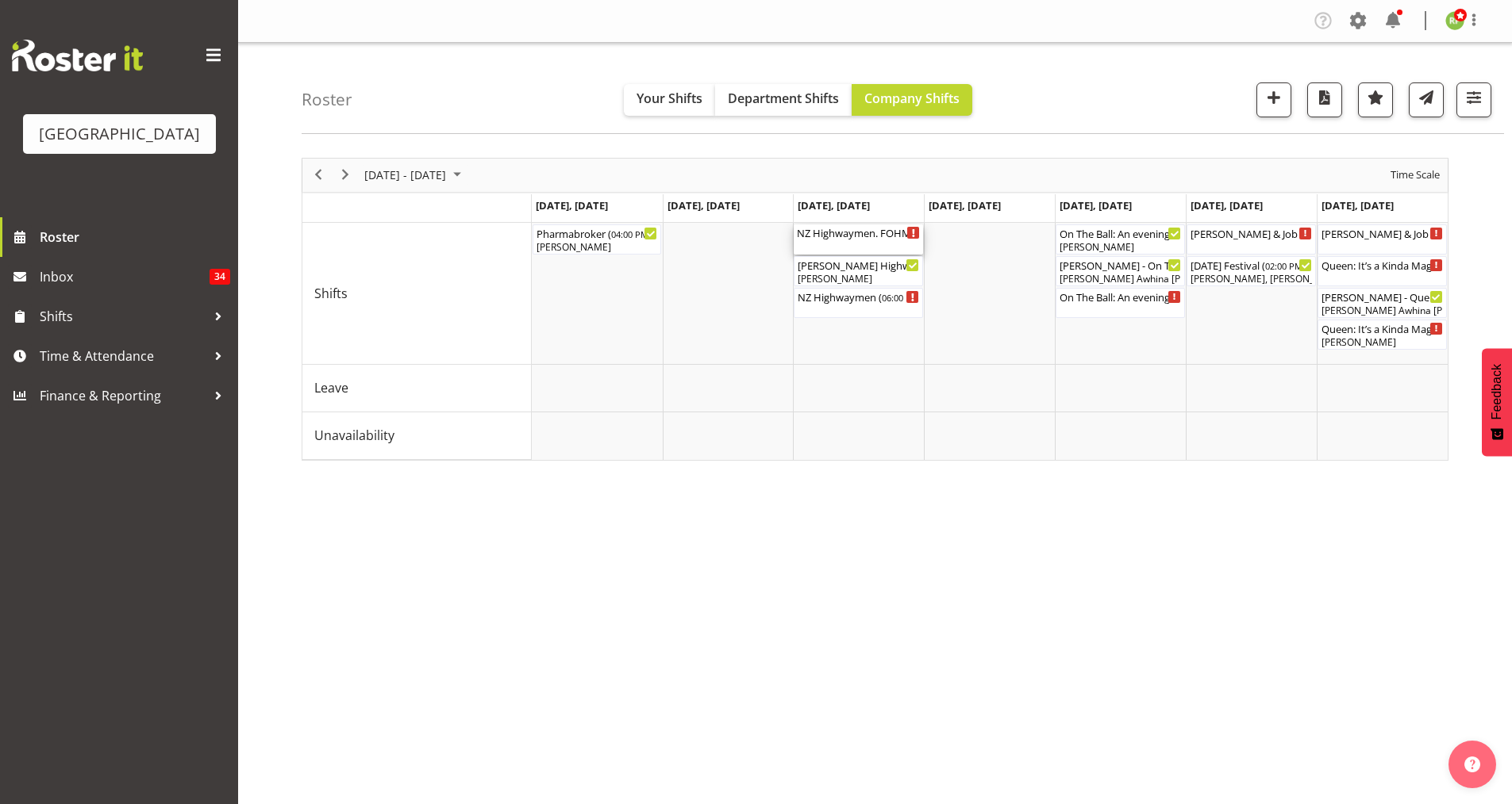
click at [858, 236] on div "NZ Highwaymen. FOHM Shift ( 05:15 PM - 10:15 PM )" at bounding box center [858, 233] width 123 height 16
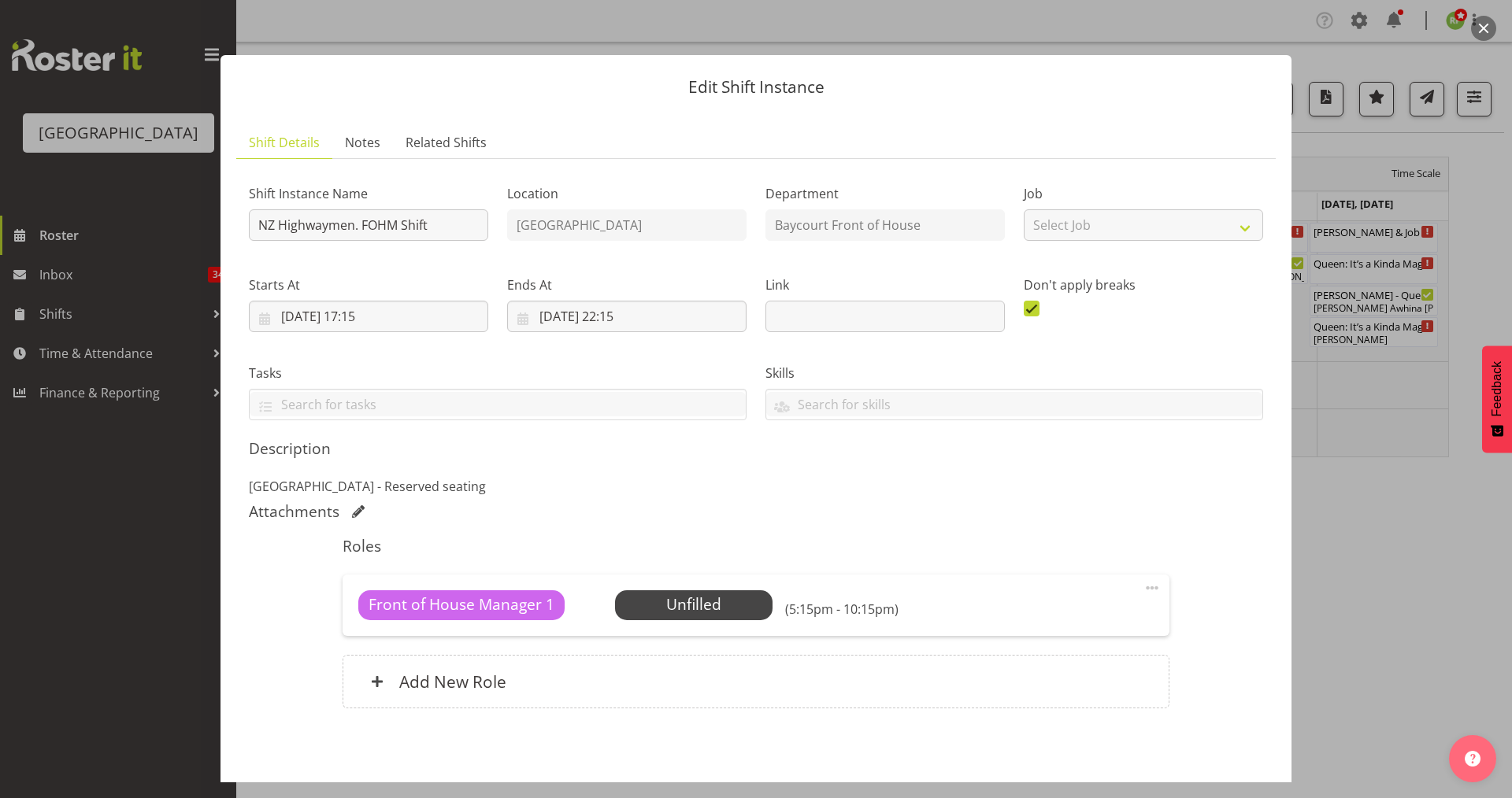
drag, startPoint x: 1486, startPoint y: 13, endPoint x: 1483, endPoint y: 26, distance: 13.3
click at [1486, 13] on div at bounding box center [756, 399] width 1512 height 798
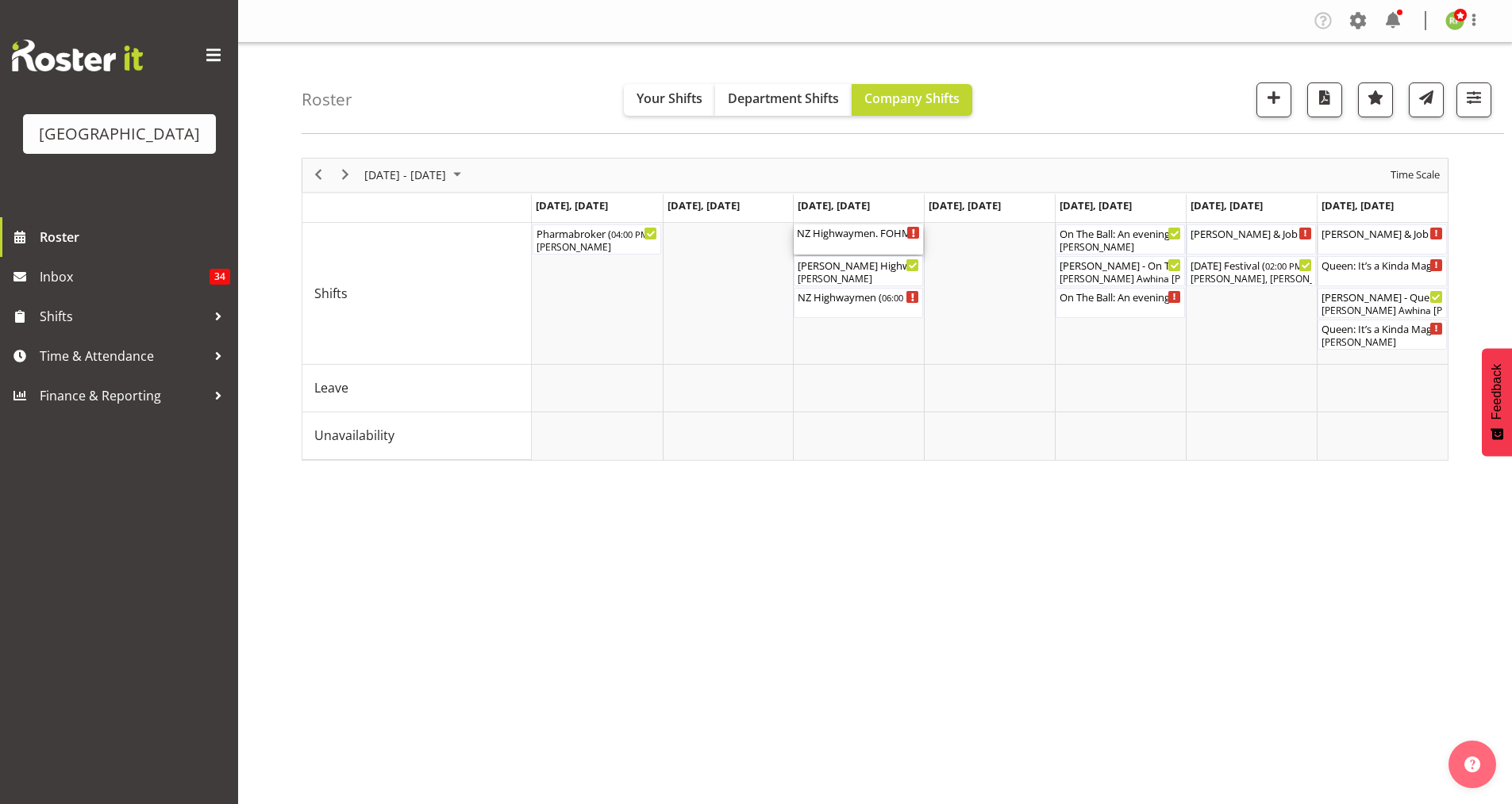
click at [833, 229] on div "NZ Highwaymen. FOHM Shift ( 05:15 PM - 10:15 PM )" at bounding box center [858, 233] width 123 height 16
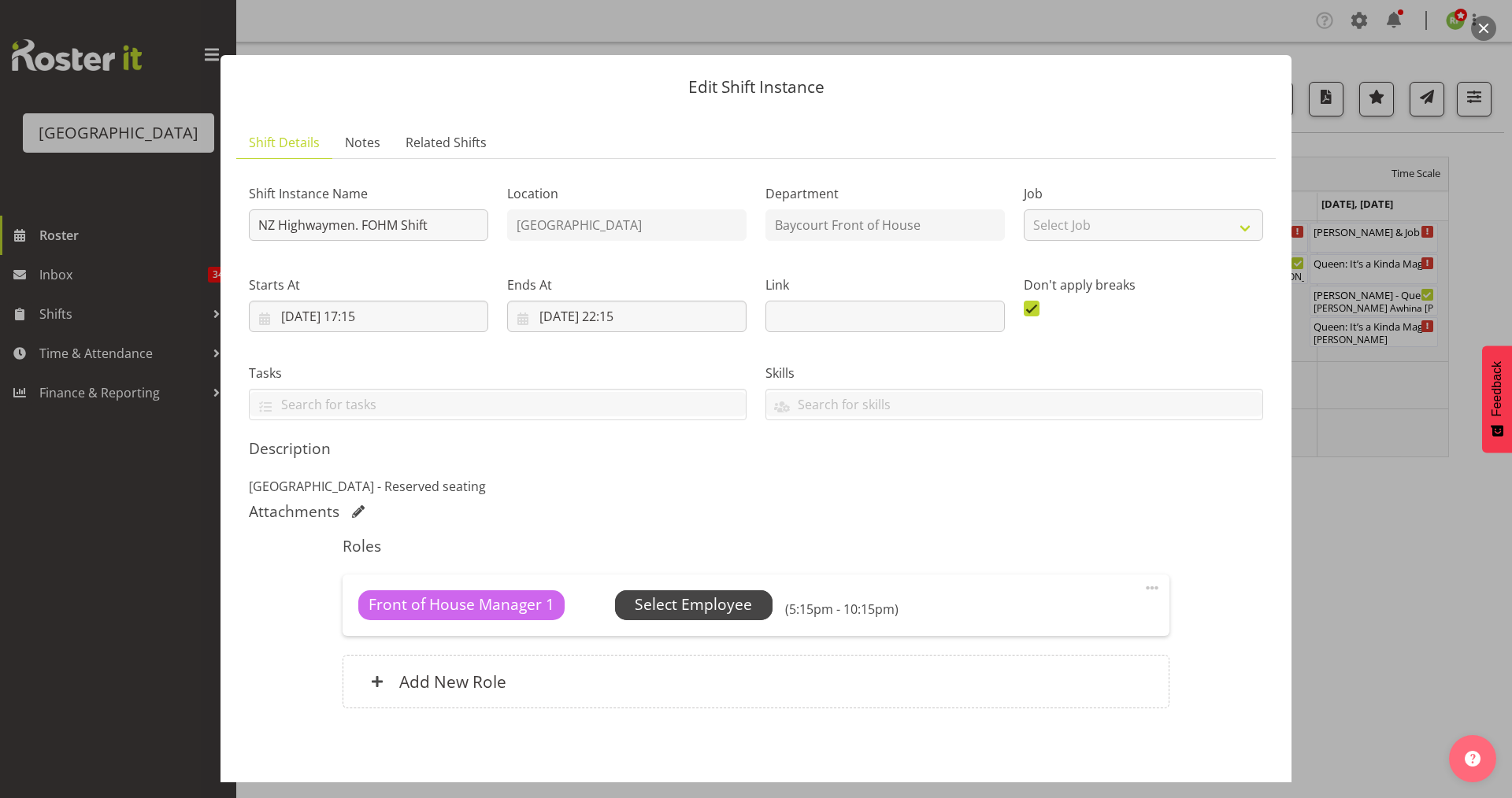
click at [700, 602] on span "Select Employee" at bounding box center [693, 605] width 117 height 23
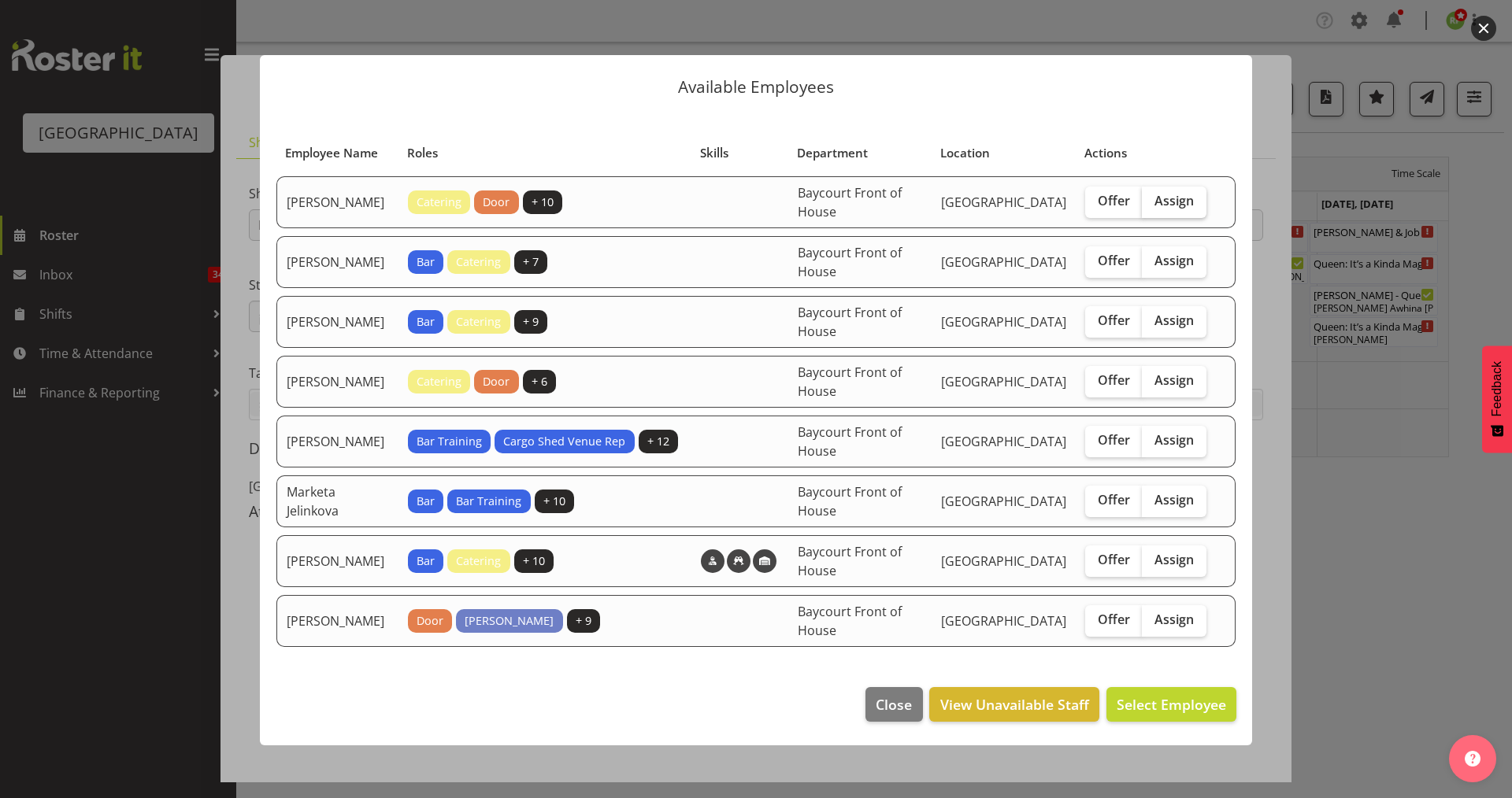
click at [1178, 203] on span "Assign" at bounding box center [1174, 200] width 39 height 16
click at [1152, 203] on input "Assign" at bounding box center [1147, 200] width 10 height 10
checkbox input "true"
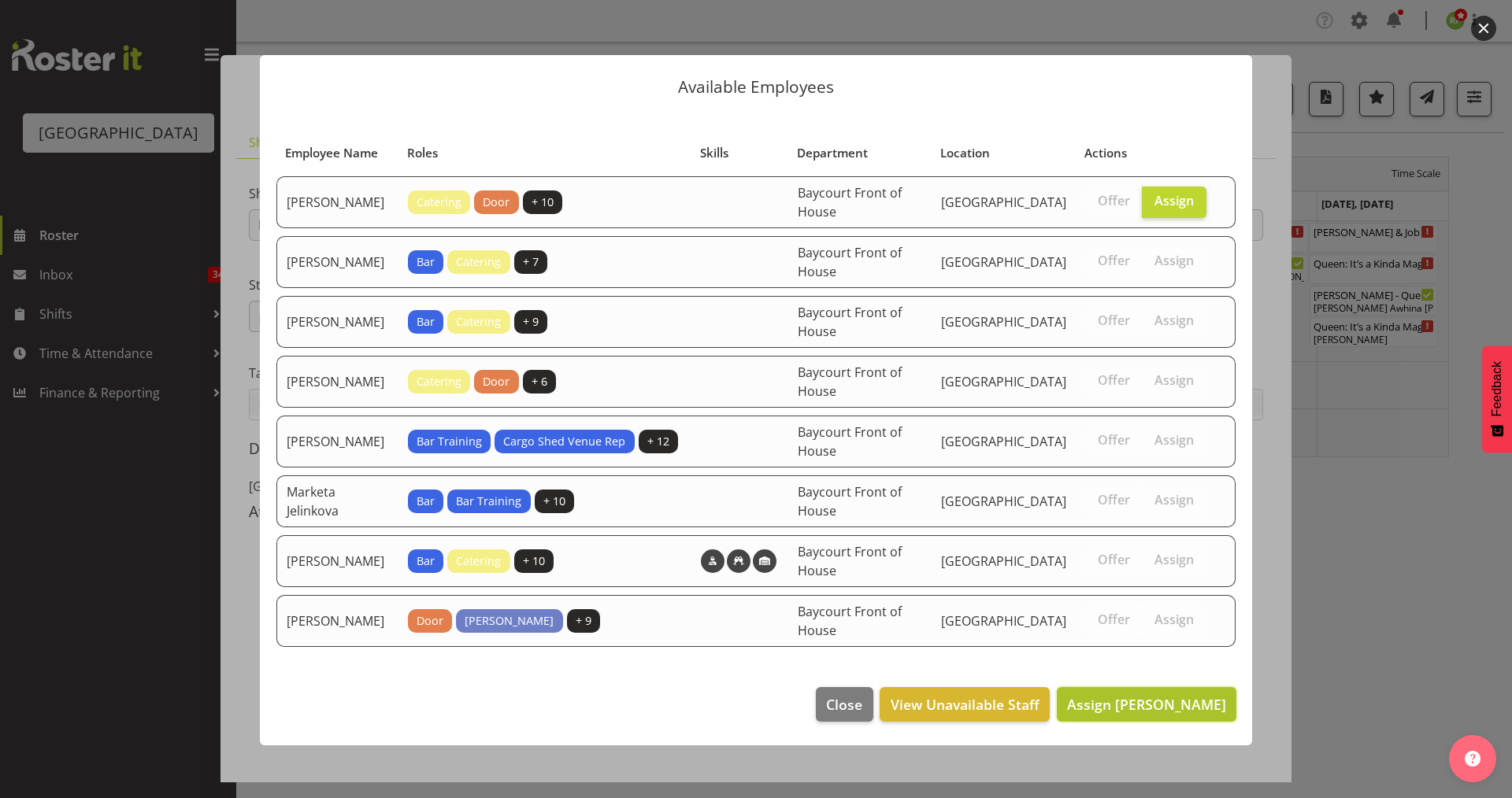
click at [1142, 699] on span "Assign [PERSON_NAME]" at bounding box center [1146, 705] width 159 height 19
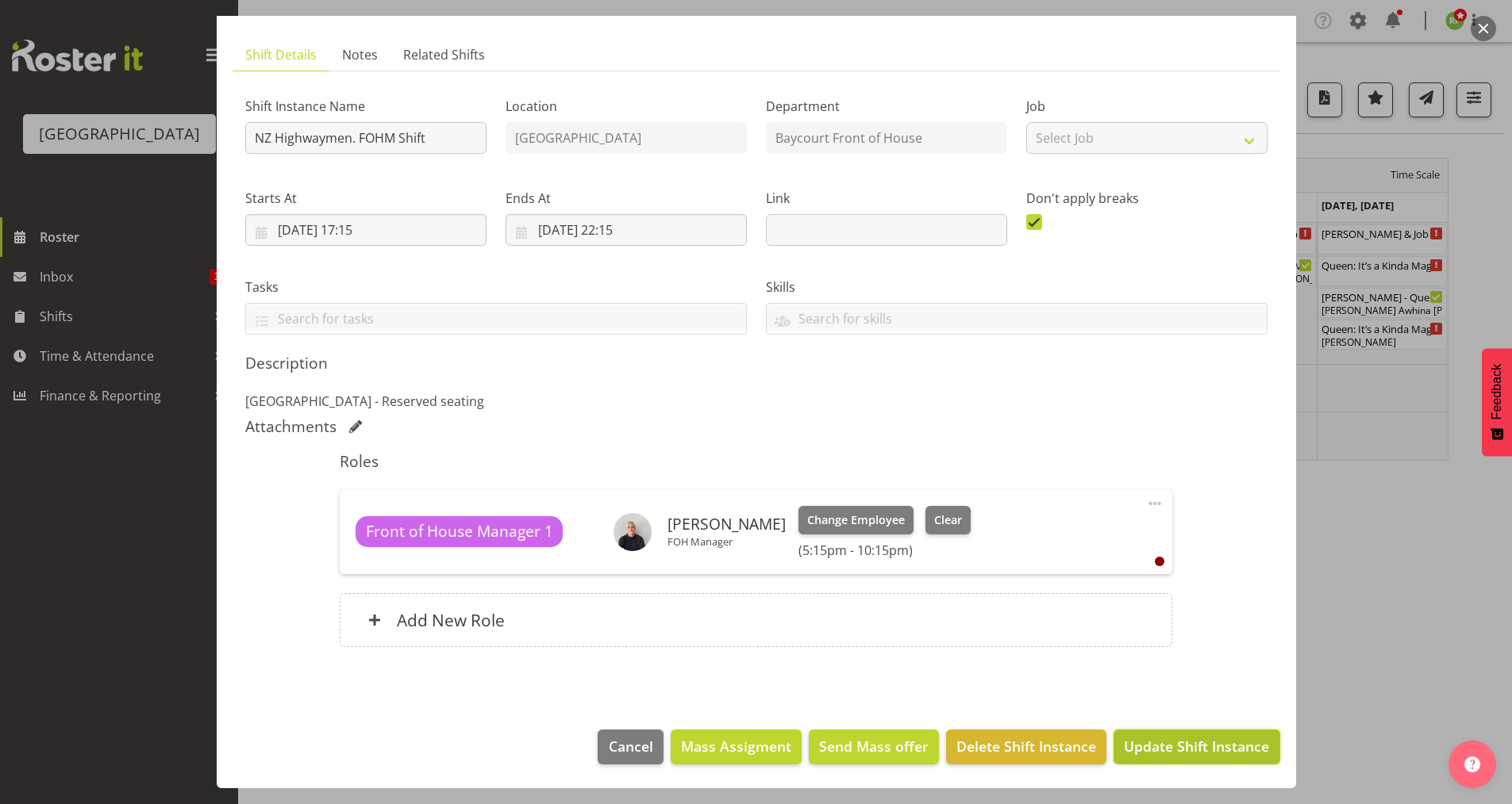
click at [1182, 755] on span "Update Shift Instance" at bounding box center [1196, 747] width 146 height 21
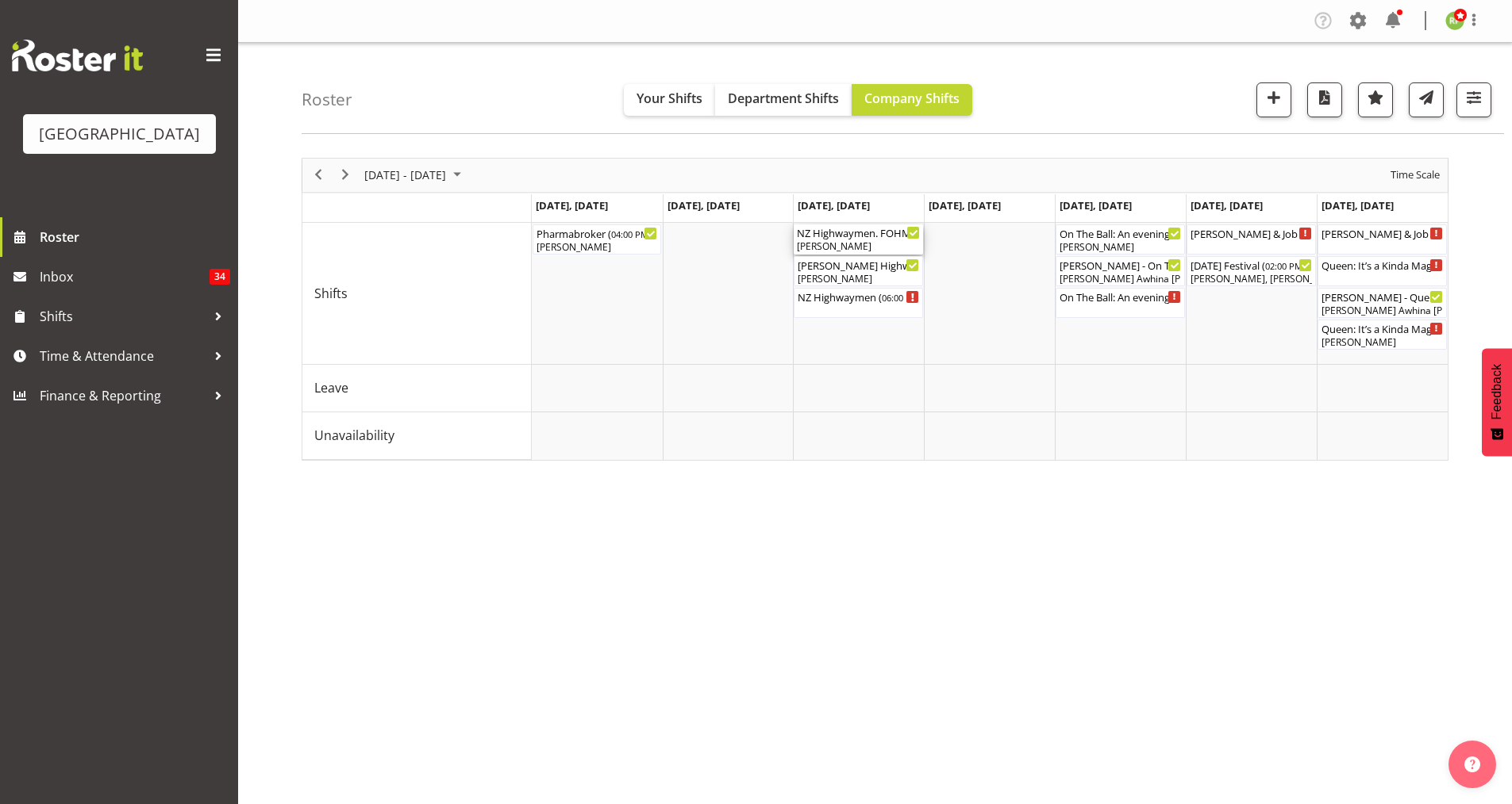
click at [817, 241] on div "[PERSON_NAME]" at bounding box center [858, 246] width 123 height 14
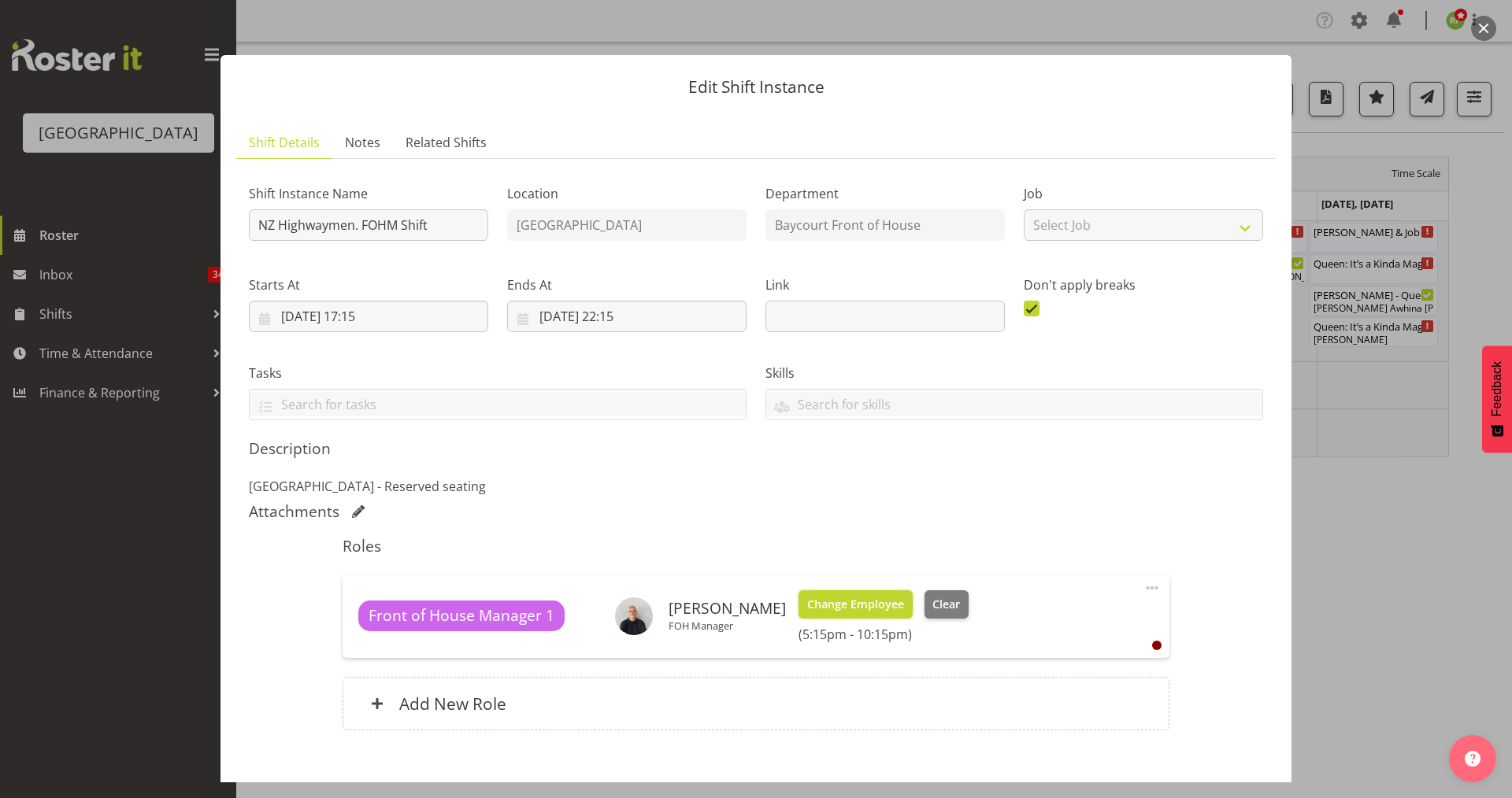
click at [863, 609] on span "Change Employee" at bounding box center [855, 604] width 97 height 17
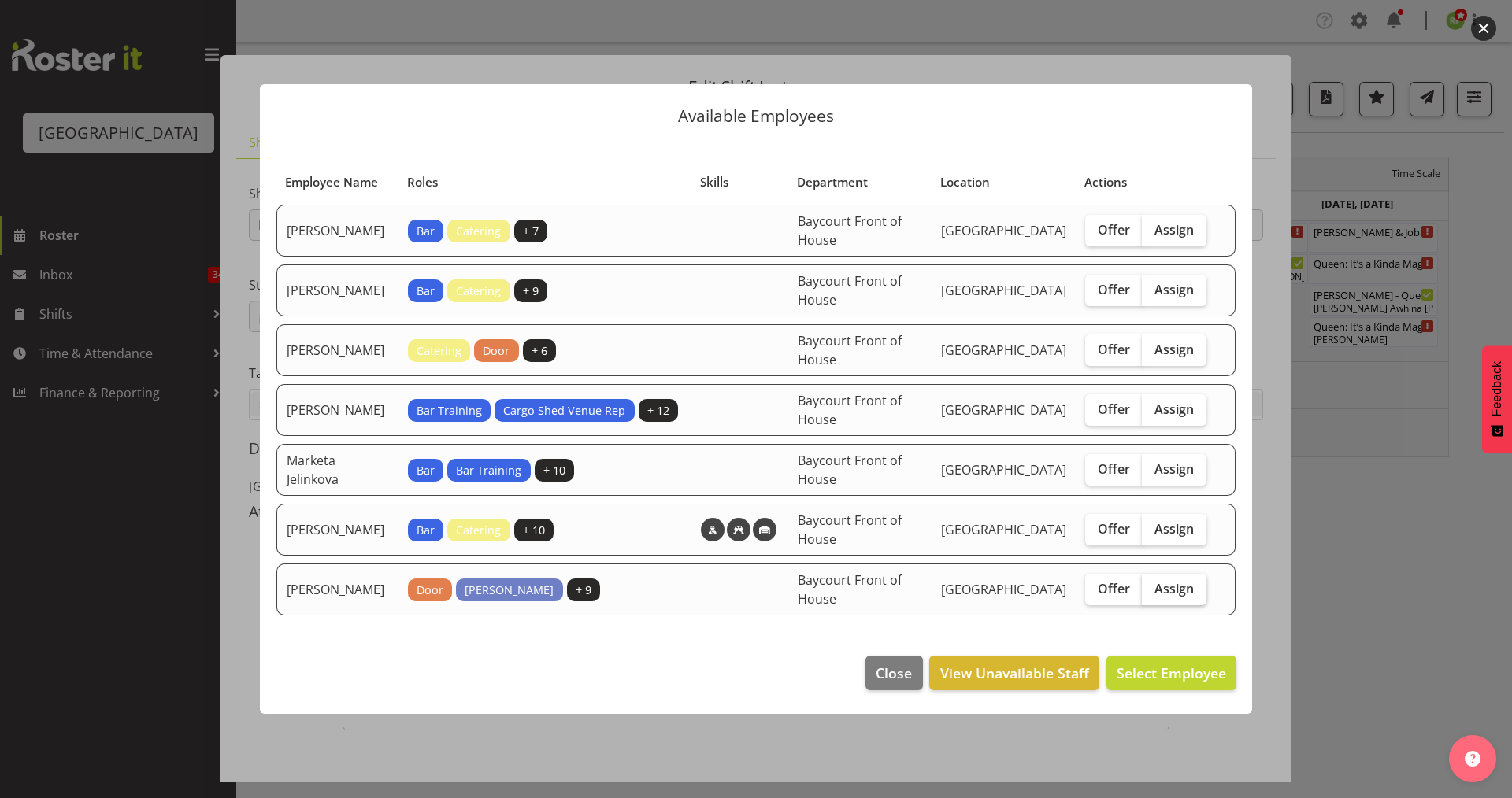
click at [1200, 588] on label "Assign" at bounding box center [1175, 589] width 65 height 31
click at [1152, 588] on input "Assign" at bounding box center [1147, 588] width 10 height 10
checkbox input "true"
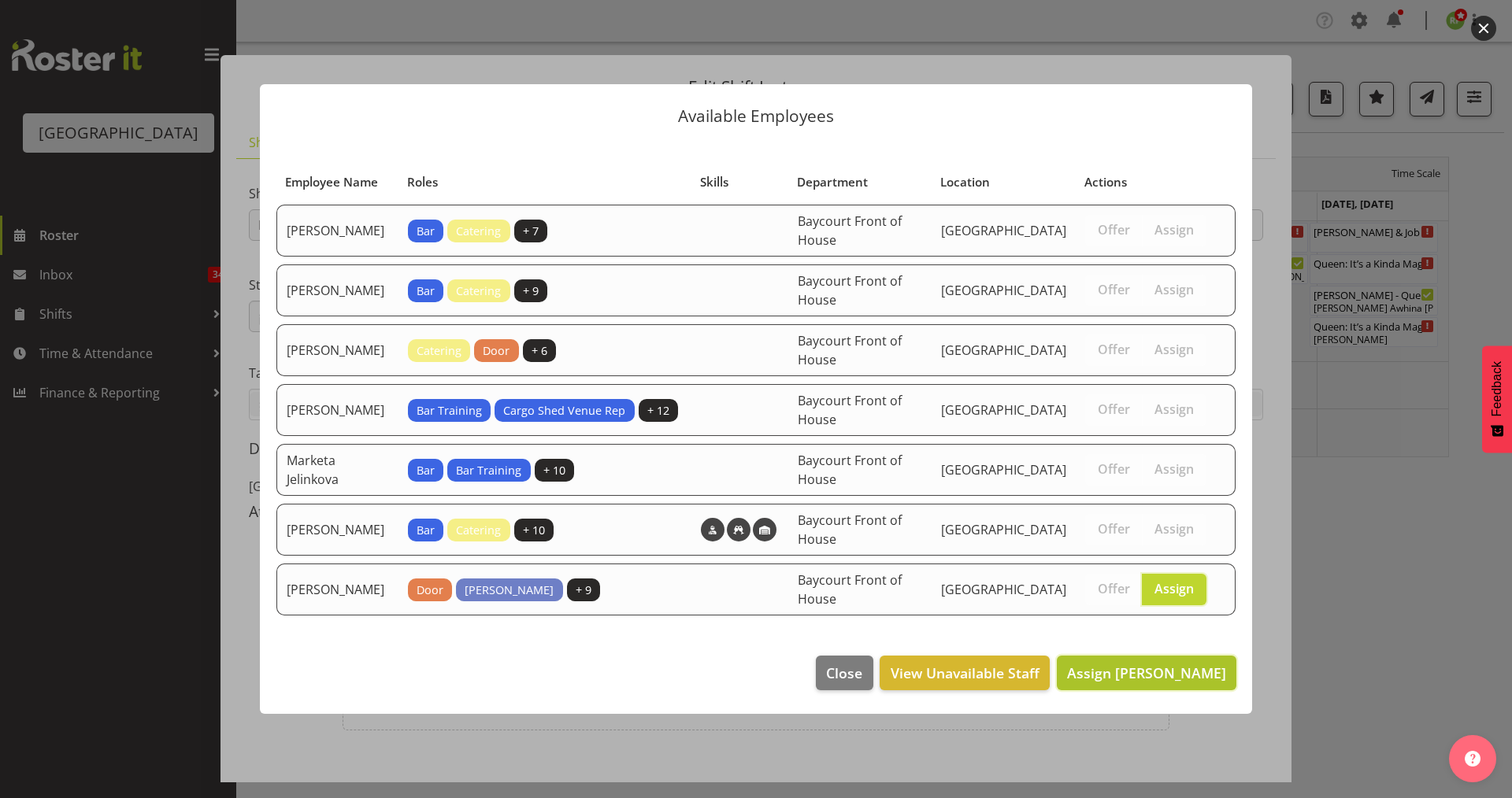
drag, startPoint x: 1173, startPoint y: 672, endPoint x: 1185, endPoint y: 674, distance: 12.2
click at [1173, 673] on span "Assign [PERSON_NAME]" at bounding box center [1146, 674] width 159 height 19
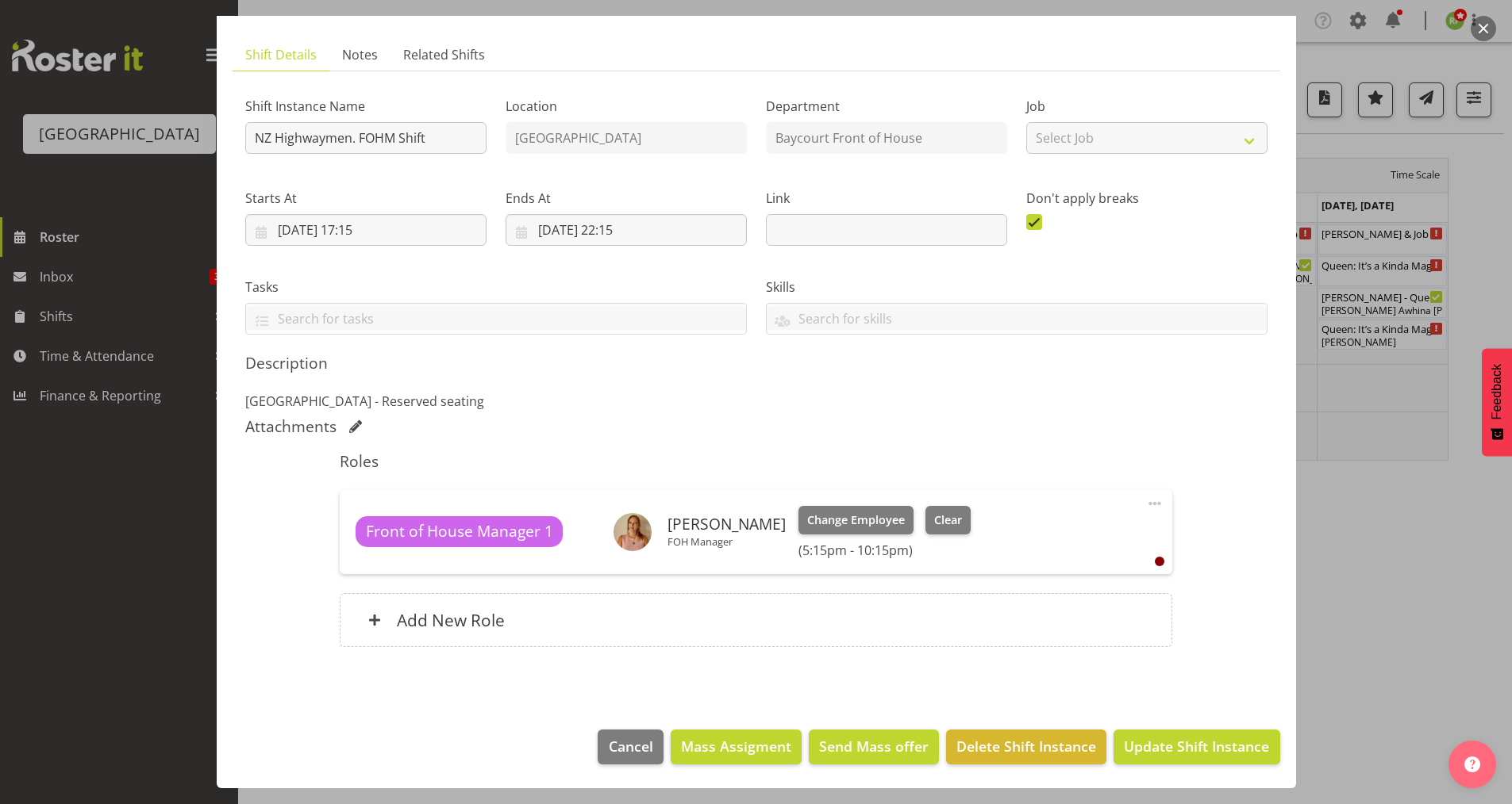
click at [1156, 726] on footer "Cancel Mass Assigment Send Mass offer Delete Shift Instance Update Shift Instan…" at bounding box center [756, 751] width 1079 height 75
click at [1155, 745] on span "Update Shift Instance" at bounding box center [1196, 747] width 146 height 21
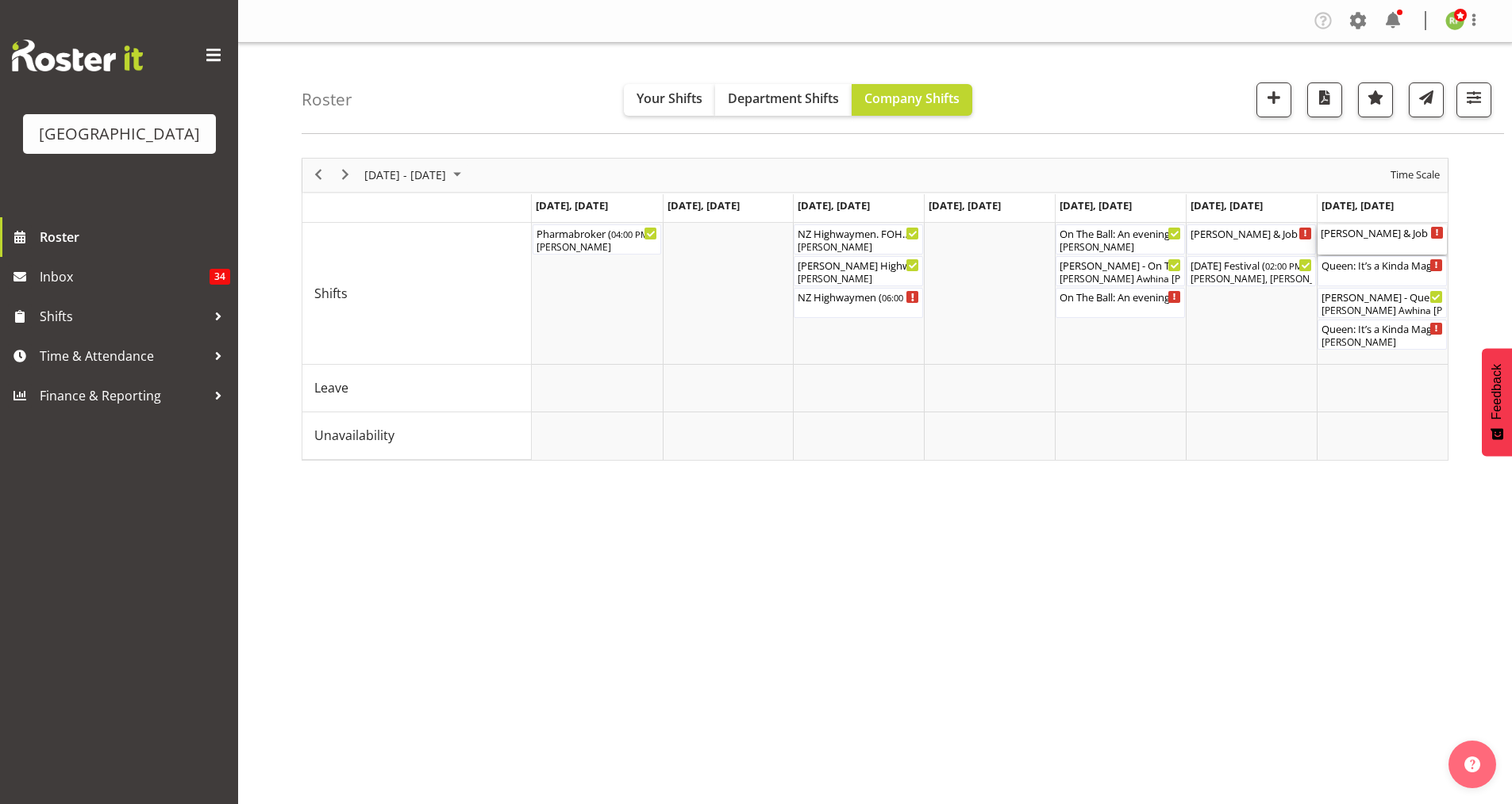
click at [1383, 232] on div "[PERSON_NAME] & Job Wedding Pack out Cargo Shed ( 10:00 AM - 12:00 PM )" at bounding box center [1382, 233] width 123 height 16
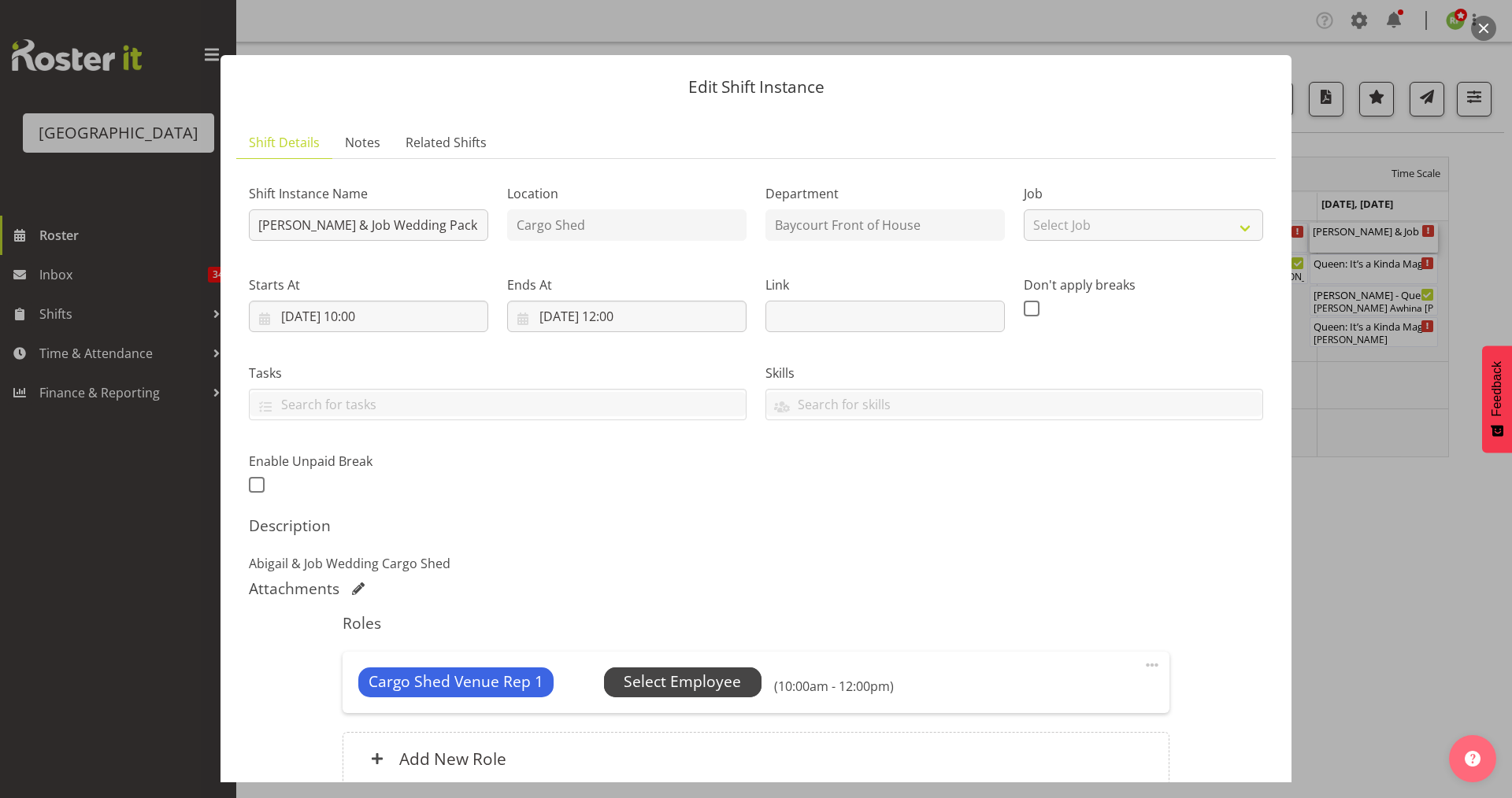
click at [656, 684] on span "Select Employee" at bounding box center [681, 682] width 117 height 23
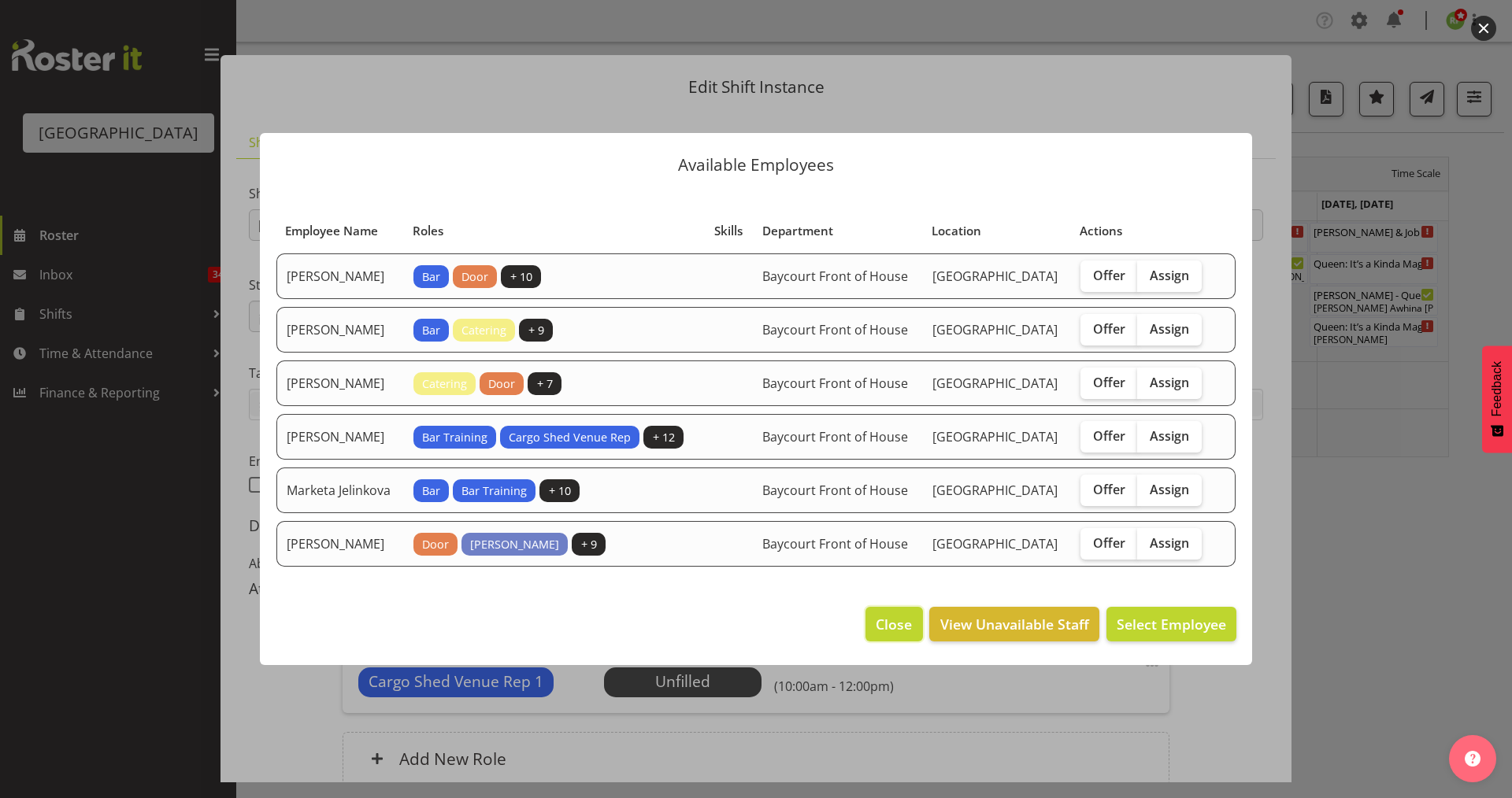
click at [878, 631] on button "Close" at bounding box center [894, 624] width 57 height 34
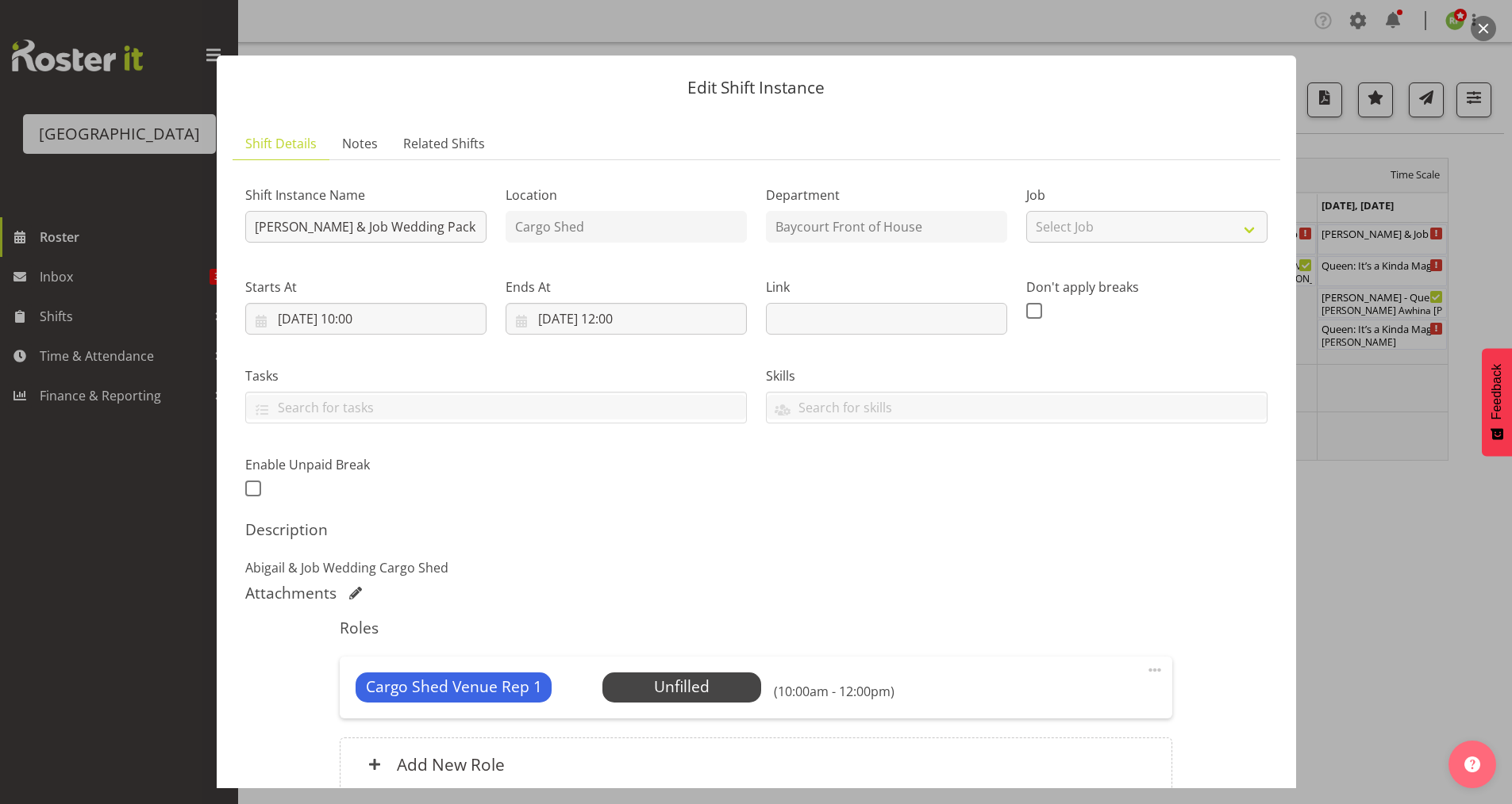
click at [1485, 26] on button "button" at bounding box center [1483, 29] width 26 height 26
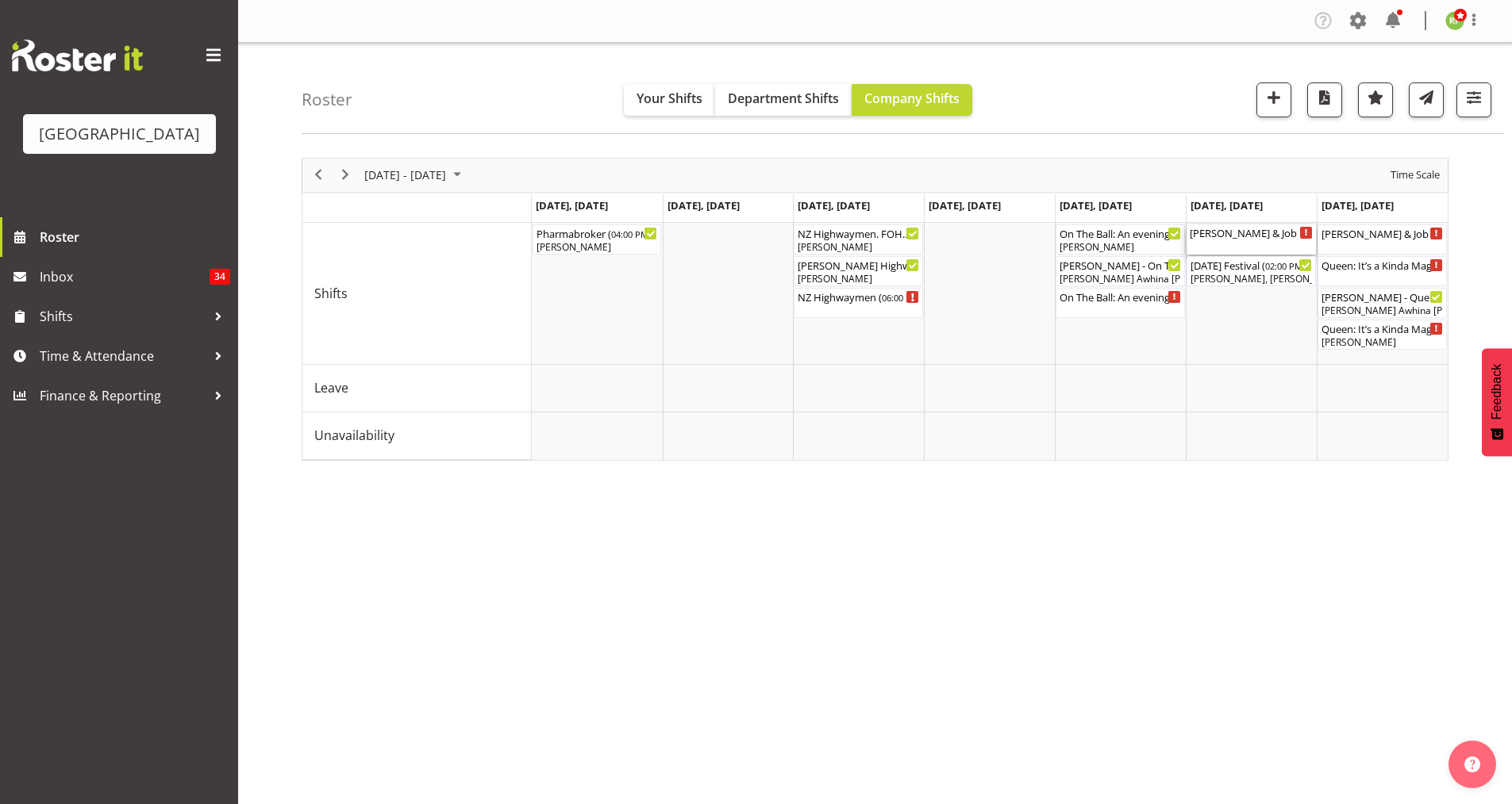
click at [1259, 235] on div "[PERSON_NAME] & Job Wedding Cargo Shed ( 10:00 AM - 11:59 PM )" at bounding box center [1251, 233] width 123 height 16
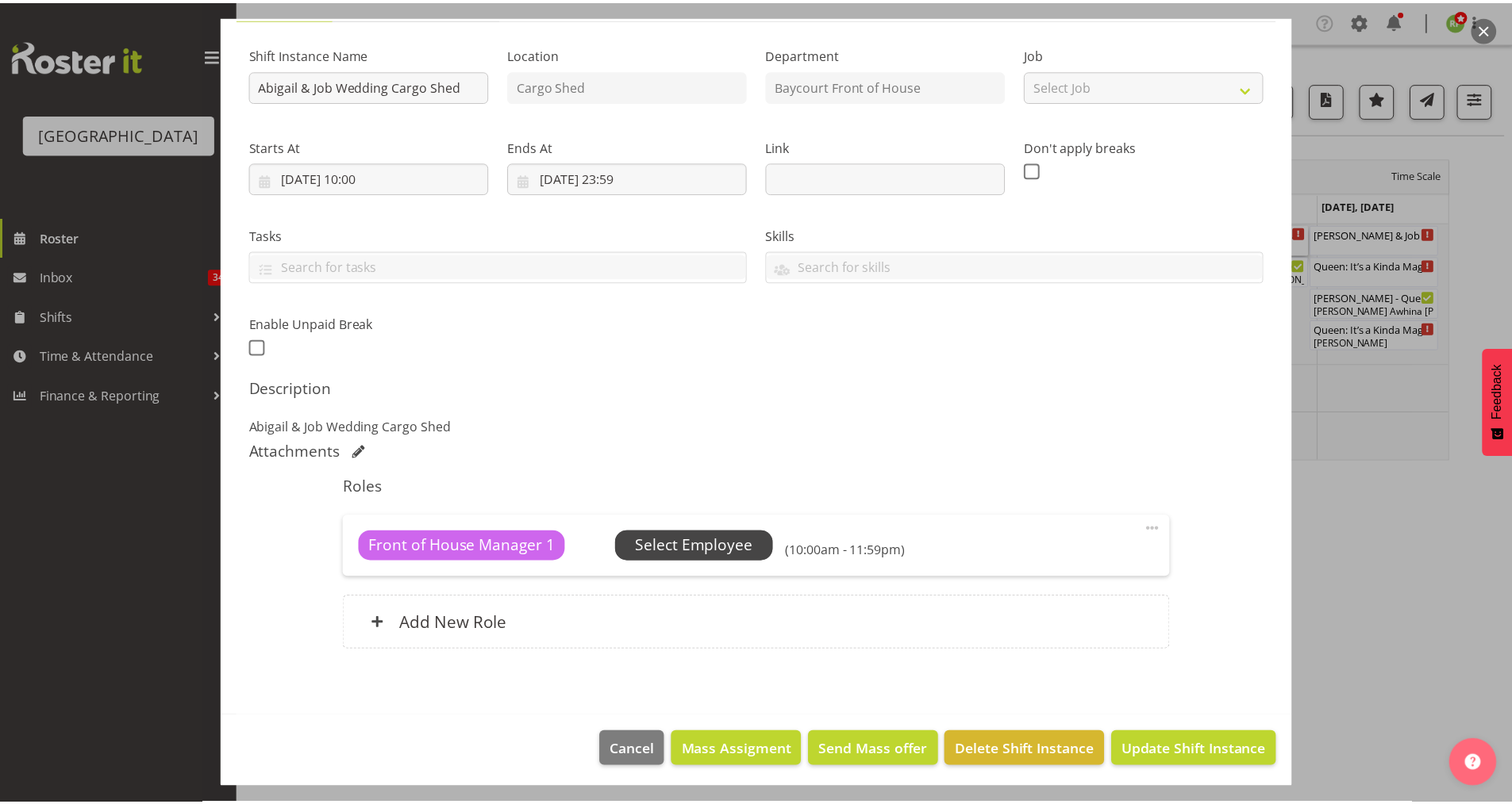
scroll to position [145, 0]
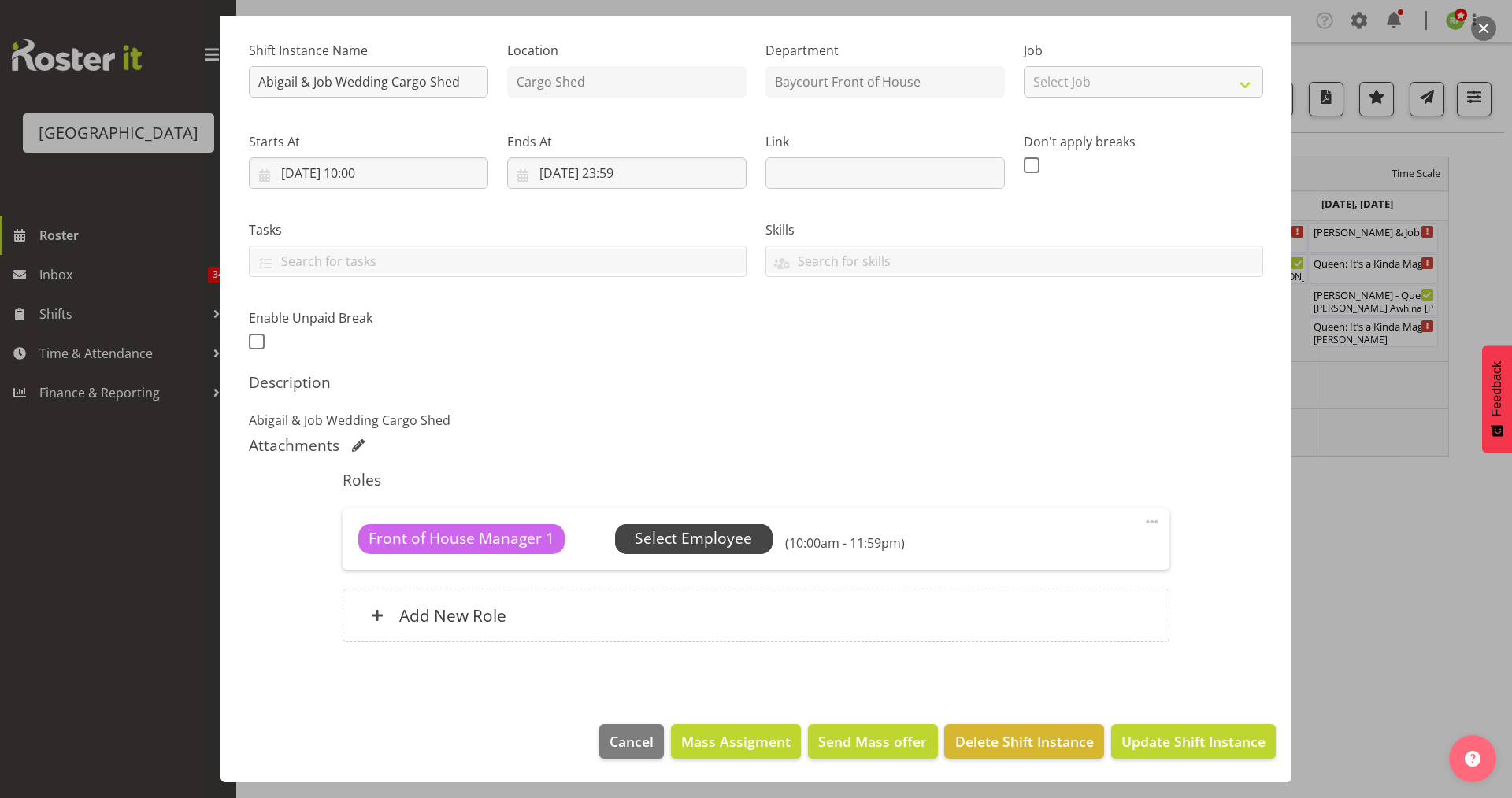
click at [673, 542] on span "Select Employee" at bounding box center [693, 539] width 117 height 23
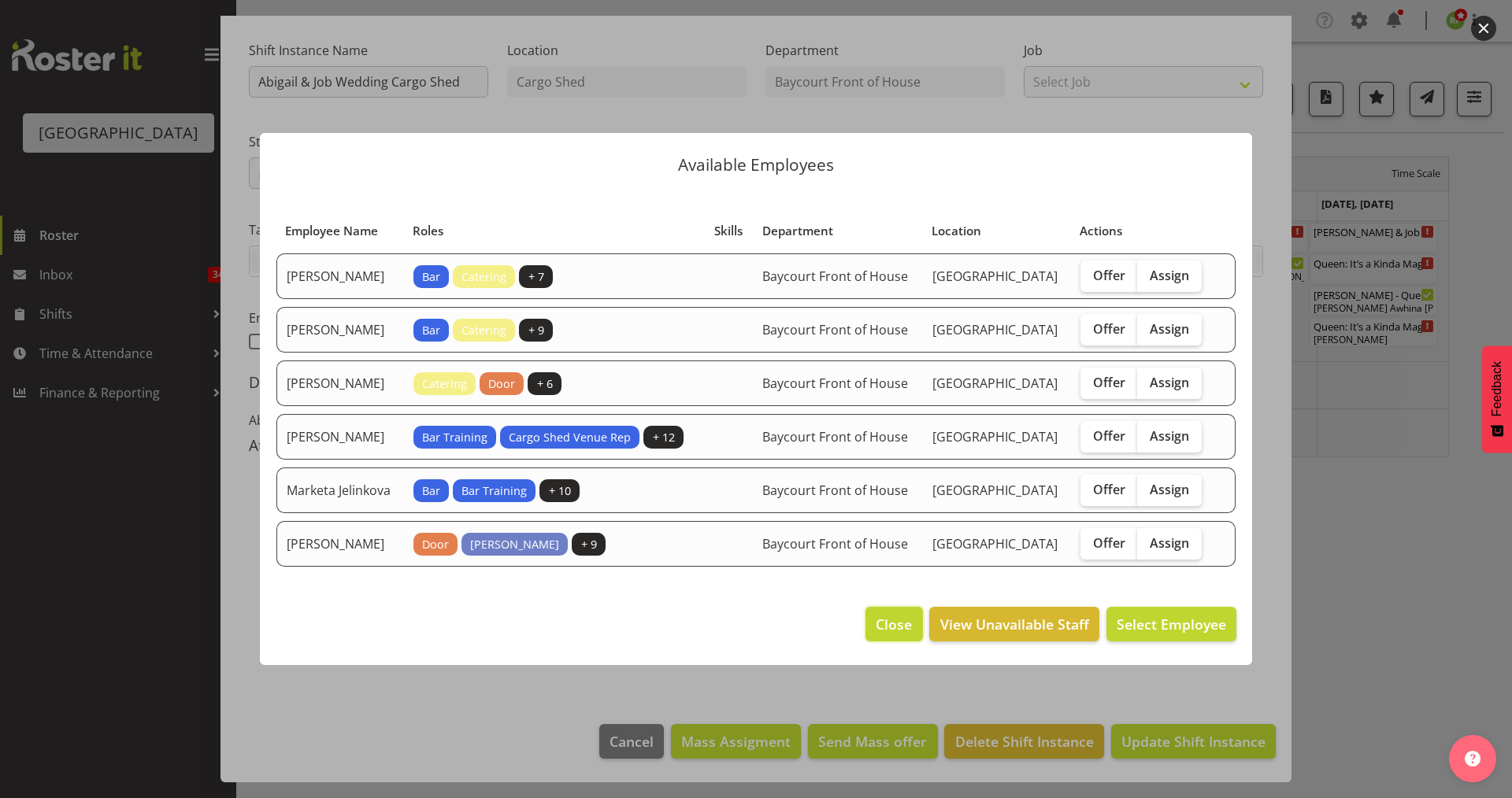
click at [879, 635] on span "Close" at bounding box center [894, 624] width 36 height 21
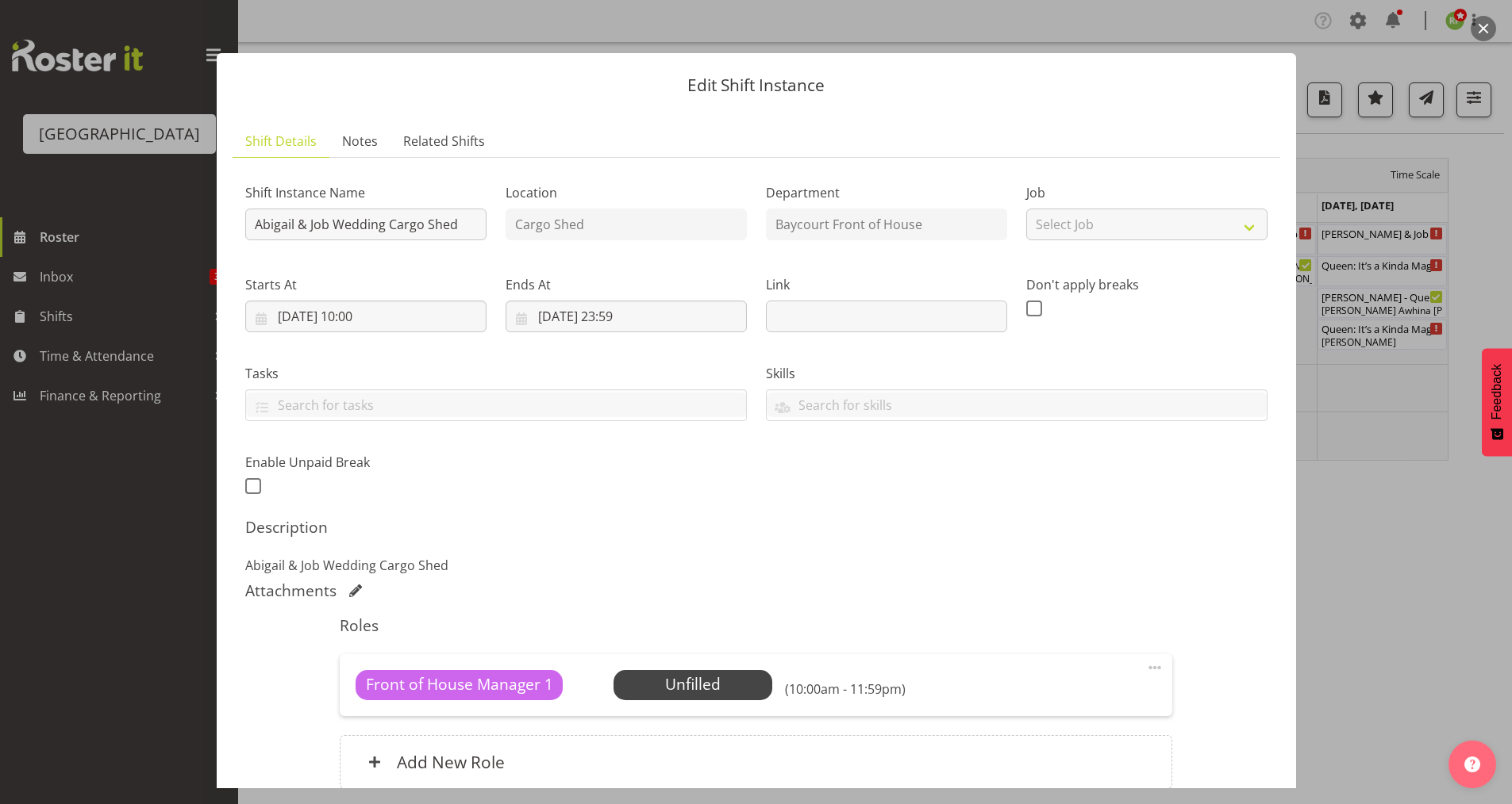
scroll to position [0, 0]
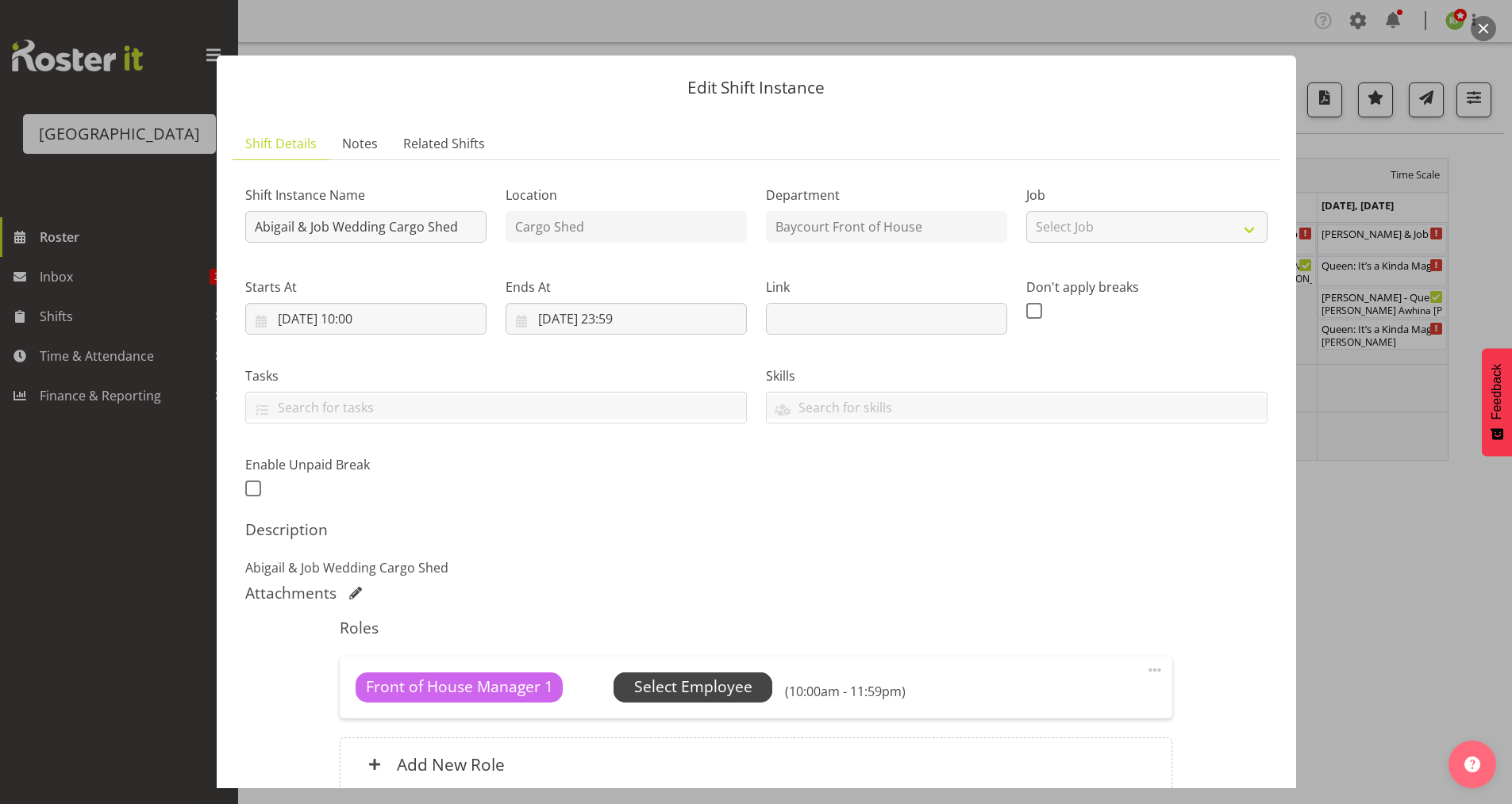
click at [673, 690] on span "Select Employee" at bounding box center [692, 687] width 118 height 23
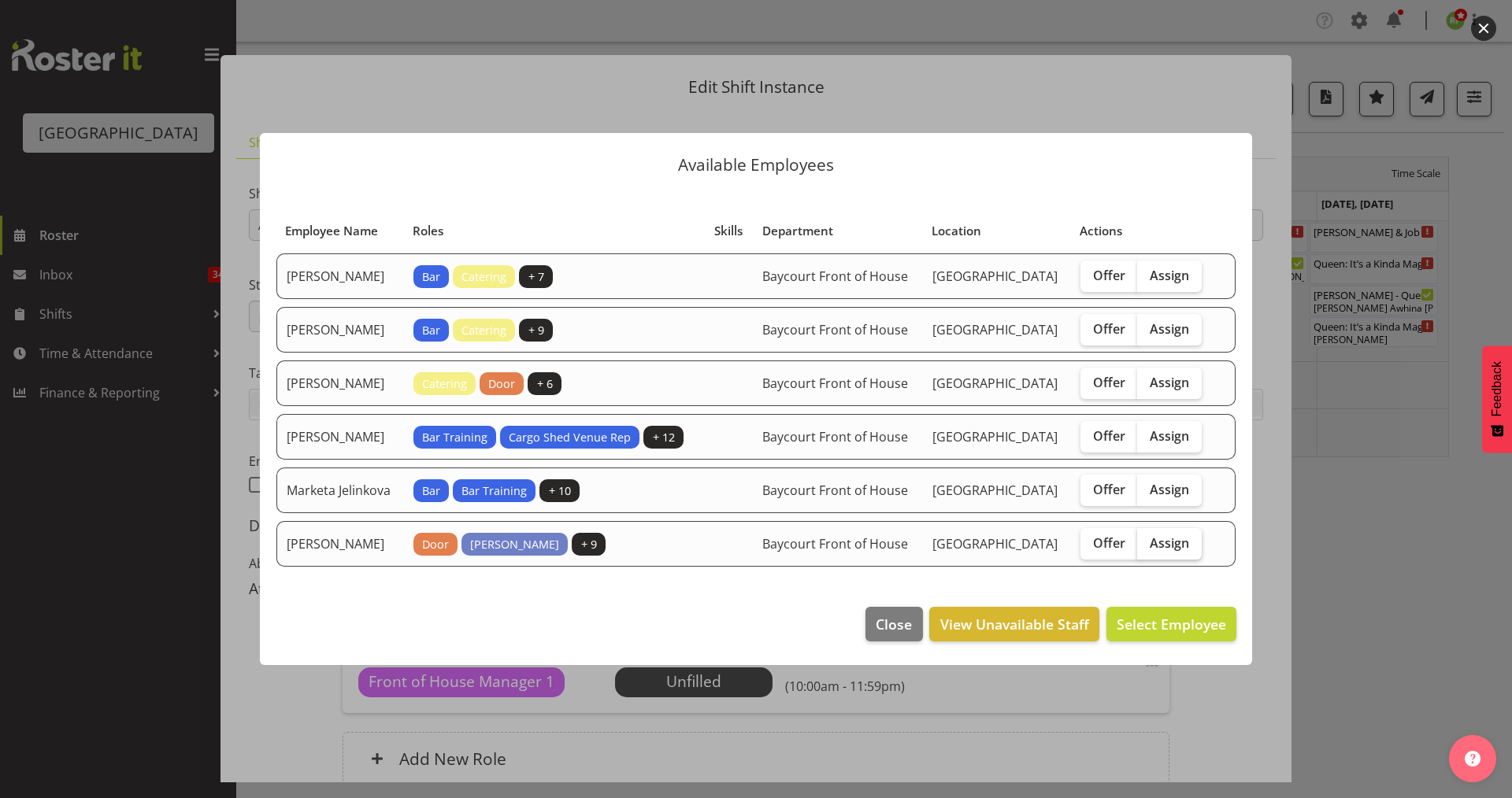
click at [1195, 560] on label "Assign" at bounding box center [1170, 543] width 65 height 31
click at [1147, 548] on input "Assign" at bounding box center [1142, 542] width 10 height 10
checkbox input "true"
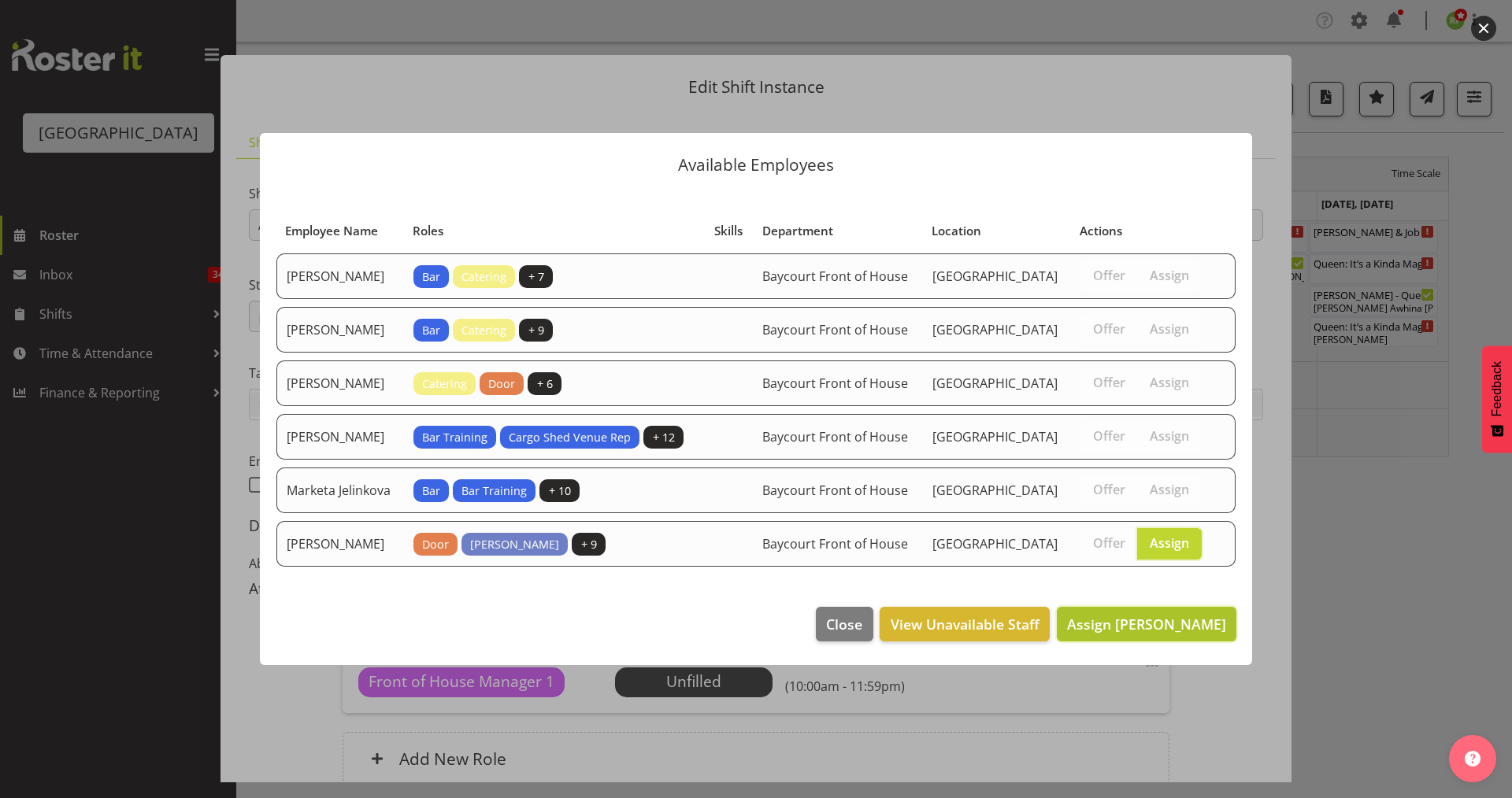
click at [1161, 634] on span "Assign [PERSON_NAME]" at bounding box center [1146, 624] width 159 height 19
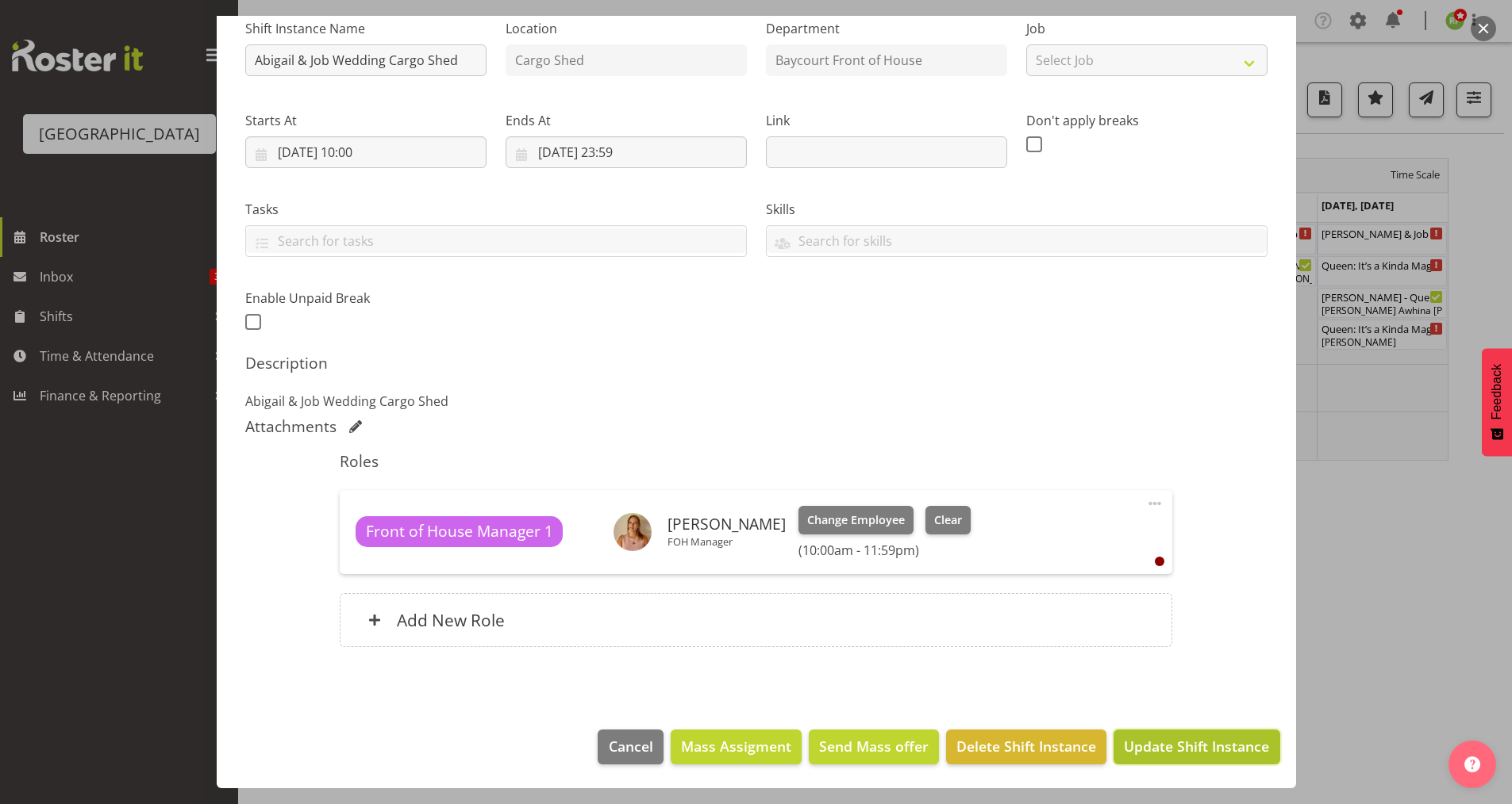
click at [1174, 751] on span "Update Shift Instance" at bounding box center [1196, 747] width 146 height 21
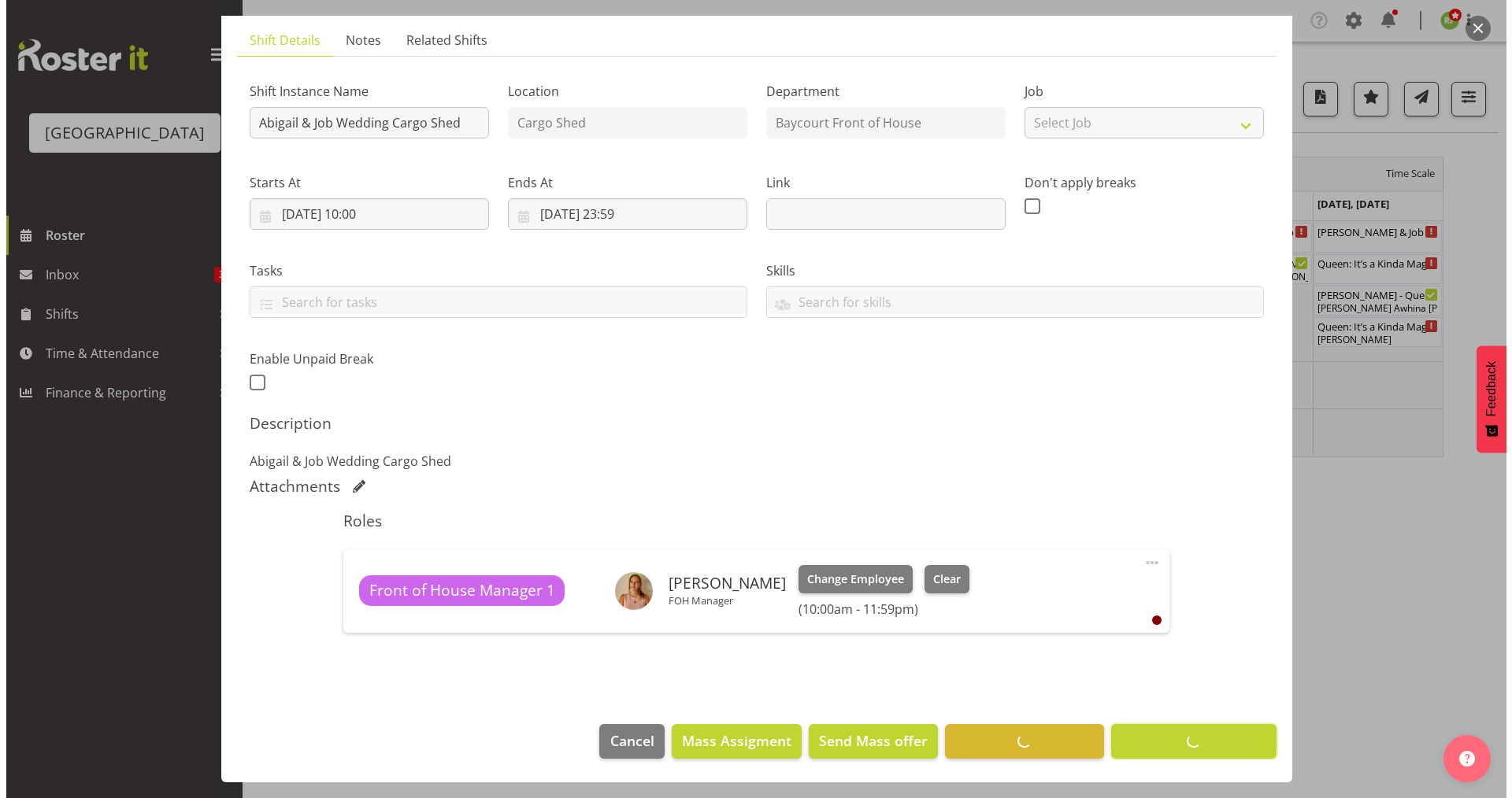
scroll to position [103, 0]
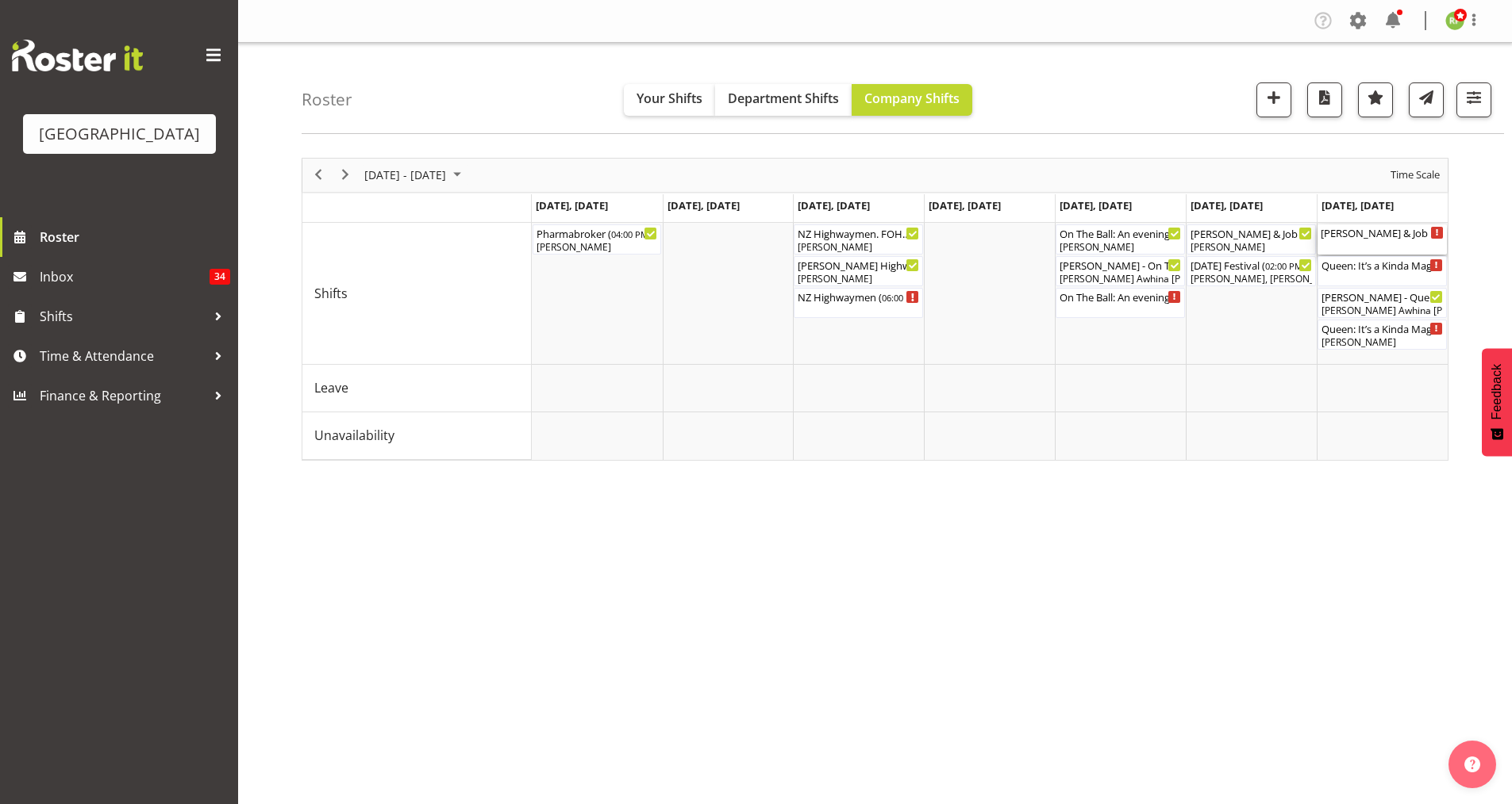
click at [1366, 236] on div "[PERSON_NAME] & Job Wedding Pack out Cargo Shed ( 10:00 AM - 12:00 PM )" at bounding box center [1382, 233] width 123 height 16
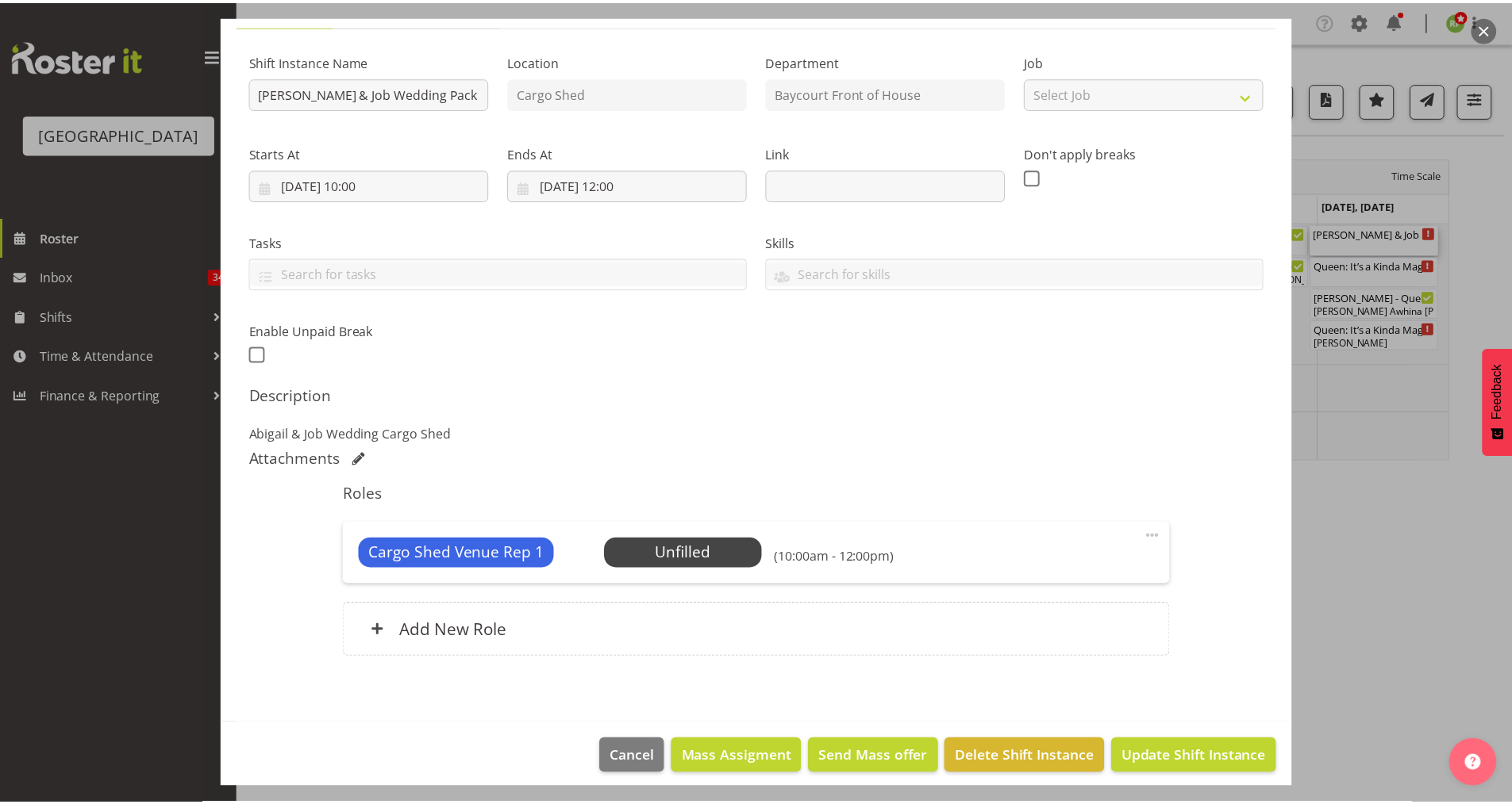
scroll to position [145, 0]
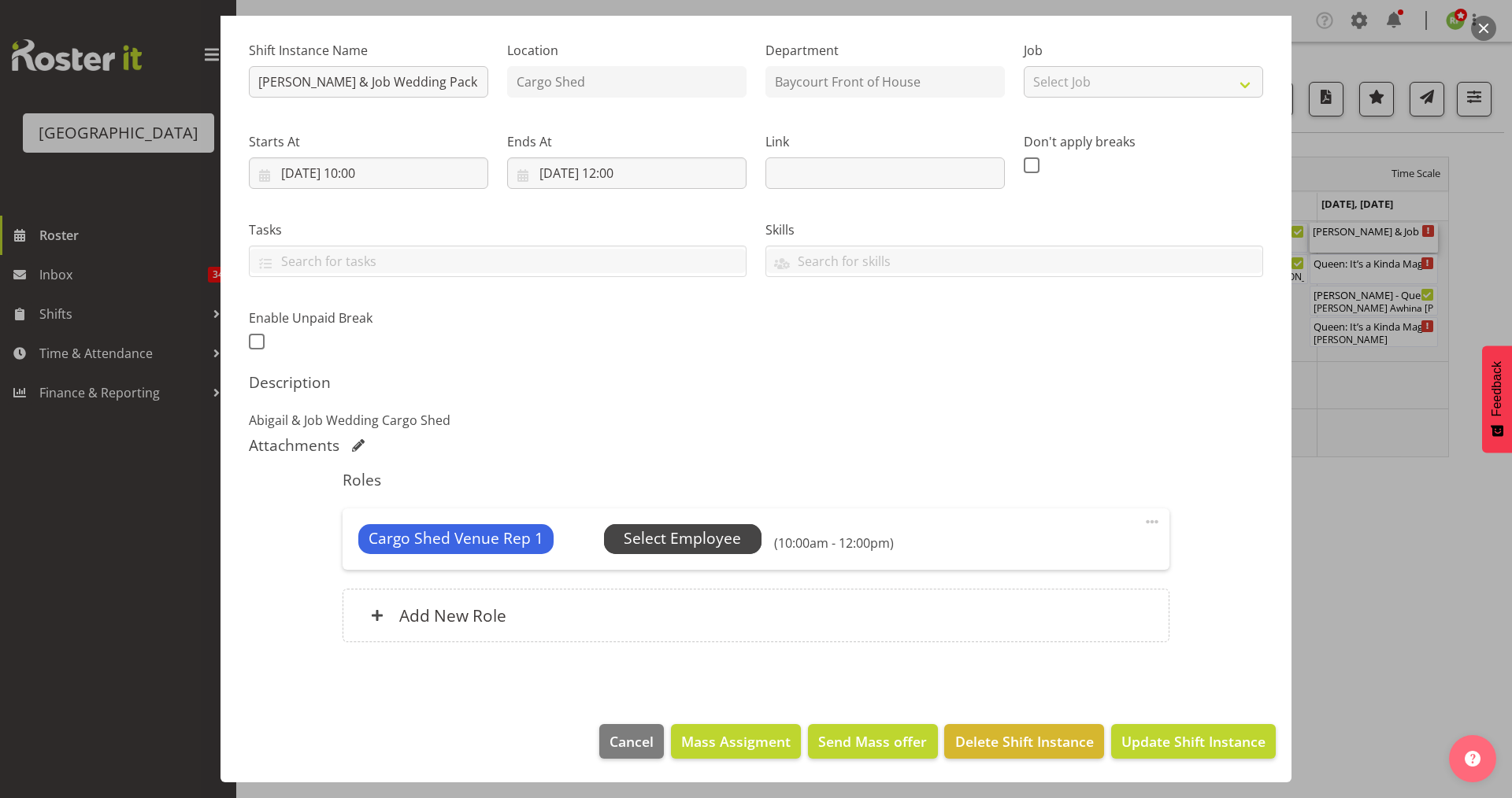
click at [673, 537] on span "Select Employee" at bounding box center [681, 539] width 117 height 23
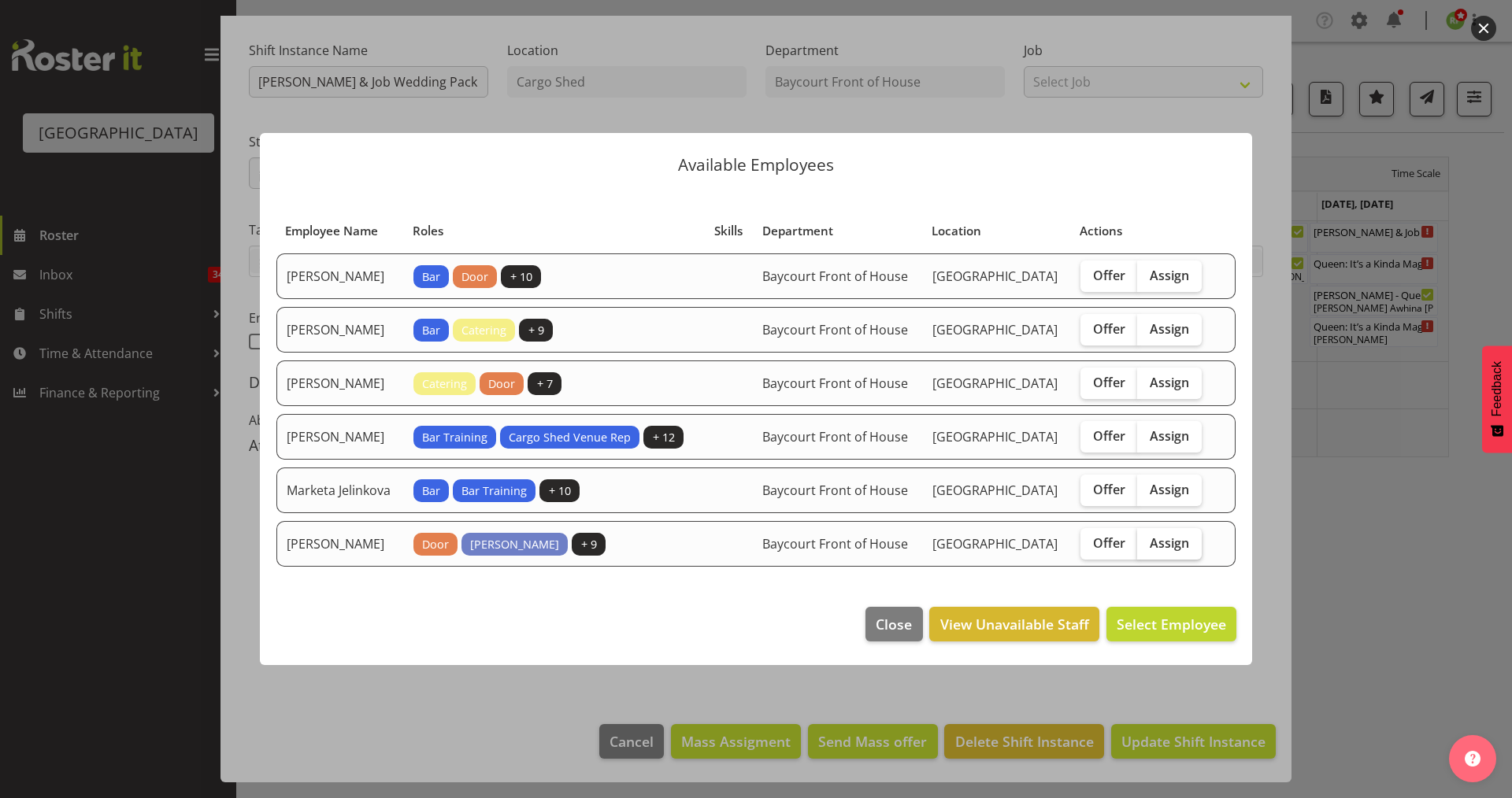
click at [1184, 551] on span "Assign" at bounding box center [1169, 543] width 39 height 16
click at [1147, 548] on input "Assign" at bounding box center [1142, 542] width 10 height 10
checkbox input "true"
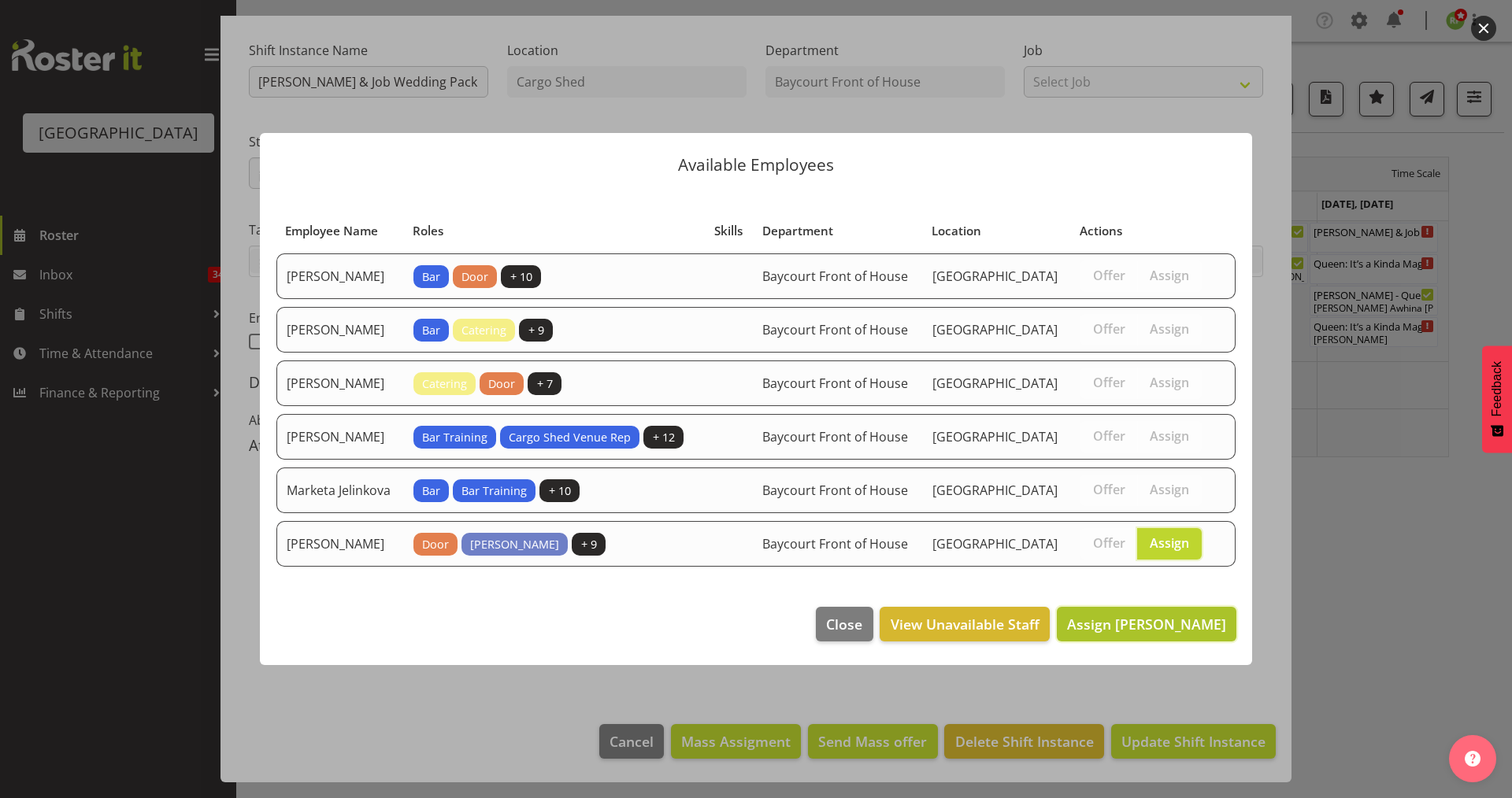
click at [1167, 634] on span "Assign [PERSON_NAME]" at bounding box center [1146, 624] width 159 height 19
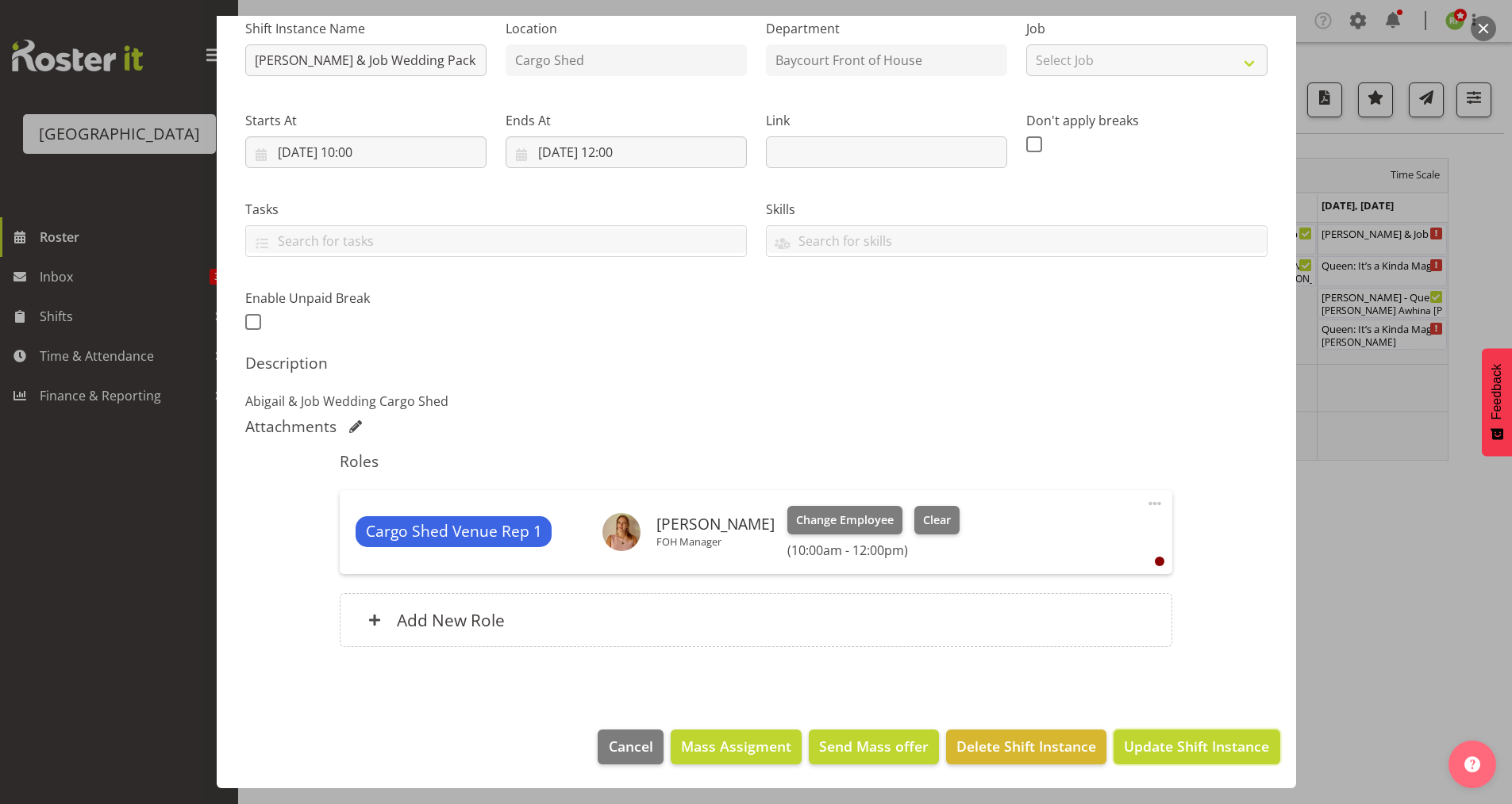
click at [1133, 732] on button "Update Shift Instance" at bounding box center [1196, 747] width 166 height 34
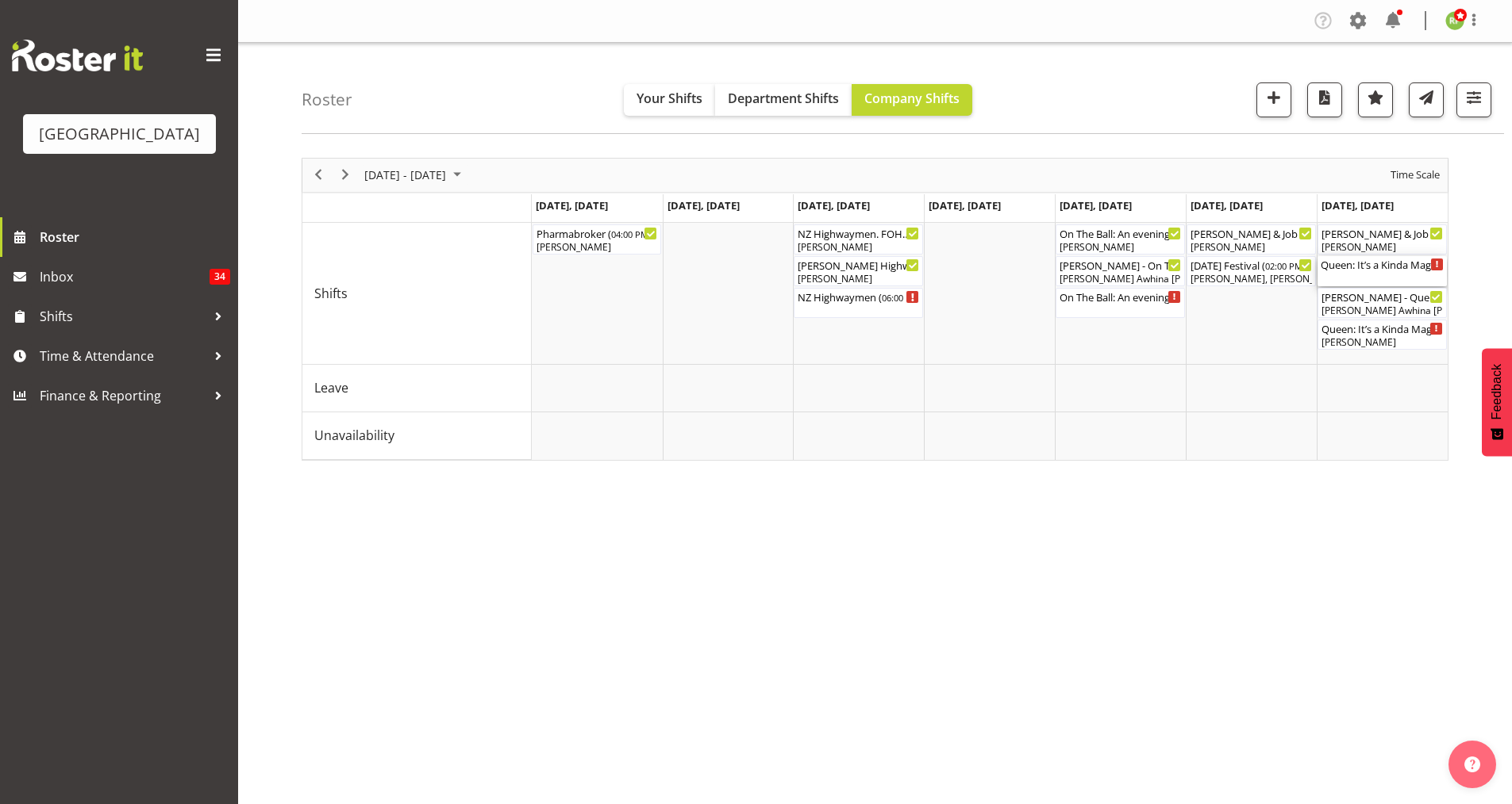
click at [1370, 269] on div "Queen: It’s a Kinda Magic 2025 FOHM shift ( 04:15 PM - 09:15 PM )" at bounding box center [1382, 264] width 123 height 16
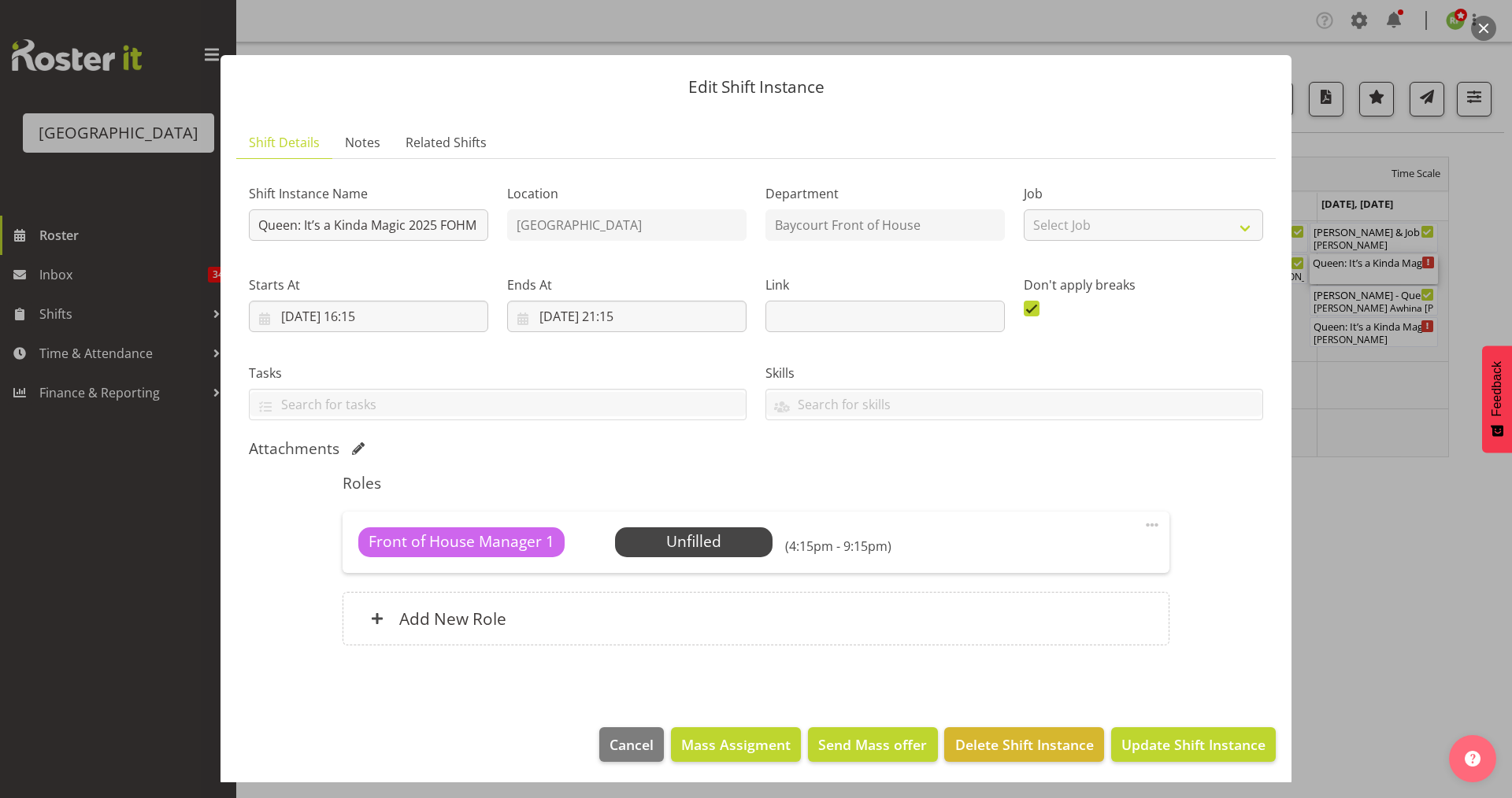
click at [1474, 27] on button "button" at bounding box center [1483, 28] width 26 height 26
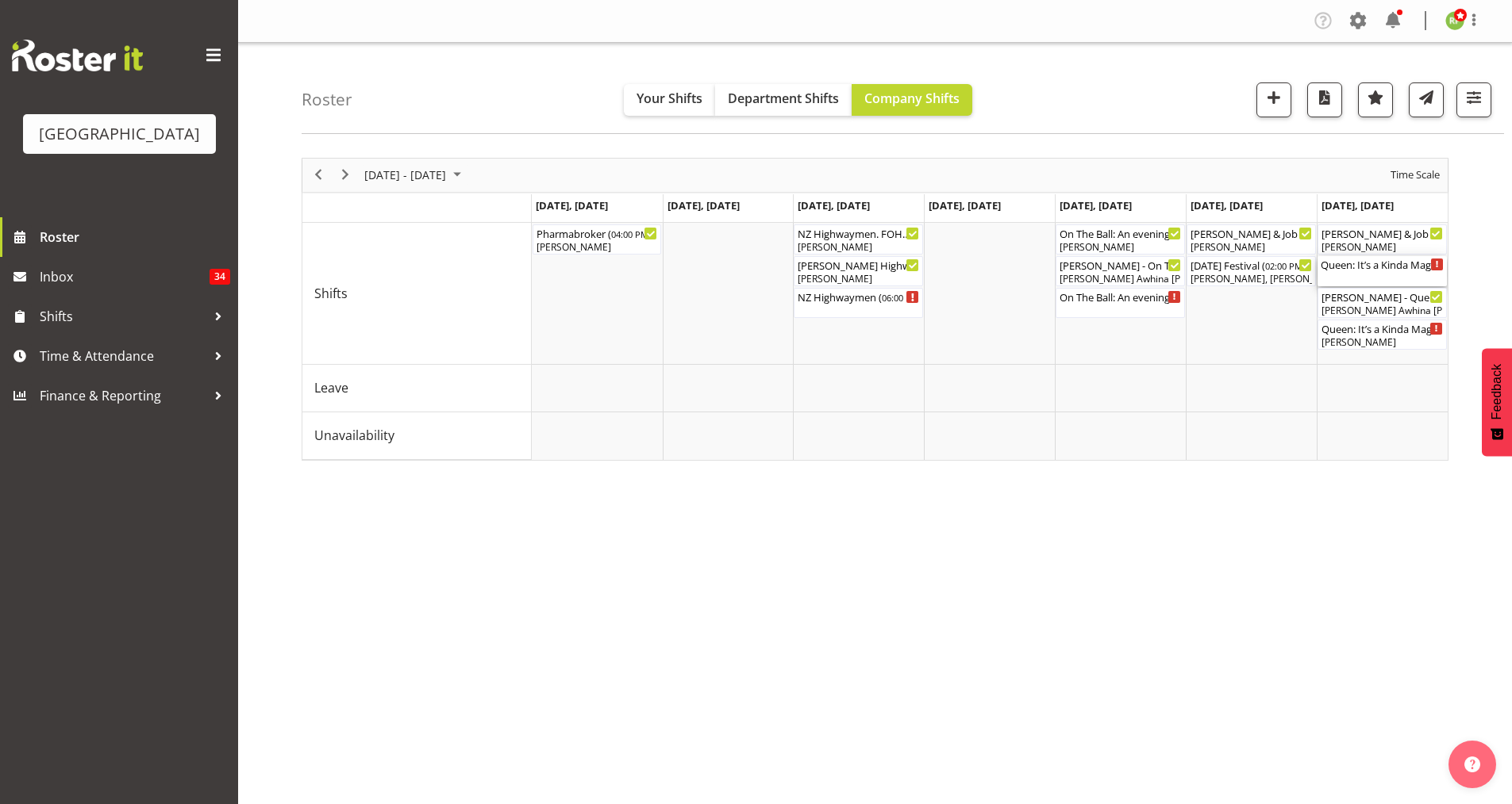
click at [1382, 269] on div "Queen: It’s a Kinda Magic 2025 FOHM shift ( 04:15 PM - 09:15 PM )" at bounding box center [1382, 264] width 123 height 16
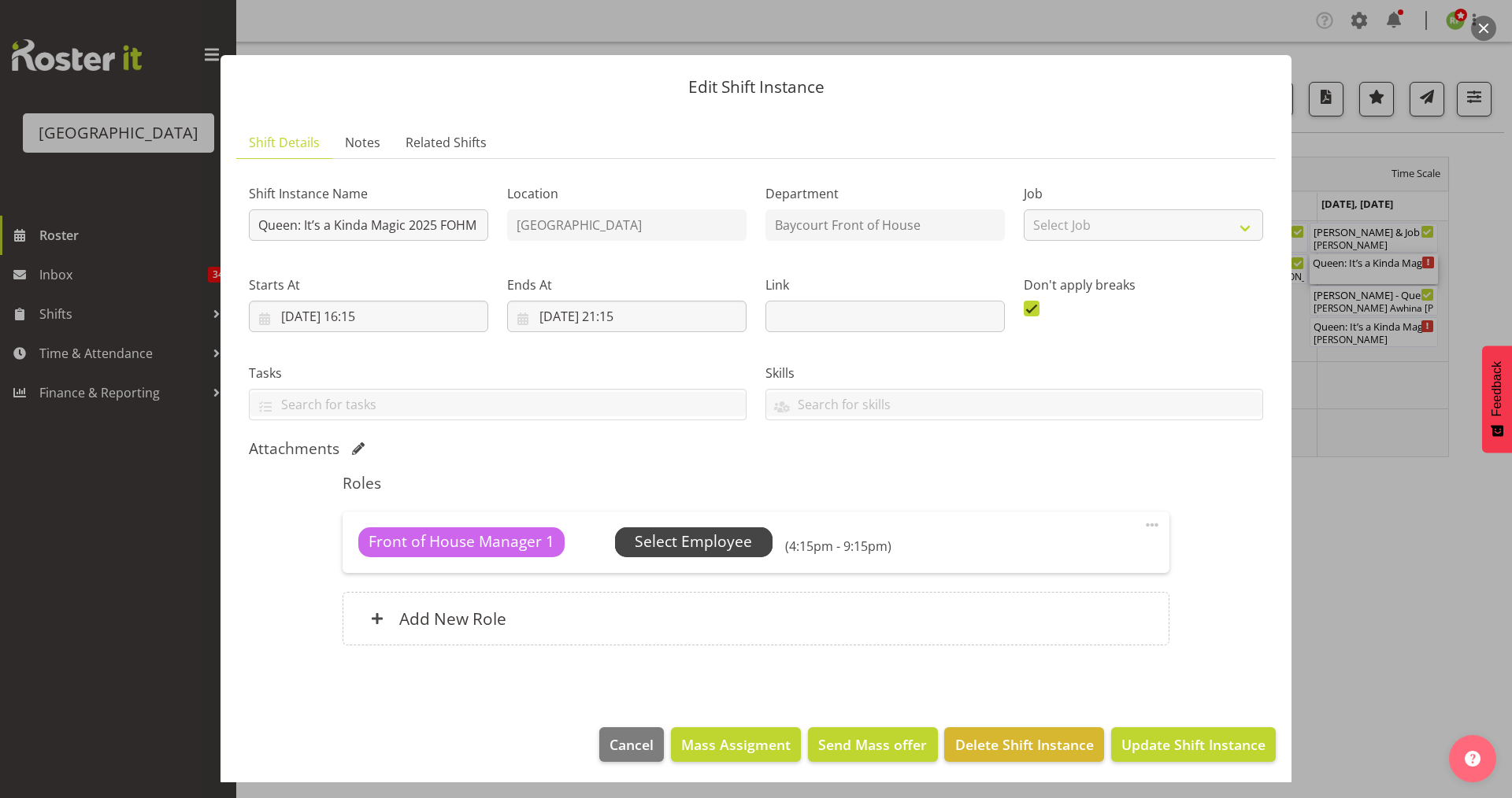
click at [679, 547] on span "Select Employee" at bounding box center [693, 542] width 117 height 23
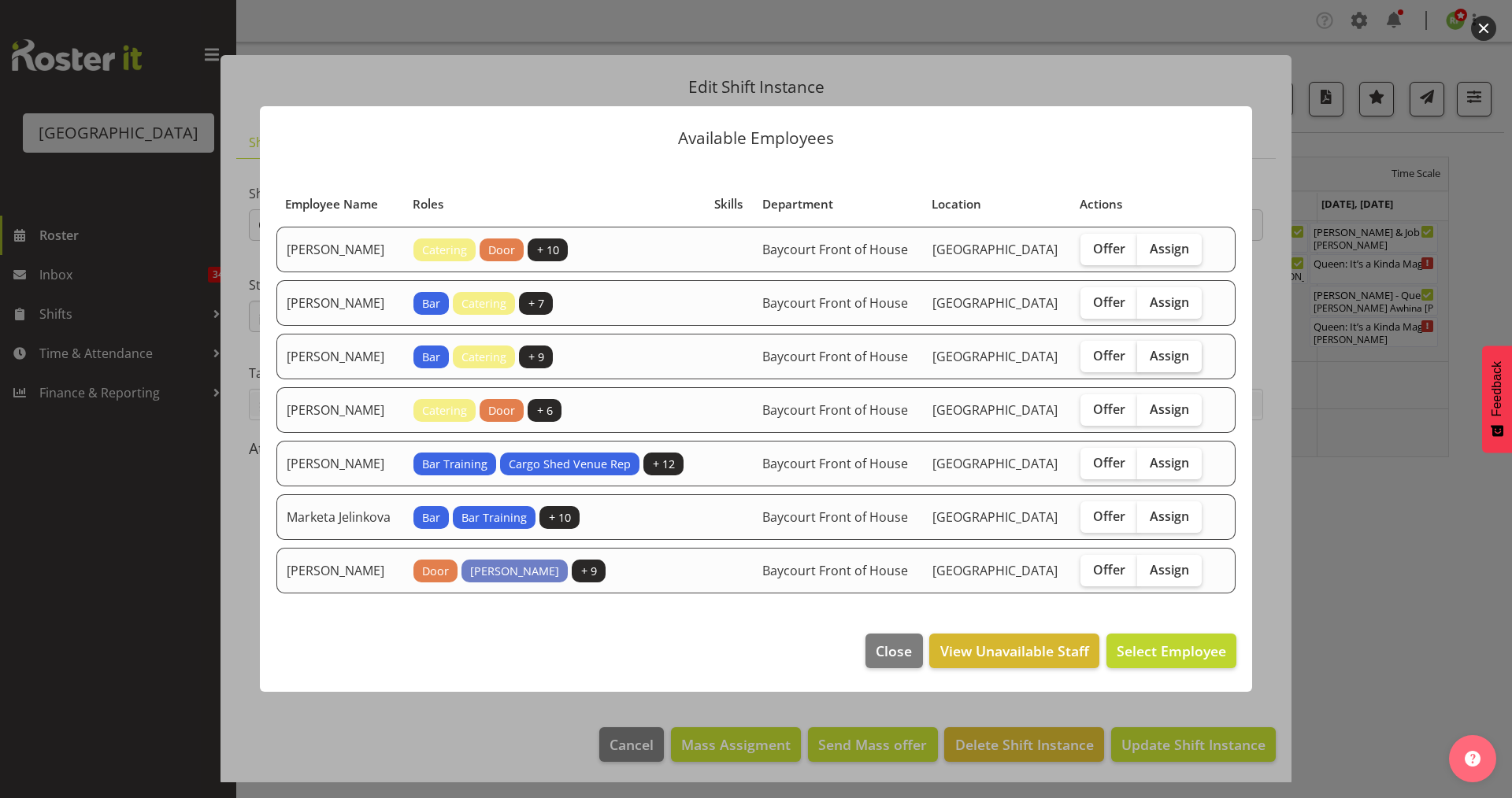
click at [1184, 351] on span "Assign" at bounding box center [1169, 355] width 39 height 16
click at [1147, 351] on input "Assign" at bounding box center [1142, 355] width 10 height 10
checkbox input "true"
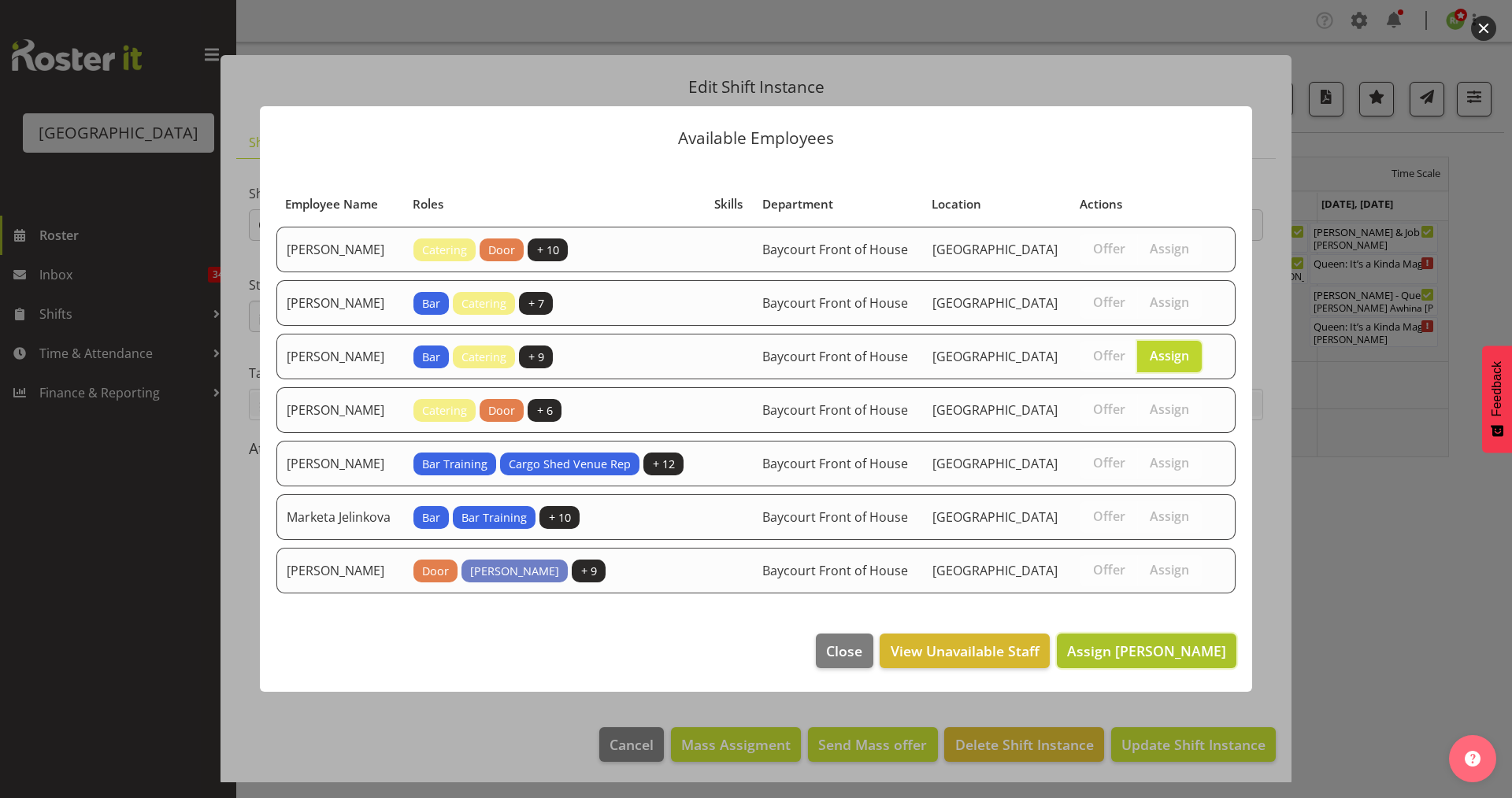
click at [1131, 660] on span "Assign [PERSON_NAME]" at bounding box center [1146, 651] width 159 height 19
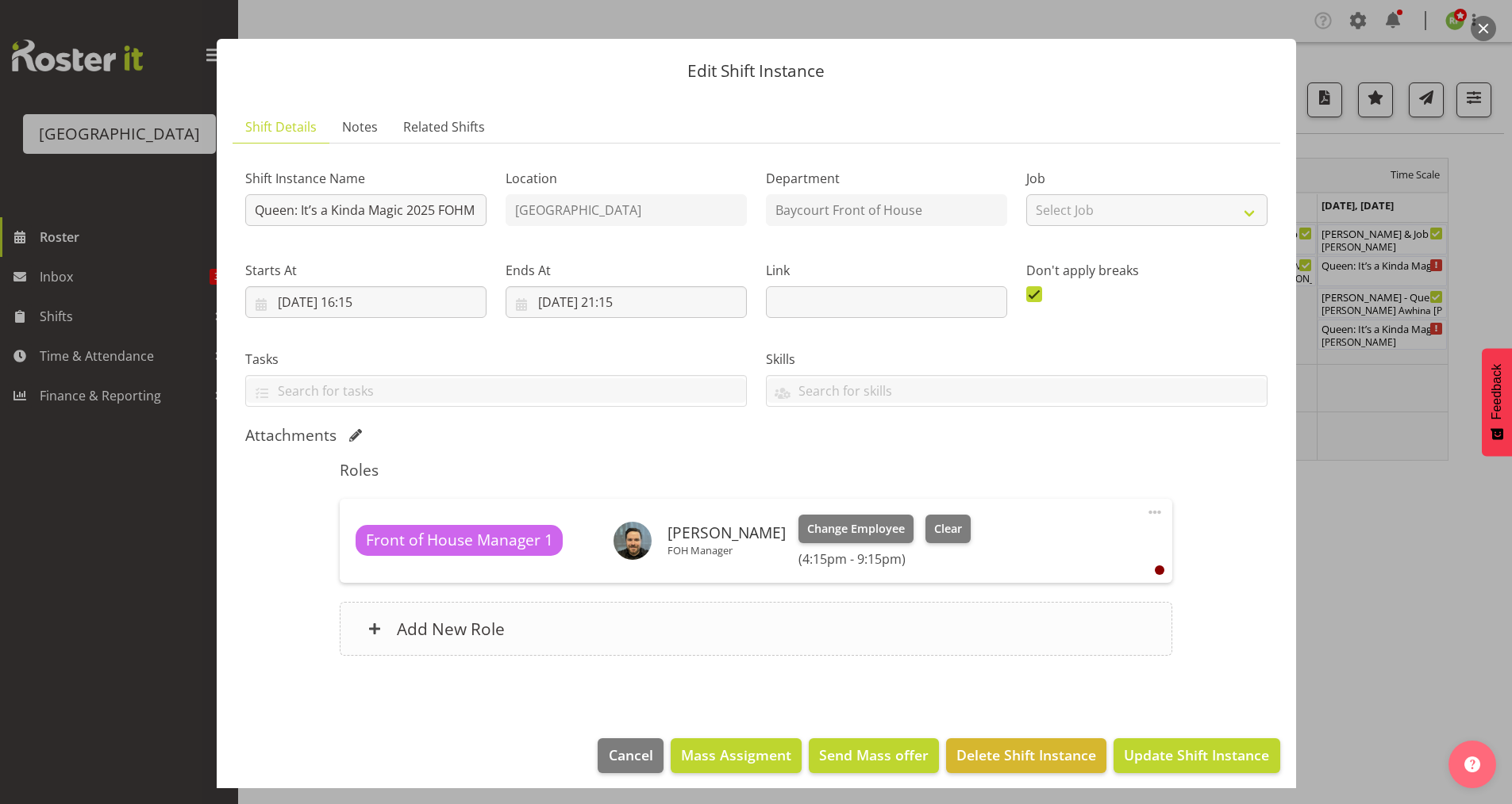
scroll to position [26, 0]
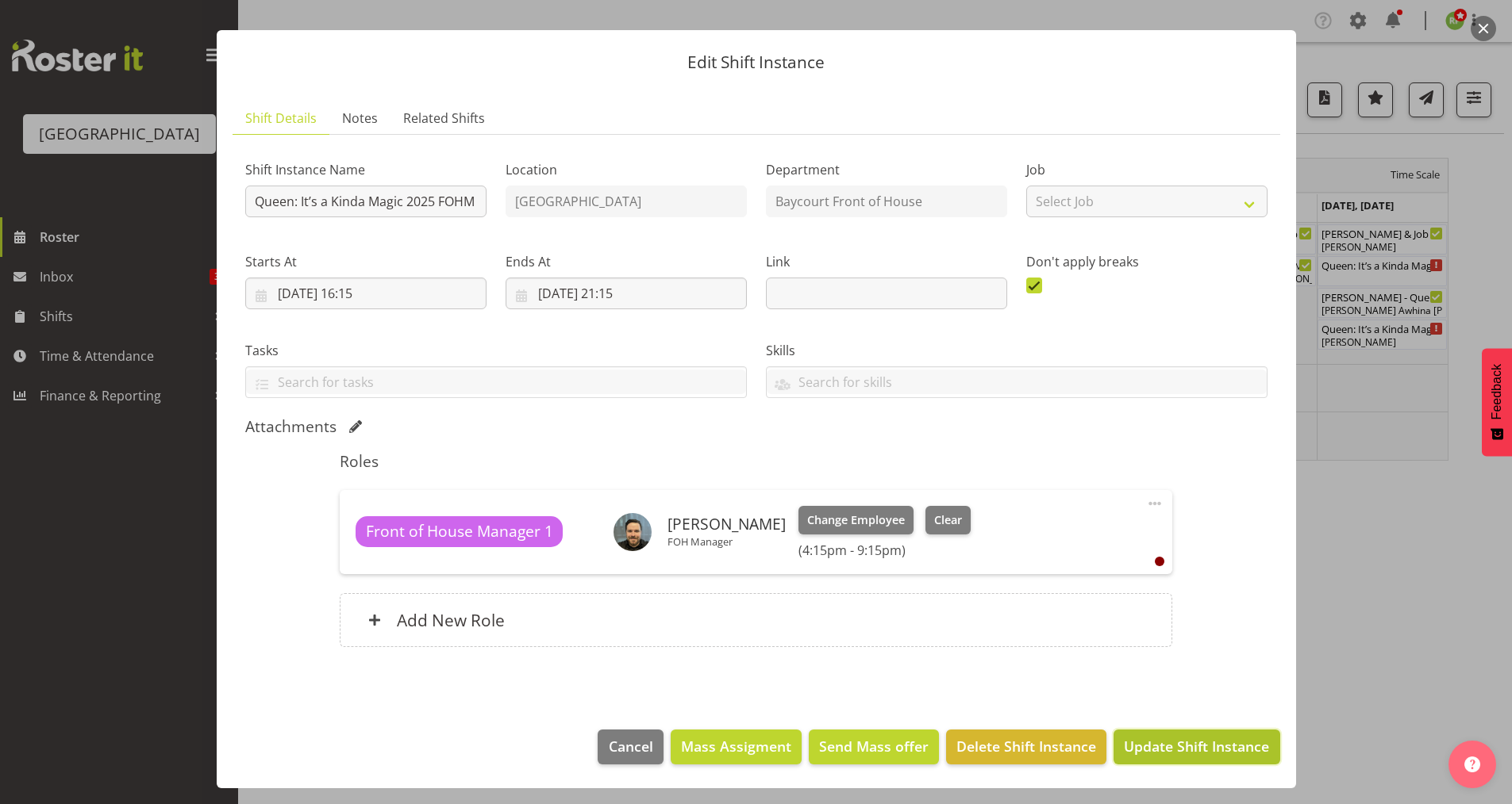
click at [1156, 739] on span "Update Shift Instance" at bounding box center [1196, 747] width 146 height 21
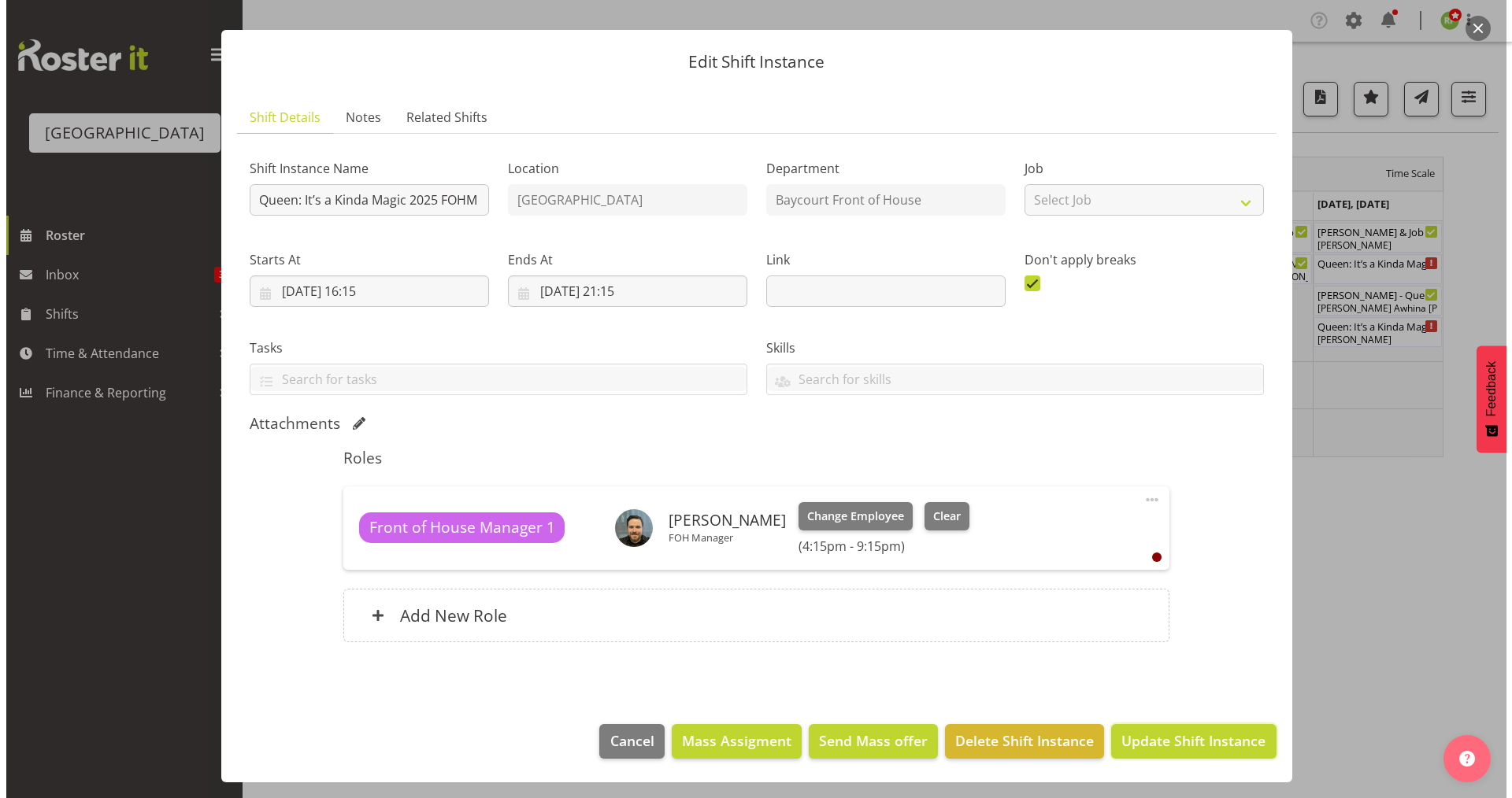
scroll to position [0, 0]
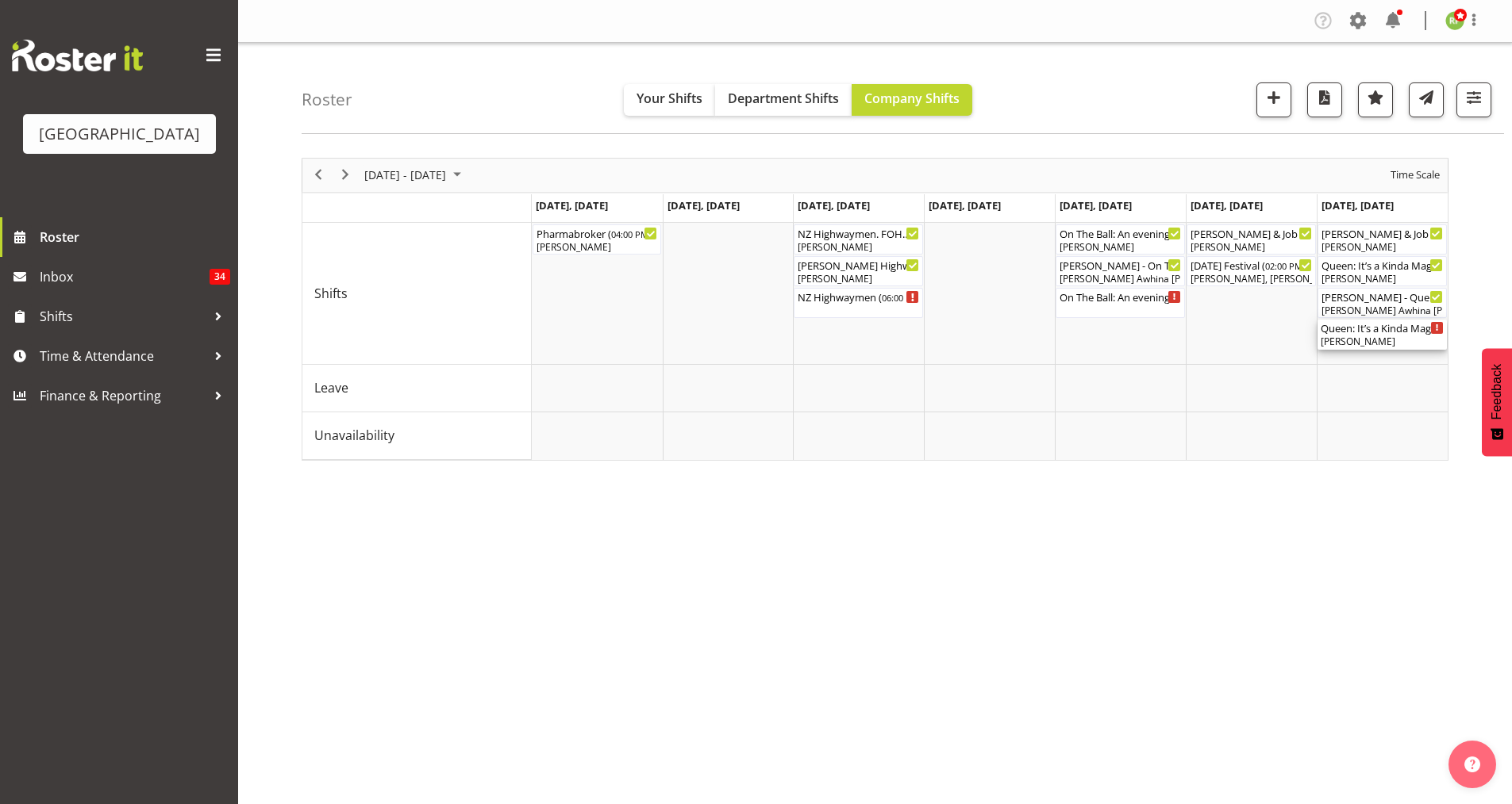
click at [1375, 338] on div "[PERSON_NAME]" at bounding box center [1382, 342] width 123 height 14
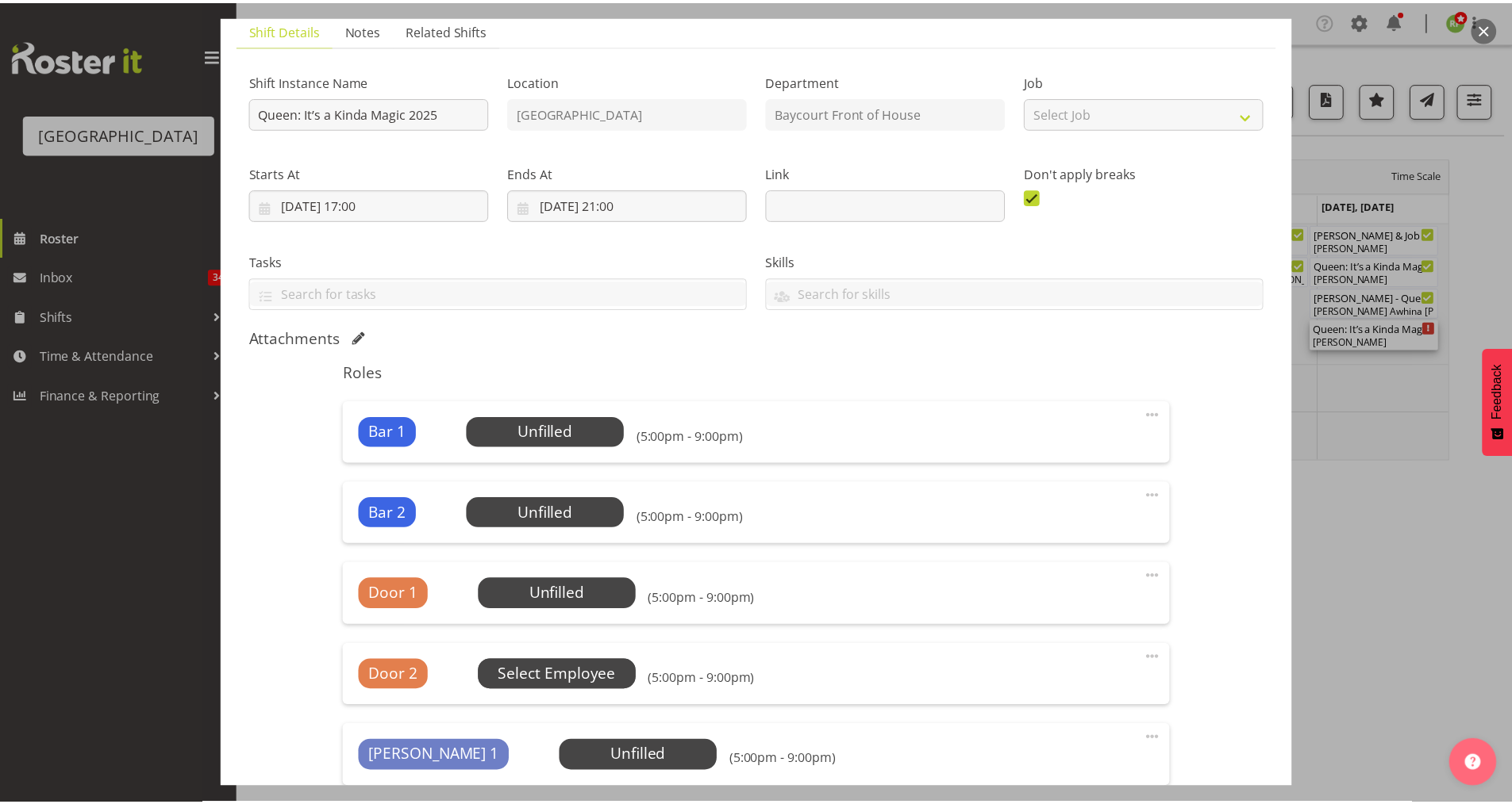
scroll to position [432, 0]
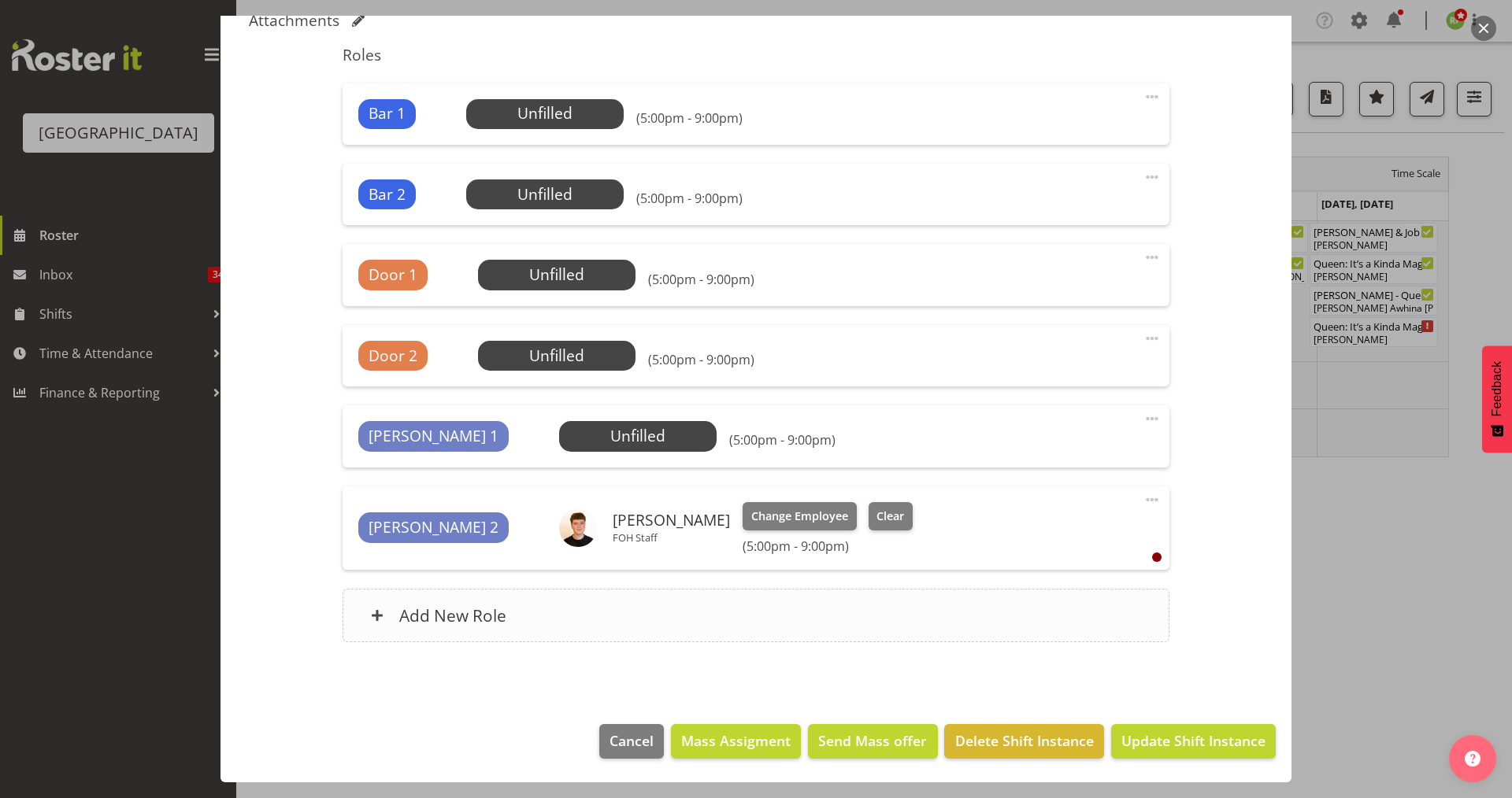
click at [437, 635] on div "Add New Role" at bounding box center [755, 616] width 826 height 53
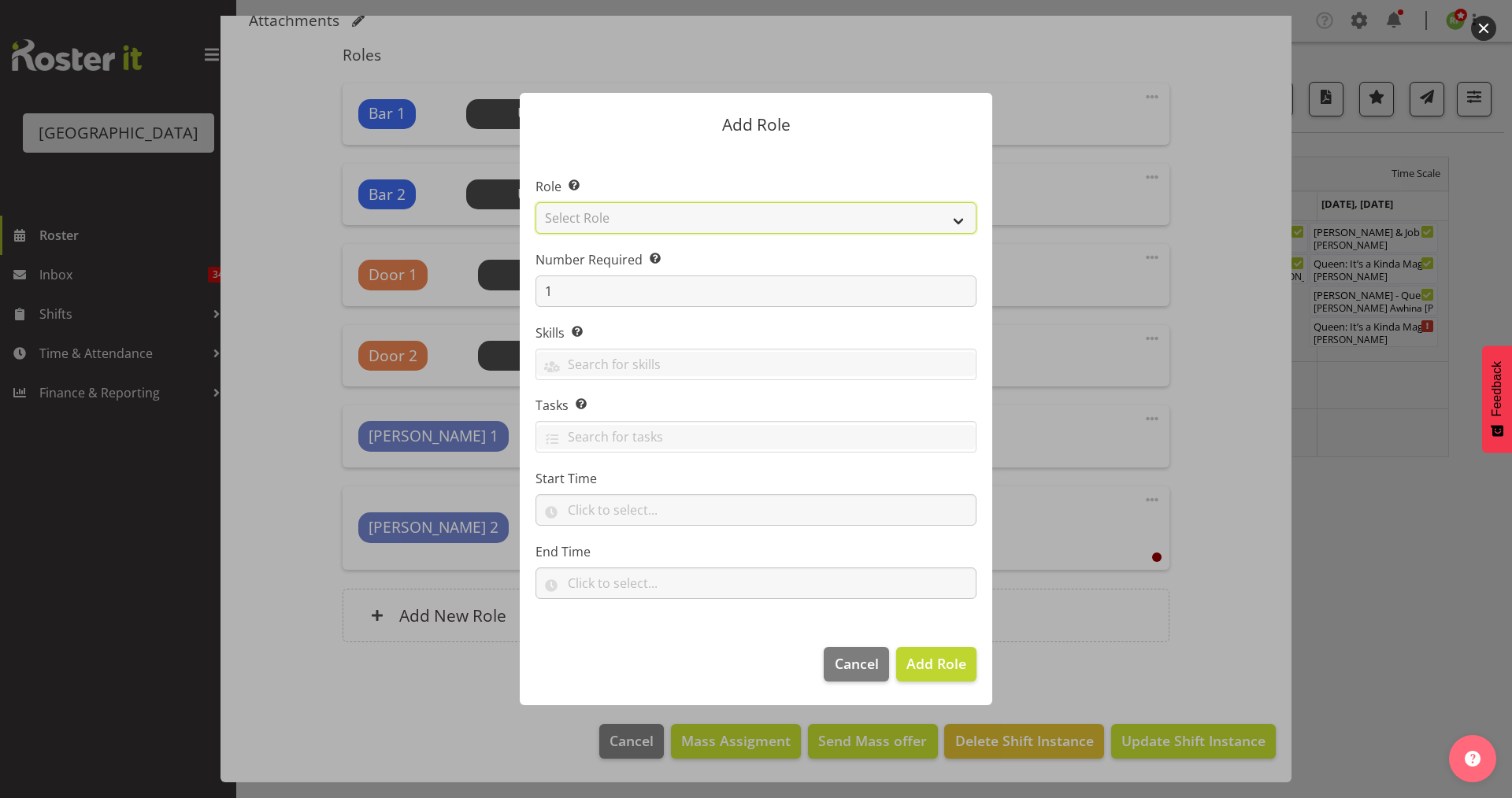
click at [963, 216] on select "Select Role Audio Bar Bar Runner Bar Training Box Office Cargo Shed Venue Rep C…" at bounding box center [756, 218] width 441 height 31
select select "1293"
click at [536, 202] on select "Select Role Audio Bar Bar Runner Bar Training Box Office Cargo Shed Venue Rep C…" at bounding box center [756, 218] width 441 height 31
drag, startPoint x: 557, startPoint y: 299, endPoint x: 641, endPoint y: 304, distance: 84.1
click at [539, 299] on input "1" at bounding box center [756, 291] width 441 height 31
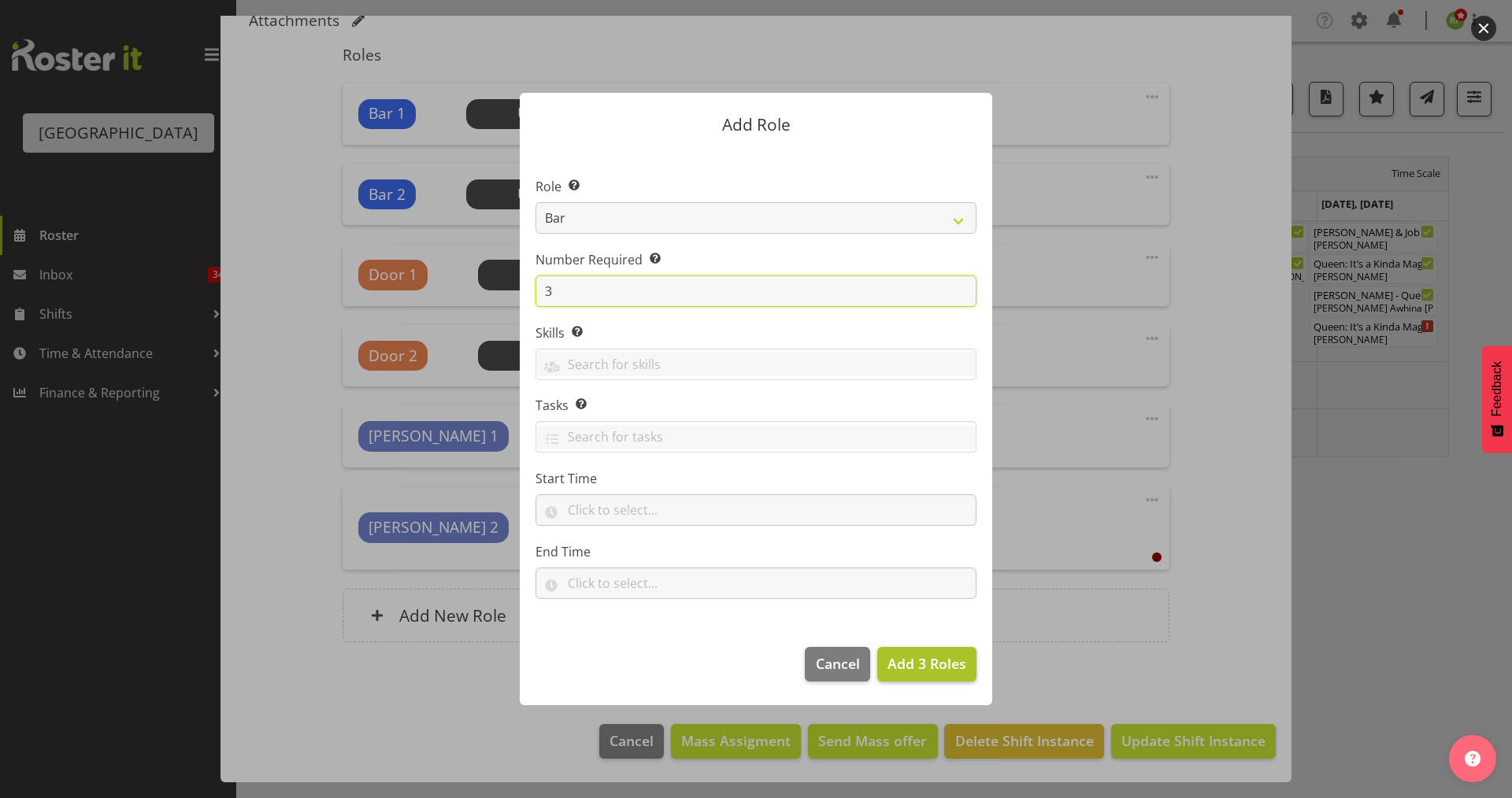
type input "3"
click at [935, 660] on span "Add 3 Roles" at bounding box center [927, 664] width 79 height 19
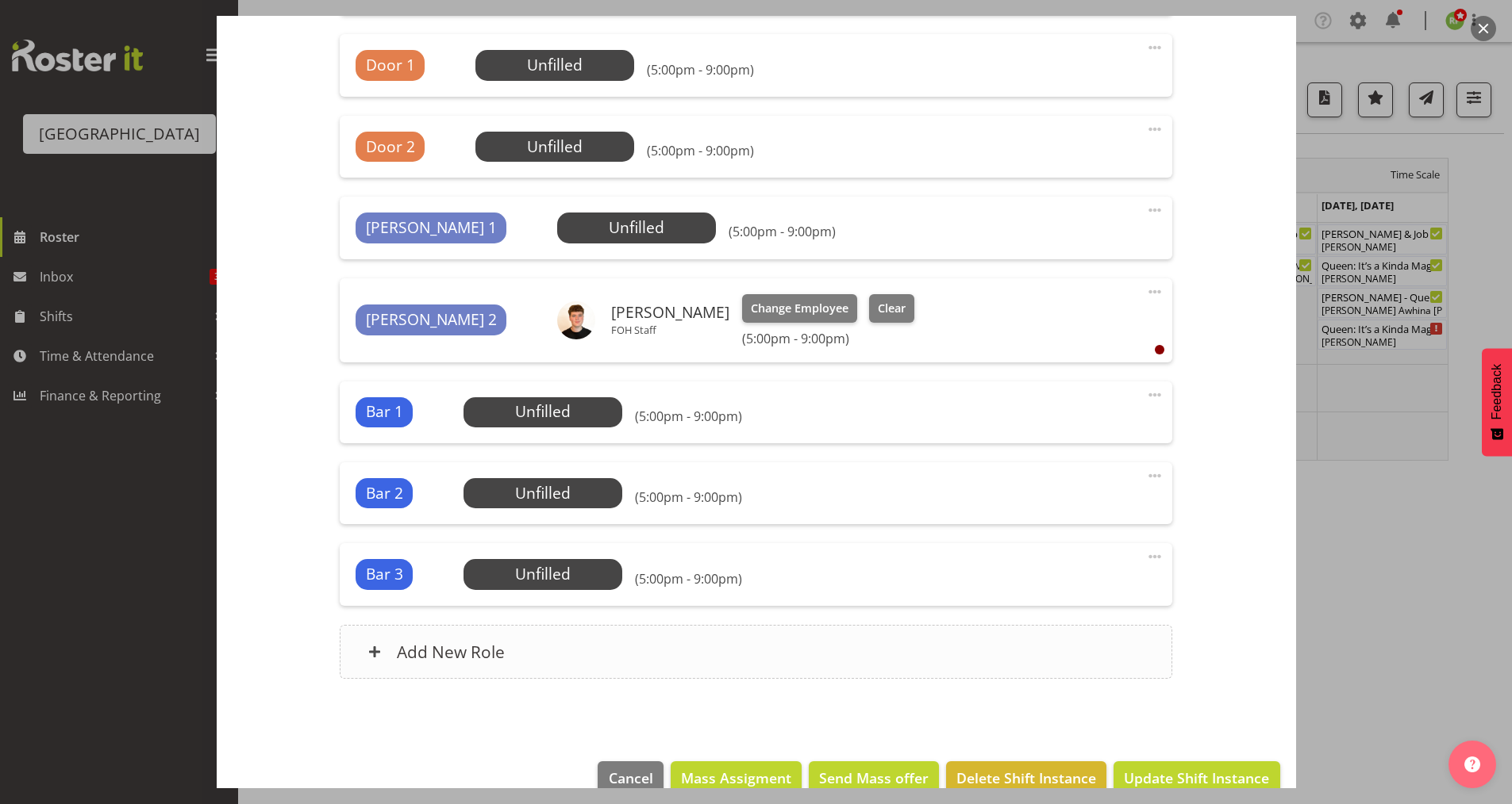
scroll to position [675, 0]
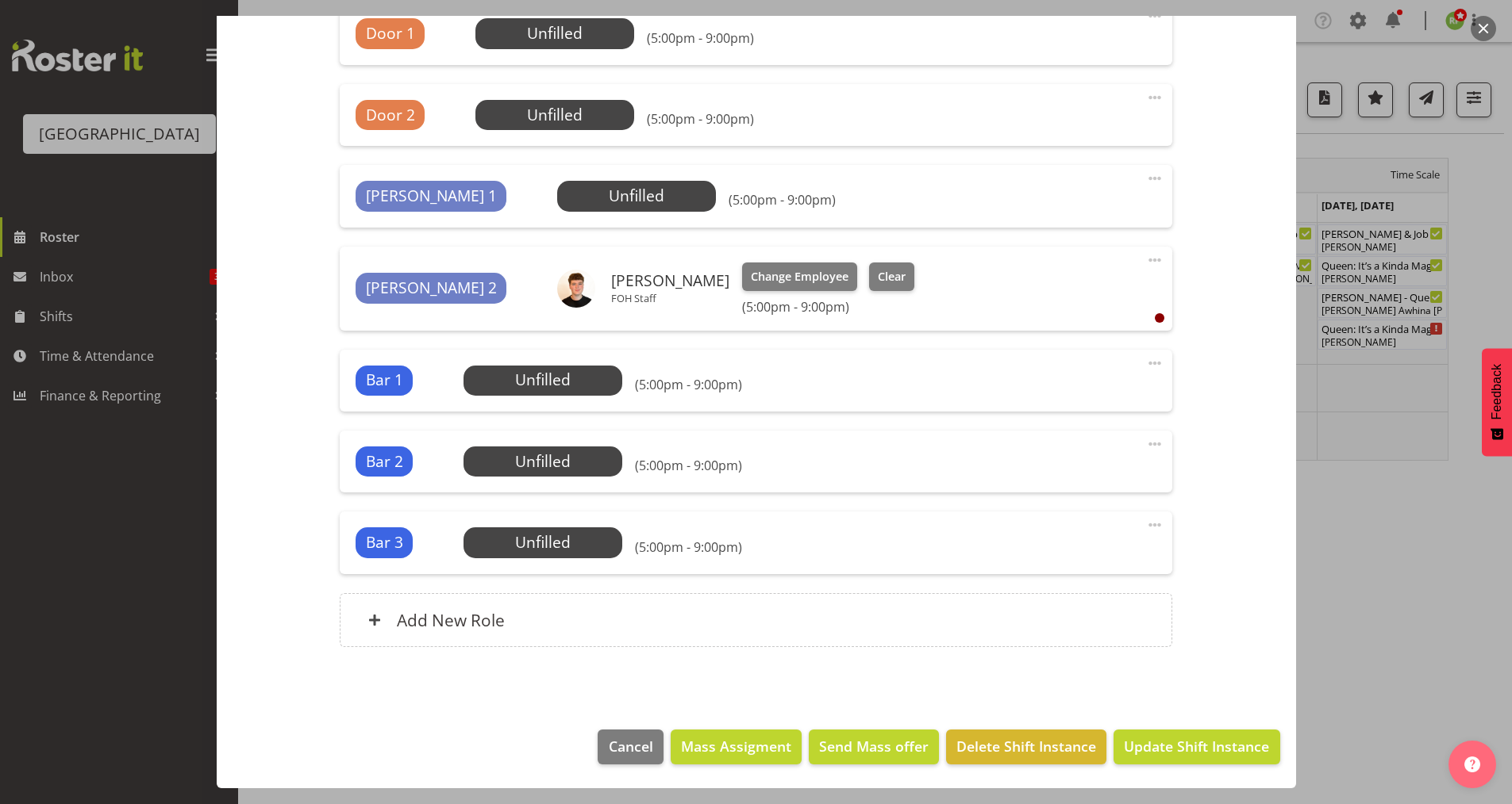
click at [1145, 448] on span at bounding box center [1155, 444] width 19 height 19
click at [1052, 540] on link "Delete" at bounding box center [1088, 536] width 152 height 29
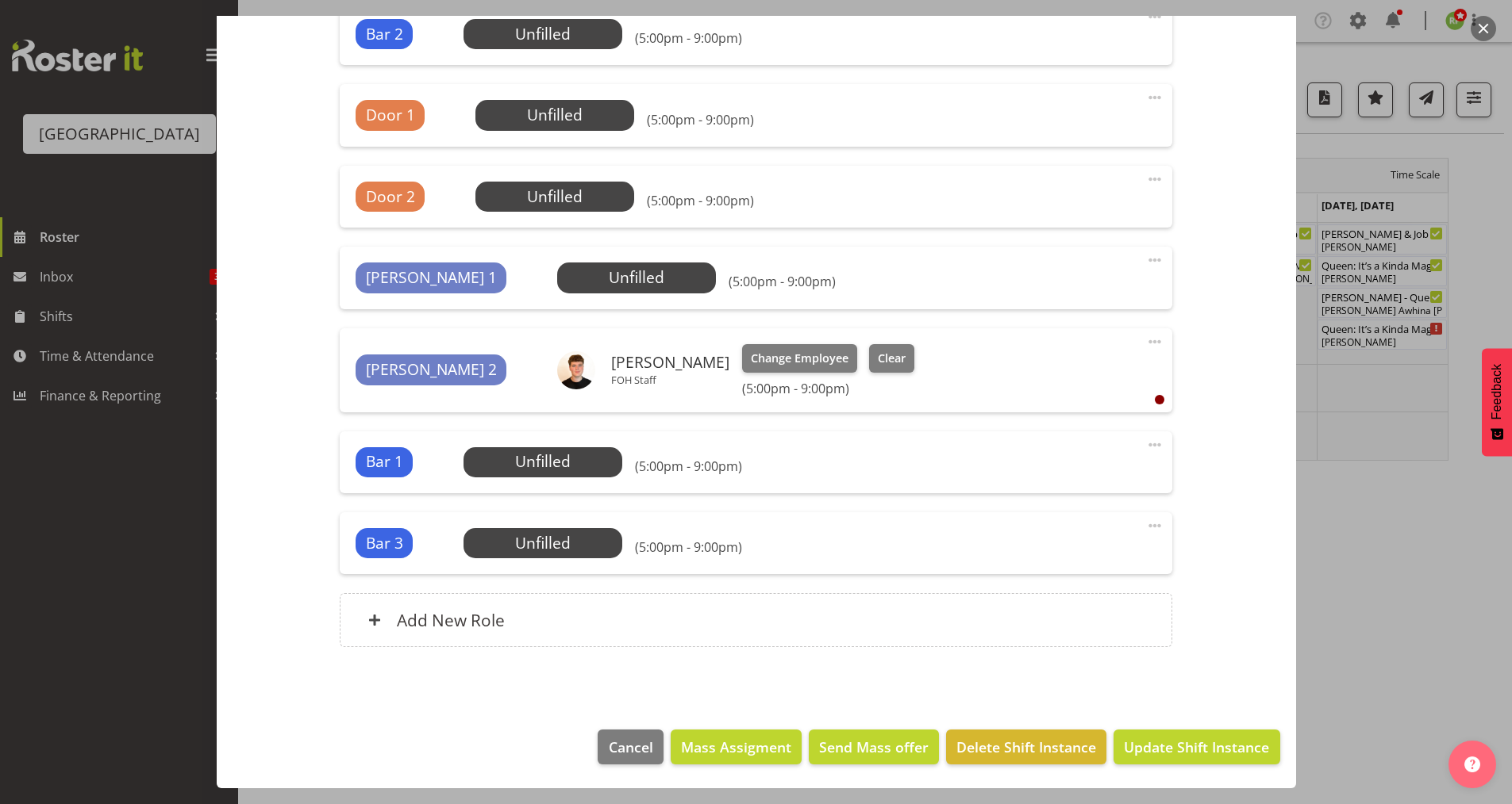
drag, startPoint x: 1151, startPoint y: 442, endPoint x: 1142, endPoint y: 447, distance: 10.3
click at [1146, 442] on span at bounding box center [1155, 445] width 19 height 19
click at [1047, 533] on link "Delete" at bounding box center [1088, 537] width 152 height 29
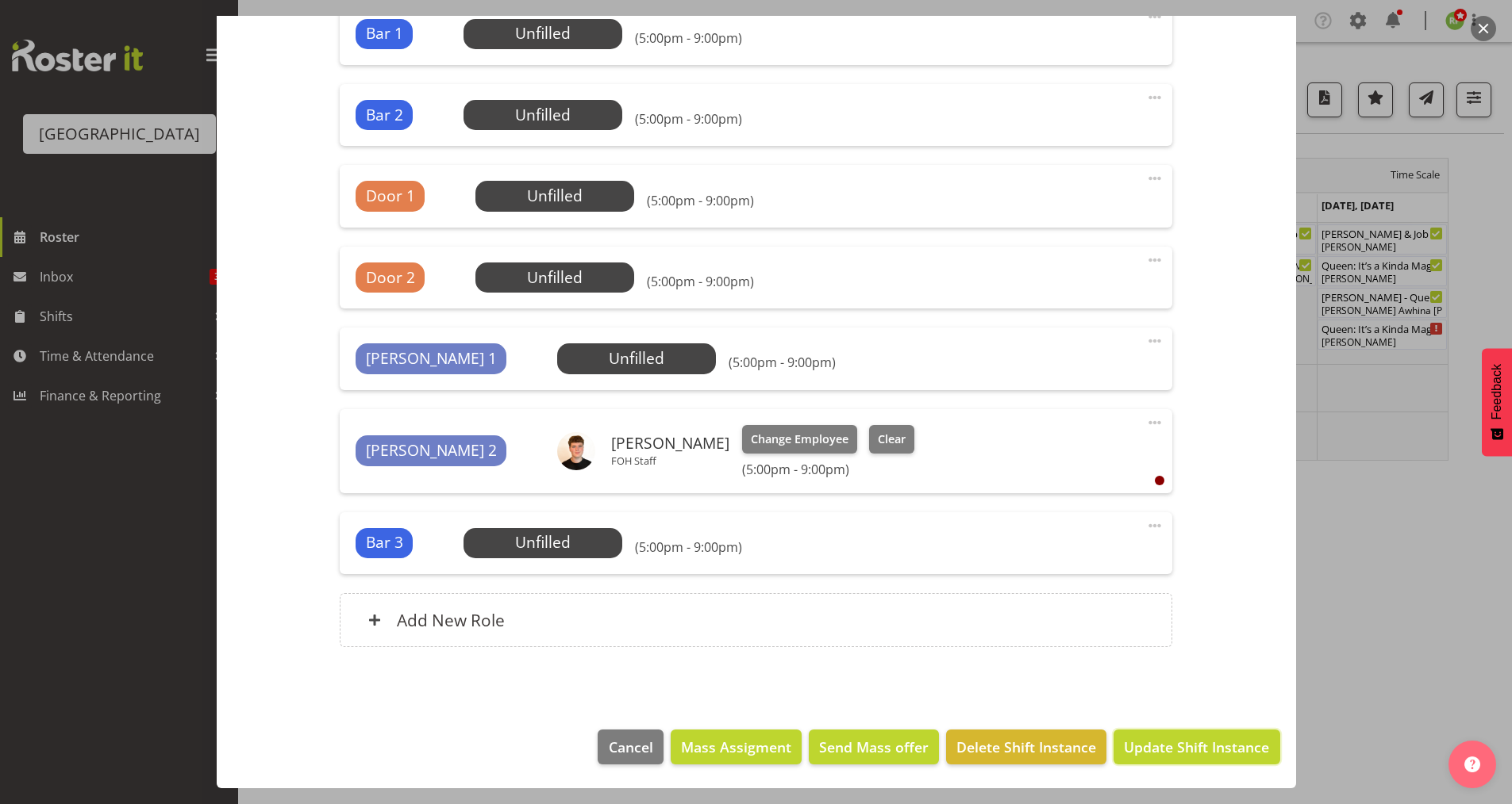
click at [1179, 745] on span "Update Shift Instance" at bounding box center [1196, 748] width 146 height 21
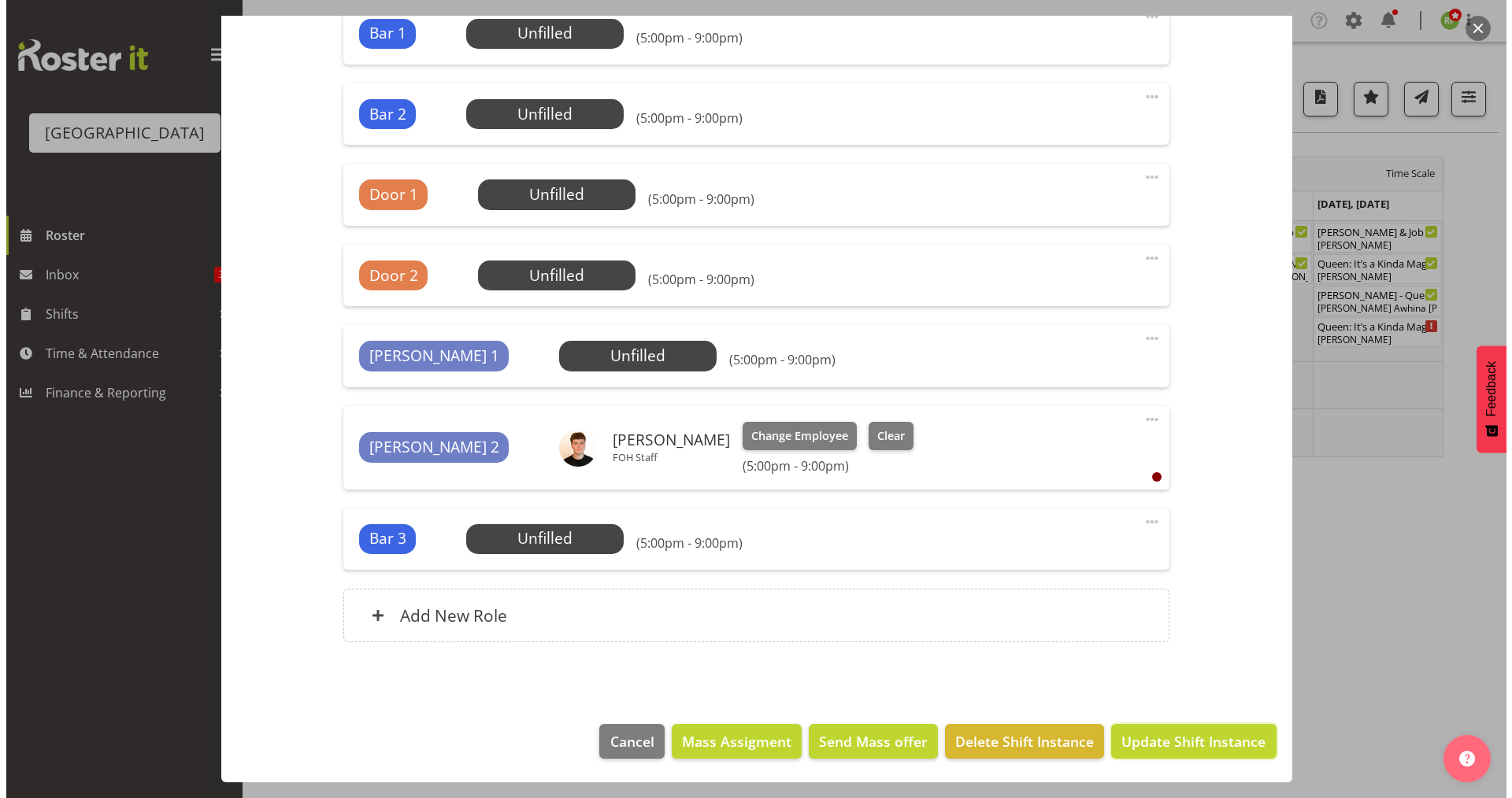
scroll to position [446, 0]
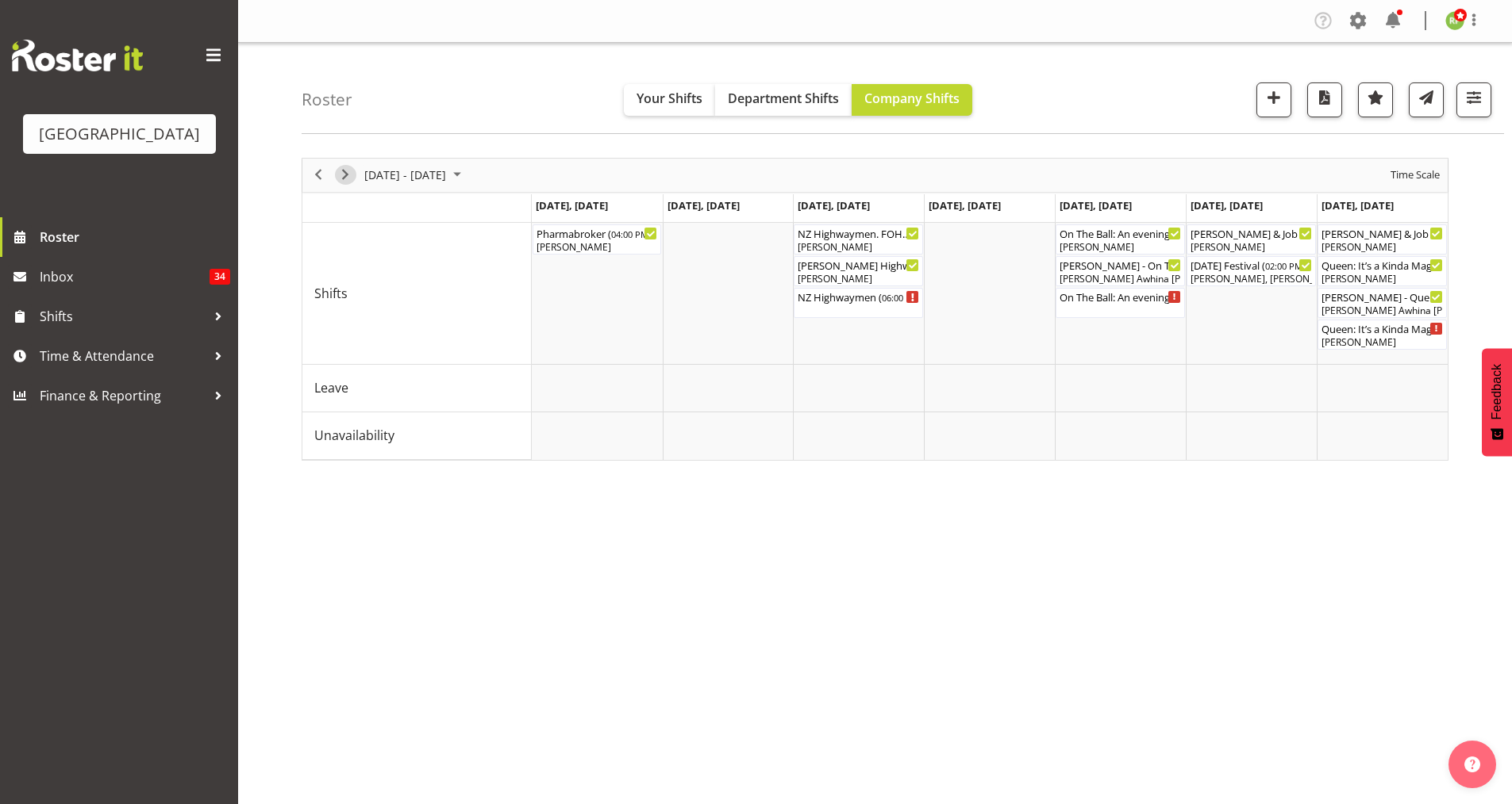
click at [347, 177] on span "Next" at bounding box center [346, 174] width 19 height 20
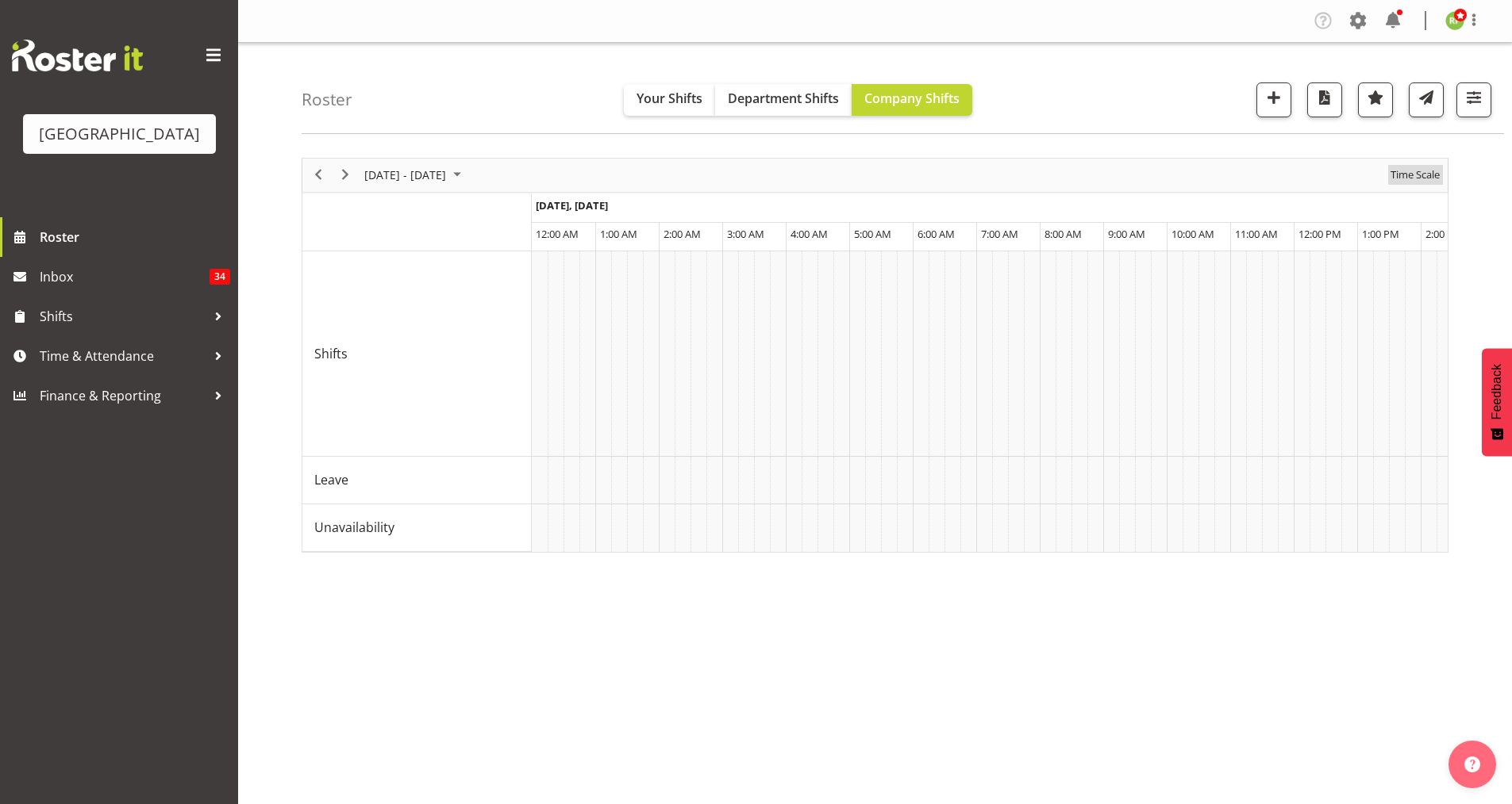
click at [1422, 175] on span "Time Scale" at bounding box center [1414, 174] width 53 height 20
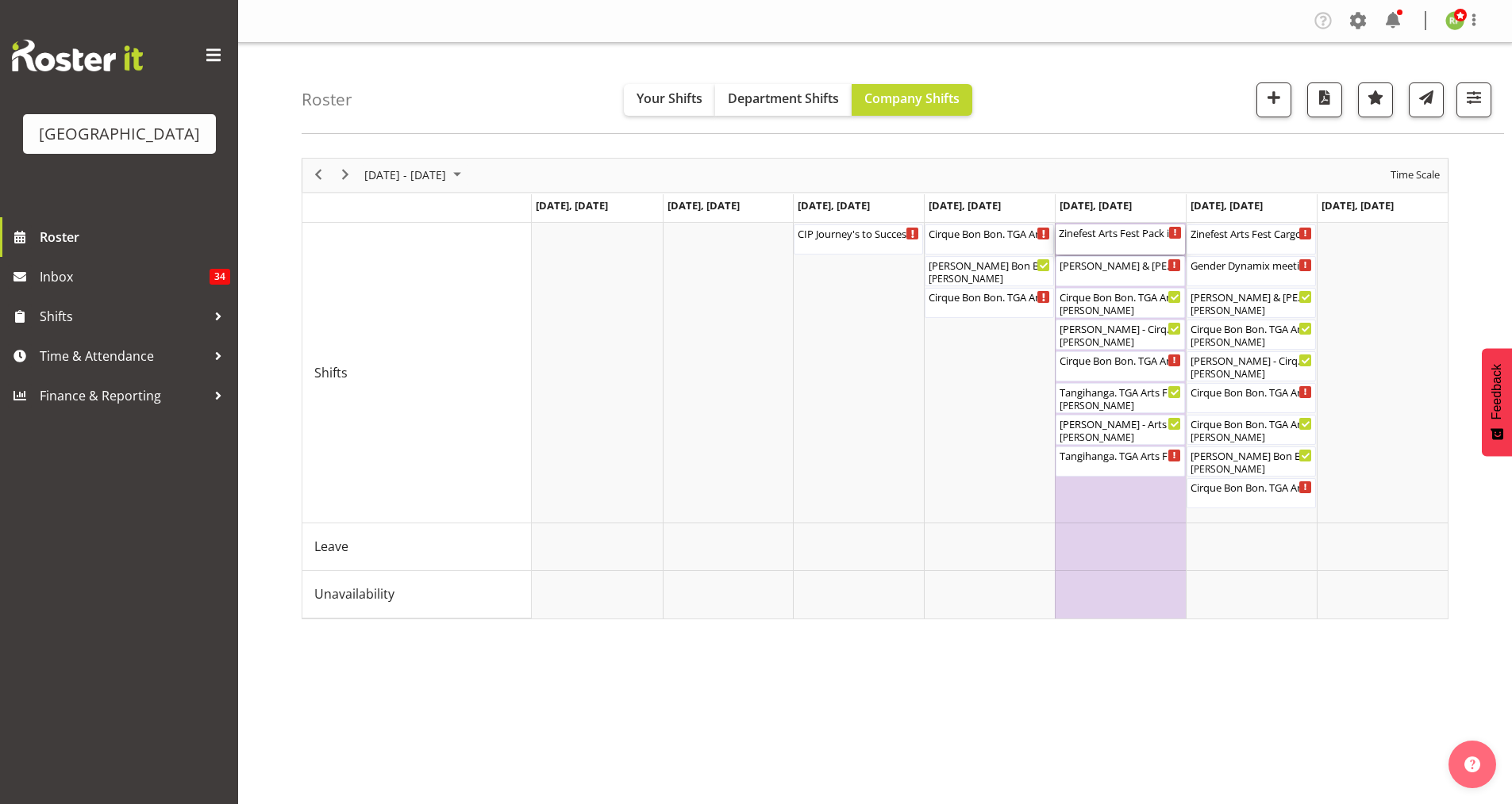
click at [1114, 240] on div "Zinefest Arts Fest Pack in Cargo Shed ( 12:00 PM - 04:00 PM )" at bounding box center [1120, 239] width 123 height 30
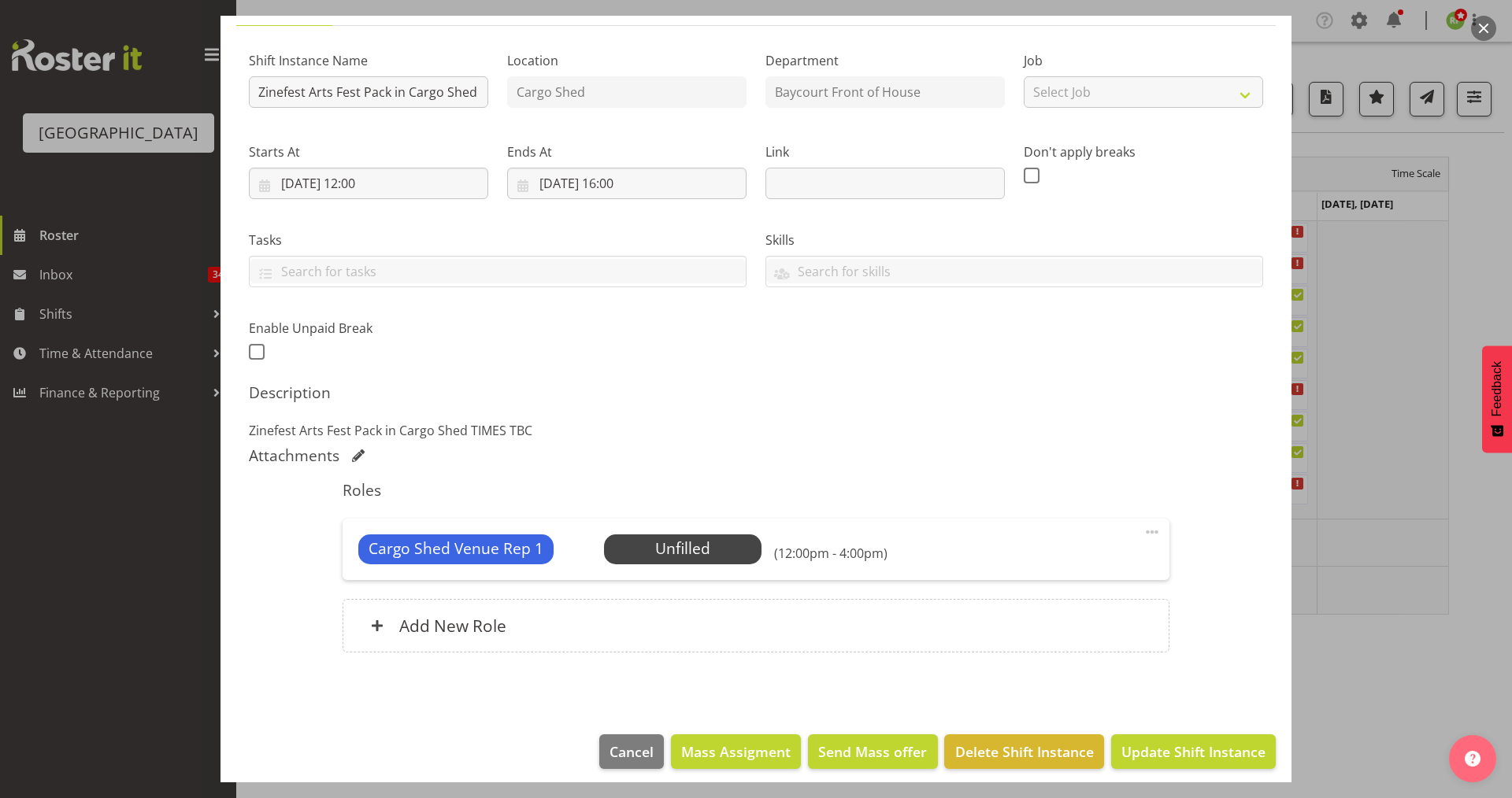
scroll to position [143, 0]
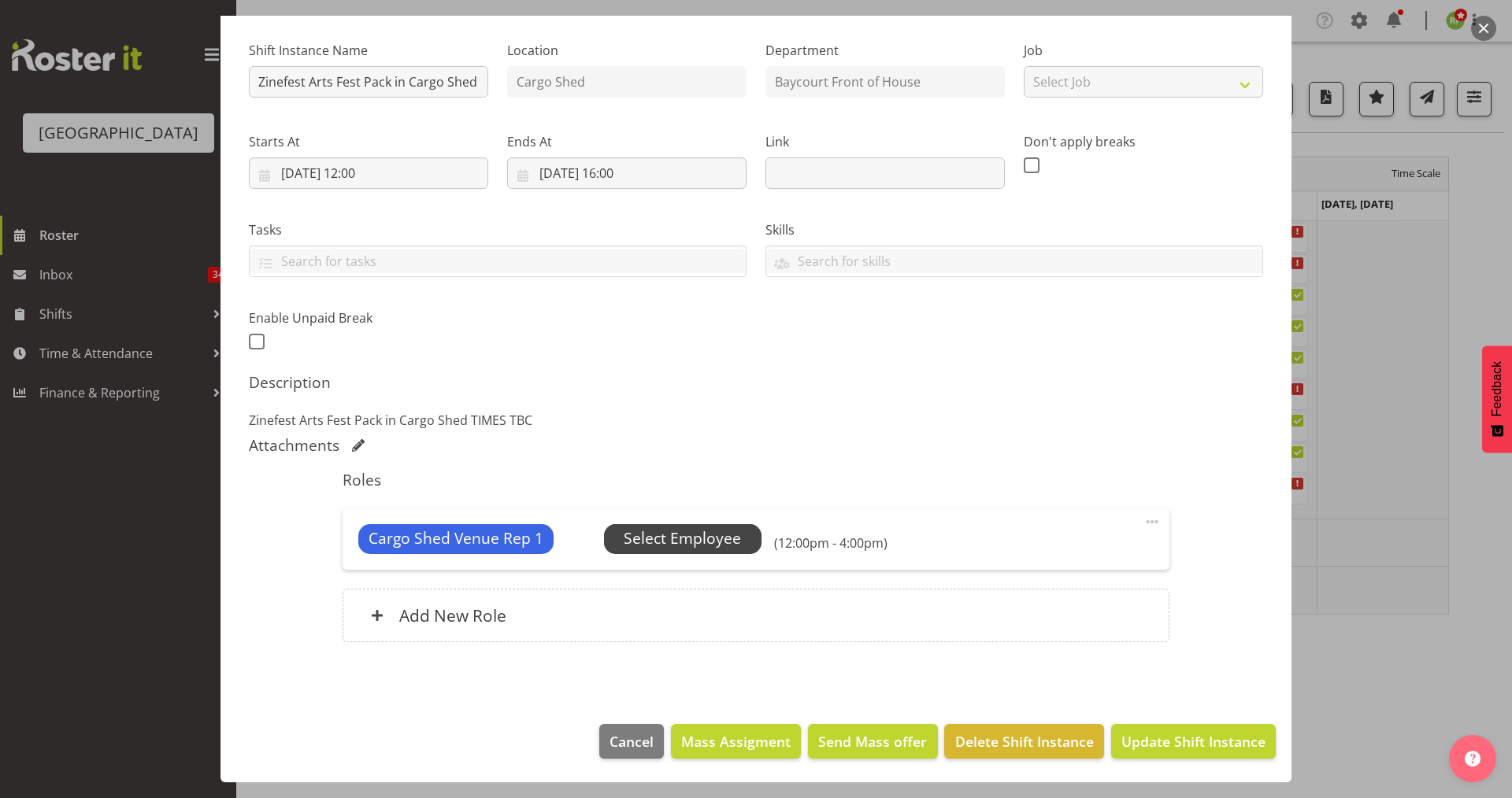
click at [680, 528] on span "Select Employee" at bounding box center [681, 539] width 117 height 23
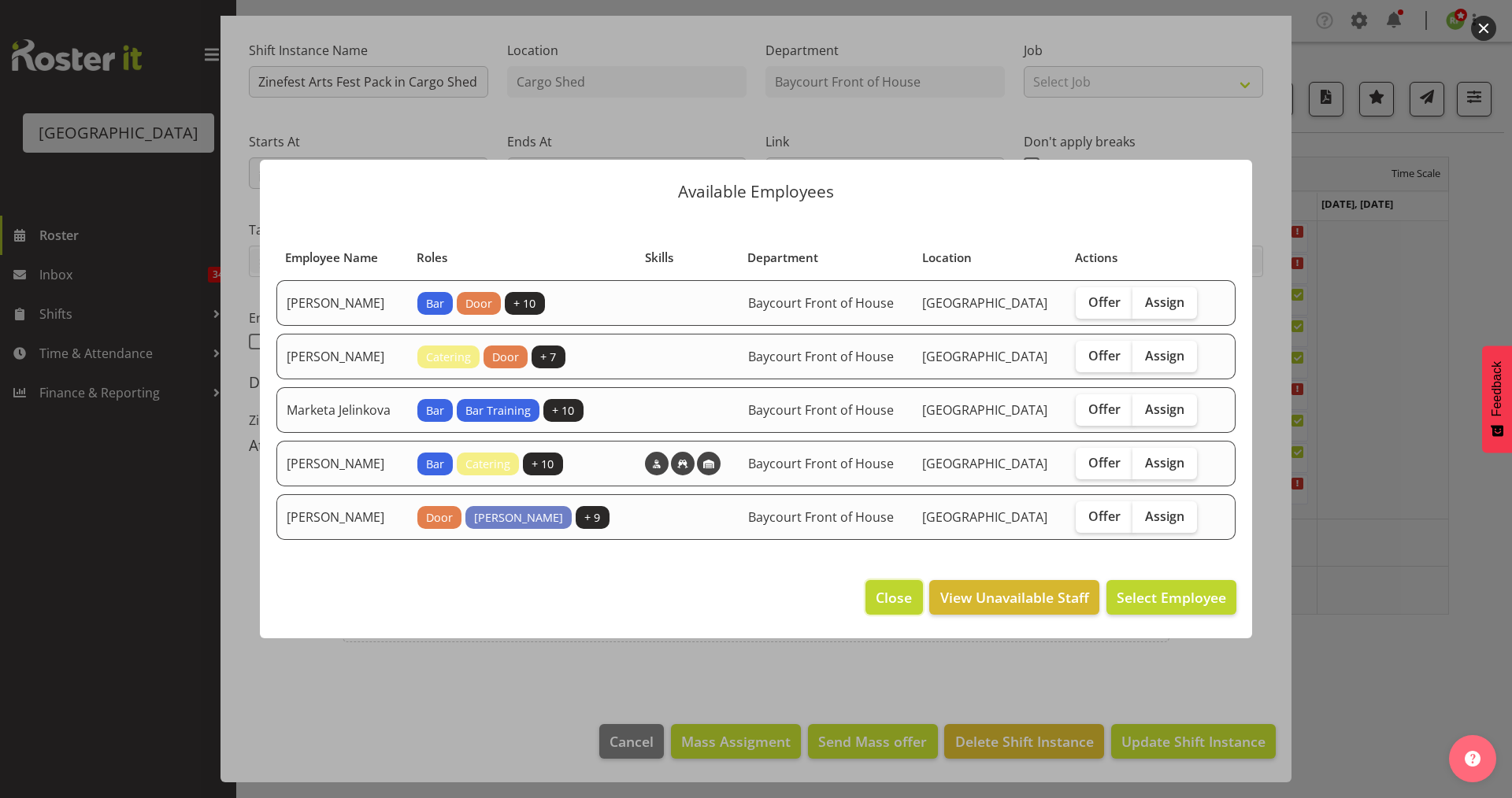
click at [878, 608] on span "Close" at bounding box center [894, 598] width 36 height 21
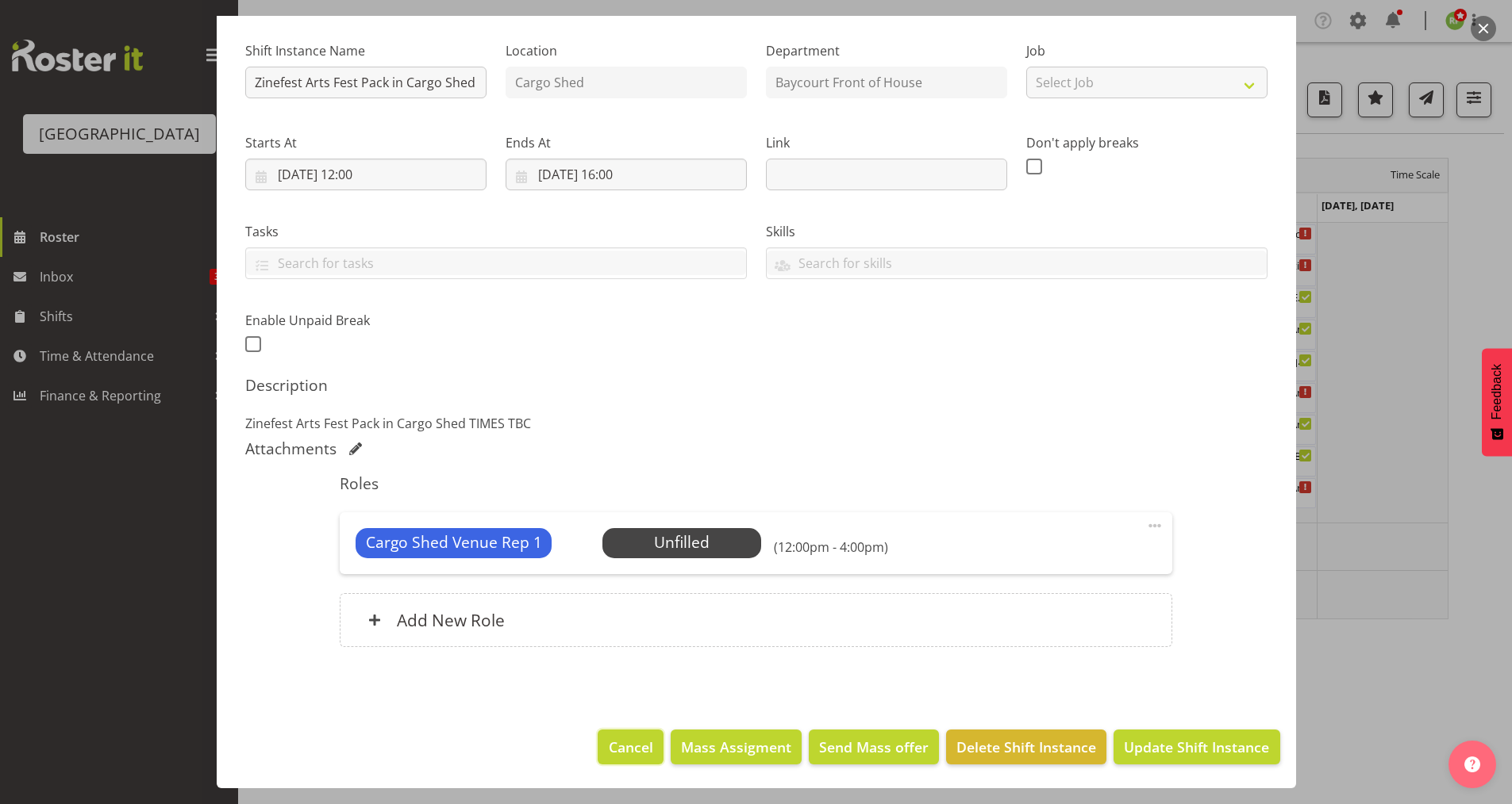
click at [613, 763] on button "Cancel" at bounding box center [630, 747] width 65 height 34
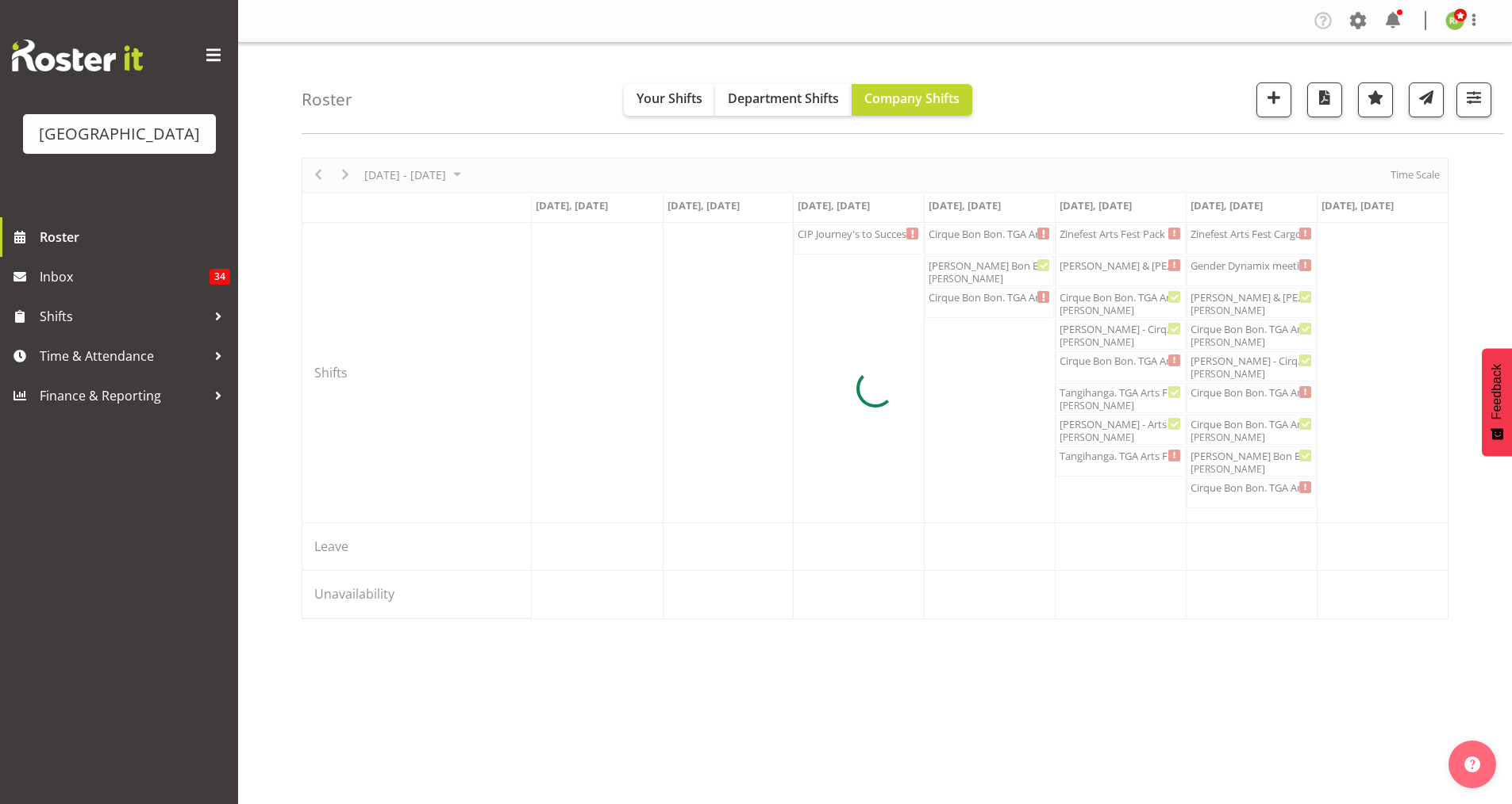
click at [846, 238] on div at bounding box center [874, 389] width 1146 height 461
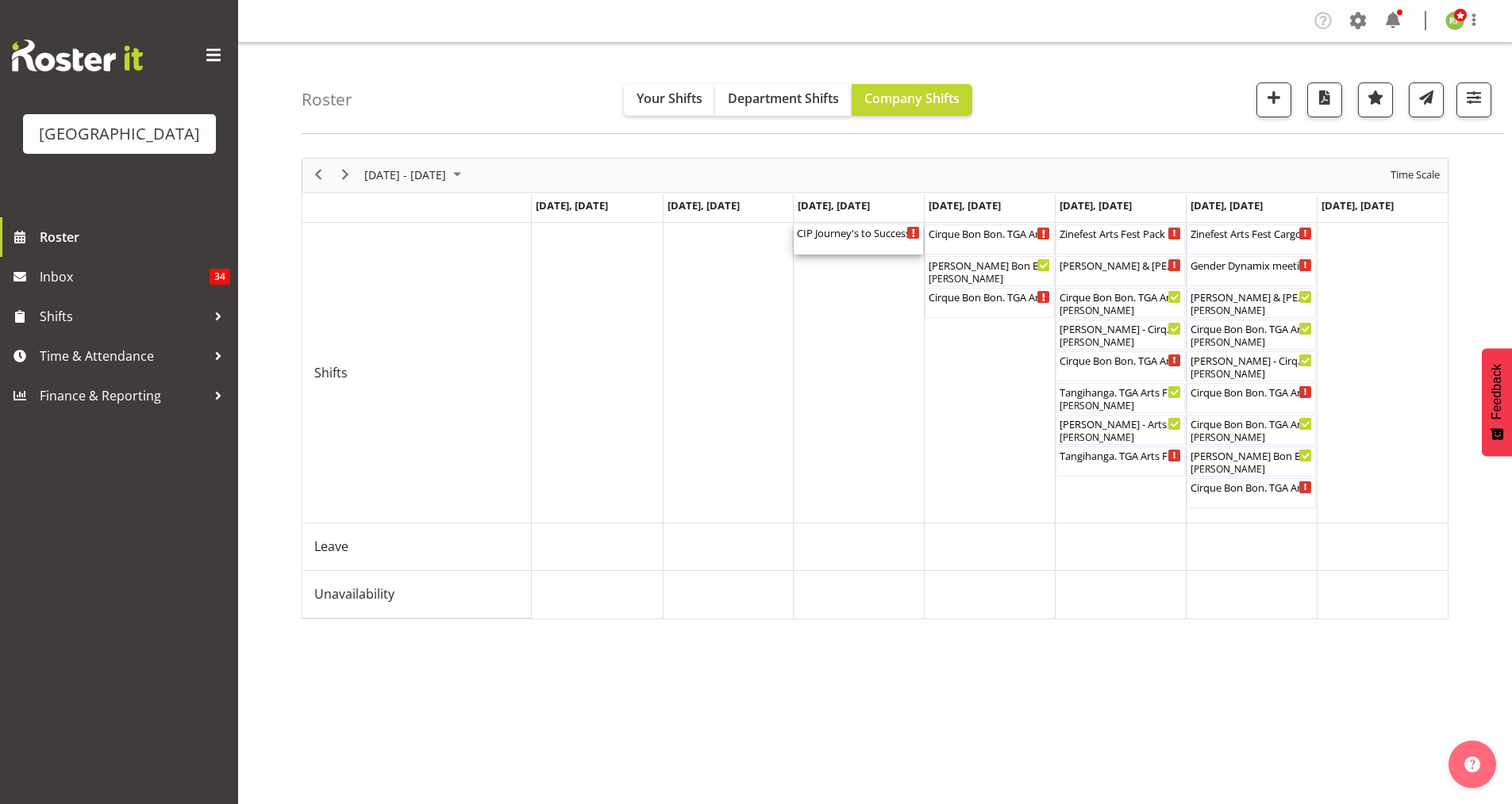
click at [847, 239] on div "CIP Journey's to Success Cargo Shed ( 02:30 PM - 07:30 PM )" at bounding box center [858, 233] width 123 height 16
click at [0, 0] on div at bounding box center [0, 0] width 0 height 0
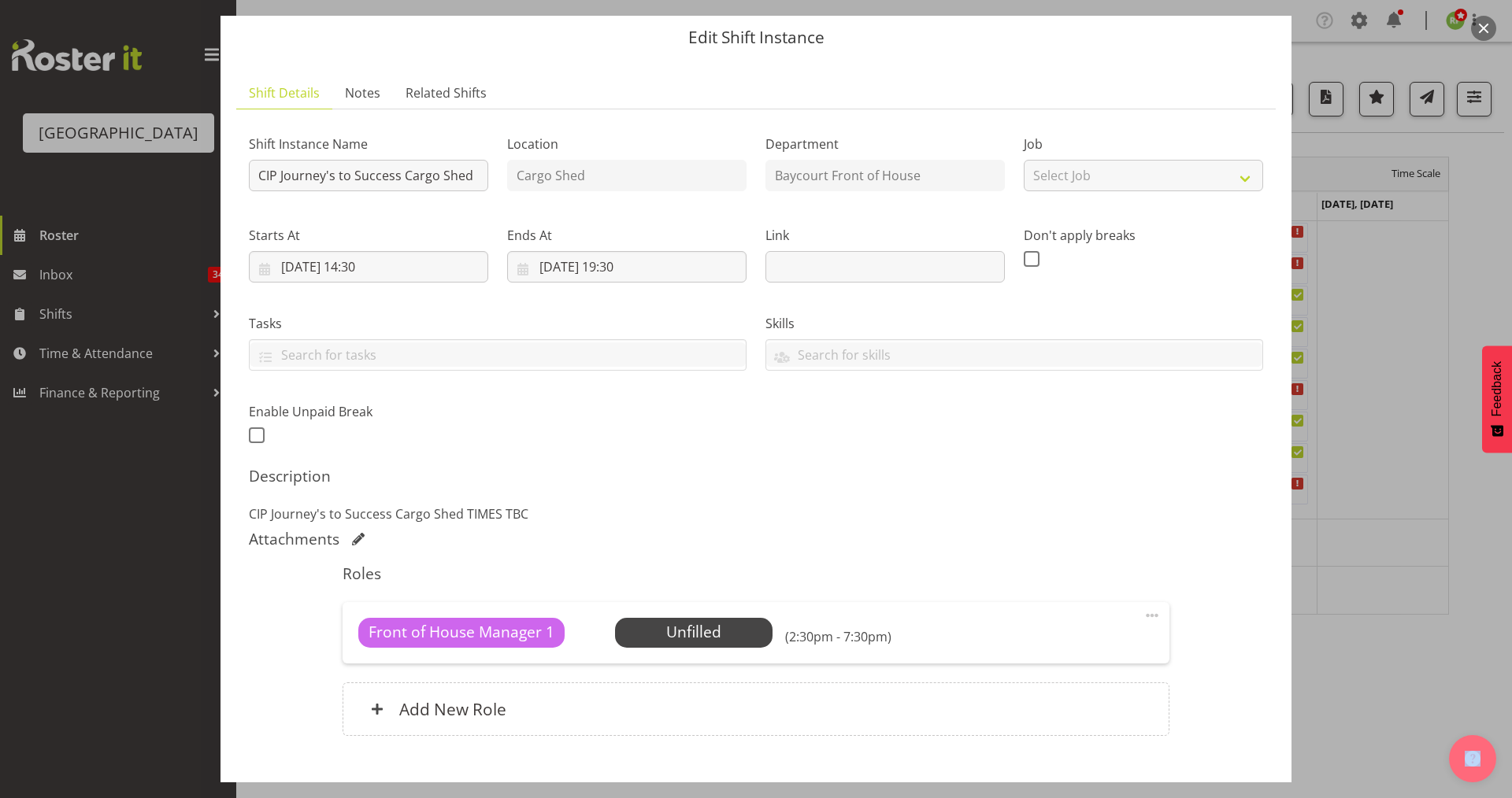
scroll to position [0, 0]
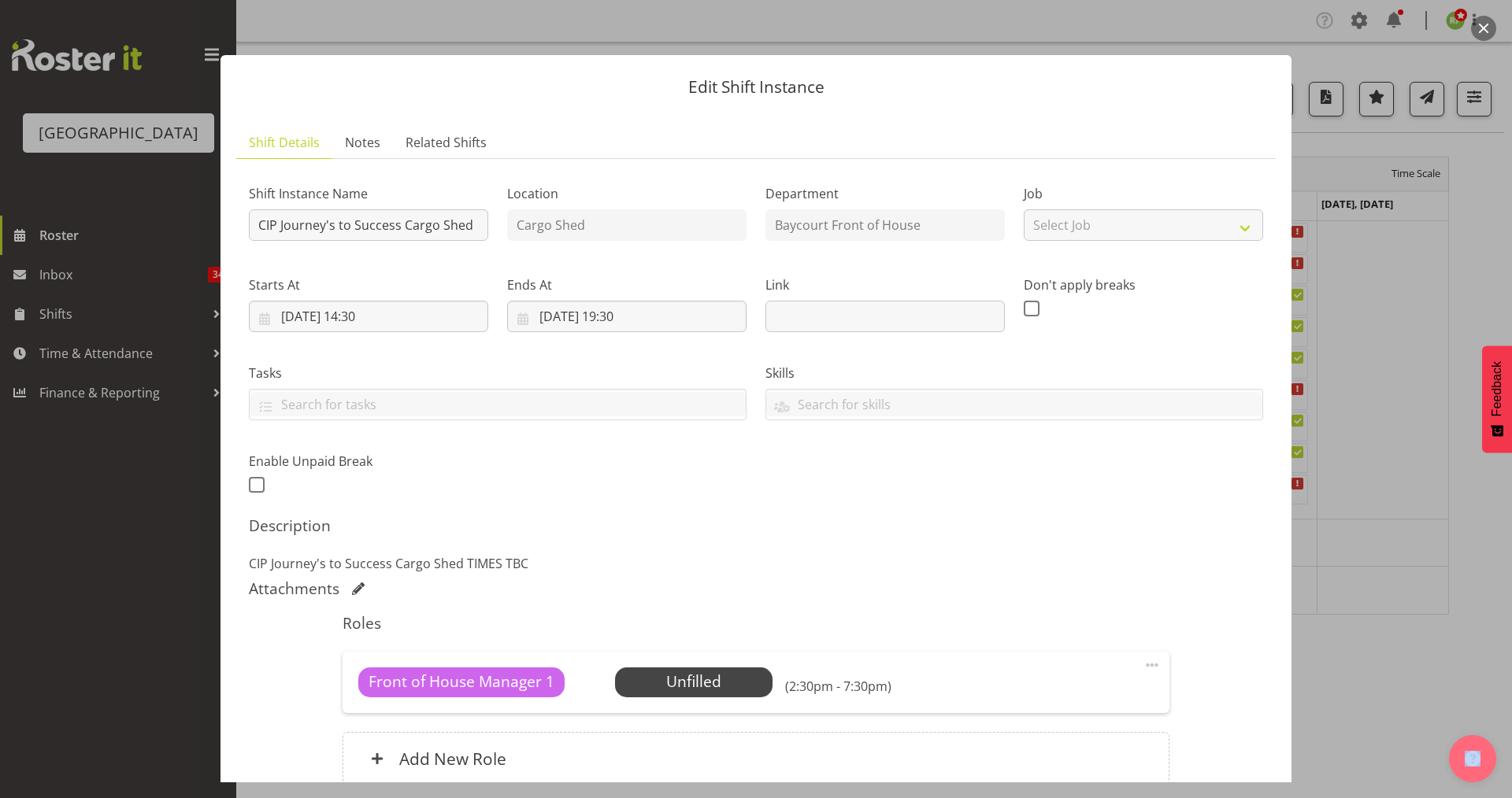
click at [1477, 31] on button "button" at bounding box center [1483, 28] width 26 height 26
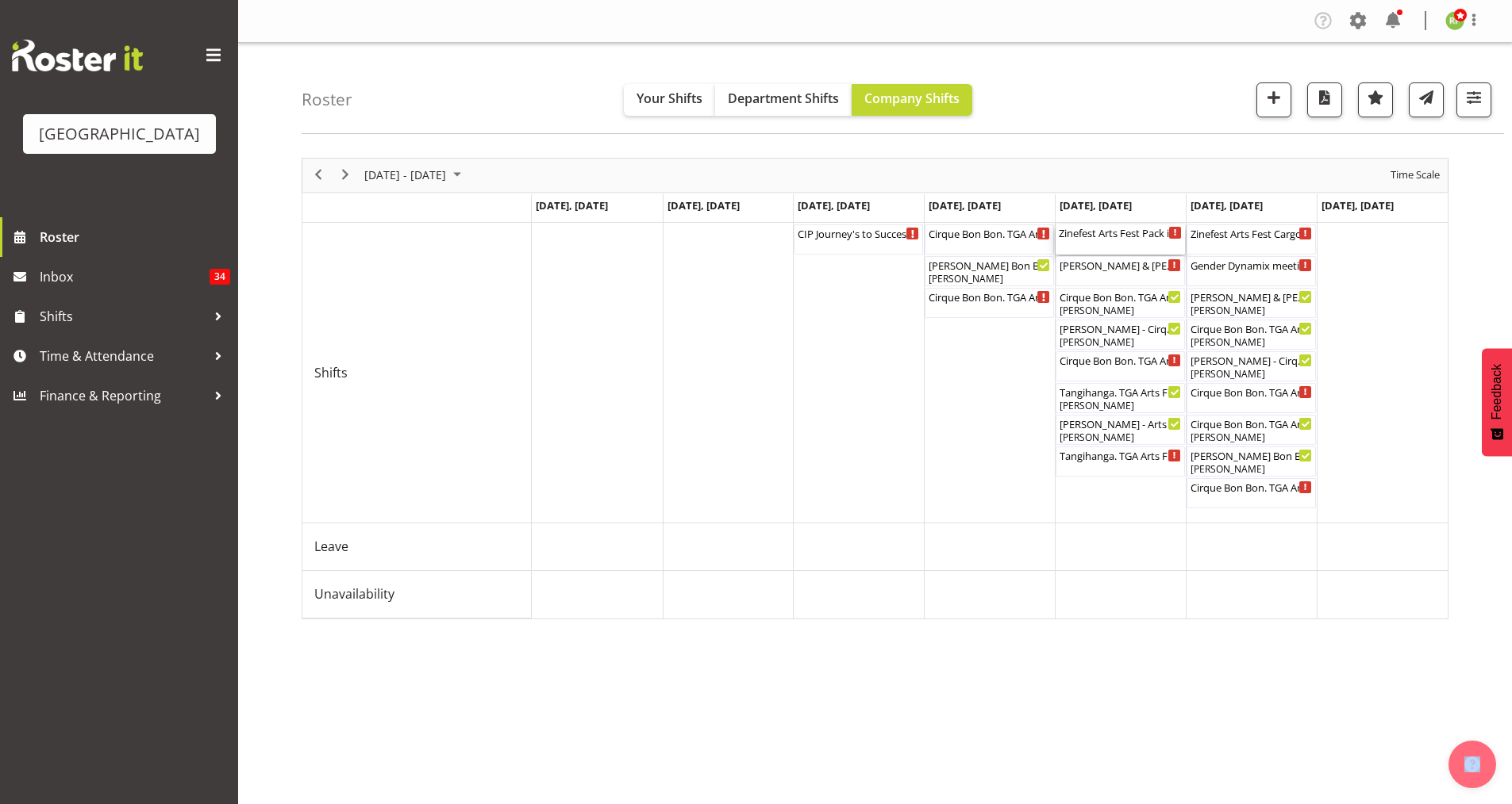
click at [1107, 238] on div "Zinefest Arts Fest Pack in Cargo Shed ( 12:00 PM - 04:00 PM )" at bounding box center [1120, 233] width 123 height 16
click at [0, 0] on div at bounding box center [0, 0] width 0 height 0
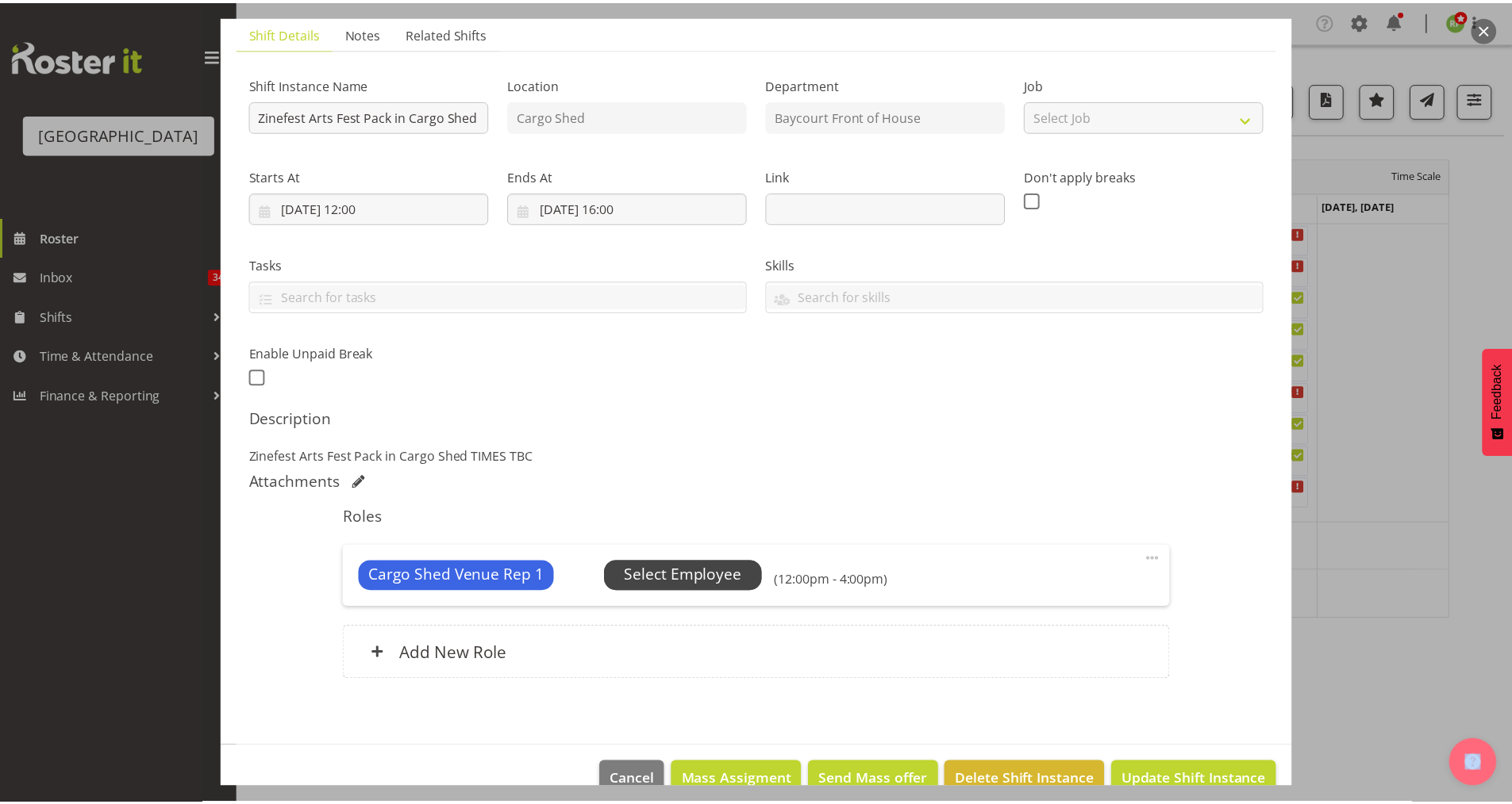
scroll to position [145, 0]
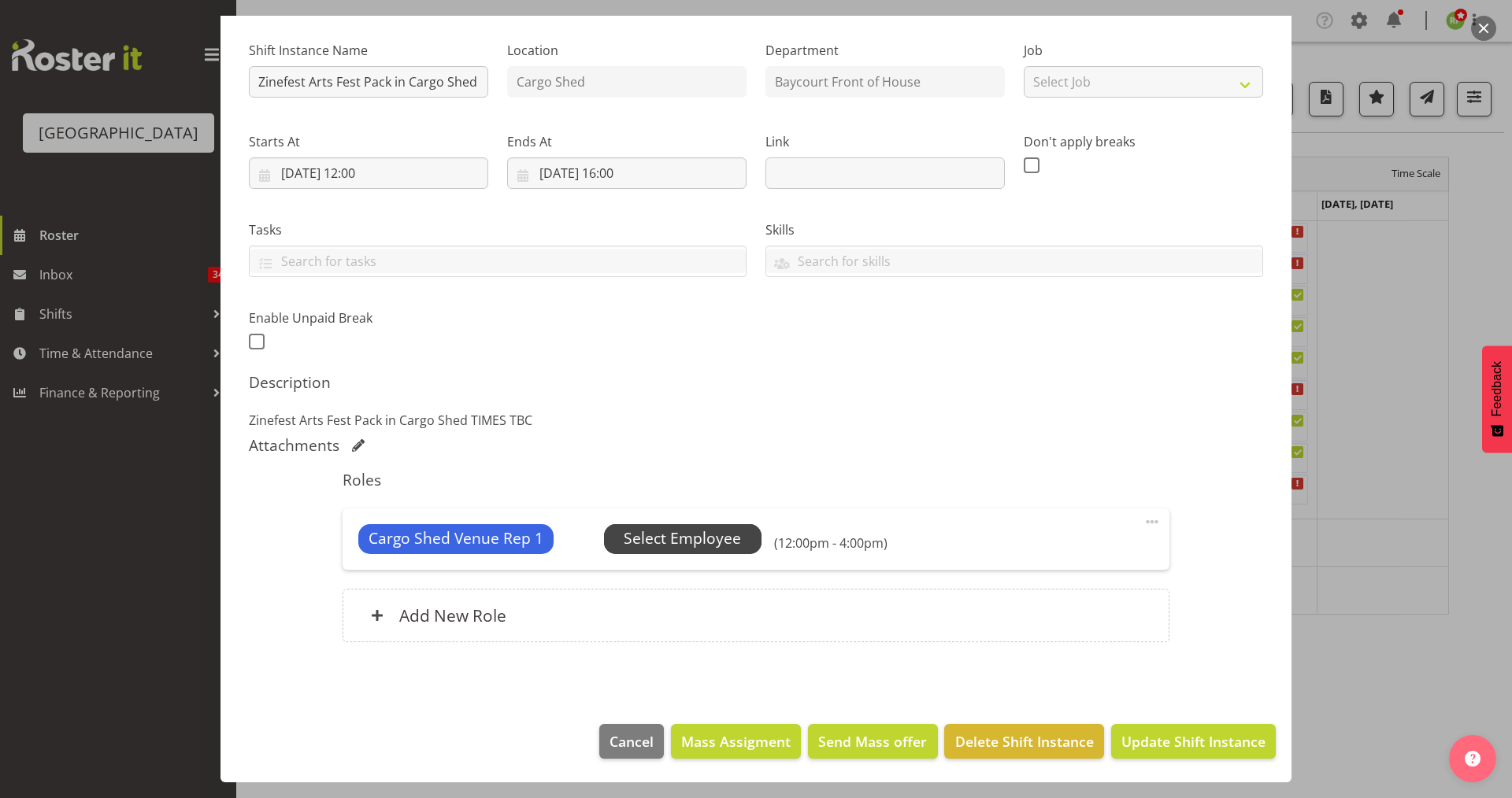
click at [687, 544] on span "Select Employee" at bounding box center [681, 539] width 117 height 23
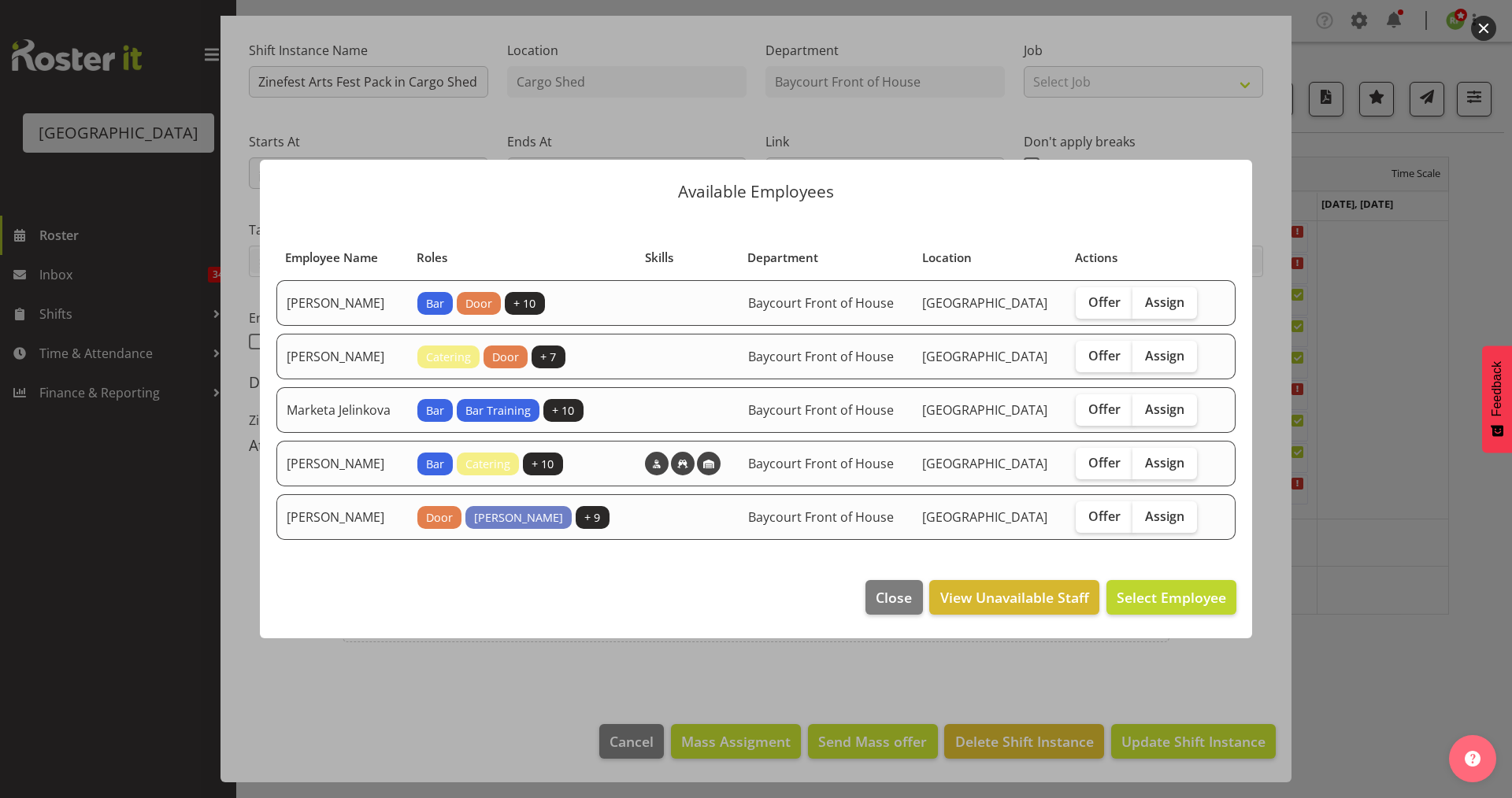
click at [1482, 36] on button "button" at bounding box center [1483, 28] width 26 height 26
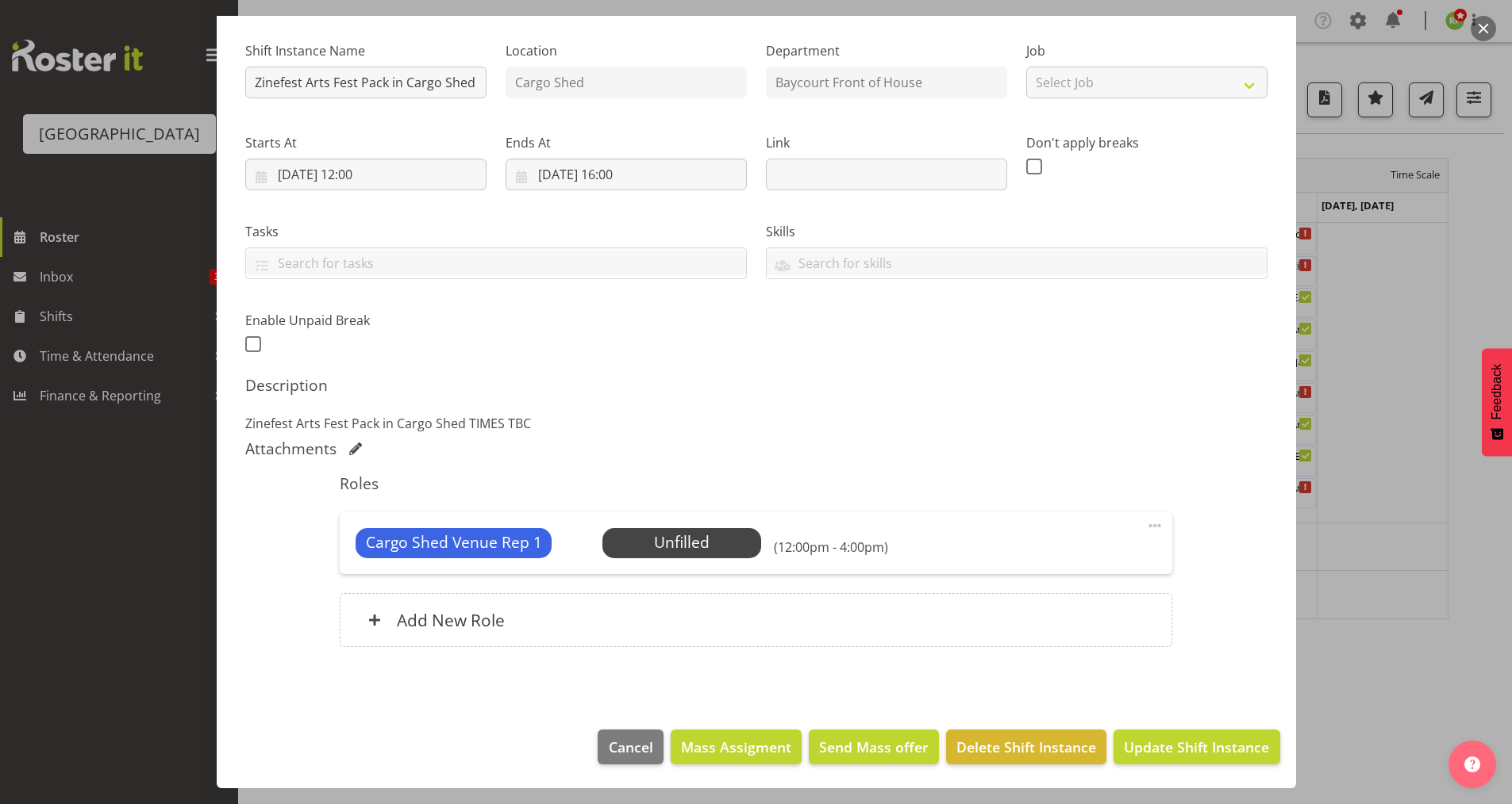
click at [1480, 31] on button "button" at bounding box center [1483, 29] width 26 height 26
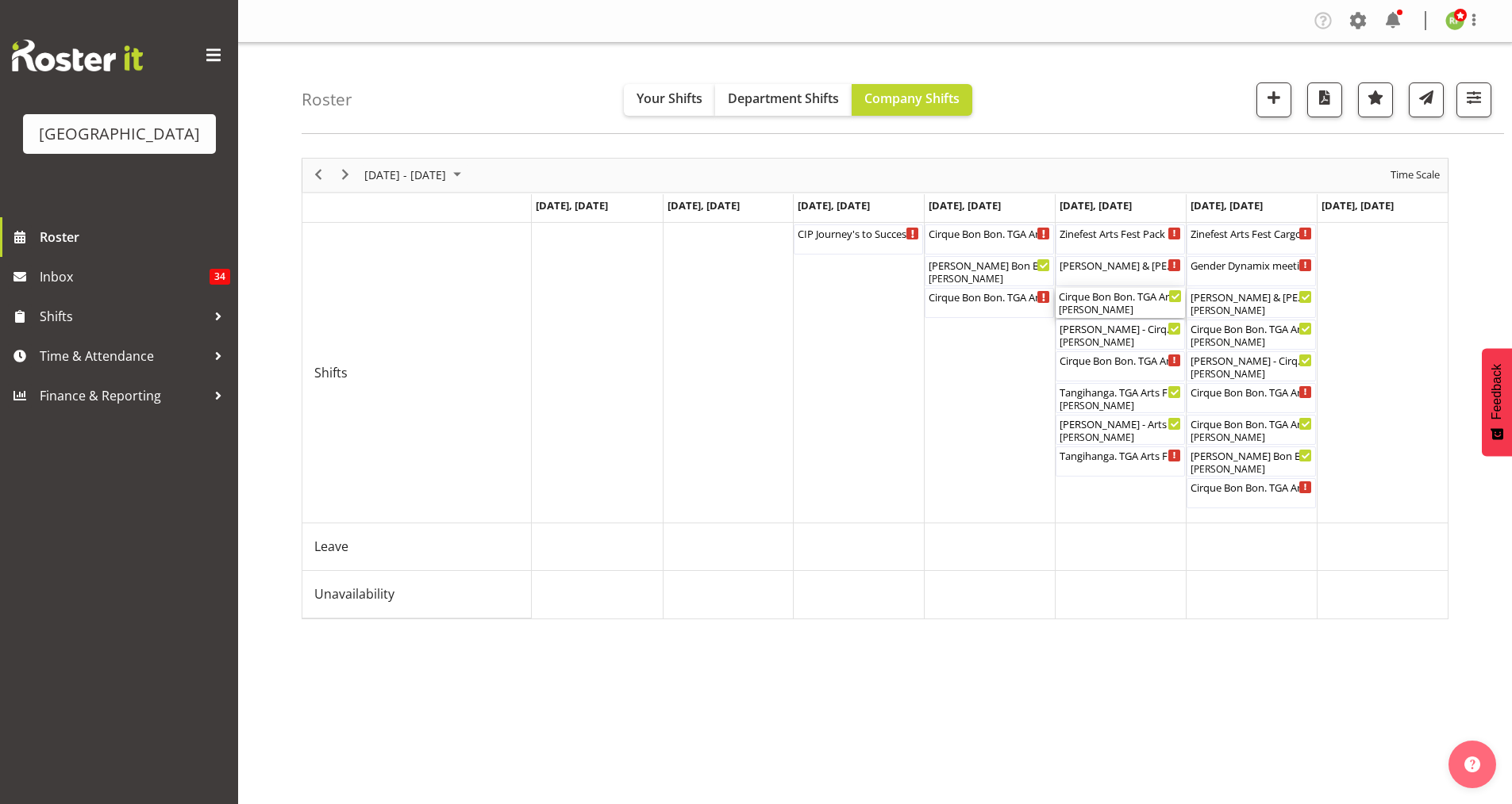
click at [1102, 303] on div "[PERSON_NAME]" at bounding box center [1120, 310] width 123 height 14
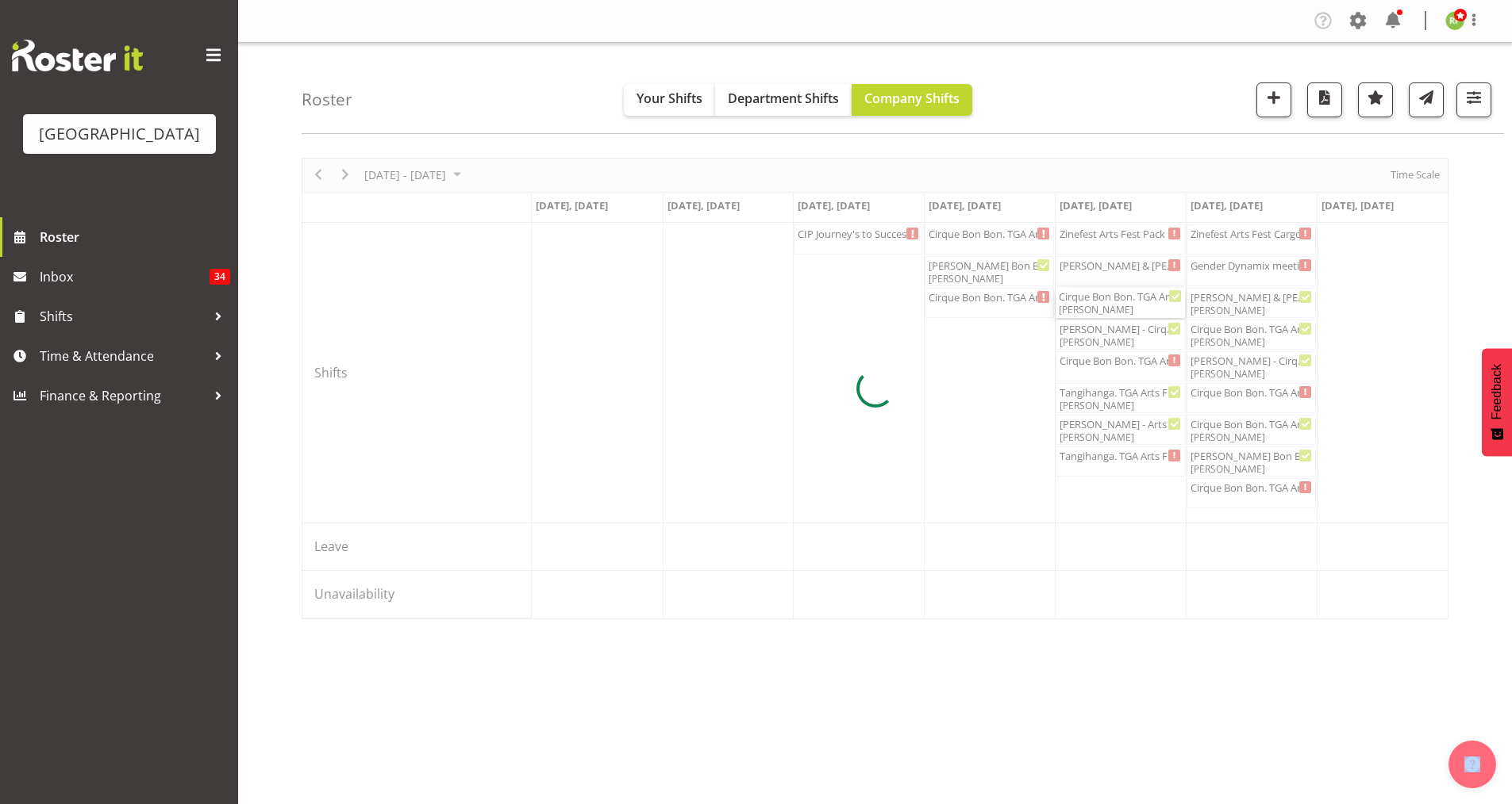
click at [1102, 303] on div at bounding box center [874, 389] width 1146 height 461
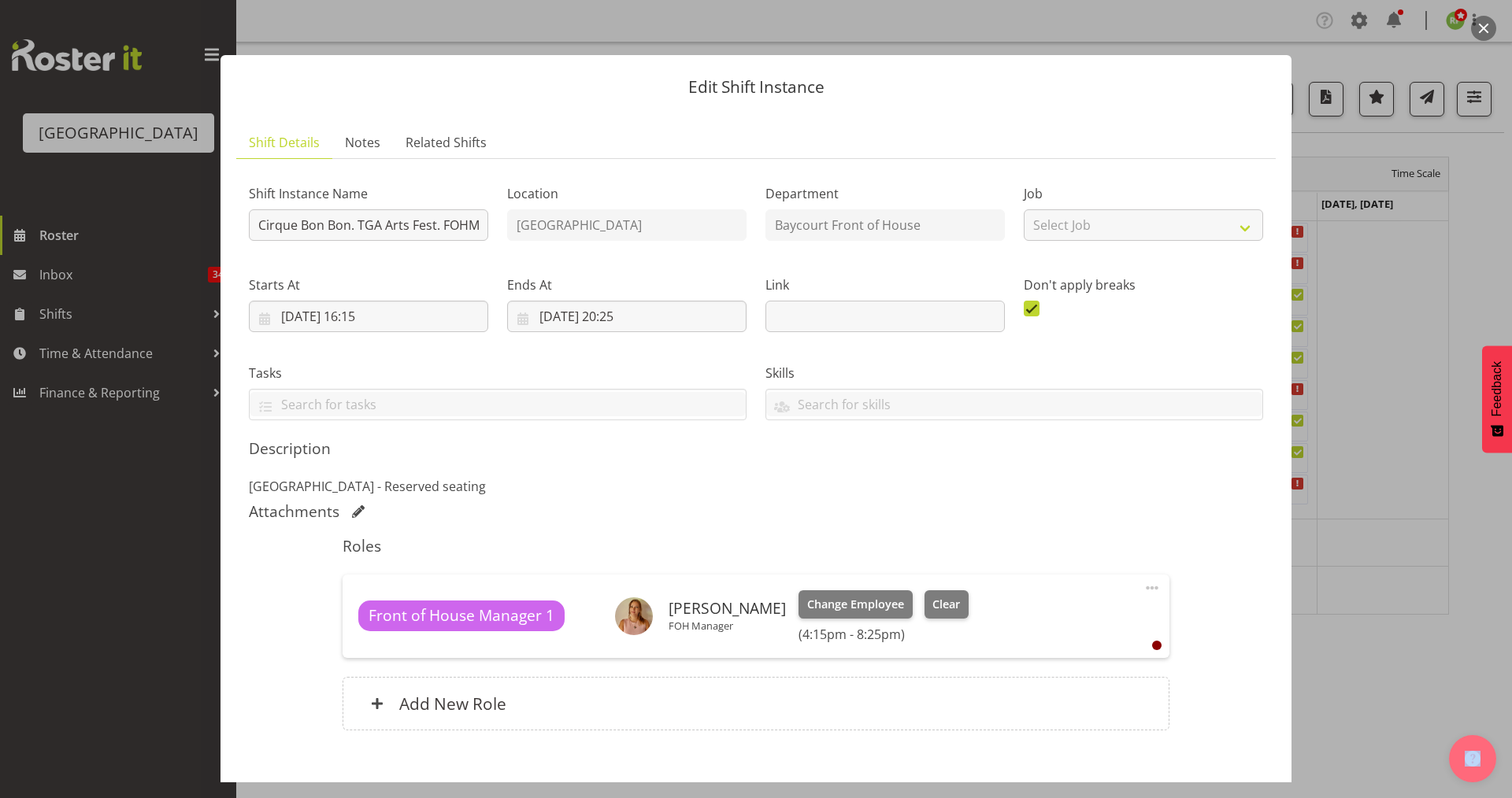
click at [1485, 28] on button "button" at bounding box center [1483, 28] width 26 height 26
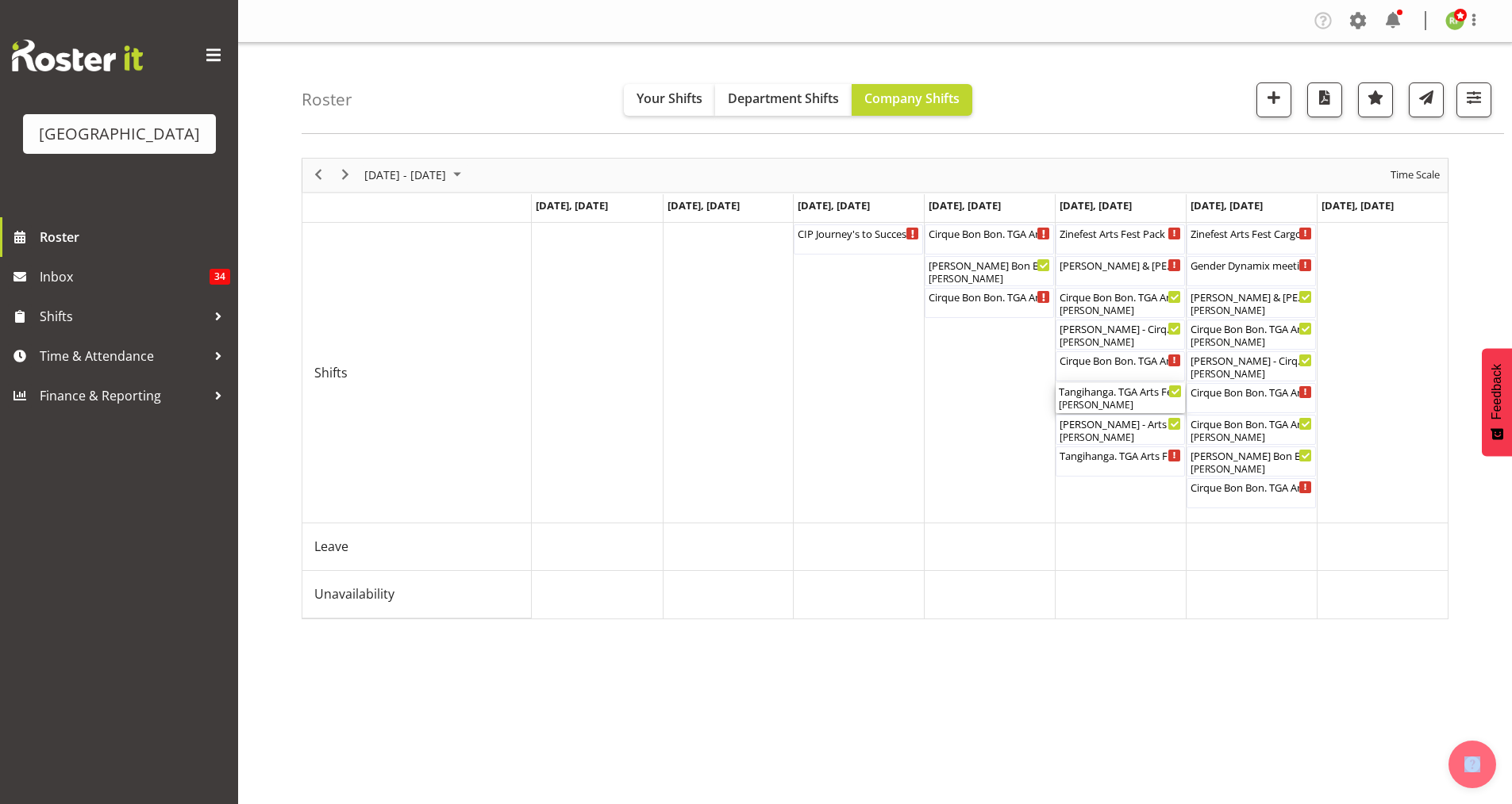
click at [1098, 389] on div "Tangihanga. TGA Arts Fest. FOHM Shift ( 06:00 PM - 09:30 PM )" at bounding box center [1120, 391] width 123 height 16
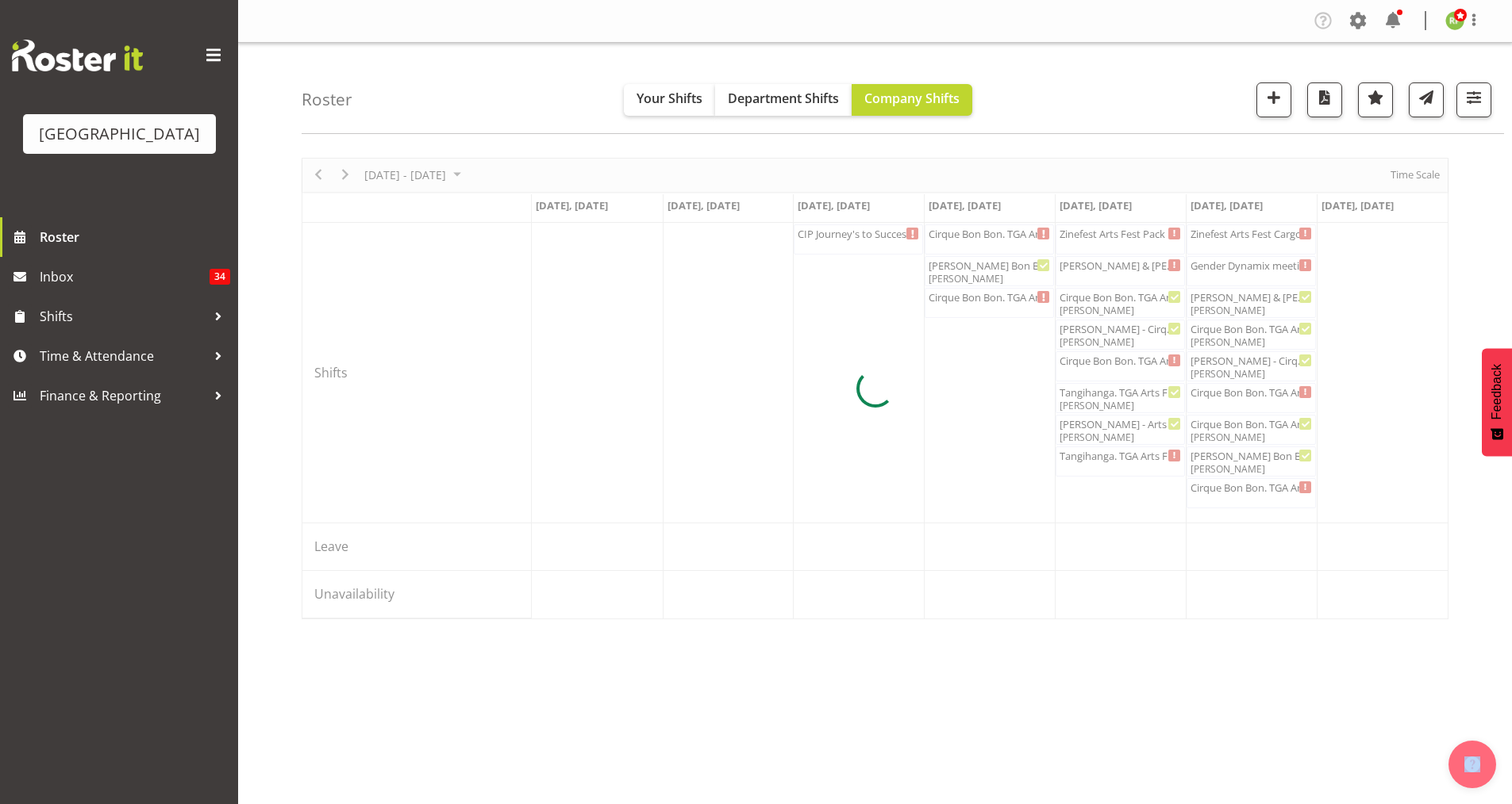
click at [1098, 389] on div at bounding box center [874, 389] width 1146 height 461
click at [1098, 390] on div at bounding box center [874, 389] width 1146 height 461
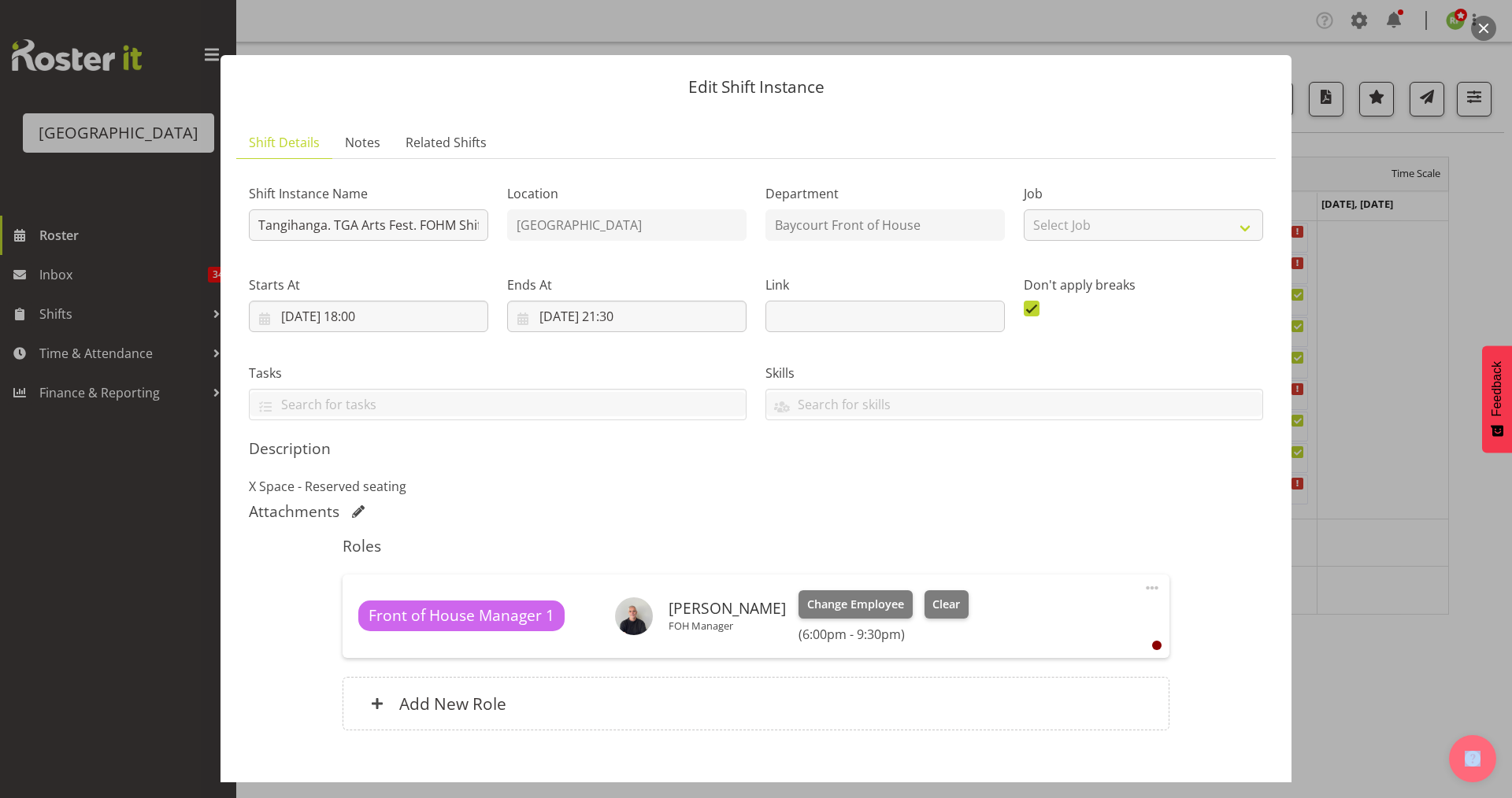
click at [1487, 26] on button "button" at bounding box center [1483, 28] width 26 height 26
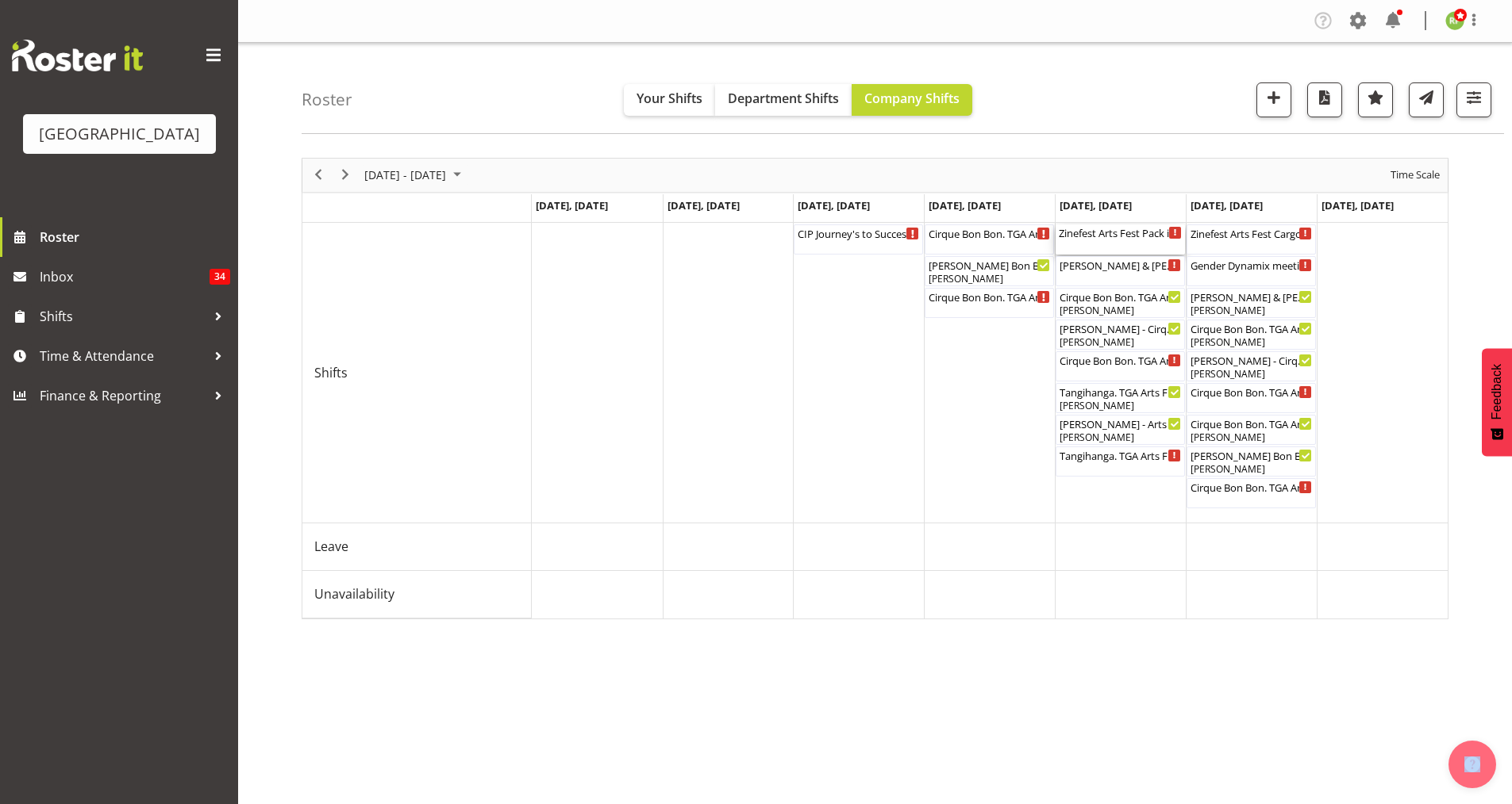
click at [1128, 244] on div "Zinefest Arts Fest Pack in Cargo Shed ( 12:00 PM - 04:00 PM )" at bounding box center [1120, 239] width 123 height 30
click at [0, 0] on div at bounding box center [0, 0] width 0 height 0
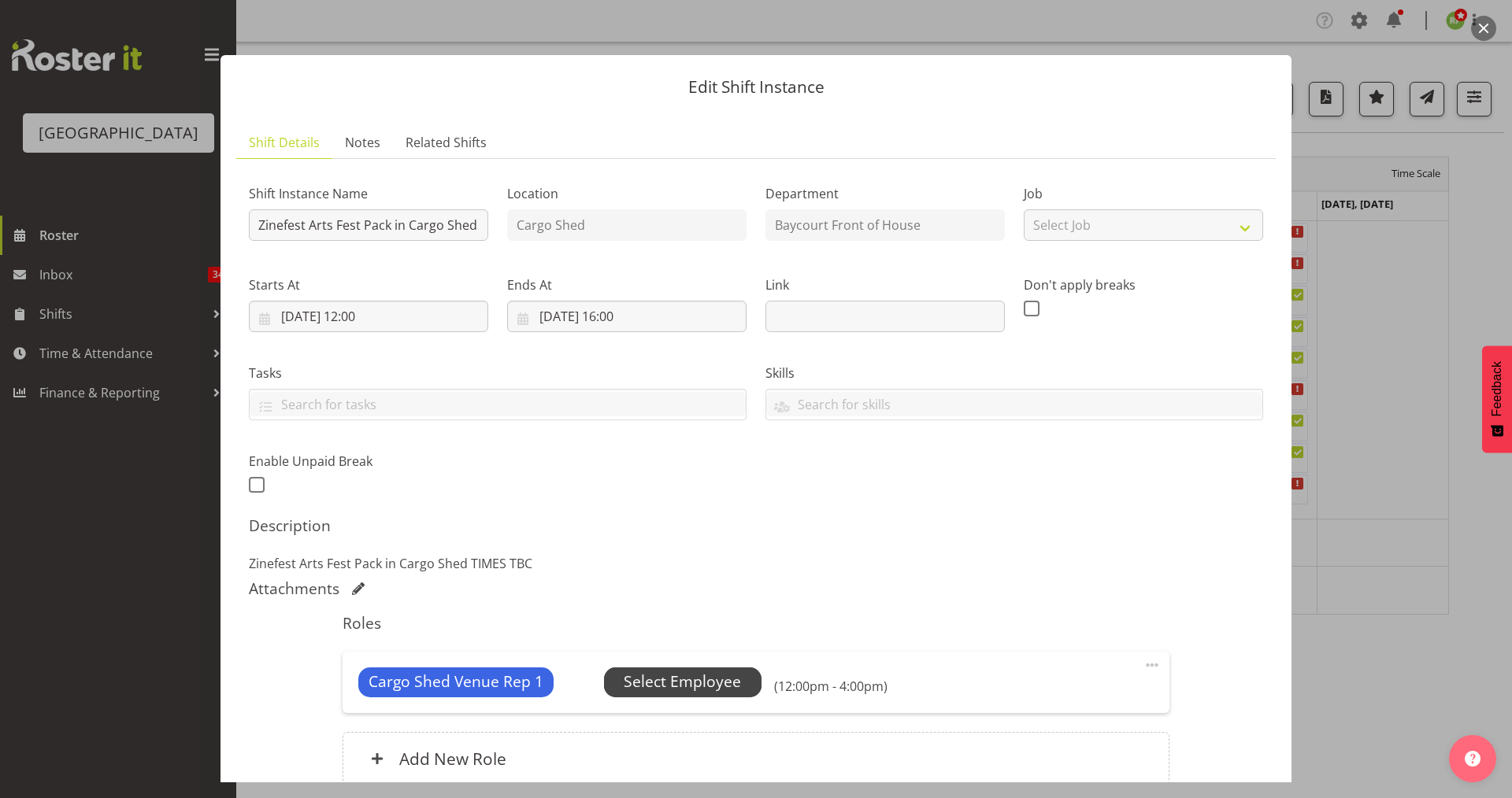
click at [671, 669] on span "Select Employee" at bounding box center [683, 682] width 158 height 29
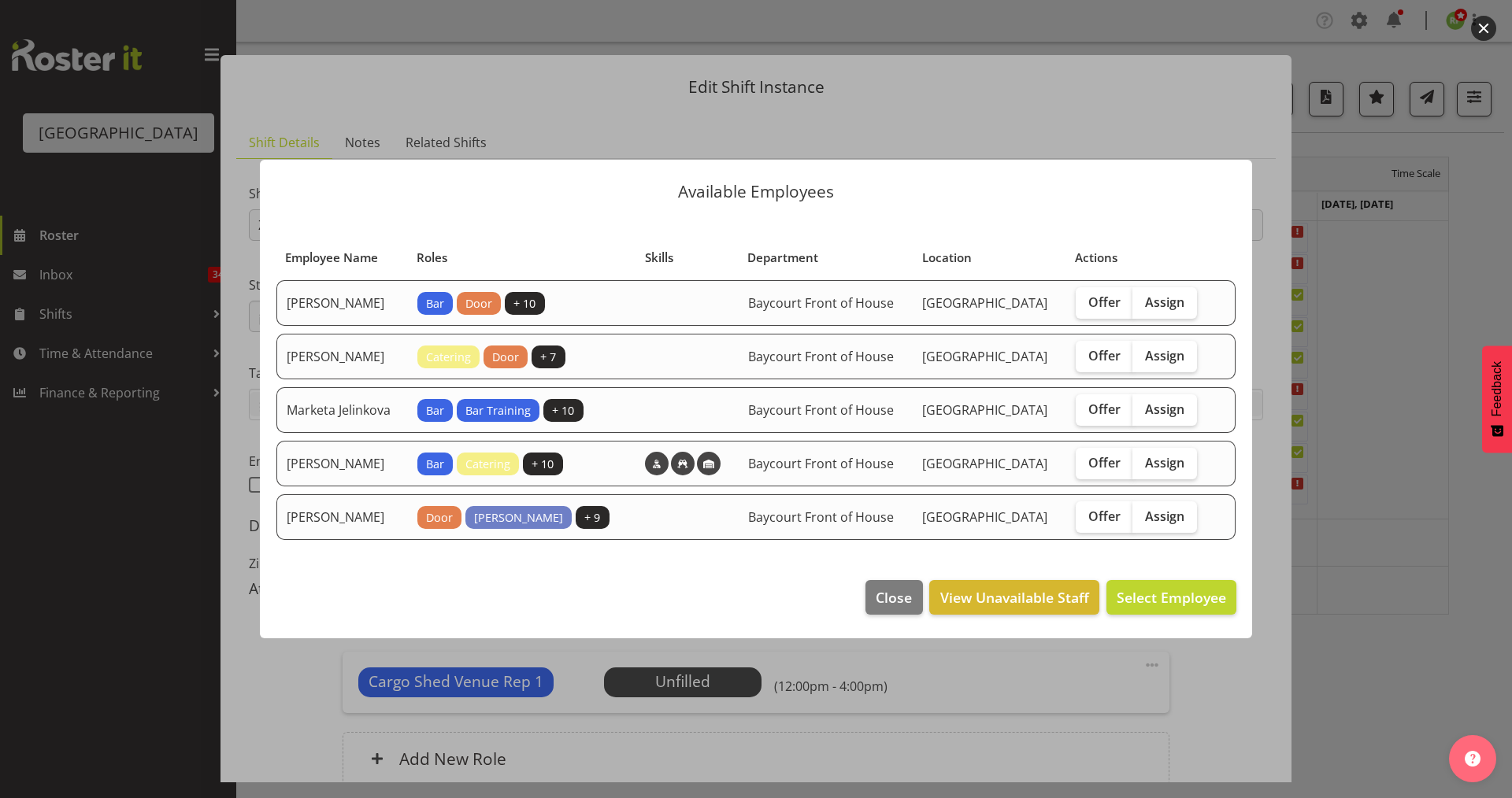
click at [1234, 280] on td at bounding box center [1225, 303] width 21 height 46
click at [1184, 294] on span "Assign" at bounding box center [1164, 302] width 39 height 16
click at [1142, 296] on input "Assign" at bounding box center [1138, 301] width 10 height 10
checkbox input "true"
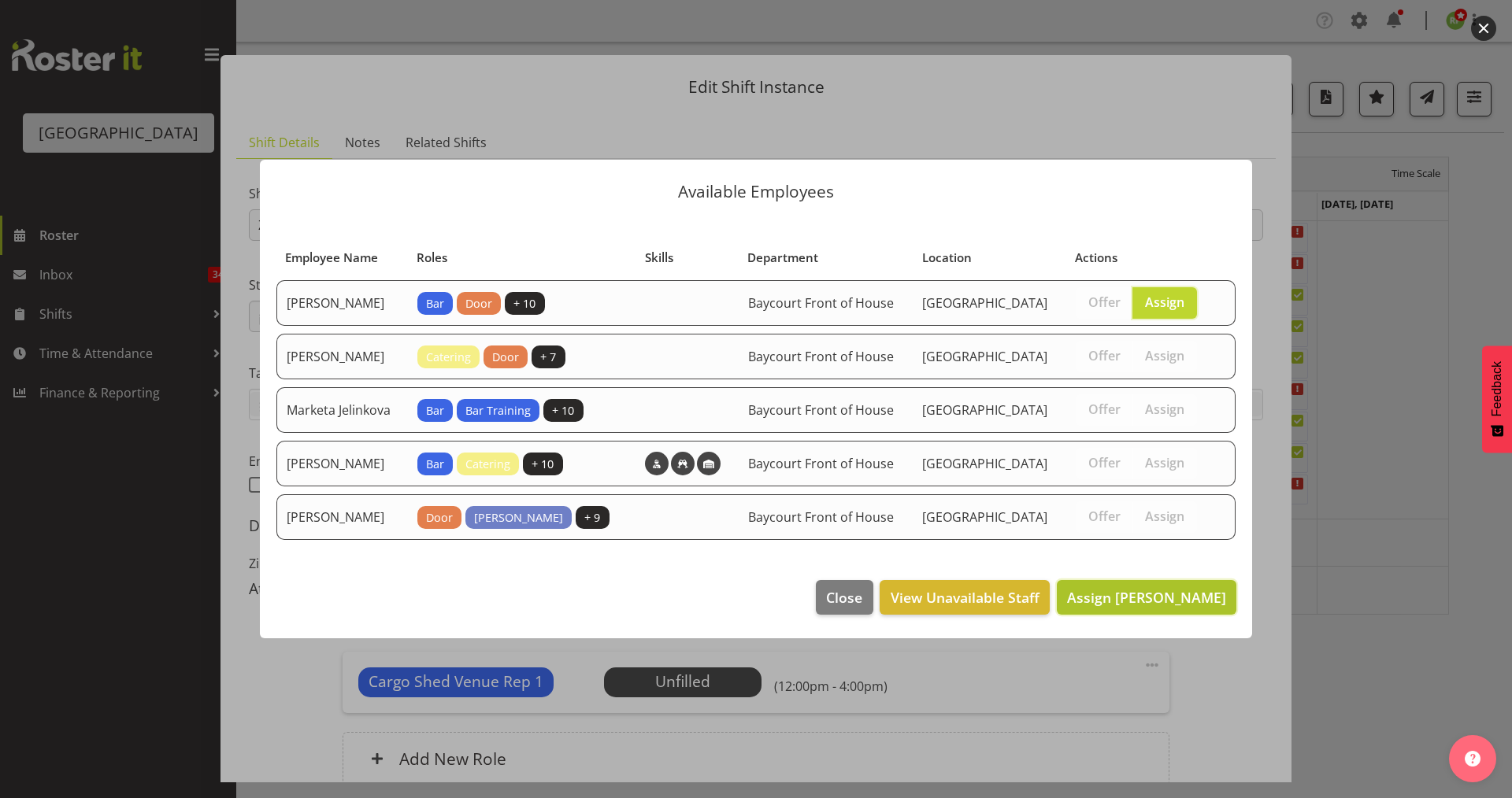
click at [1141, 607] on span "Assign [PERSON_NAME]" at bounding box center [1146, 598] width 159 height 19
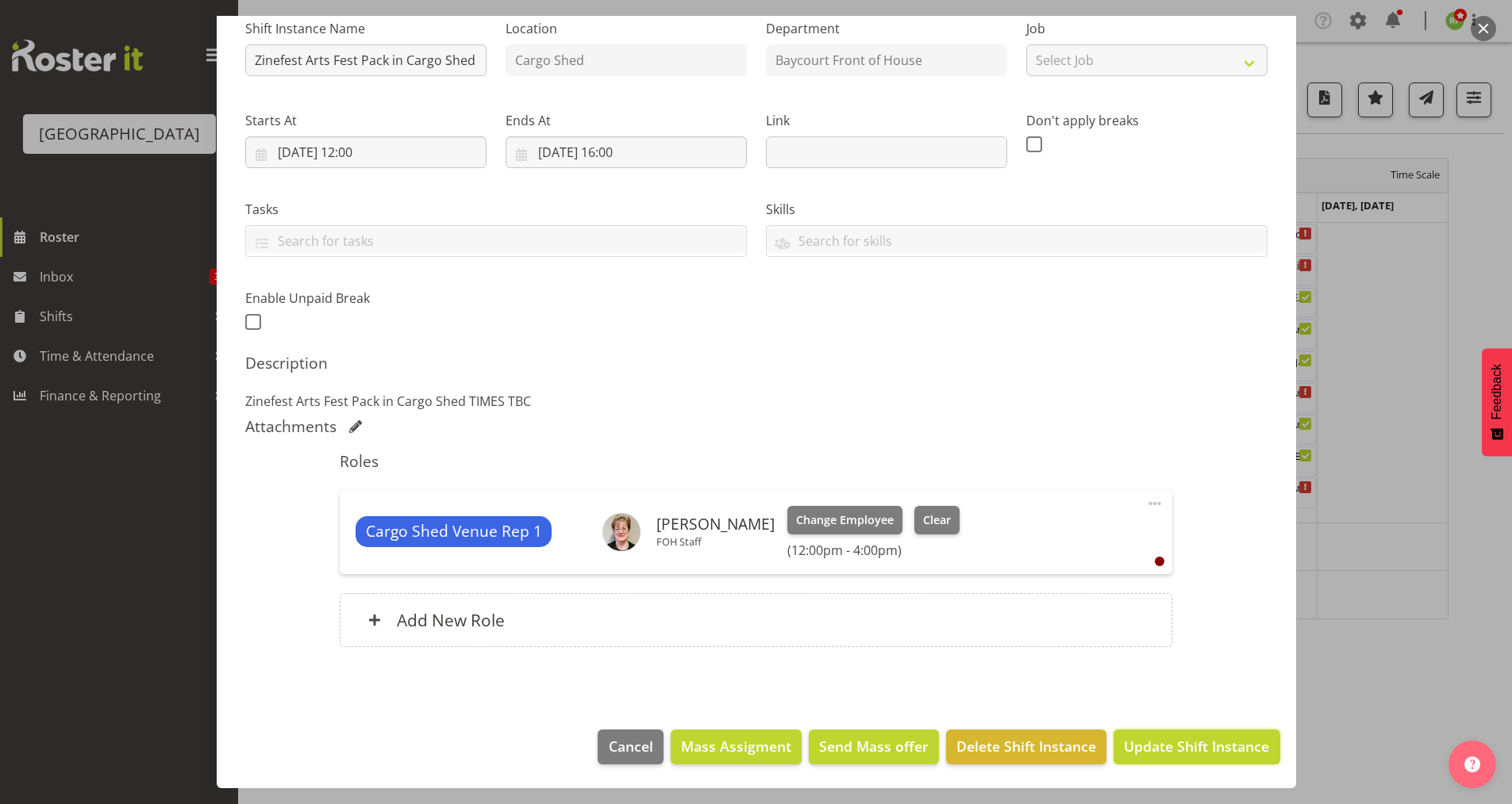
drag, startPoint x: 1158, startPoint y: 750, endPoint x: 1200, endPoint y: 718, distance: 52.8
click at [1158, 749] on span "Update Shift Instance" at bounding box center [1196, 747] width 146 height 21
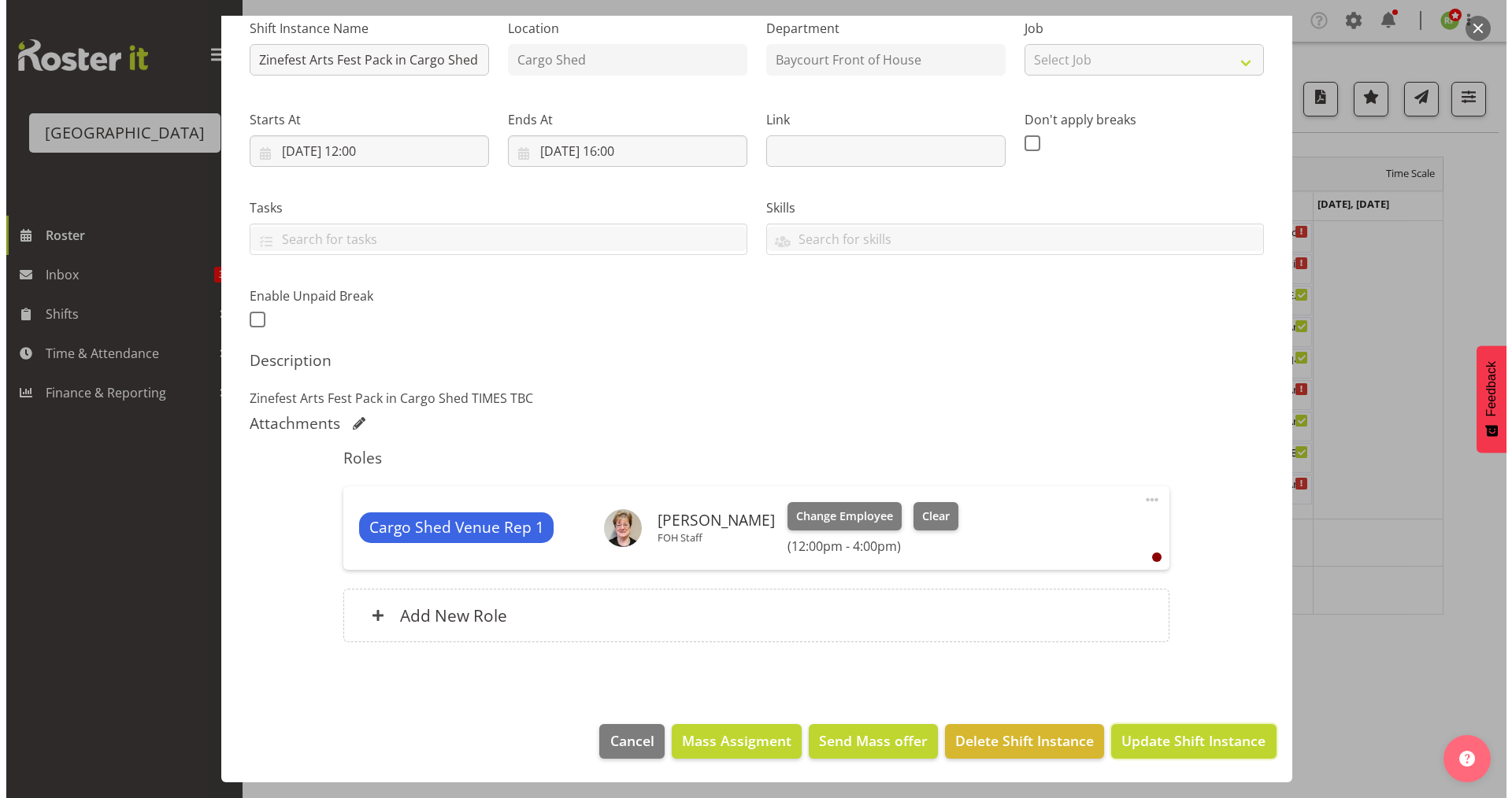
scroll to position [103, 0]
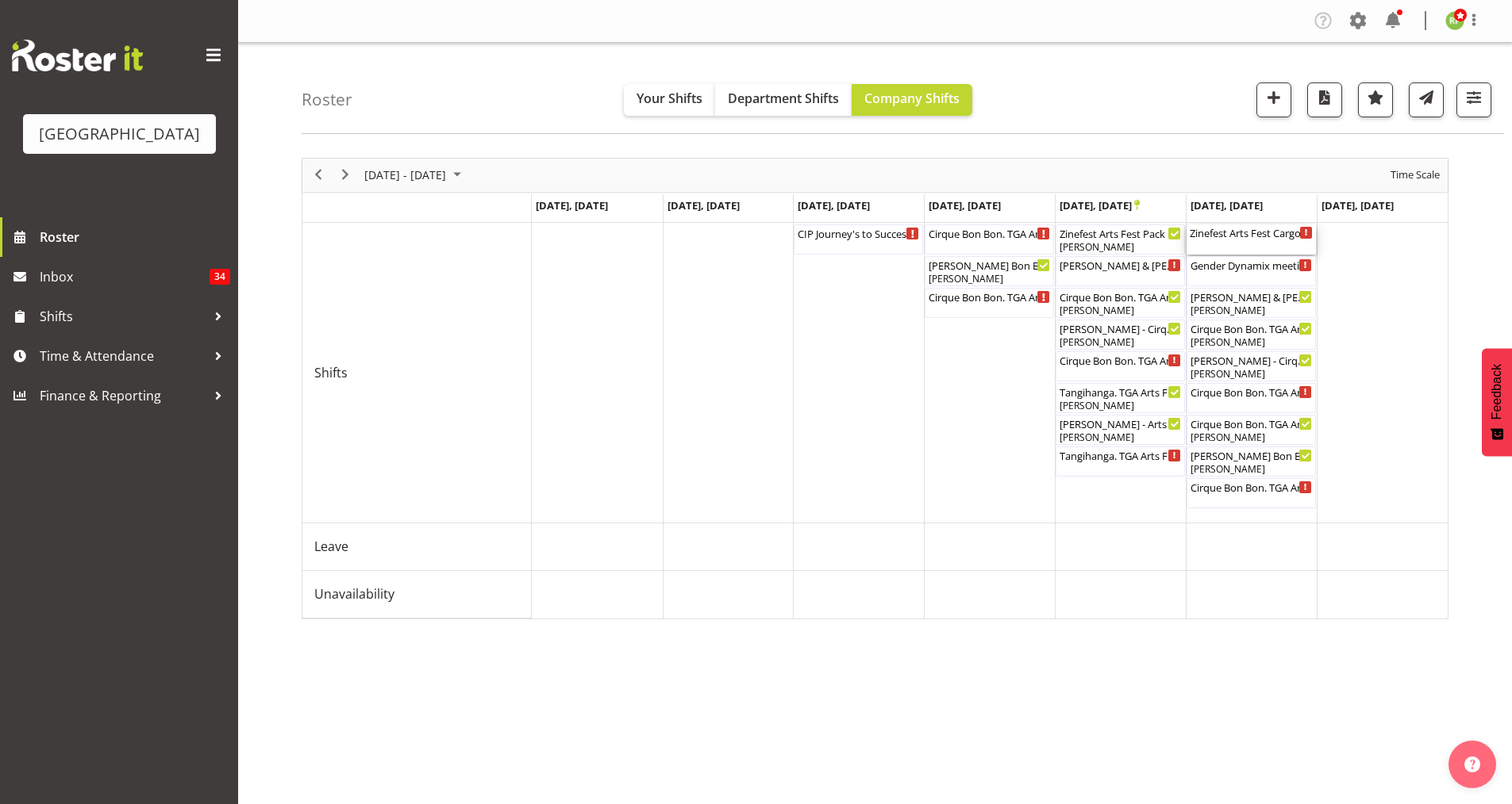
click at [1236, 238] on div "Zinefest Arts Fest Cargo Shed ( 08:00 AM - 05:00 PM )" at bounding box center [1251, 233] width 123 height 16
click at [1236, 238] on div at bounding box center [874, 389] width 1146 height 461
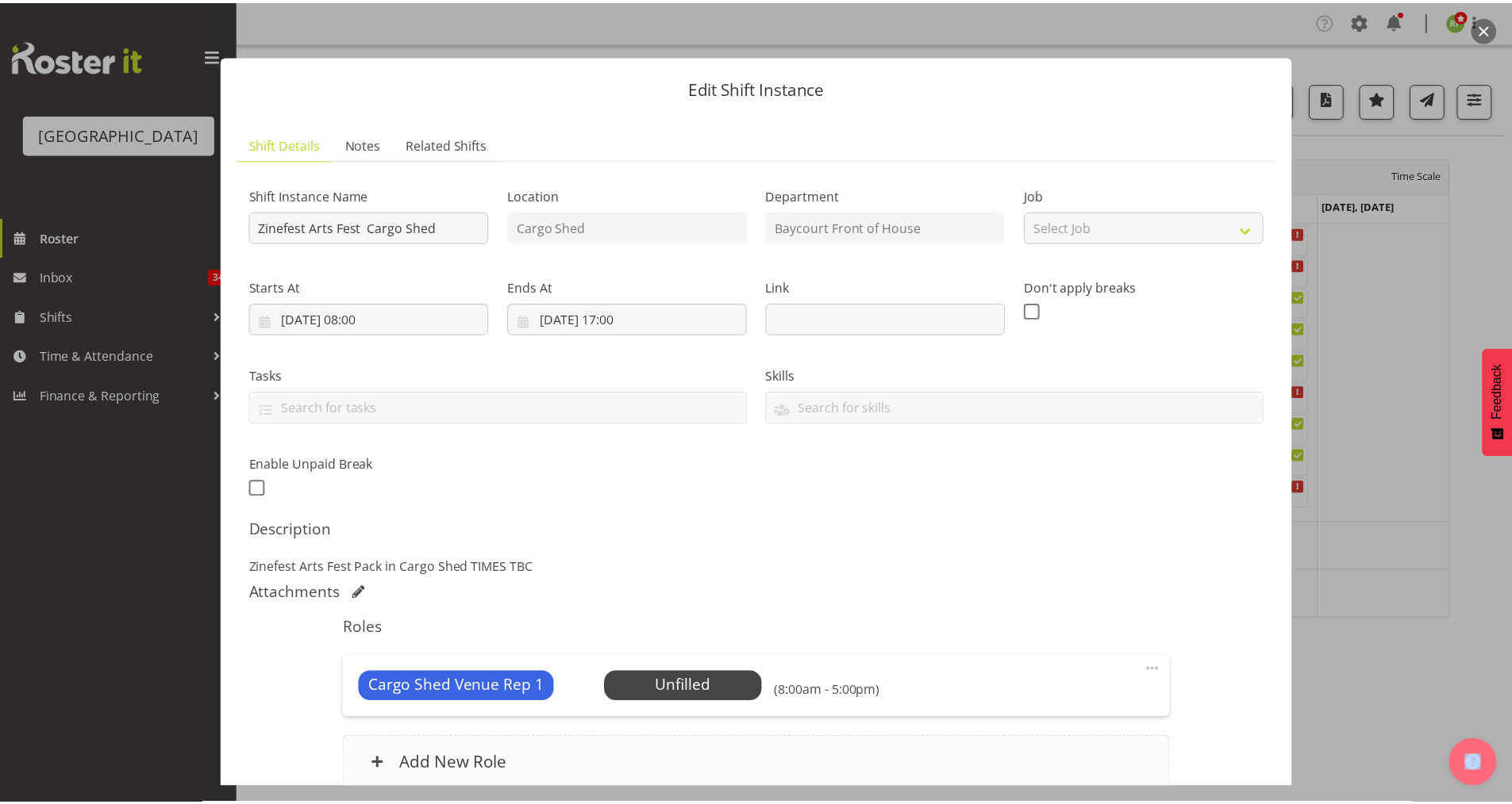
scroll to position [145, 0]
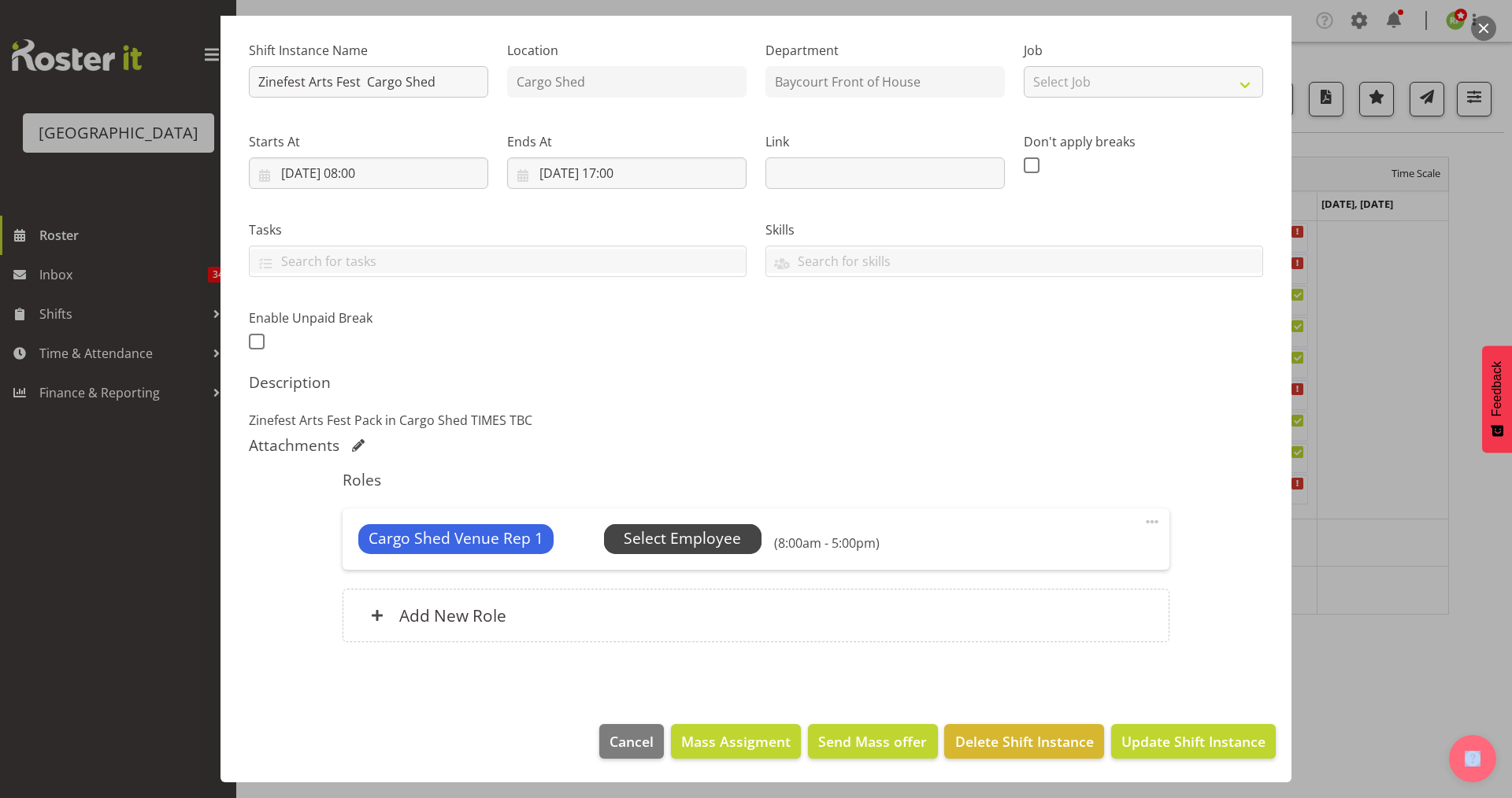
click at [716, 534] on span "Select Employee" at bounding box center [681, 539] width 117 height 23
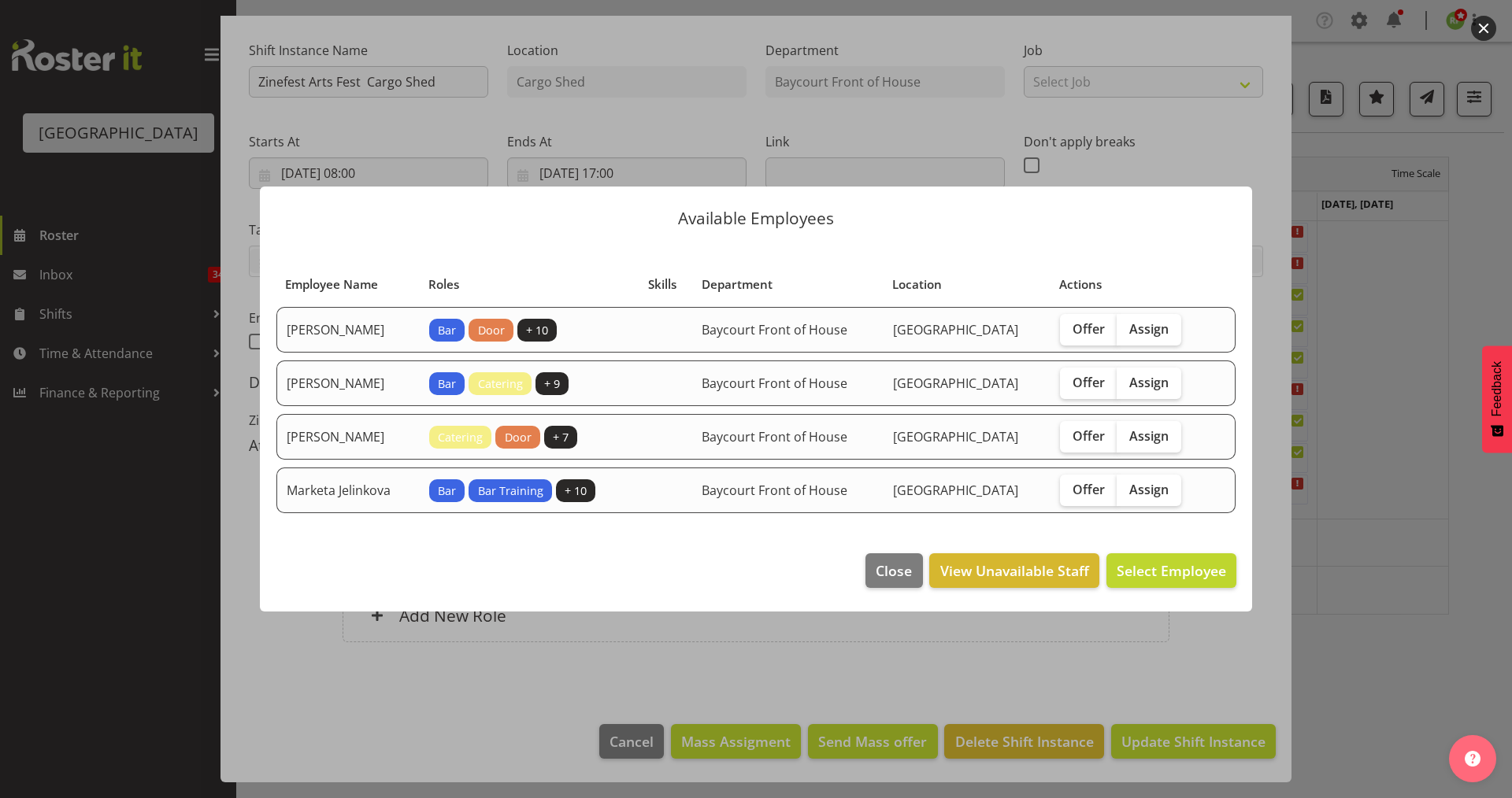
drag, startPoint x: 1165, startPoint y: 329, endPoint x: 1162, endPoint y: 358, distance: 29.2
click at [1165, 332] on span "Assign" at bounding box center [1148, 329] width 39 height 16
click at [1127, 332] on input "Assign" at bounding box center [1121, 329] width 10 height 10
checkbox input "true"
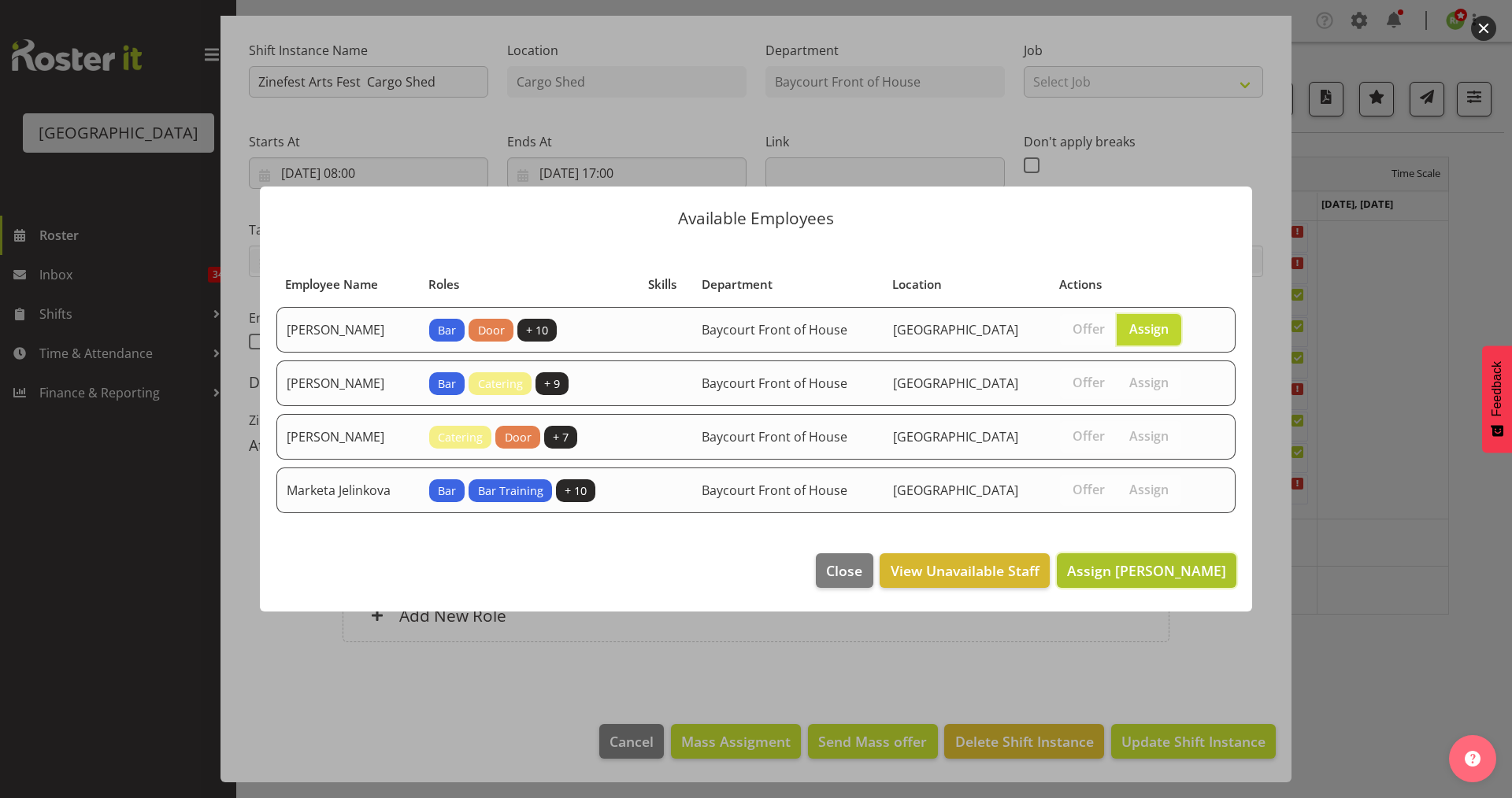
click at [1137, 579] on span "Assign [PERSON_NAME]" at bounding box center [1146, 571] width 159 height 19
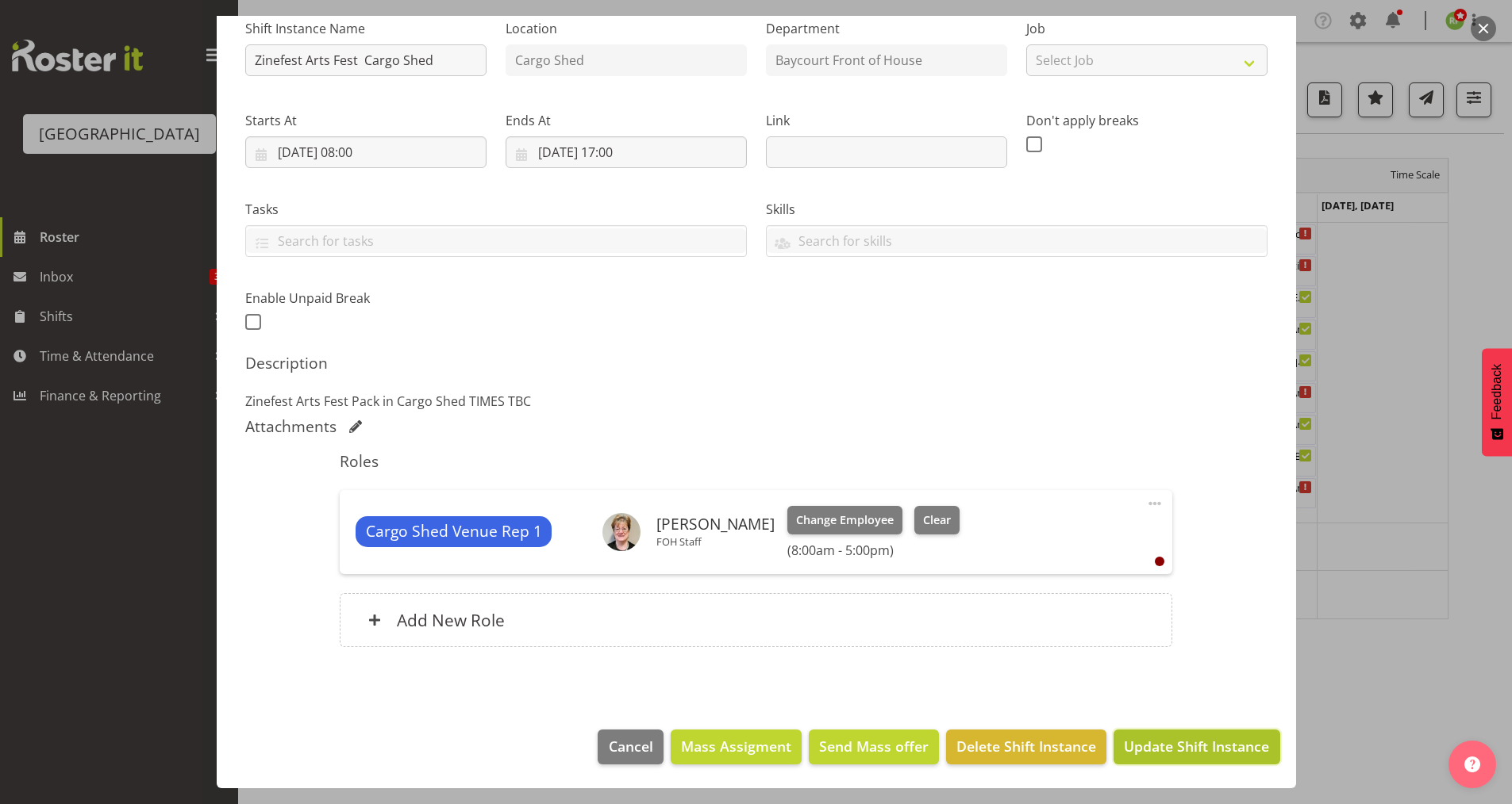
click at [1151, 742] on span "Update Shift Instance" at bounding box center [1196, 747] width 146 height 21
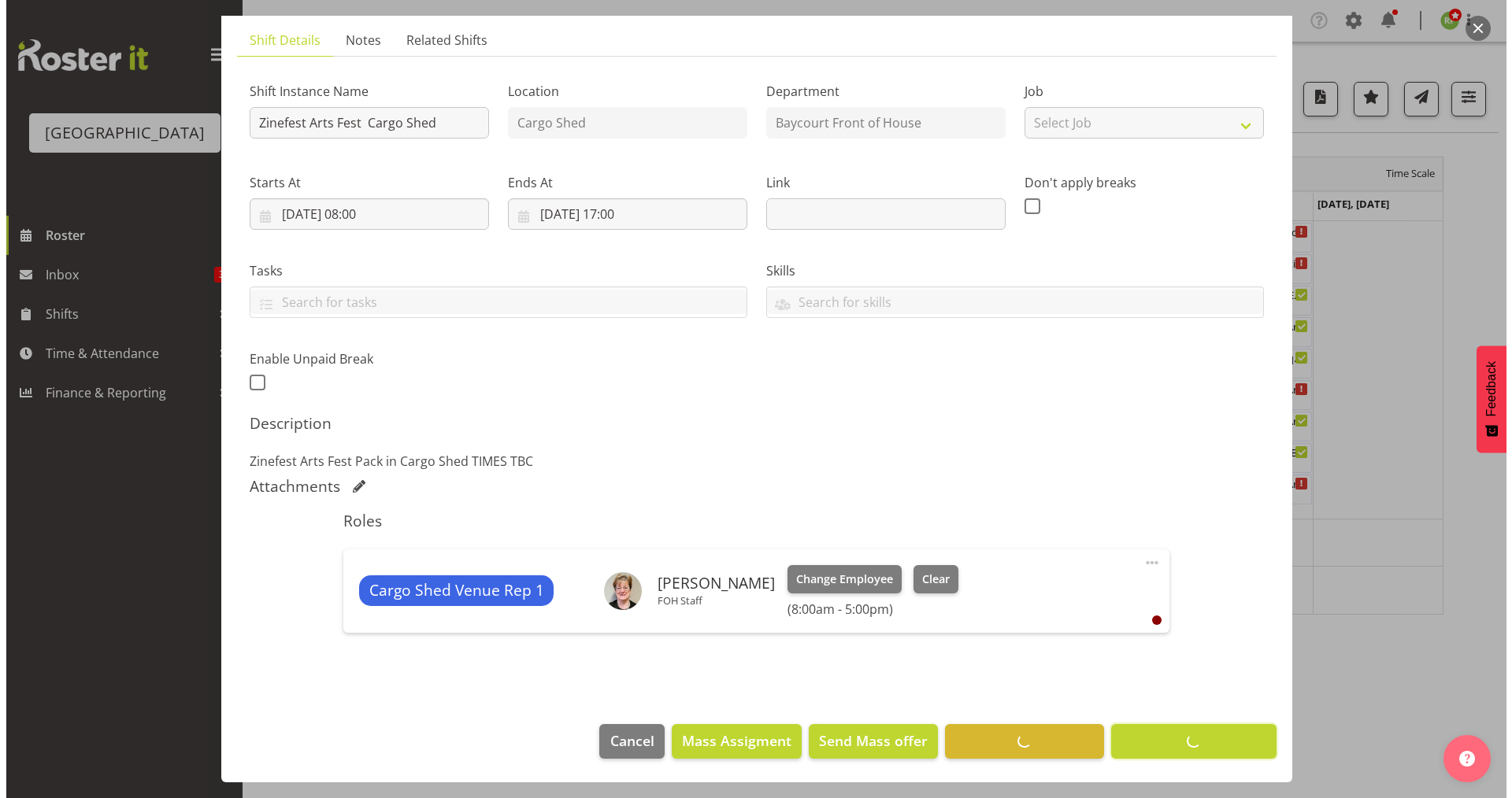
scroll to position [103, 0]
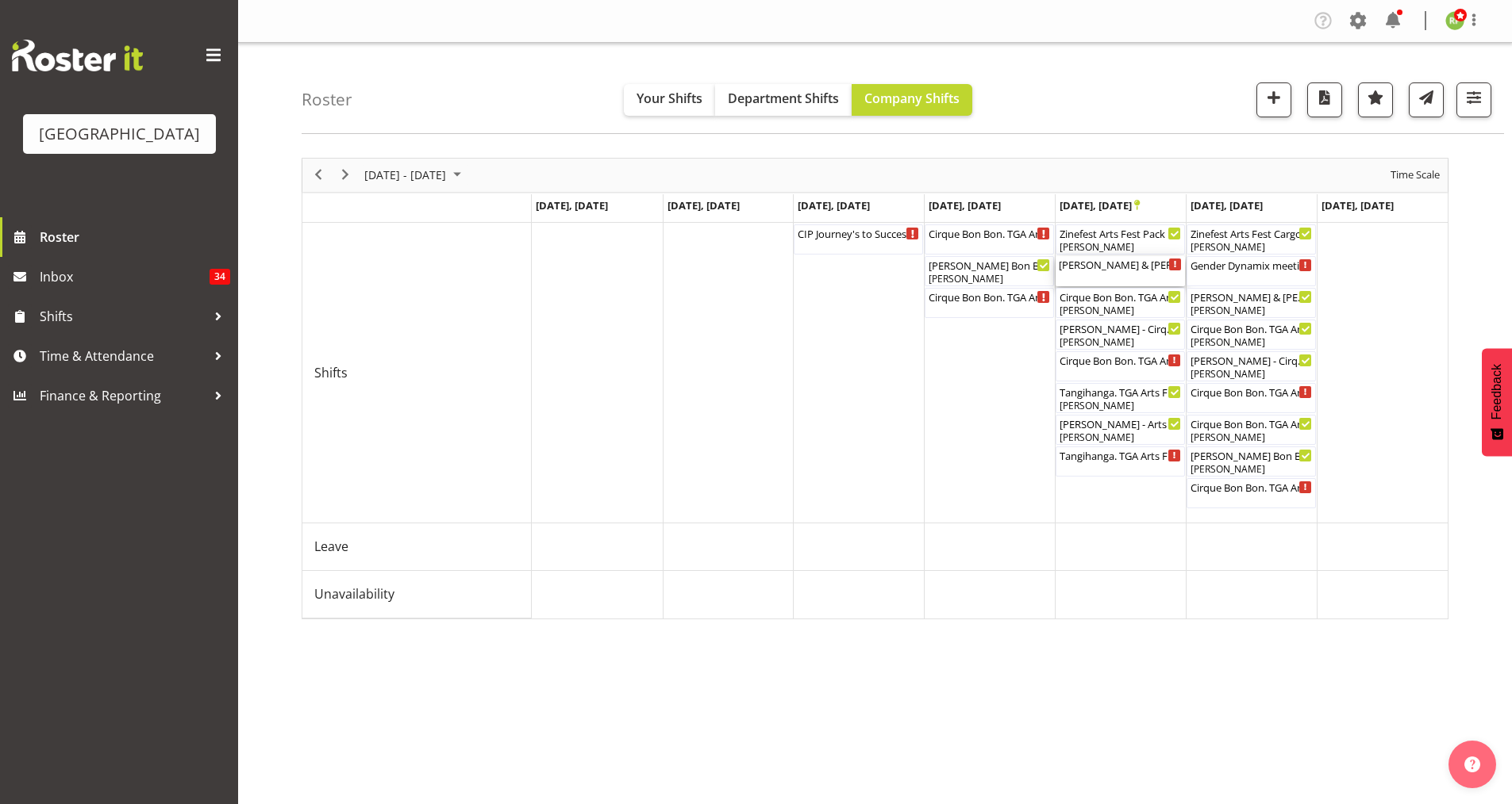
click at [1127, 269] on div "[PERSON_NAME] & [PERSON_NAME] Wedding ( 12:00 PM - 03:00 PM )" at bounding box center [1120, 264] width 123 height 16
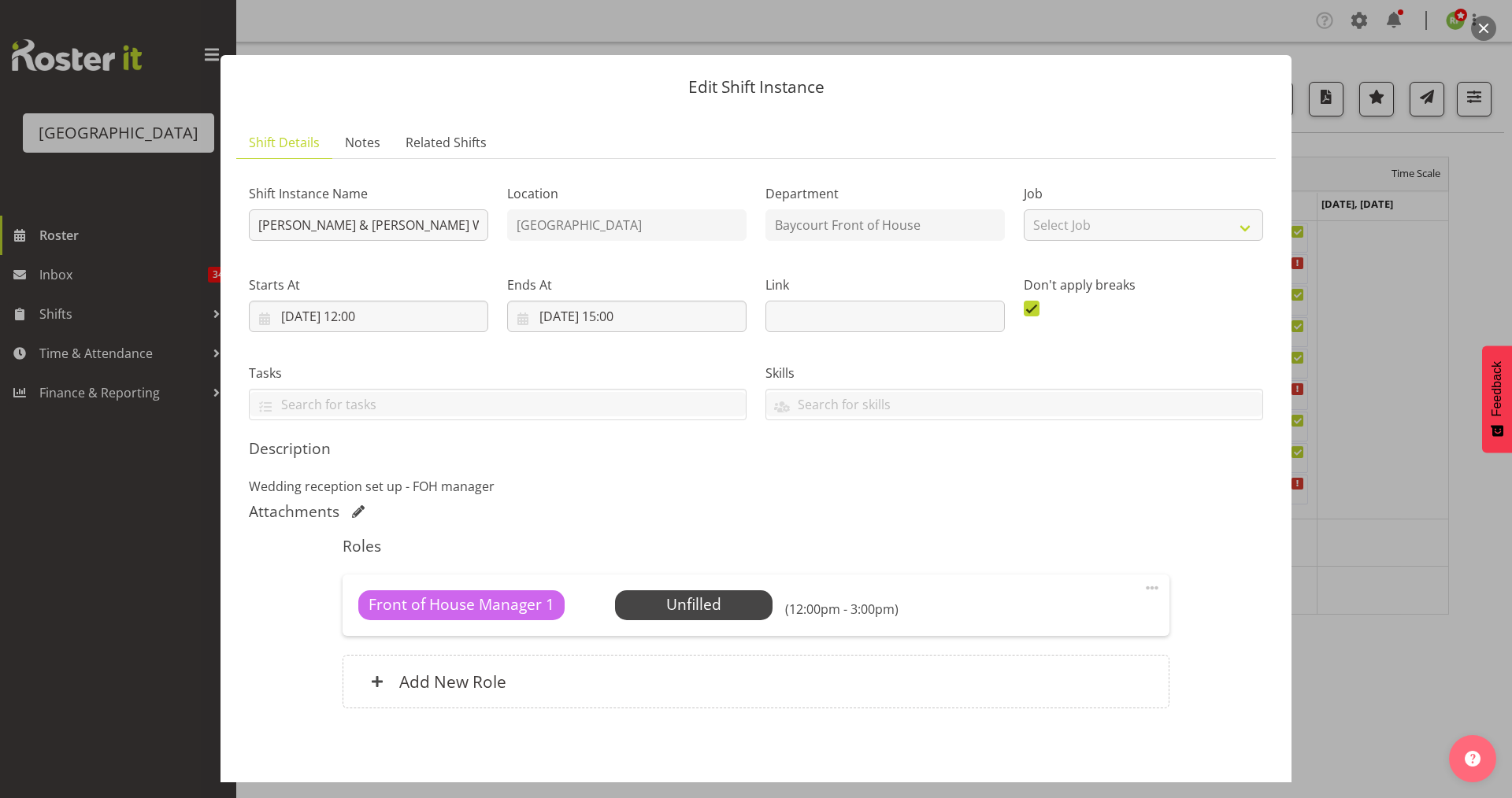
click at [1478, 31] on button "button" at bounding box center [1483, 28] width 26 height 26
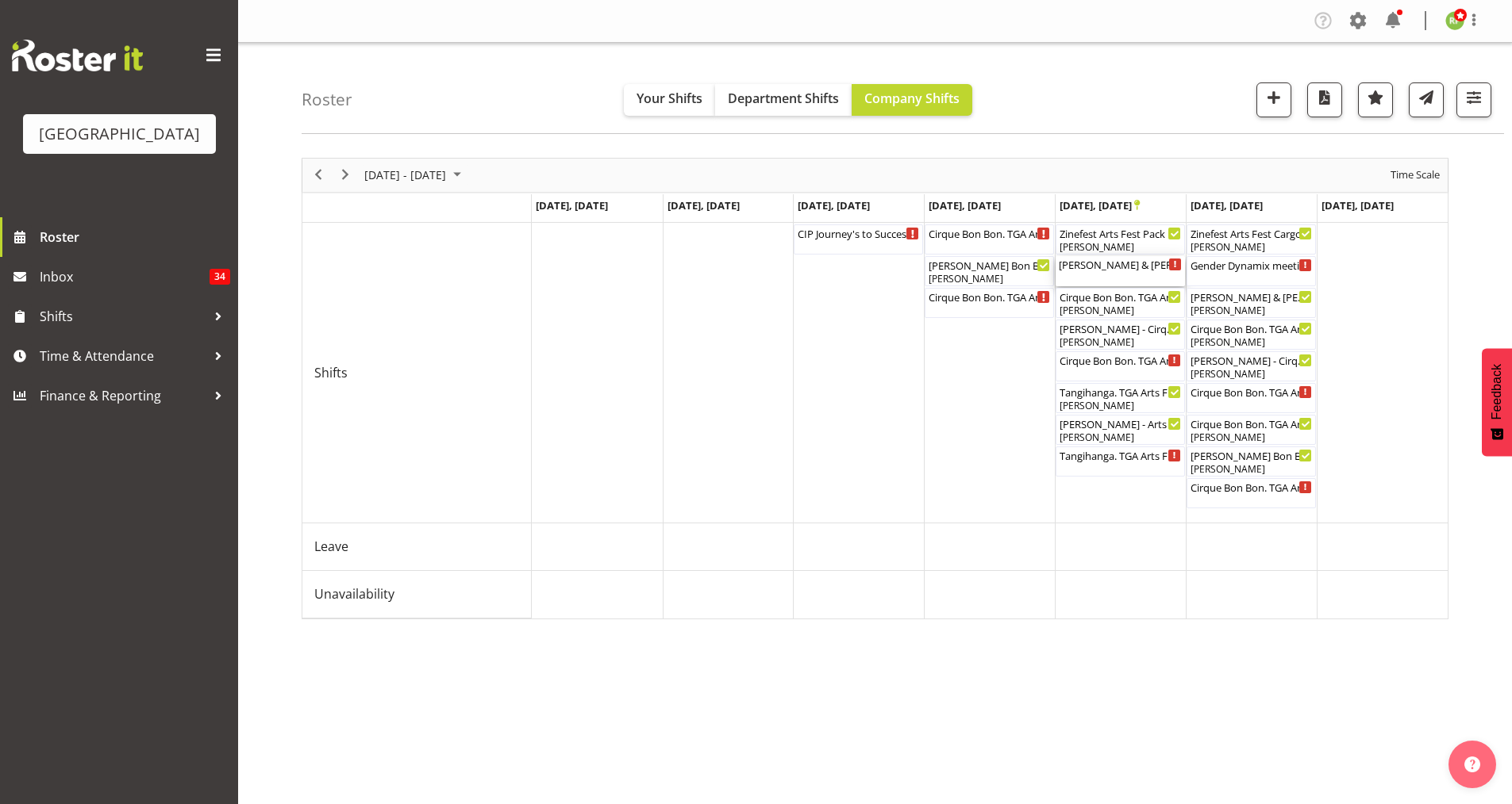
click at [1110, 265] on div "[PERSON_NAME] & [PERSON_NAME] Wedding ( 12:00 PM - 03:00 PM )" at bounding box center [1120, 264] width 123 height 16
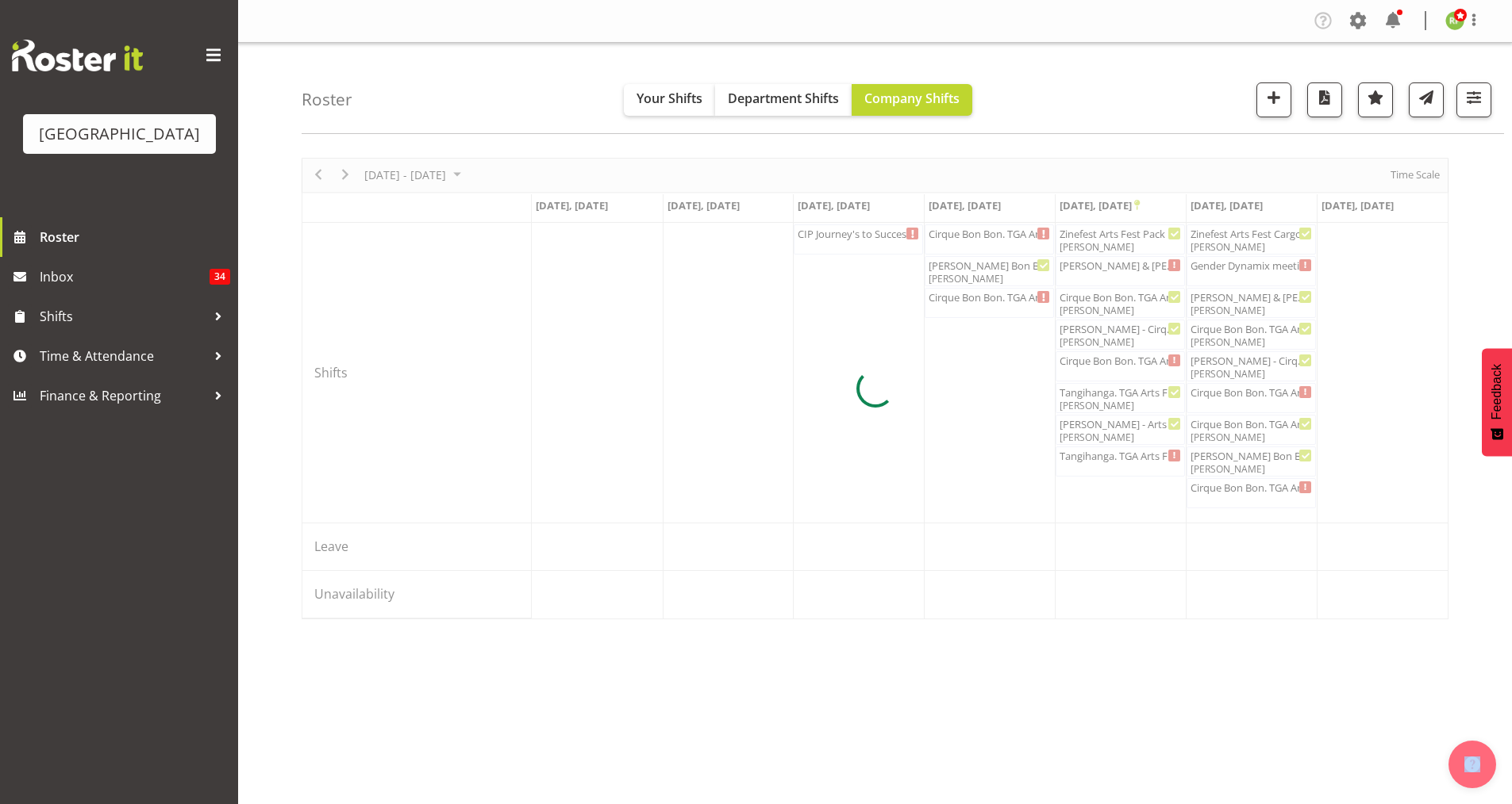
click at [1110, 265] on div at bounding box center [874, 389] width 1146 height 461
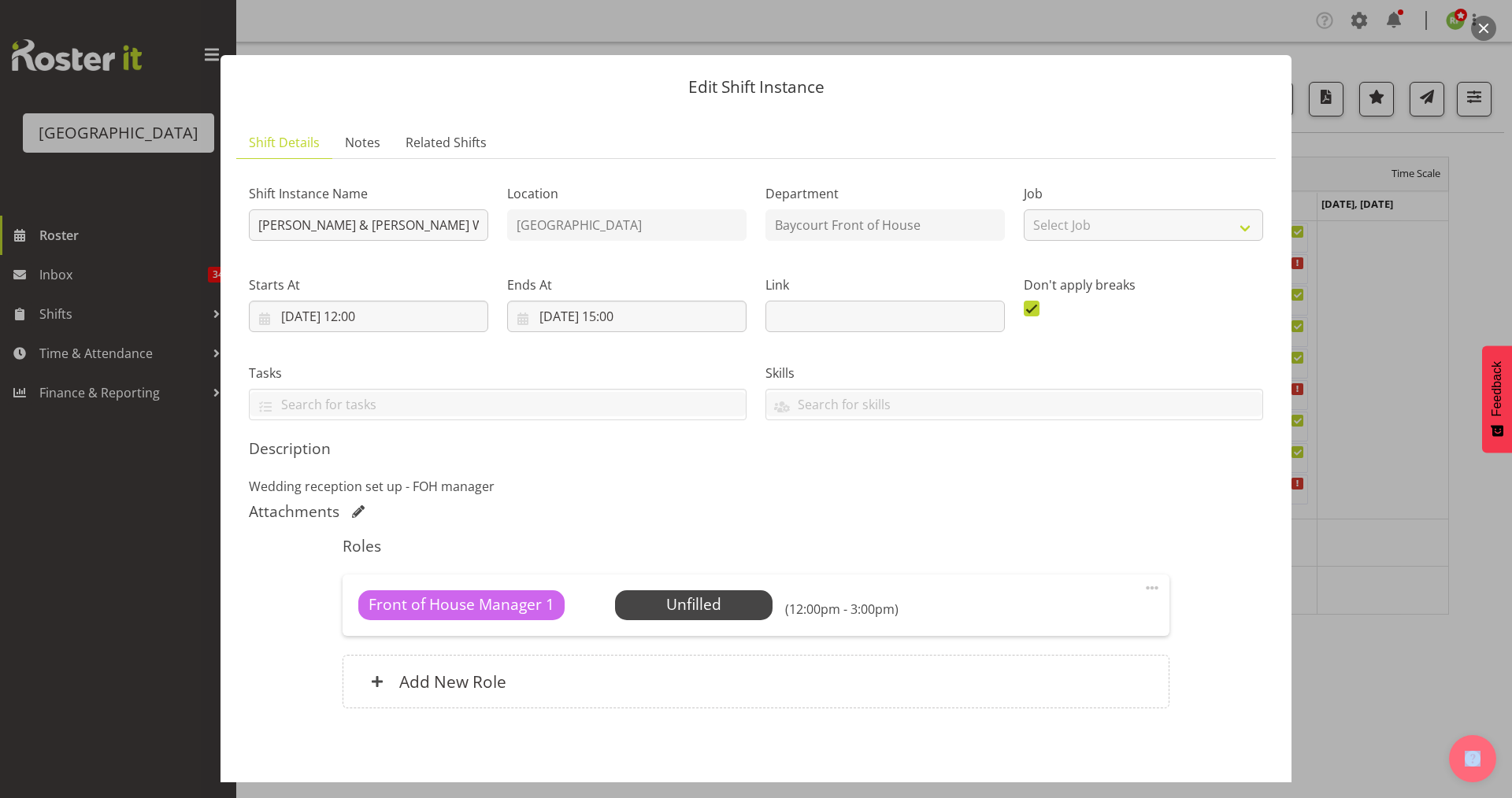
click at [1488, 27] on button "button" at bounding box center [1483, 28] width 26 height 26
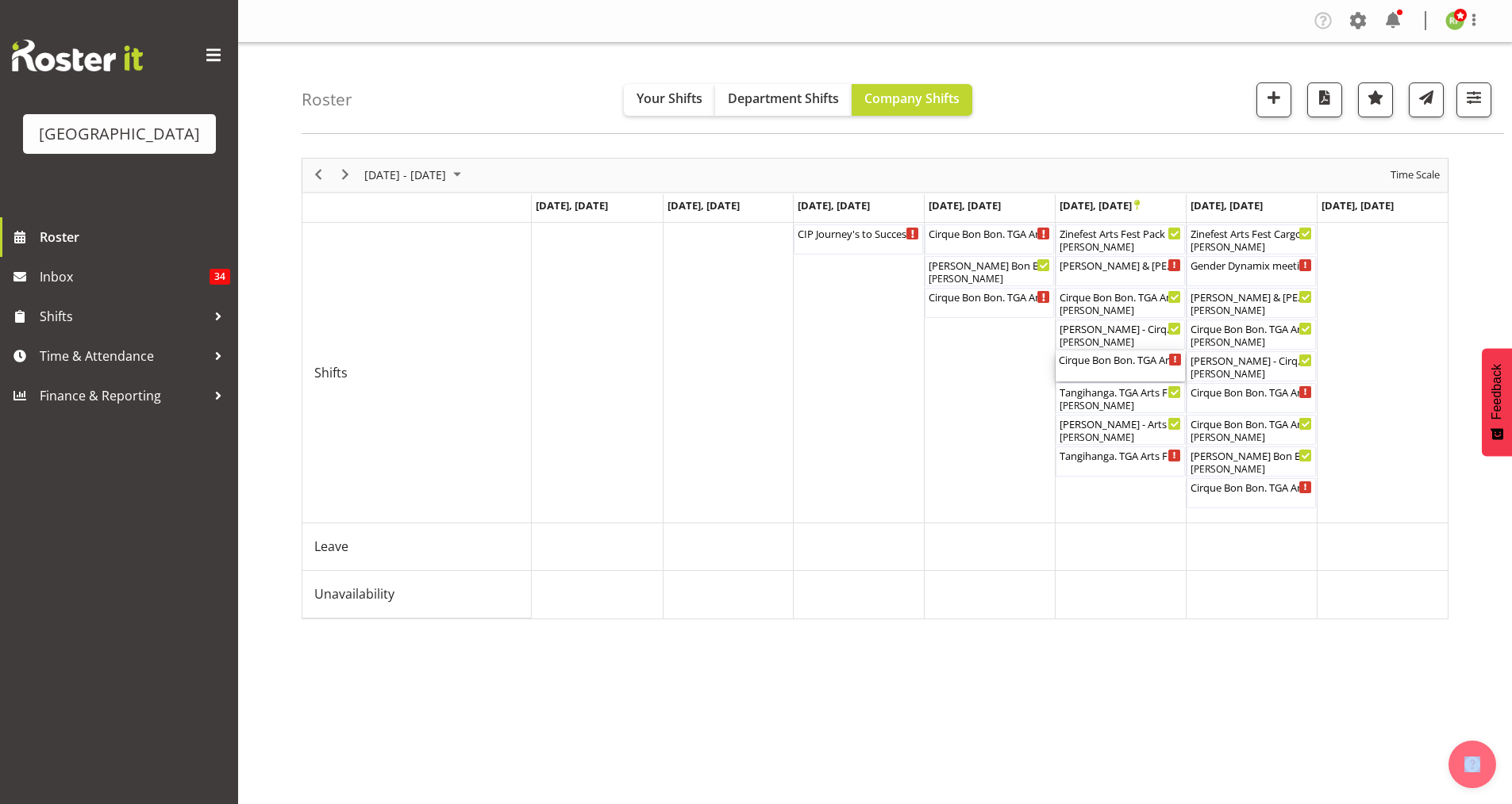
click at [1118, 371] on div "Cirque Bon Bon. TGA Arts Fest. FOHM Shift ( 05:00 PM - 08:10 PM )" at bounding box center [1120, 366] width 123 height 30
click at [0, 0] on div at bounding box center [0, 0] width 0 height 0
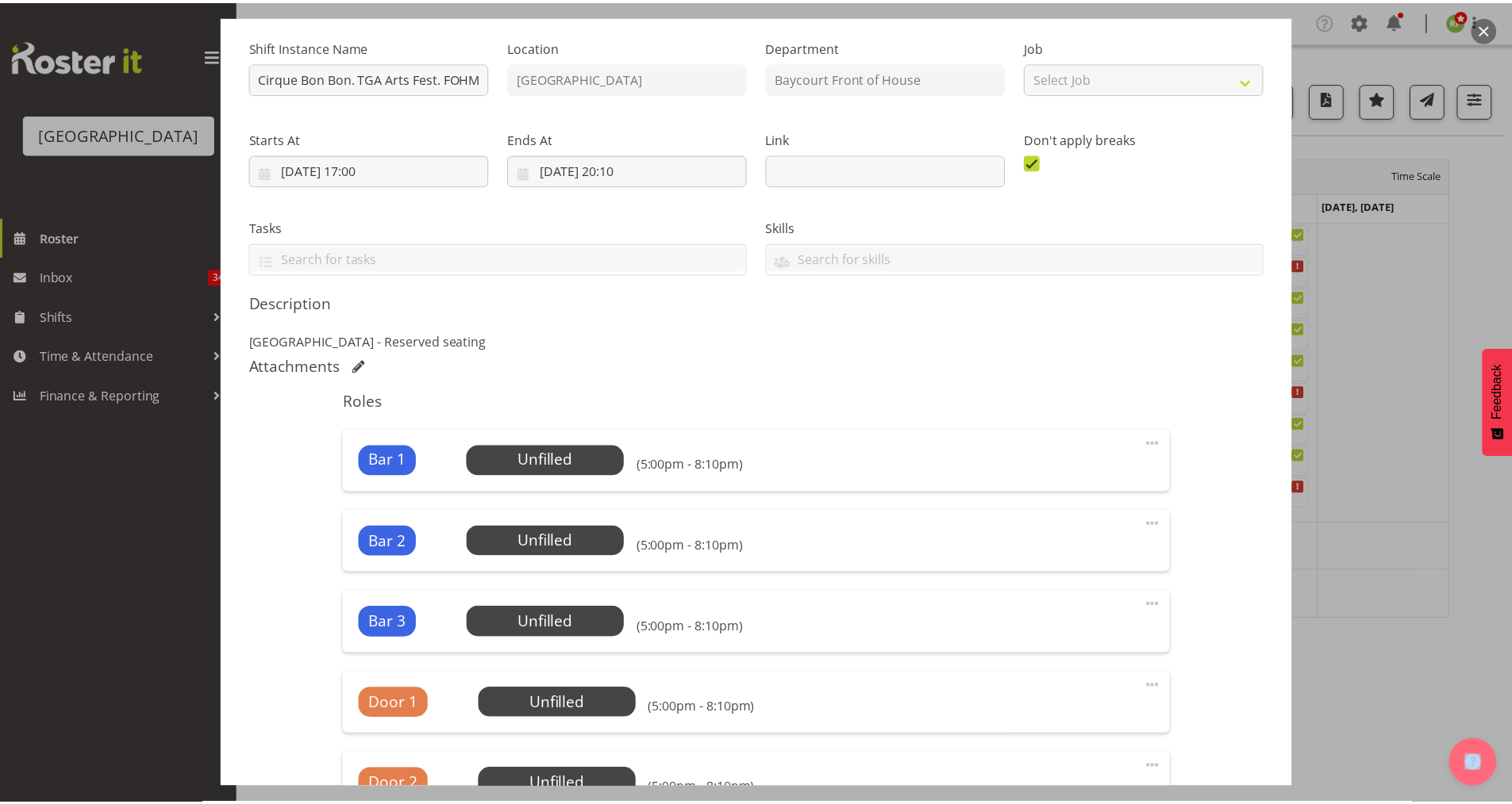
scroll to position [0, 0]
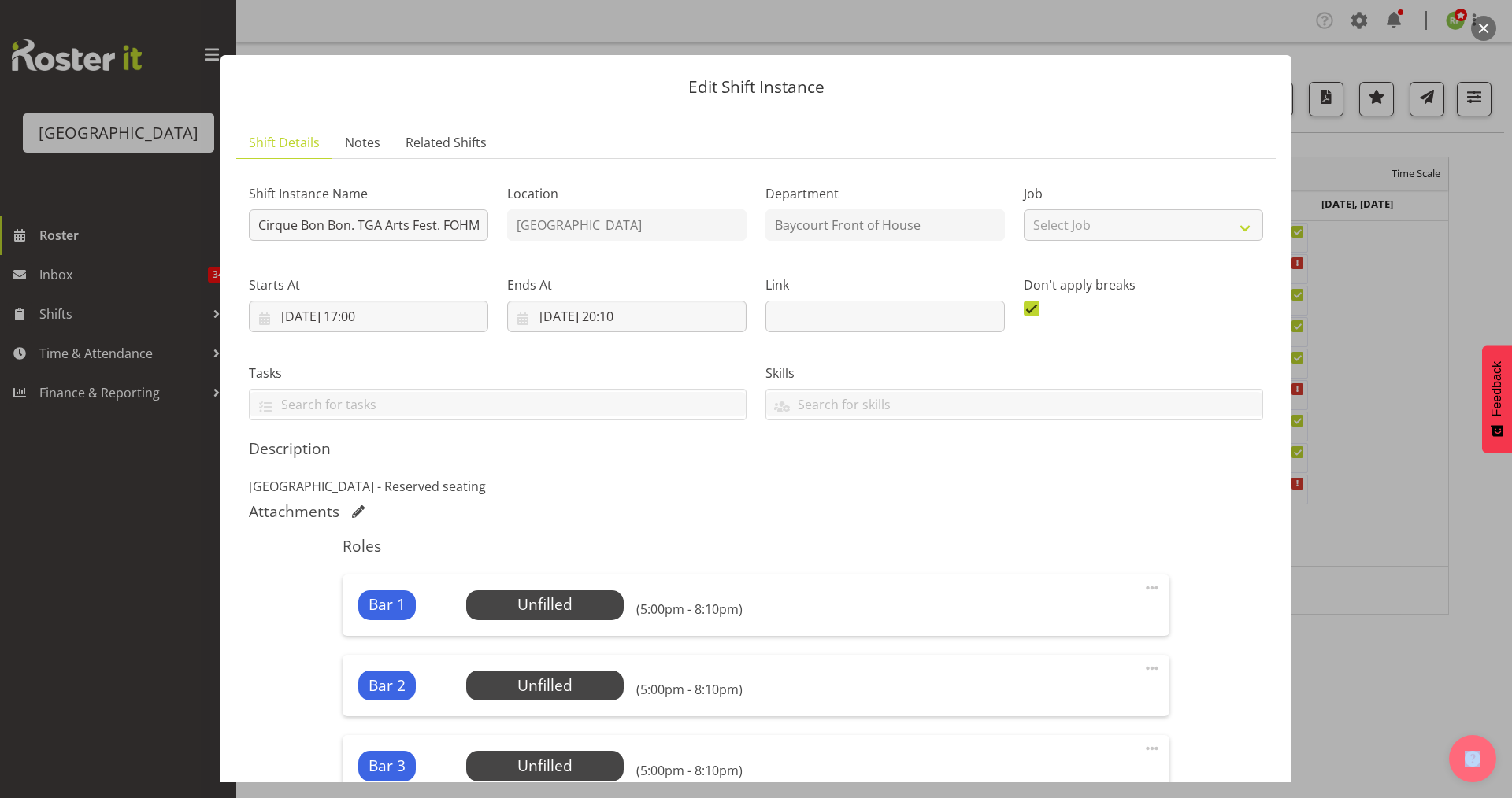
click at [1483, 26] on button "button" at bounding box center [1483, 28] width 26 height 26
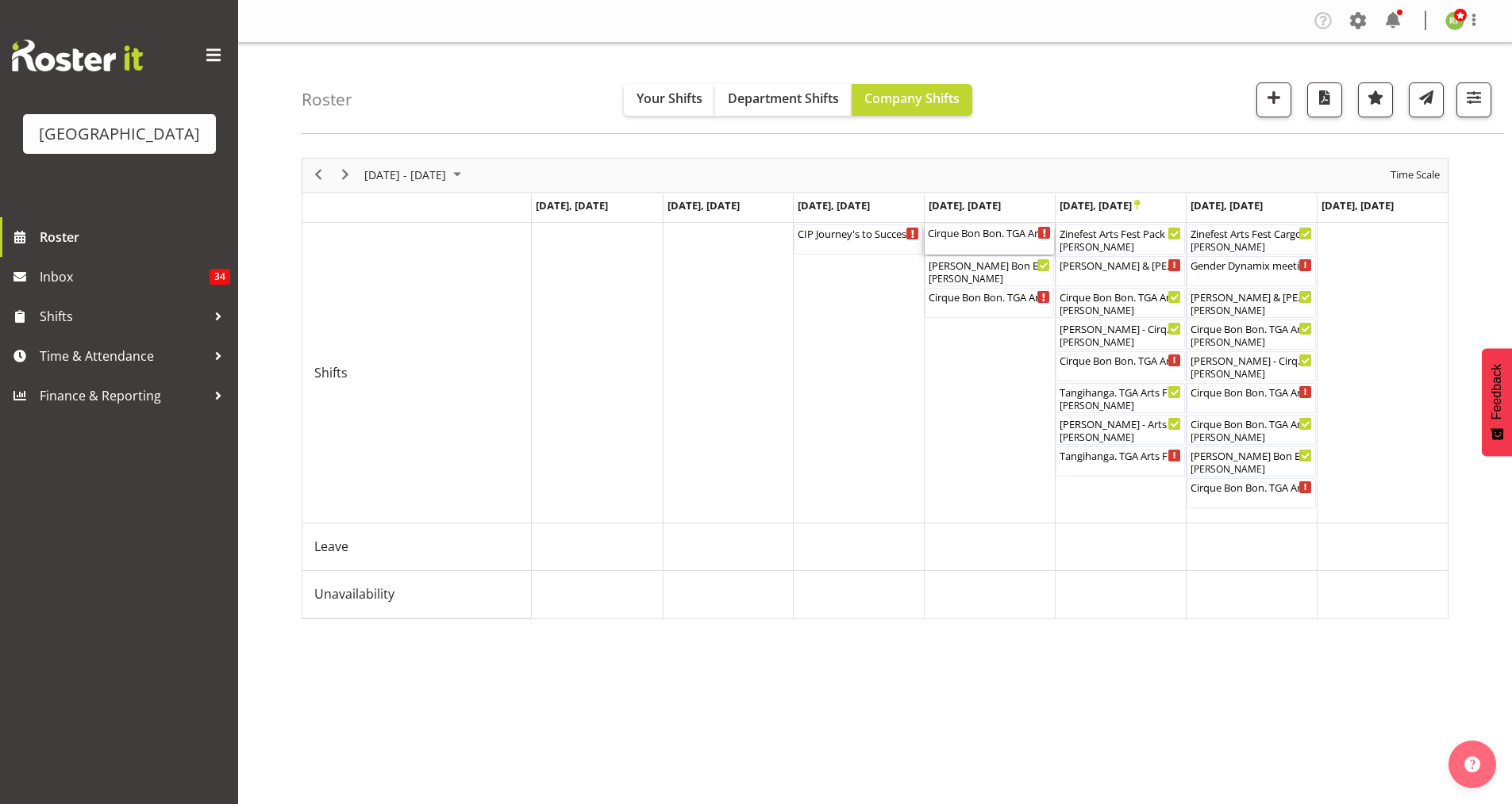
click at [988, 241] on div "Cirque Bon Bon. TGA Arts Fest. FOHM Shift ( 05:45 PM - 09:25 PM )" at bounding box center [989, 239] width 123 height 30
click at [0, 0] on div at bounding box center [0, 0] width 0 height 0
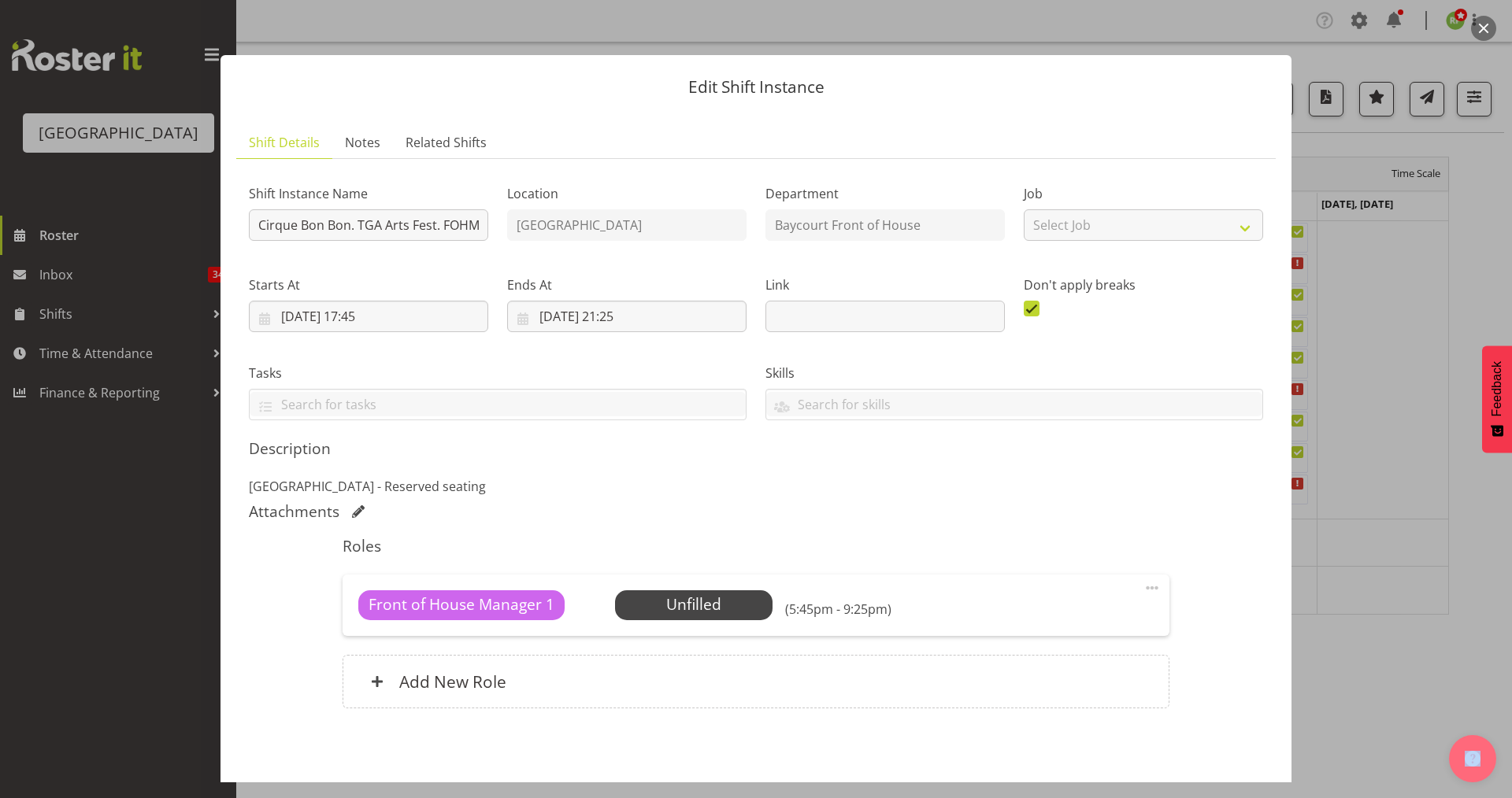
click at [1483, 34] on button "button" at bounding box center [1483, 28] width 26 height 26
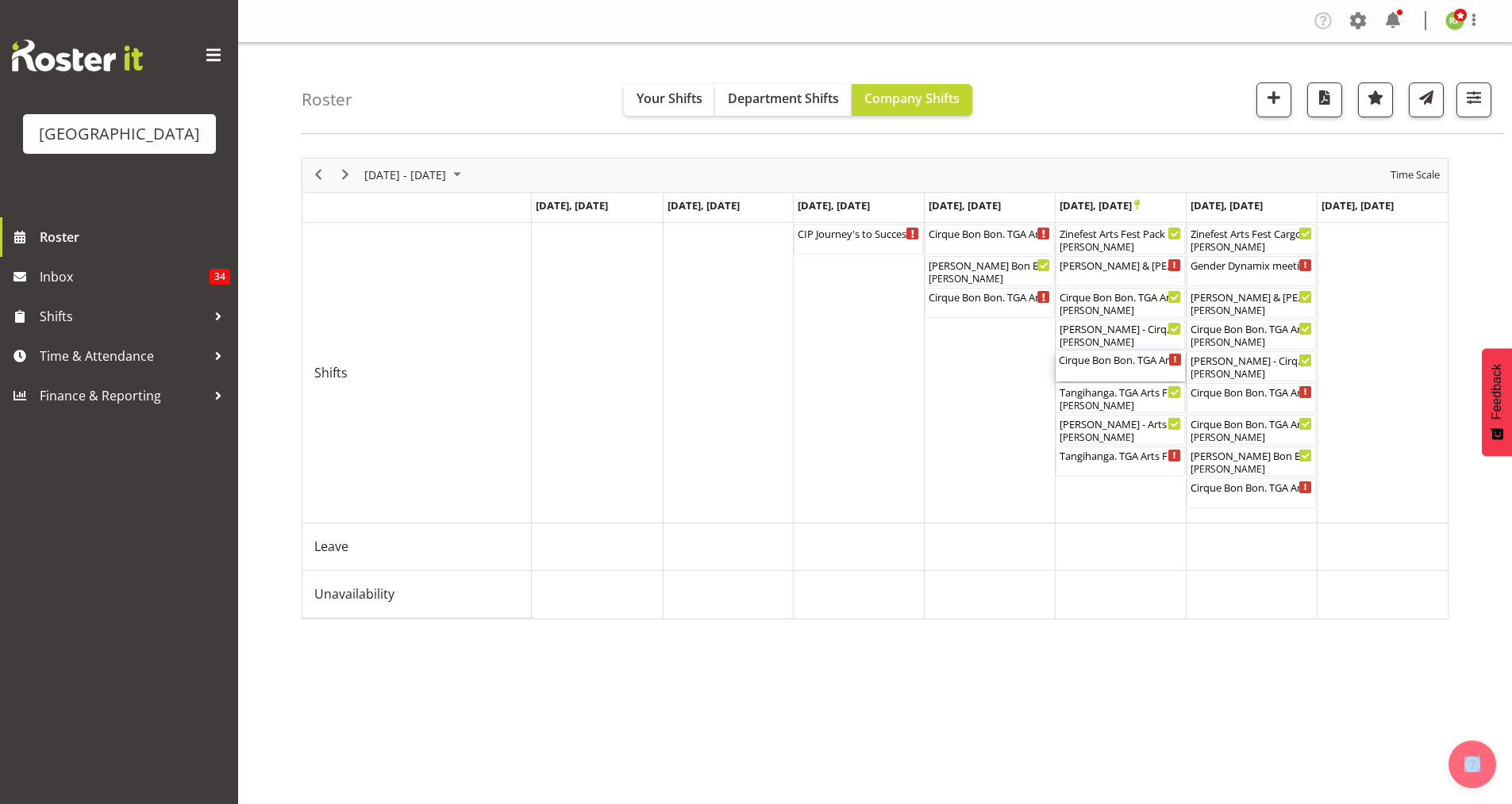
click at [1129, 364] on div "Cirque Bon Bon. TGA Arts Fest. FOHM Shift ( 05:00 PM - 08:10 PM )" at bounding box center [1120, 359] width 123 height 16
click at [0, 0] on div at bounding box center [0, 0] width 0 height 0
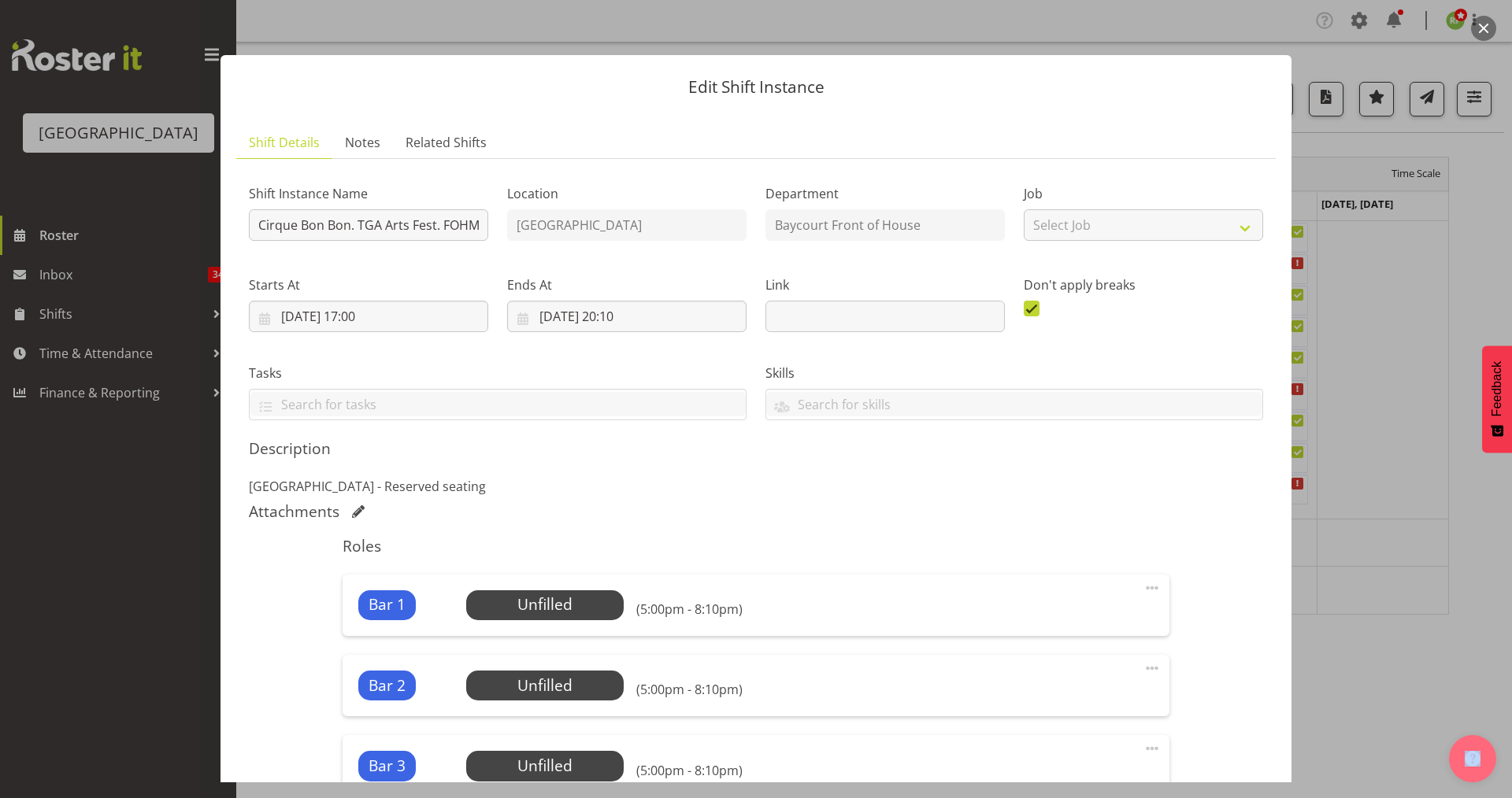
click at [1487, 28] on button "button" at bounding box center [1483, 28] width 26 height 26
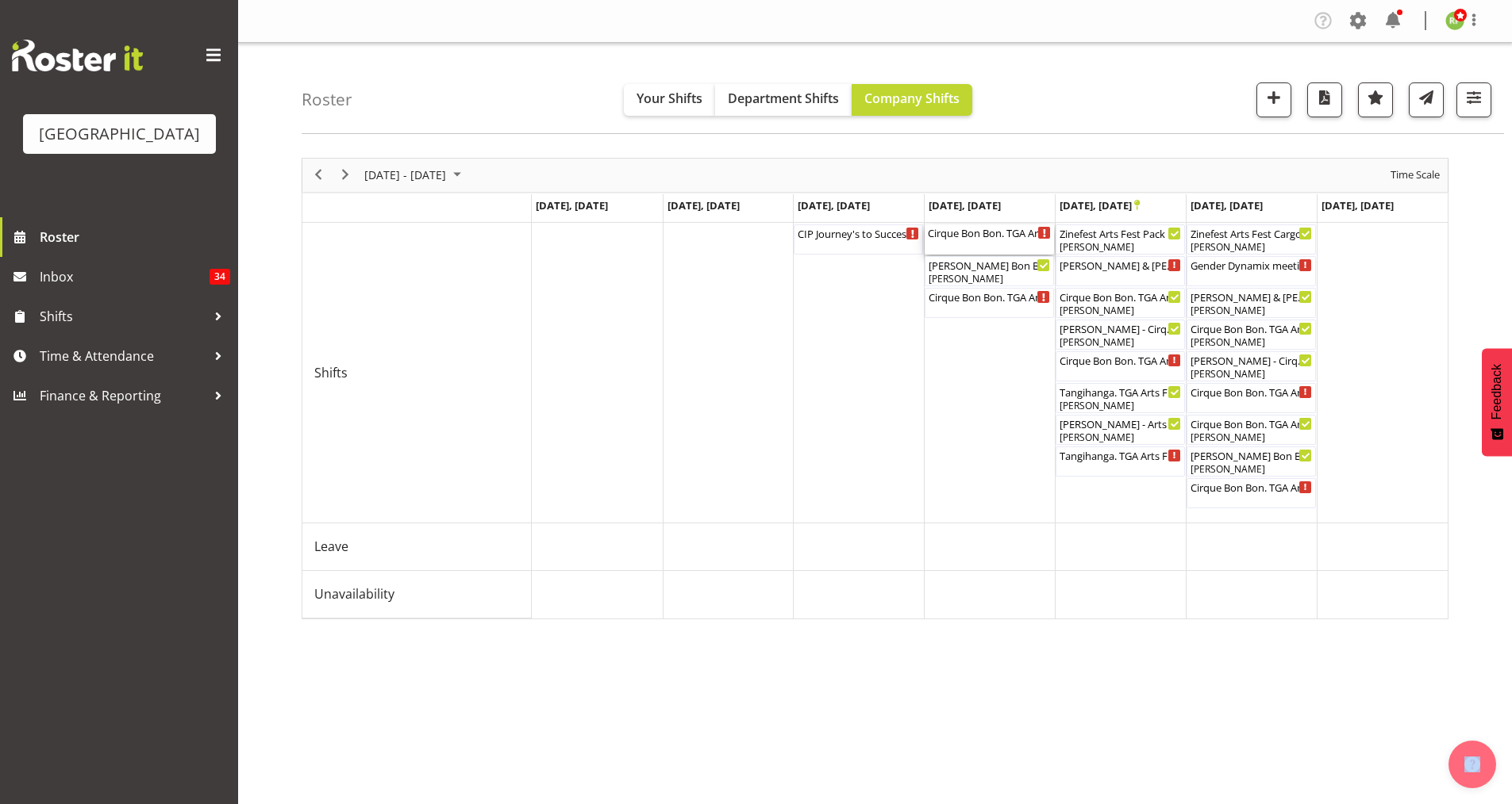
click at [974, 237] on div "Cirque Bon Bon. TGA Arts Fest. FOHM Shift ( 05:45 PM - 09:25 PM )" at bounding box center [989, 233] width 123 height 16
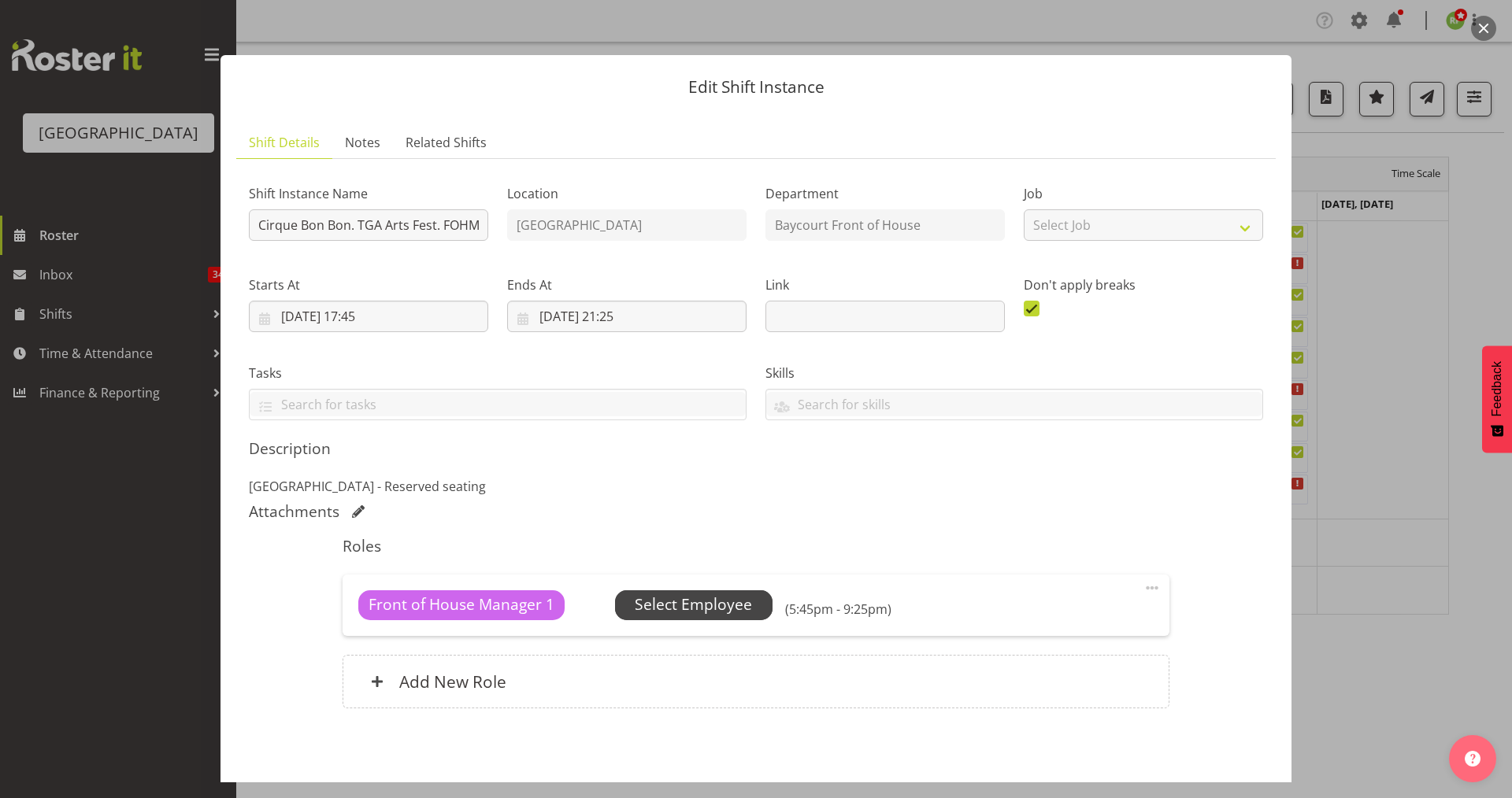
click at [681, 614] on span "Select Employee" at bounding box center [693, 605] width 117 height 23
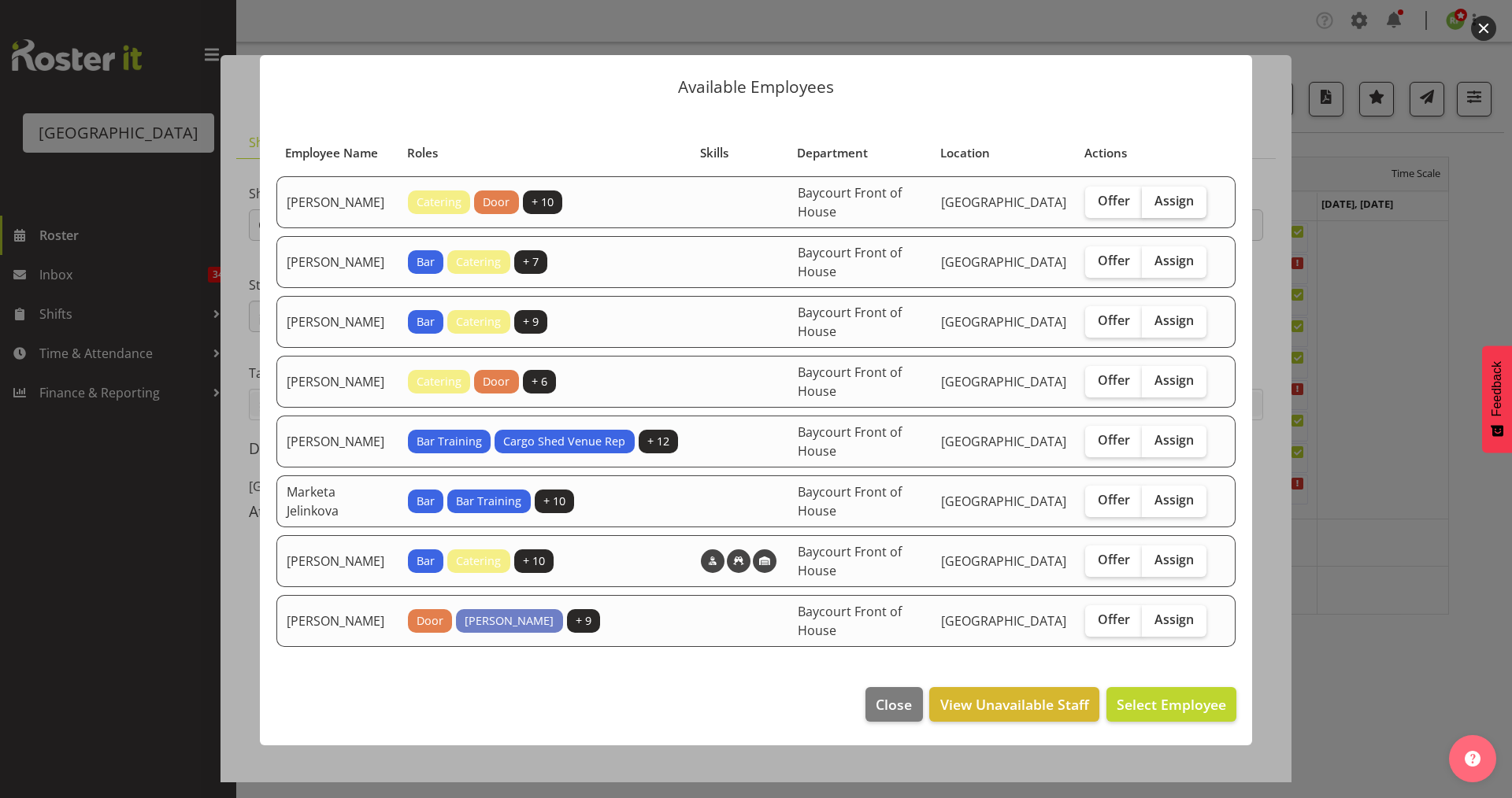
click at [1175, 200] on span "Assign" at bounding box center [1174, 200] width 39 height 16
click at [1152, 200] on input "Assign" at bounding box center [1147, 200] width 10 height 10
checkbox input "true"
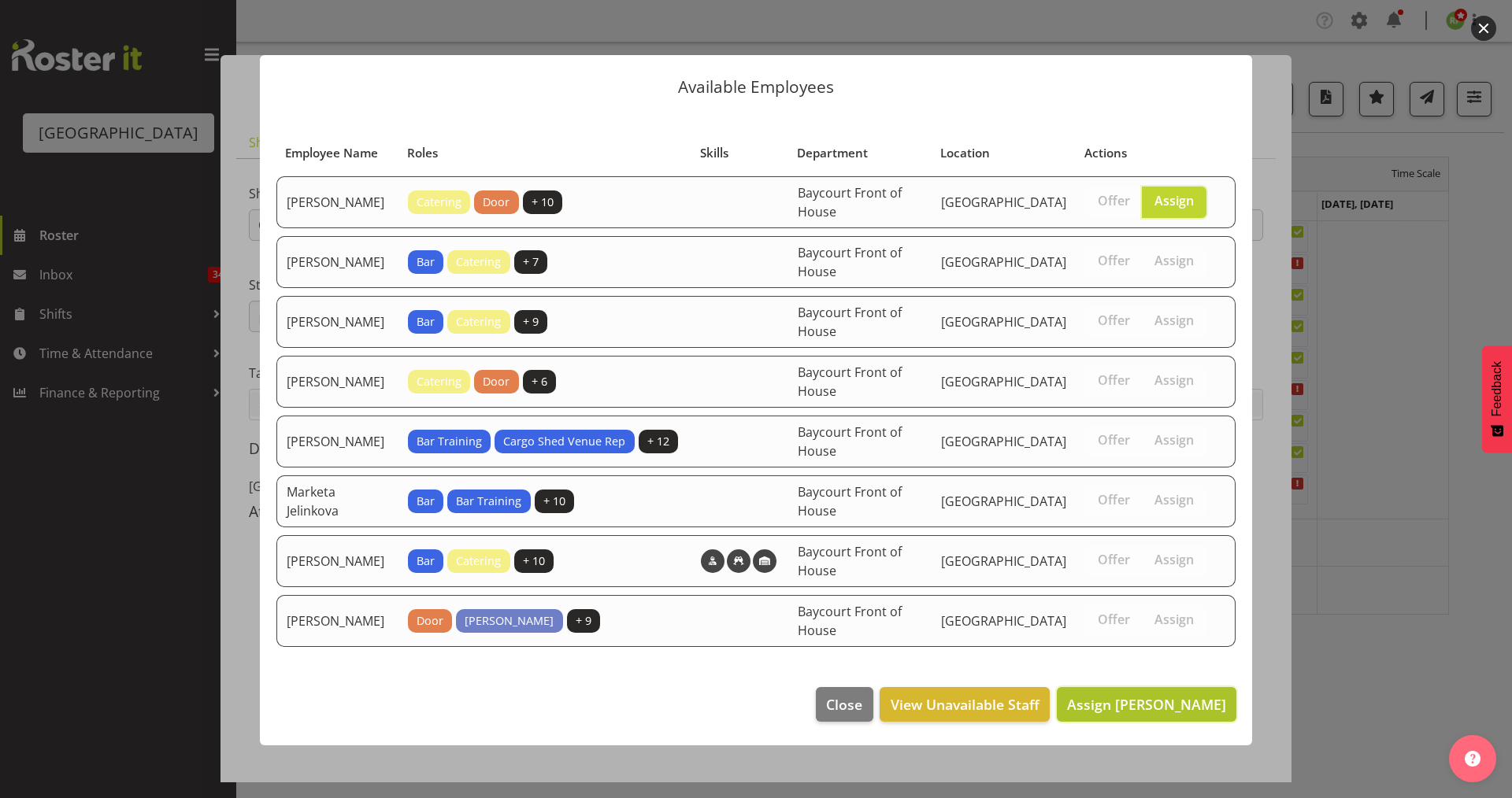
click at [1157, 714] on button "Assign [PERSON_NAME]" at bounding box center [1146, 704] width 180 height 34
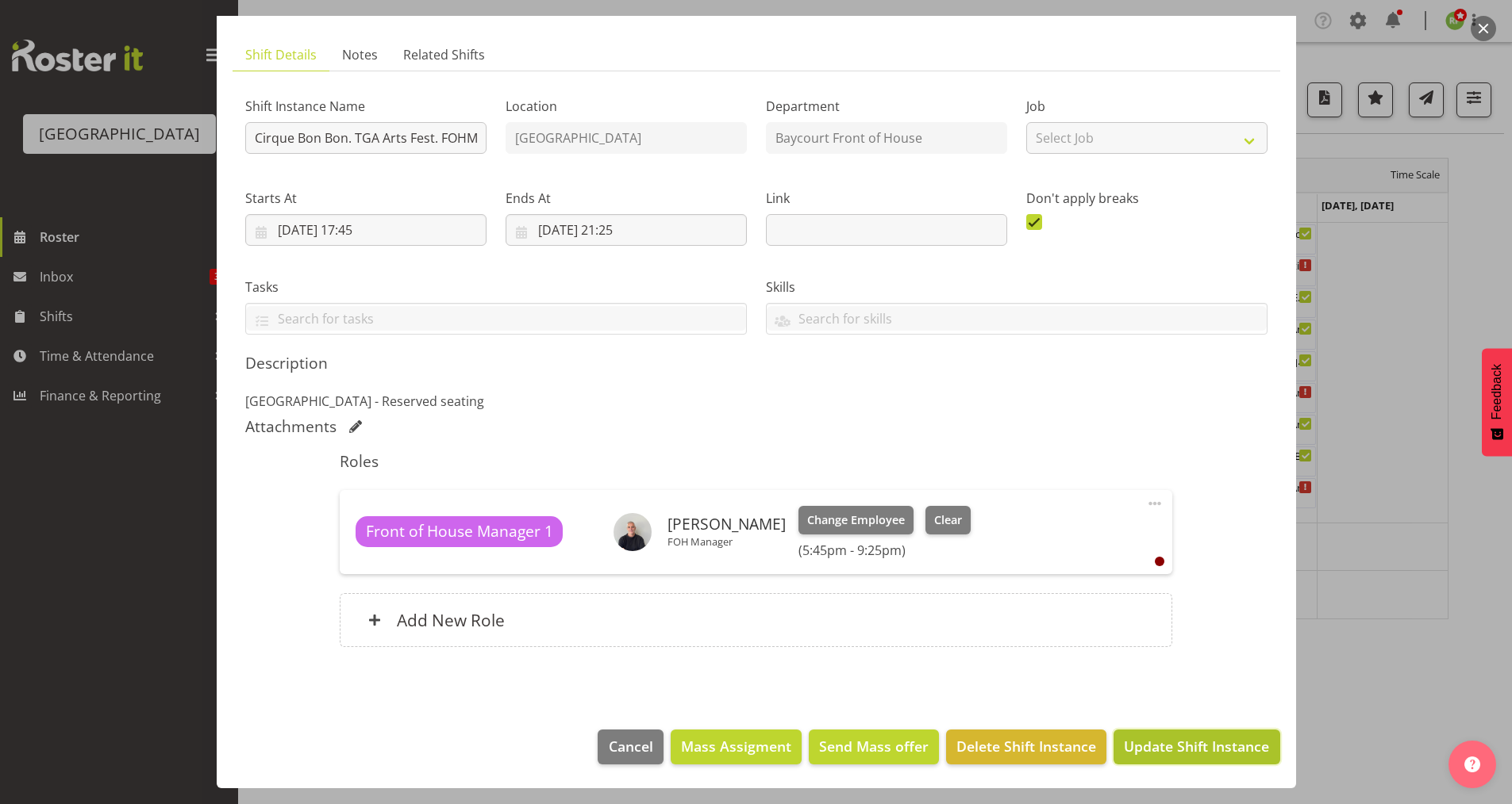
click at [1203, 745] on span "Update Shift Instance" at bounding box center [1196, 747] width 146 height 21
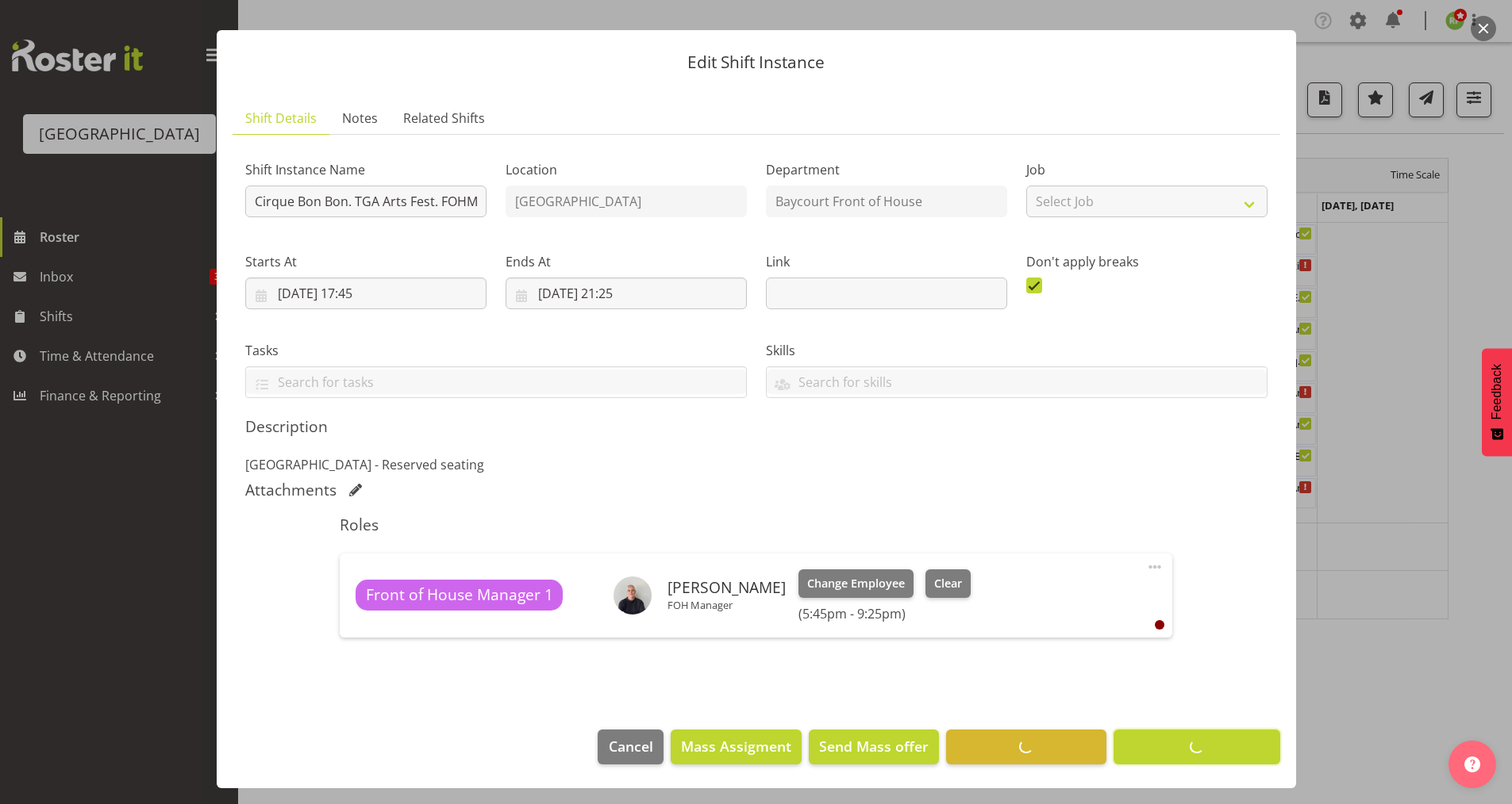
scroll to position [26, 0]
